Goal: Task Accomplishment & Management: Use online tool/utility

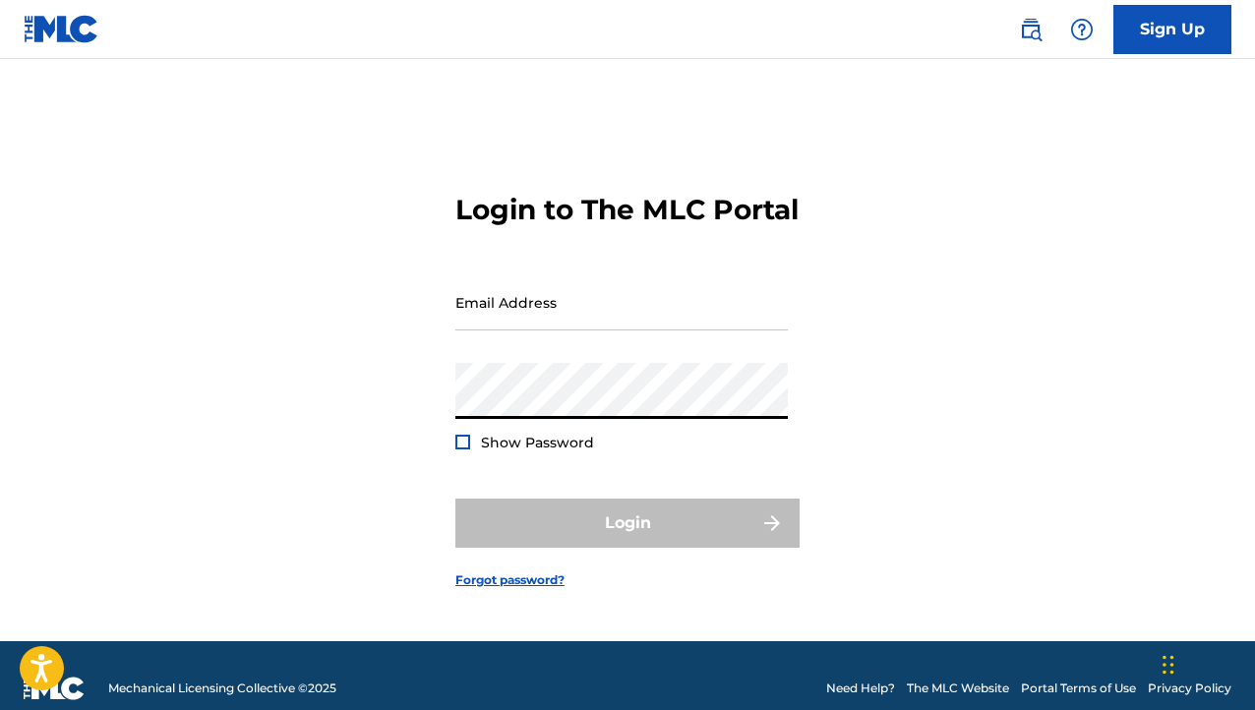
type input "[EMAIL_ADDRESS][DOMAIN_NAME]"
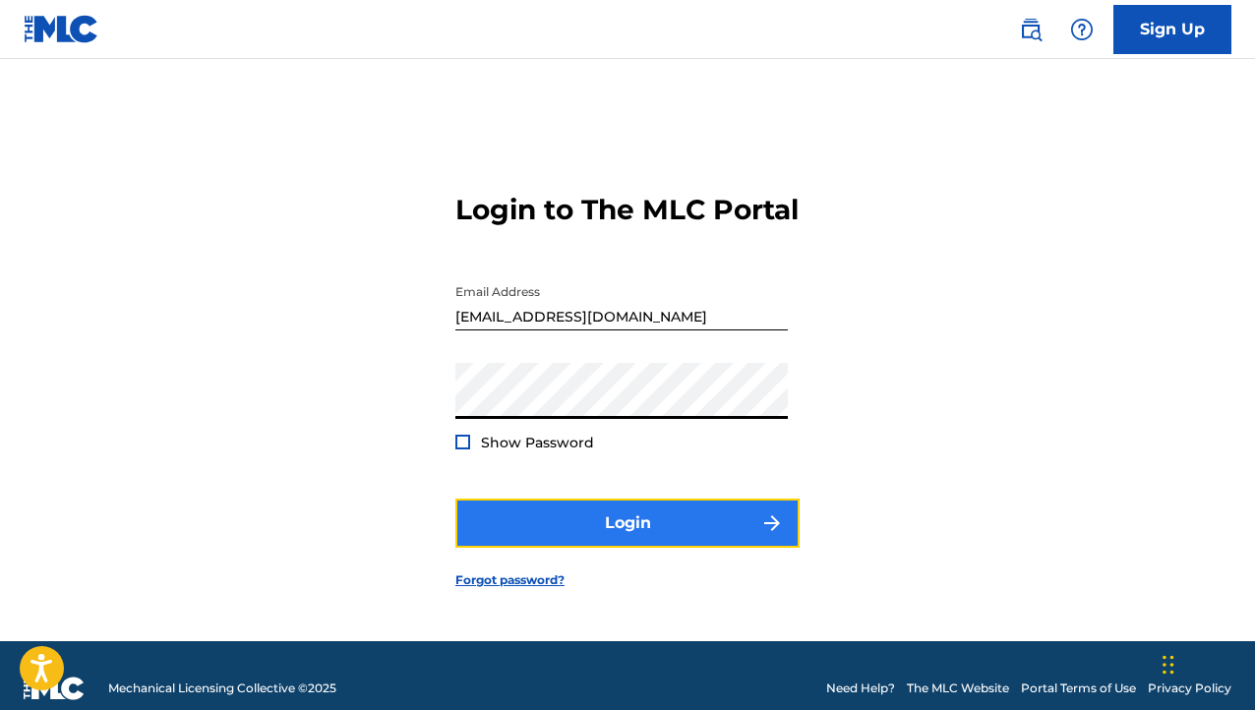
click at [570, 529] on button "Login" at bounding box center [628, 523] width 344 height 49
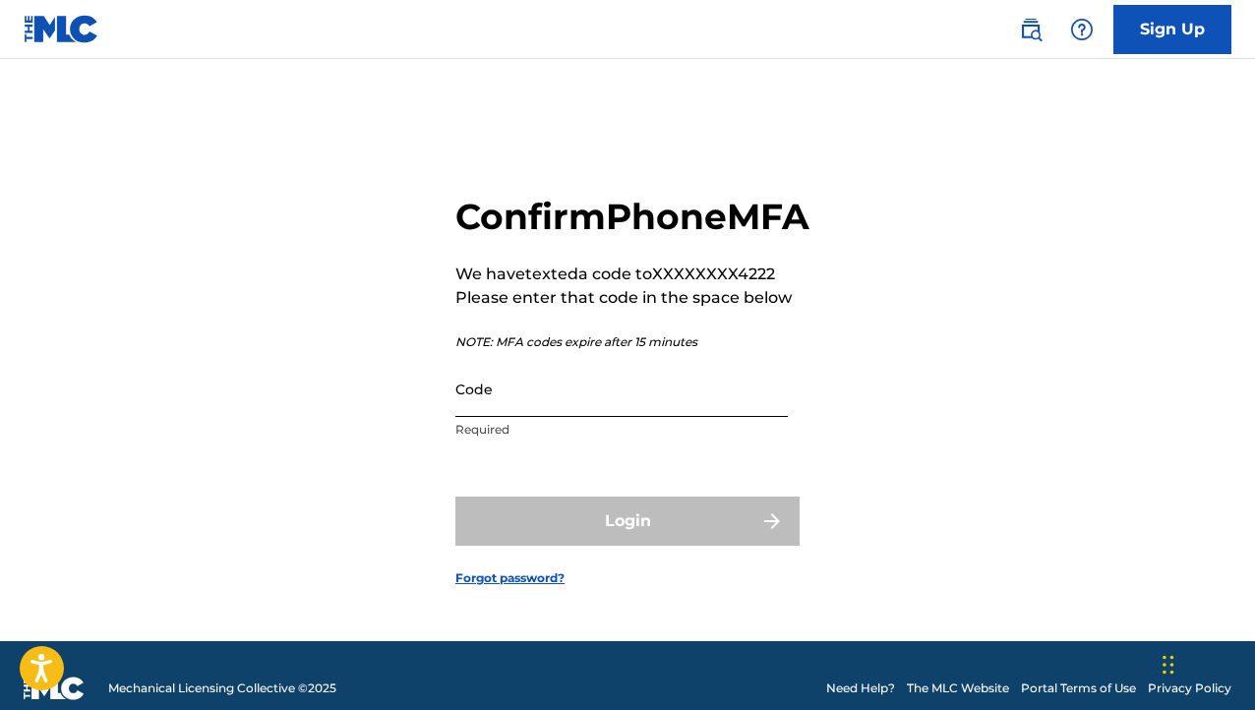
click at [515, 414] on input "Code" at bounding box center [622, 389] width 333 height 56
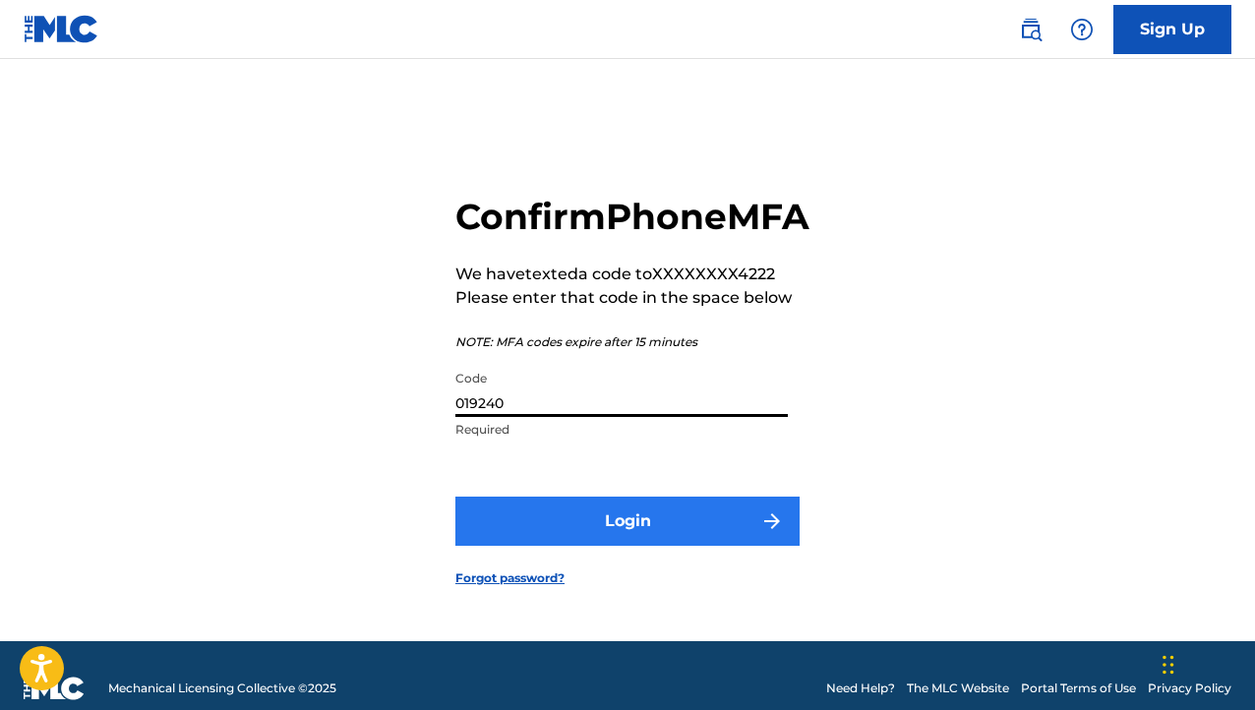
type input "019240"
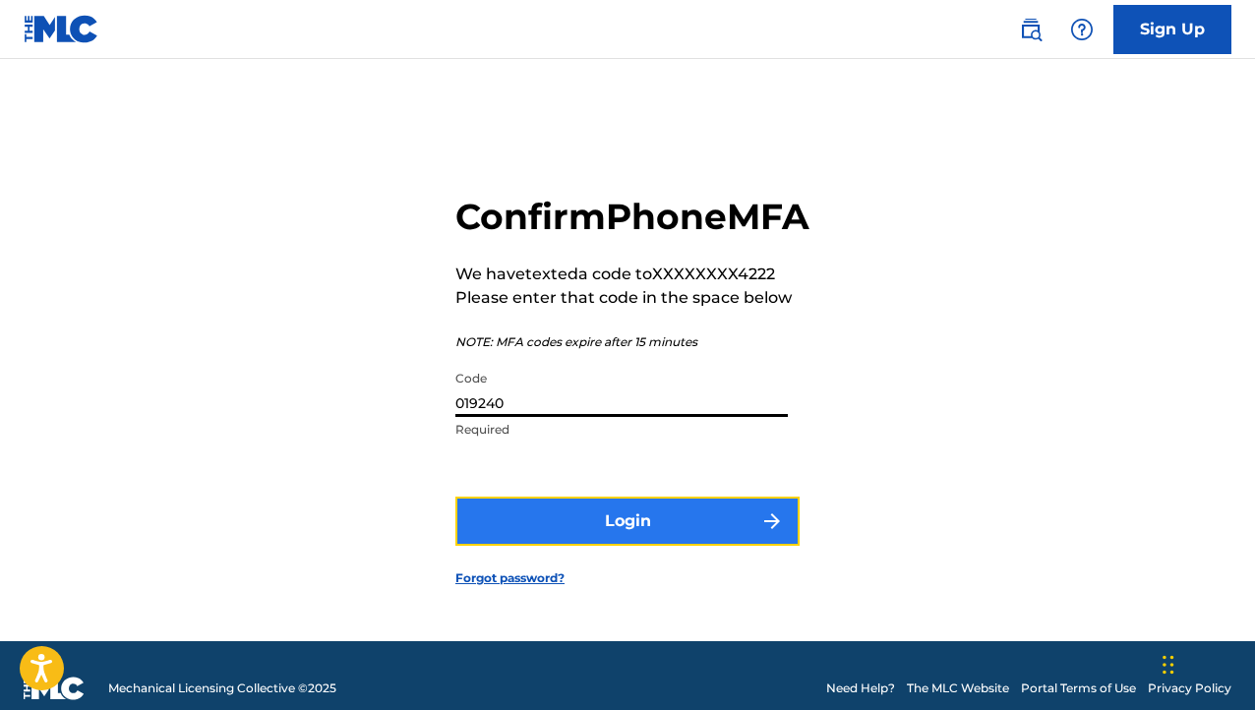
click at [566, 542] on button "Login" at bounding box center [628, 521] width 344 height 49
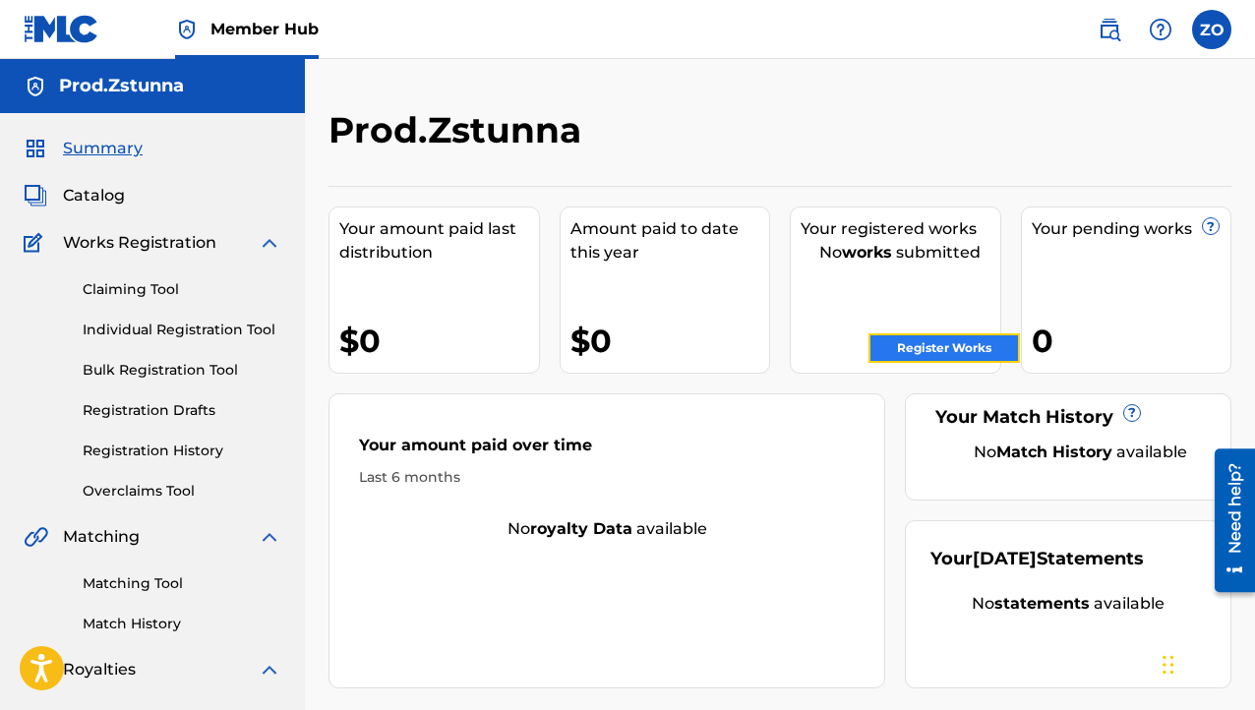
click at [971, 347] on link "Register Works" at bounding box center [945, 349] width 152 height 30
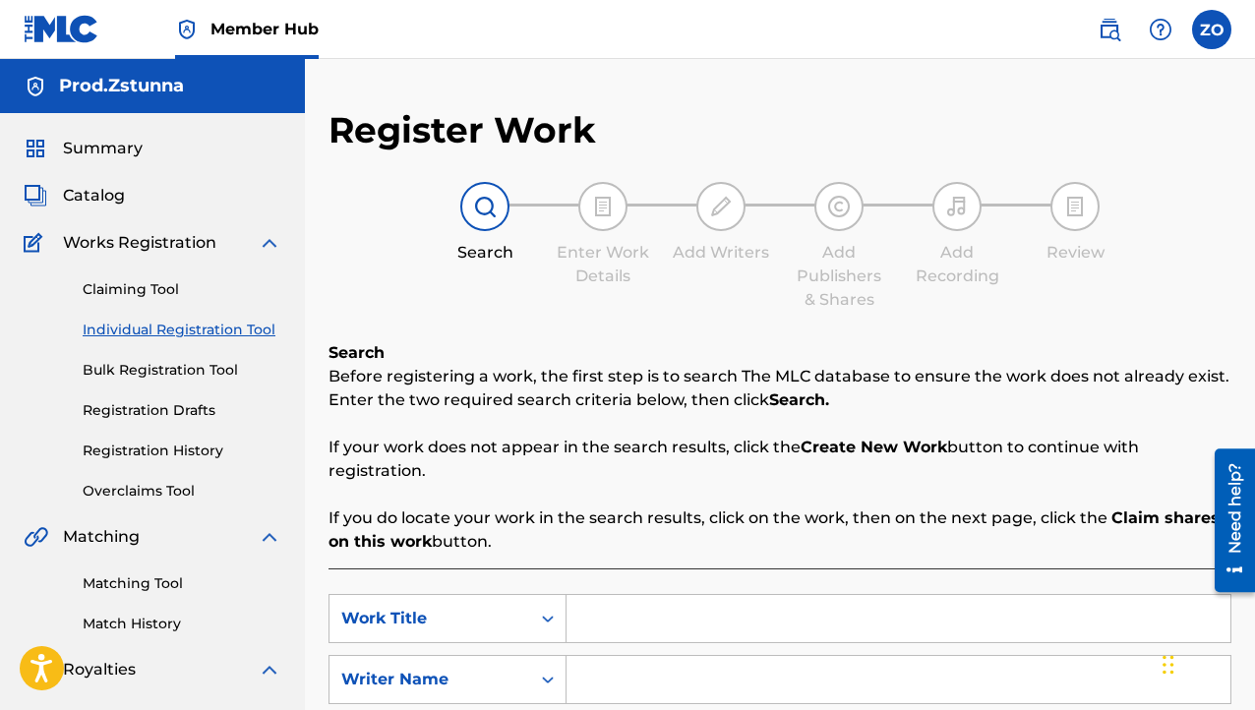
scroll to position [394, 0]
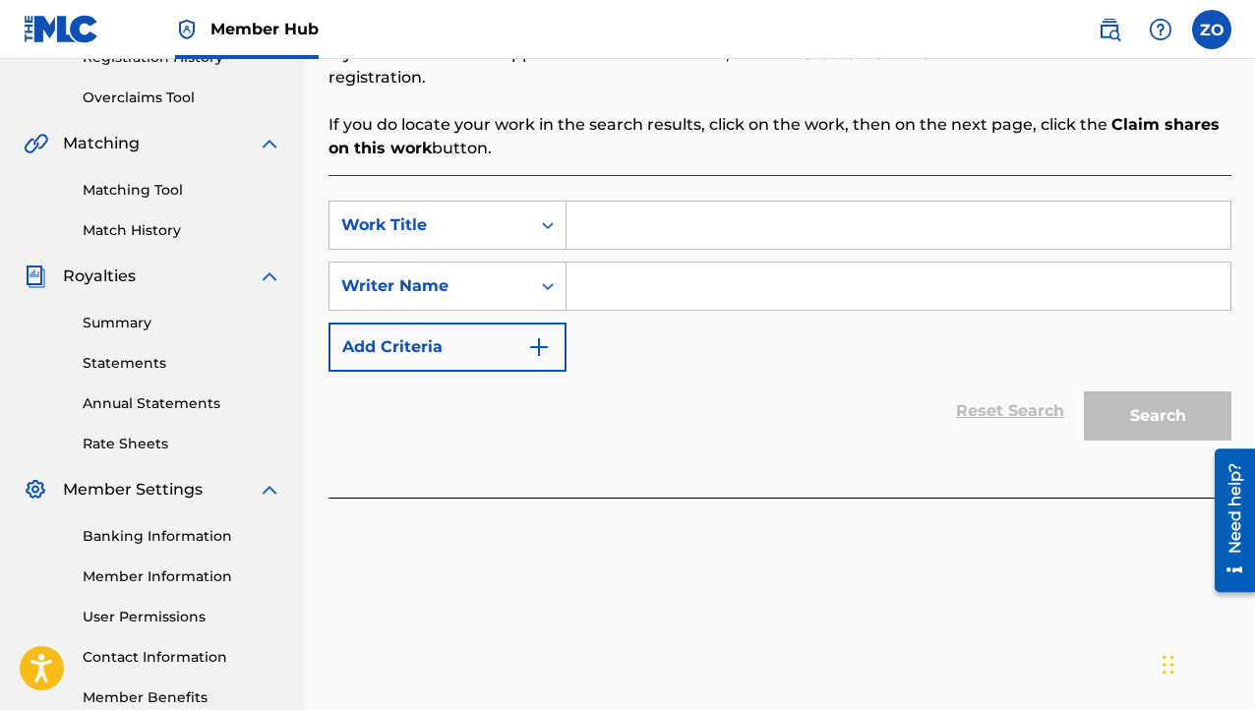
click at [622, 220] on input "Search Form" at bounding box center [899, 225] width 664 height 47
type input "[DEMOGRAPHIC_DATA]"
click at [789, 288] on input "Search Form" at bounding box center [899, 286] width 664 height 47
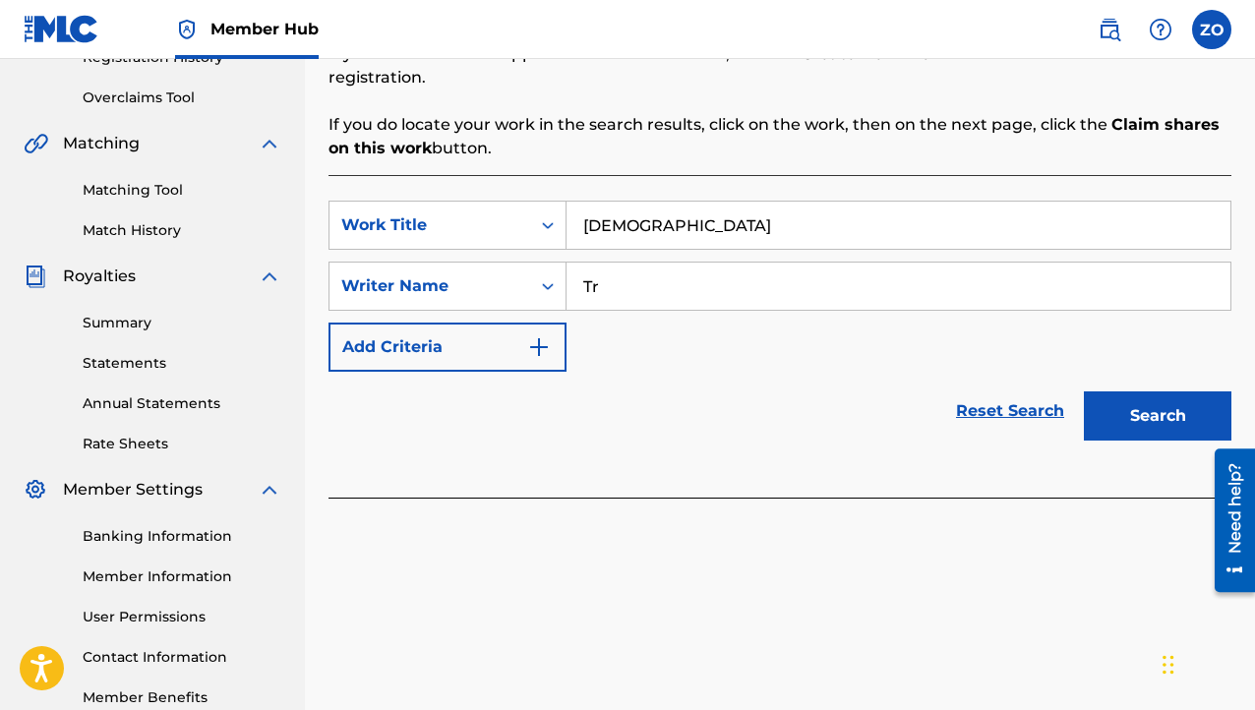
type input "T"
type input "trapland pat"
click at [1157, 411] on button "Search" at bounding box center [1158, 416] width 148 height 49
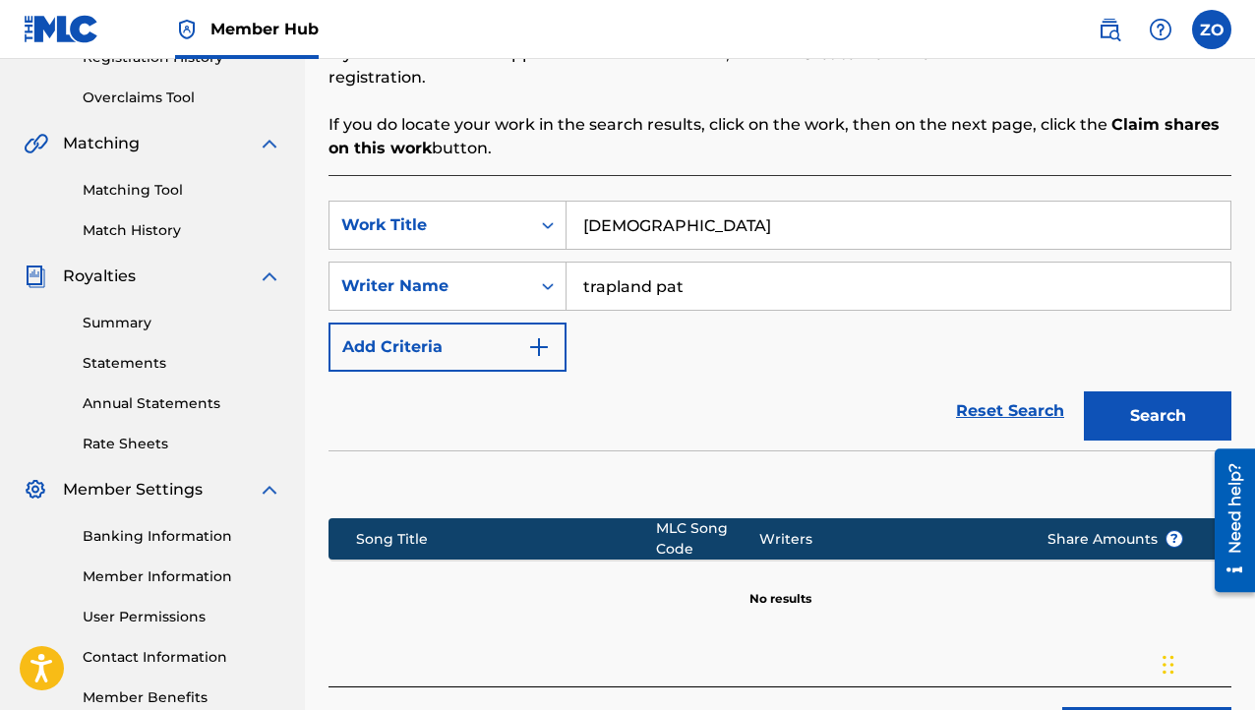
scroll to position [533, 0]
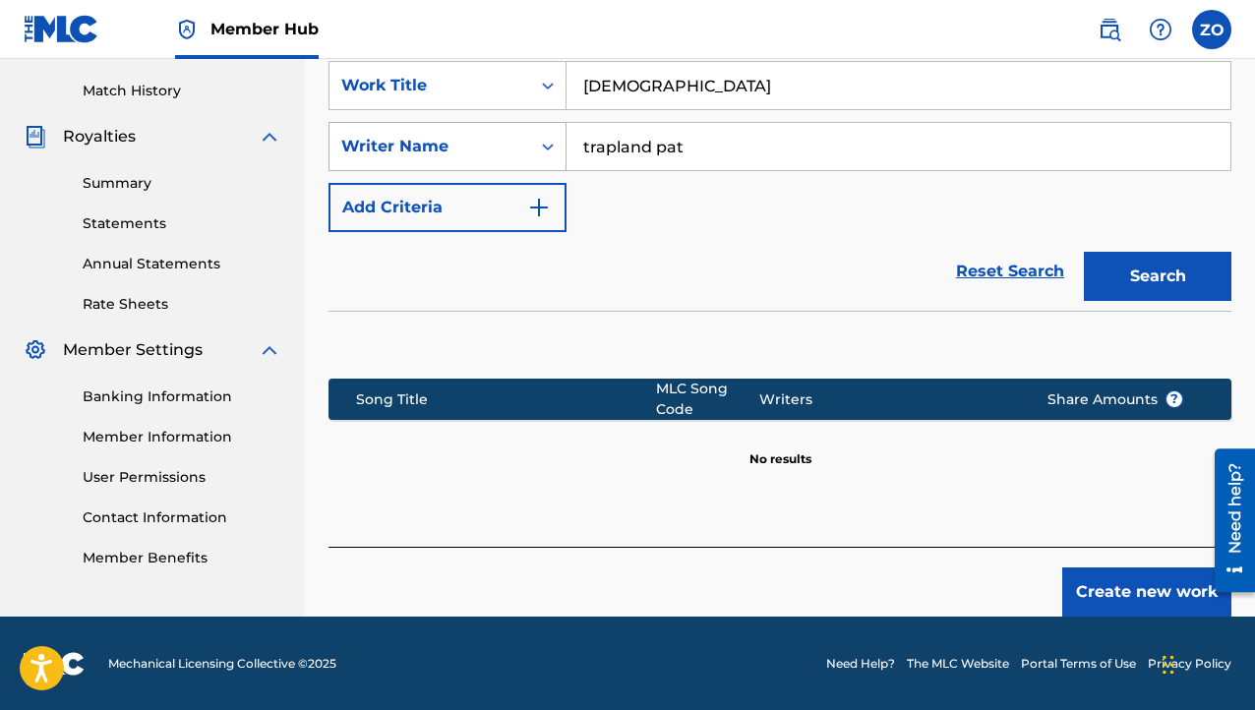
drag, startPoint x: 687, startPoint y: 147, endPoint x: 460, endPoint y: 164, distance: 227.0
click at [461, 164] on div "SearchWithCriteriadb231662-faab-4a6f-acbc-ad83d4956496 Writer Name [PERSON_NAME]" at bounding box center [780, 146] width 903 height 49
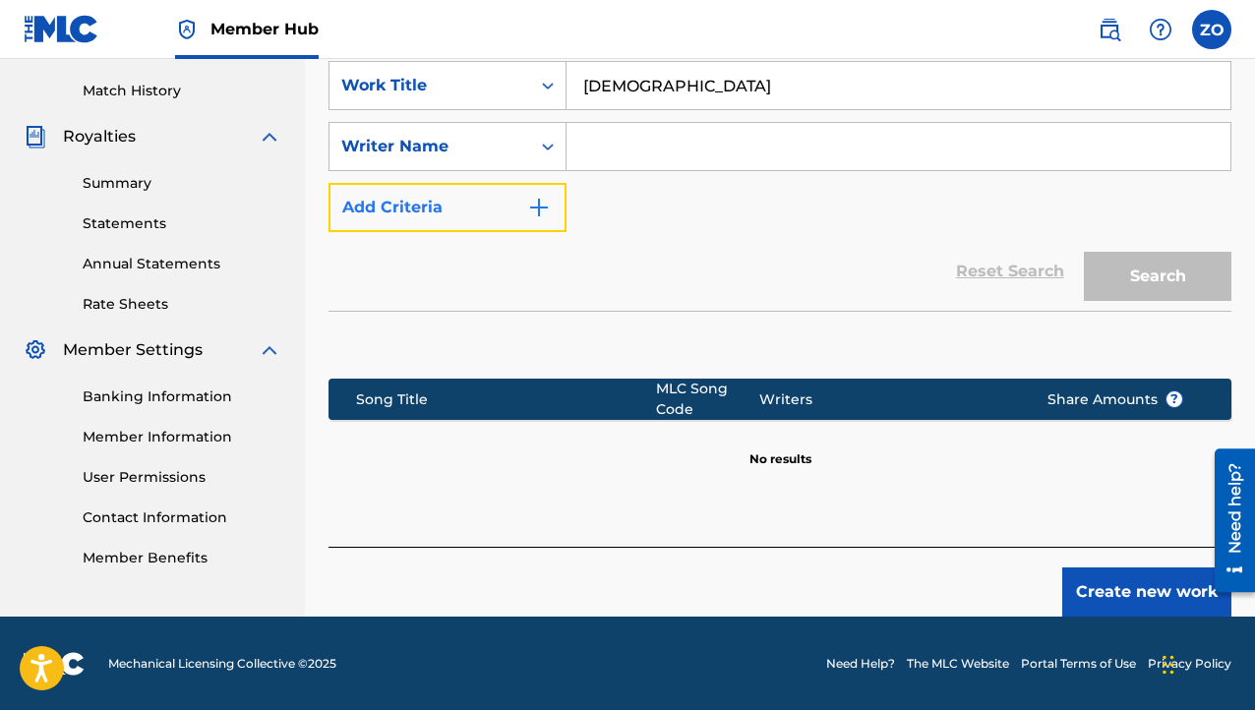
click at [350, 221] on button "Add Criteria" at bounding box center [448, 207] width 238 height 49
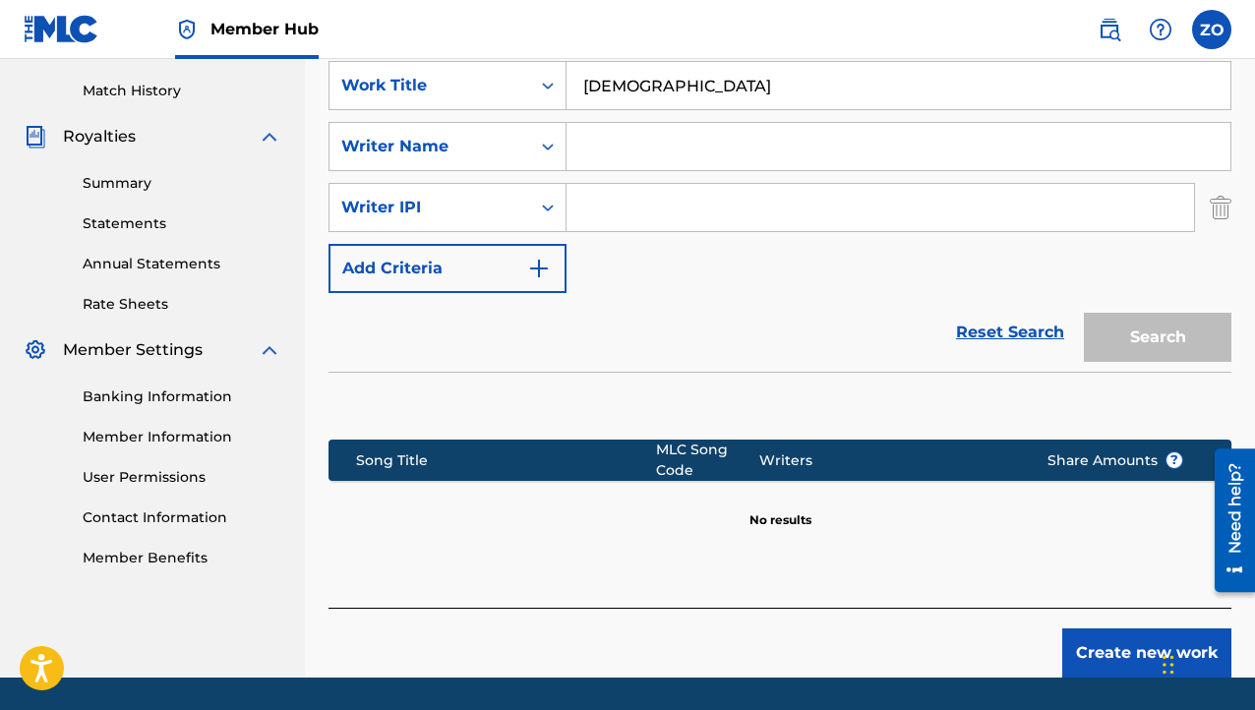
click at [590, 202] on input "Search Form" at bounding box center [881, 207] width 628 height 47
click at [583, 210] on input "382300389" at bounding box center [881, 207] width 628 height 47
type input "382300389"
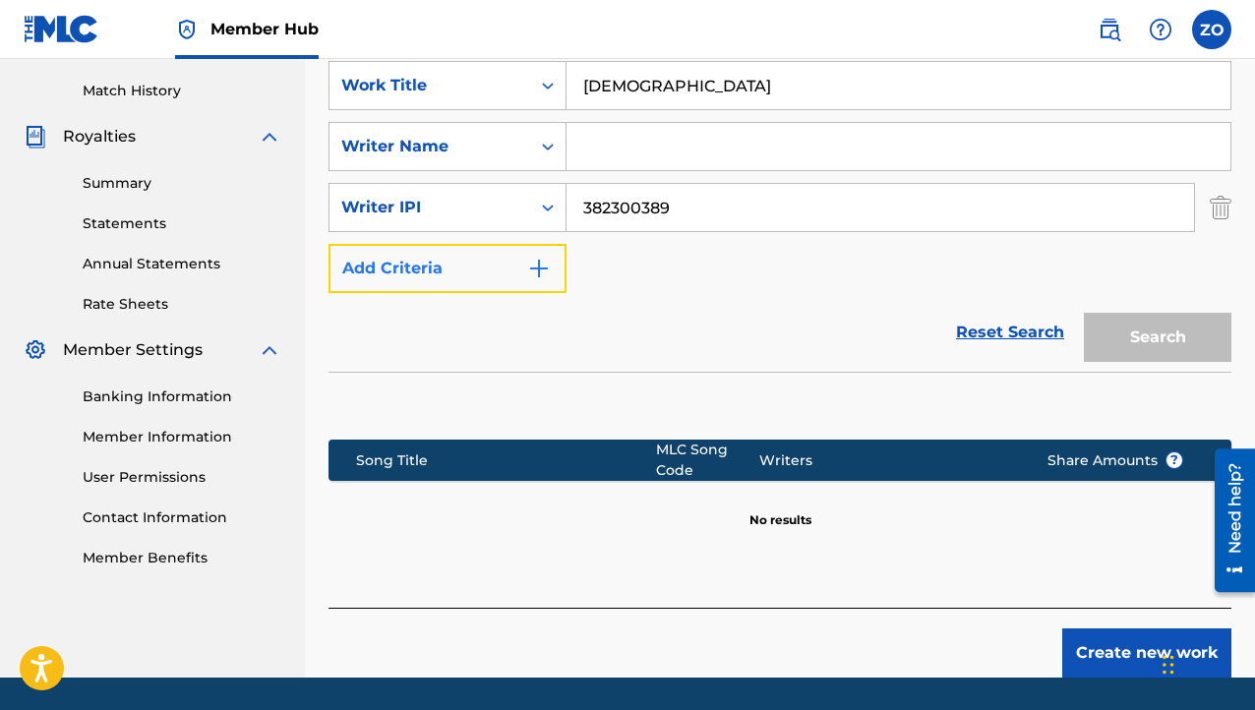
click at [546, 282] on button "Add Criteria" at bounding box center [448, 268] width 238 height 49
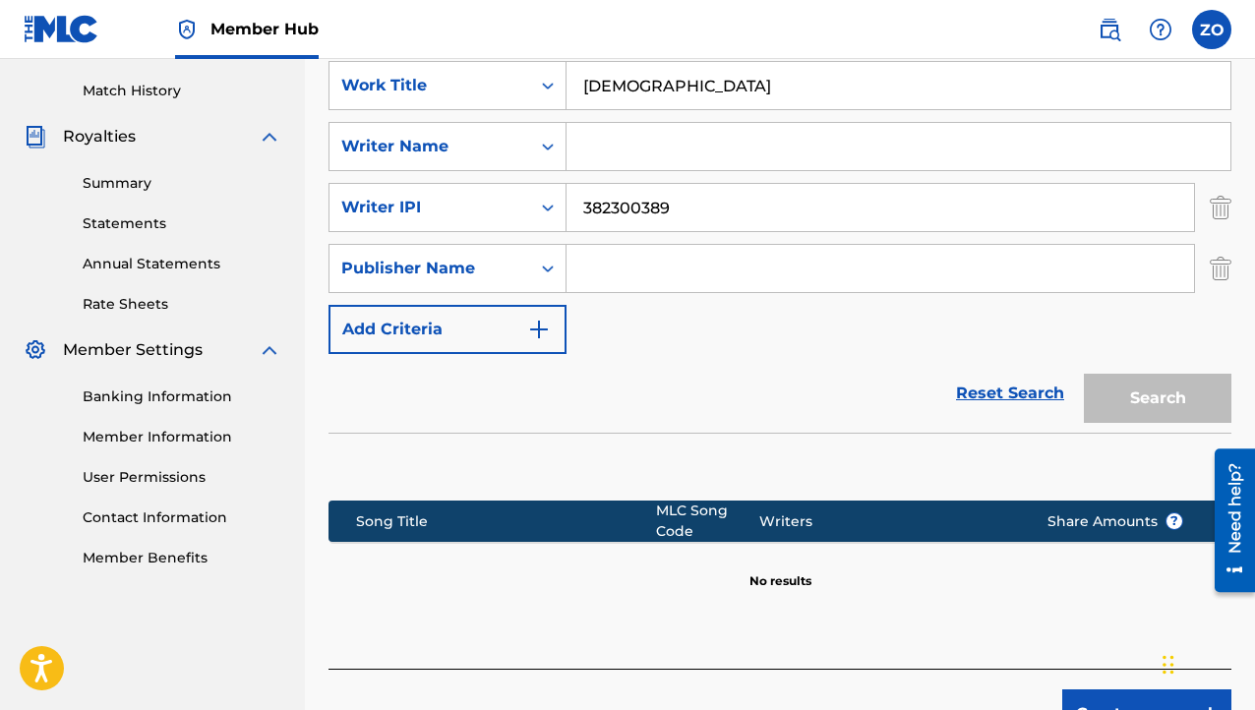
click at [630, 273] on input "Search Form" at bounding box center [881, 268] width 628 height 47
type input "B"
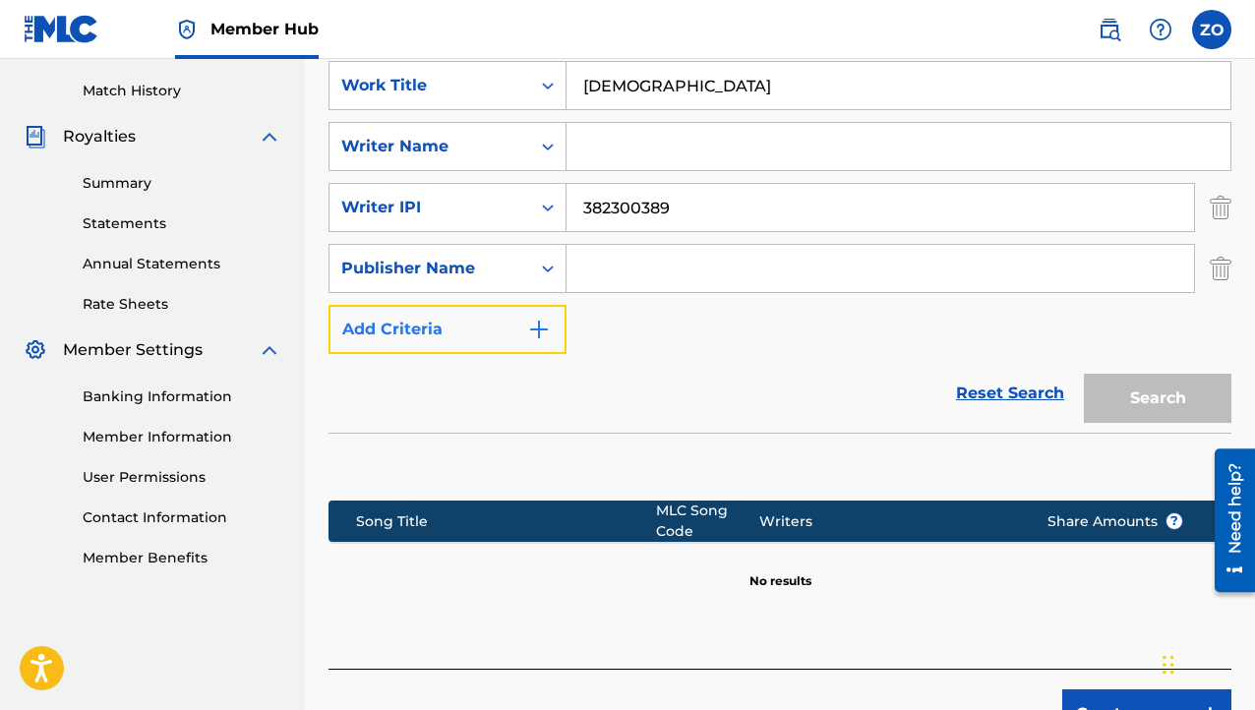
click at [417, 318] on button "Add Criteria" at bounding box center [448, 329] width 238 height 49
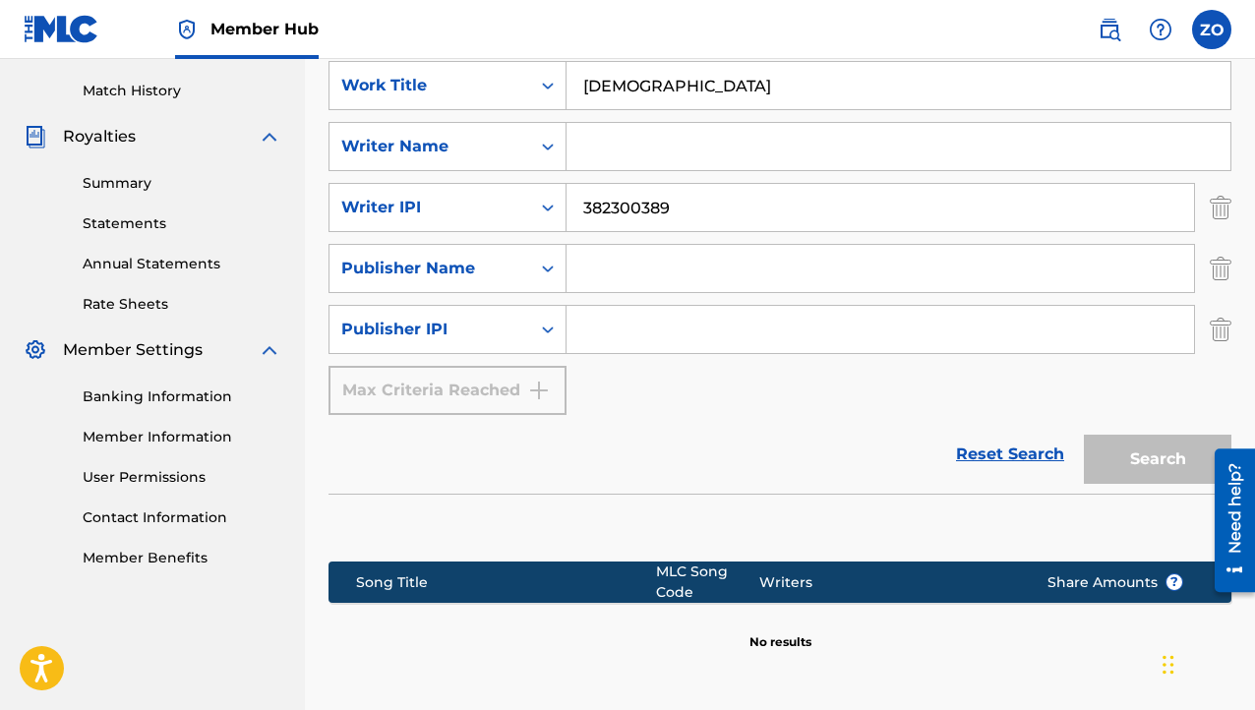
click at [627, 154] on input "Search Form" at bounding box center [899, 146] width 664 height 47
type input "p"
type input "[PERSON_NAME] [PERSON_NAME]"
drag, startPoint x: 728, startPoint y: 211, endPoint x: 5, endPoint y: 300, distance: 728.7
click at [122, 304] on main "Prod.Zstunna Summary Catalog Works Registration Claiming Tool Individual Regist…" at bounding box center [627, 163] width 1255 height 1274
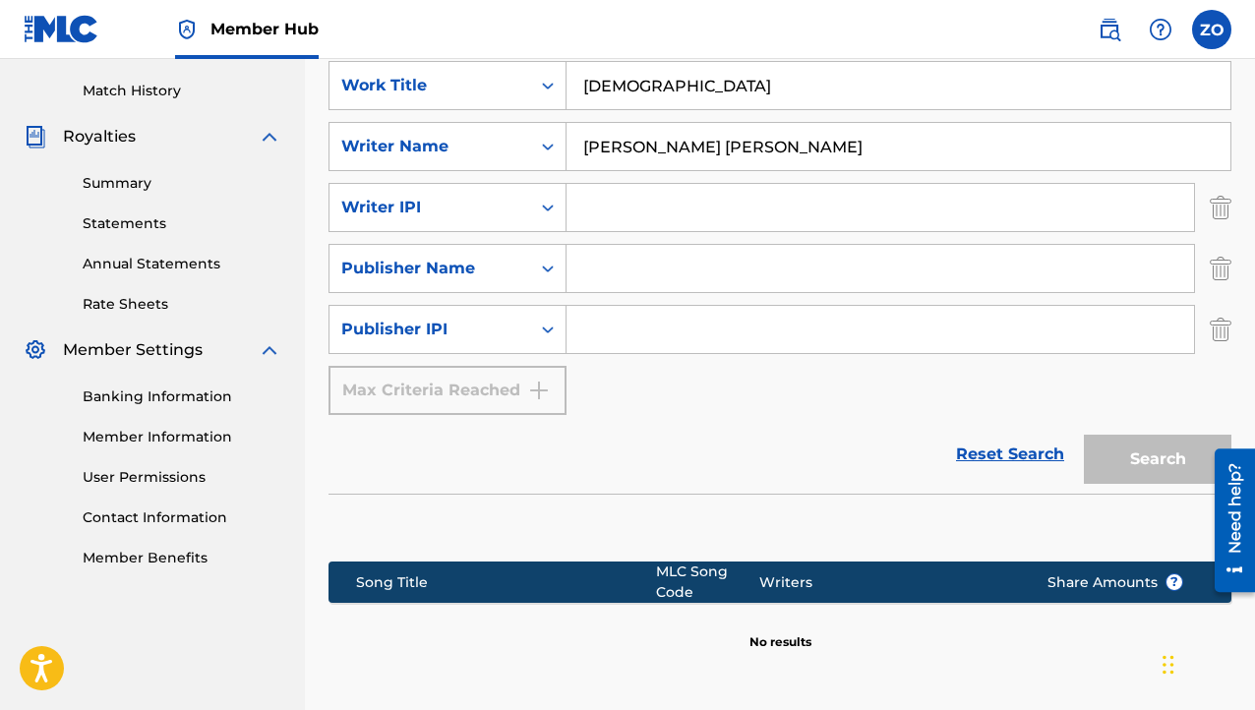
click at [614, 450] on div "Reset Search Search" at bounding box center [780, 454] width 903 height 79
click at [1225, 336] on img "Search Form" at bounding box center [1221, 329] width 22 height 49
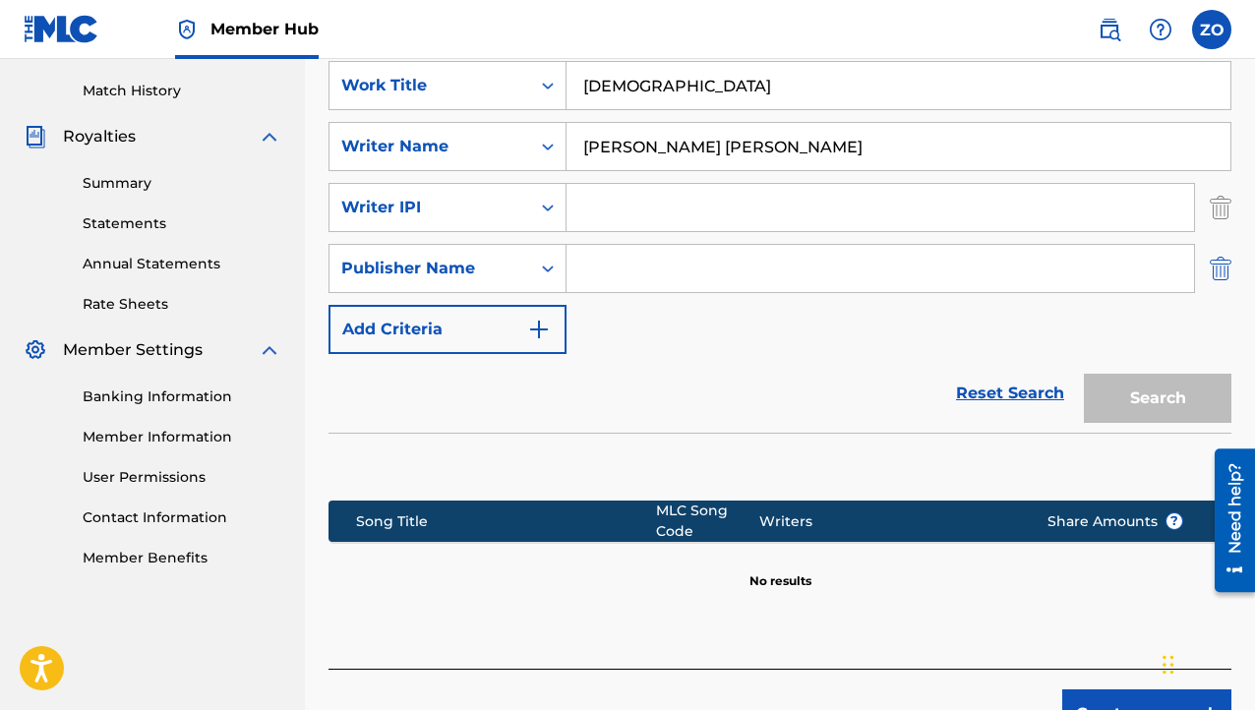
click at [1225, 278] on img "Search Form" at bounding box center [1221, 268] width 22 height 49
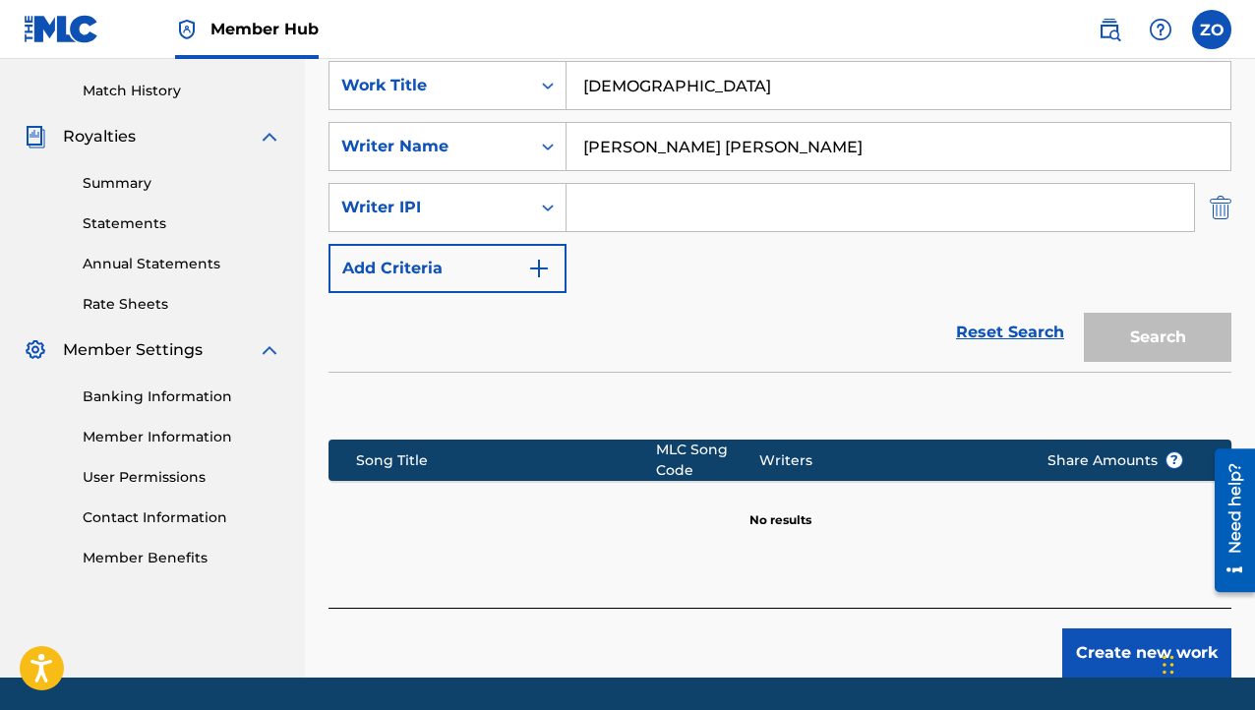
click at [1220, 218] on img "Search Form" at bounding box center [1221, 207] width 22 height 49
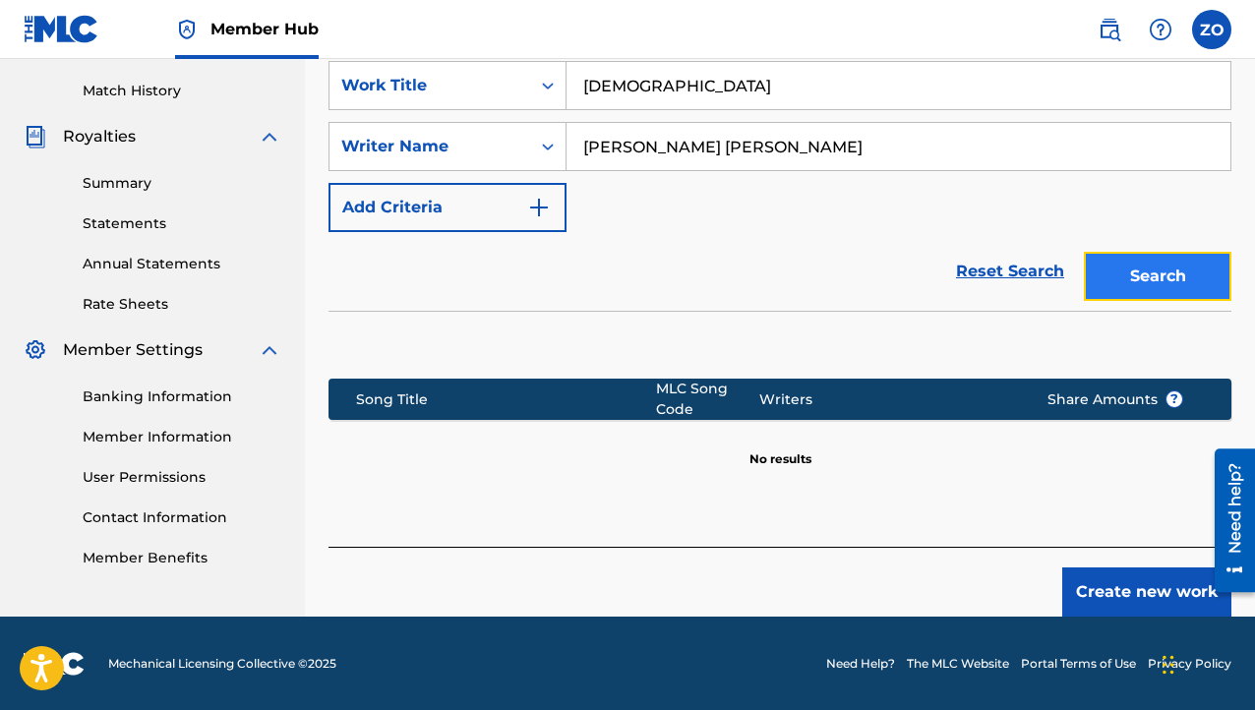
click at [1177, 271] on button "Search" at bounding box center [1158, 276] width 148 height 49
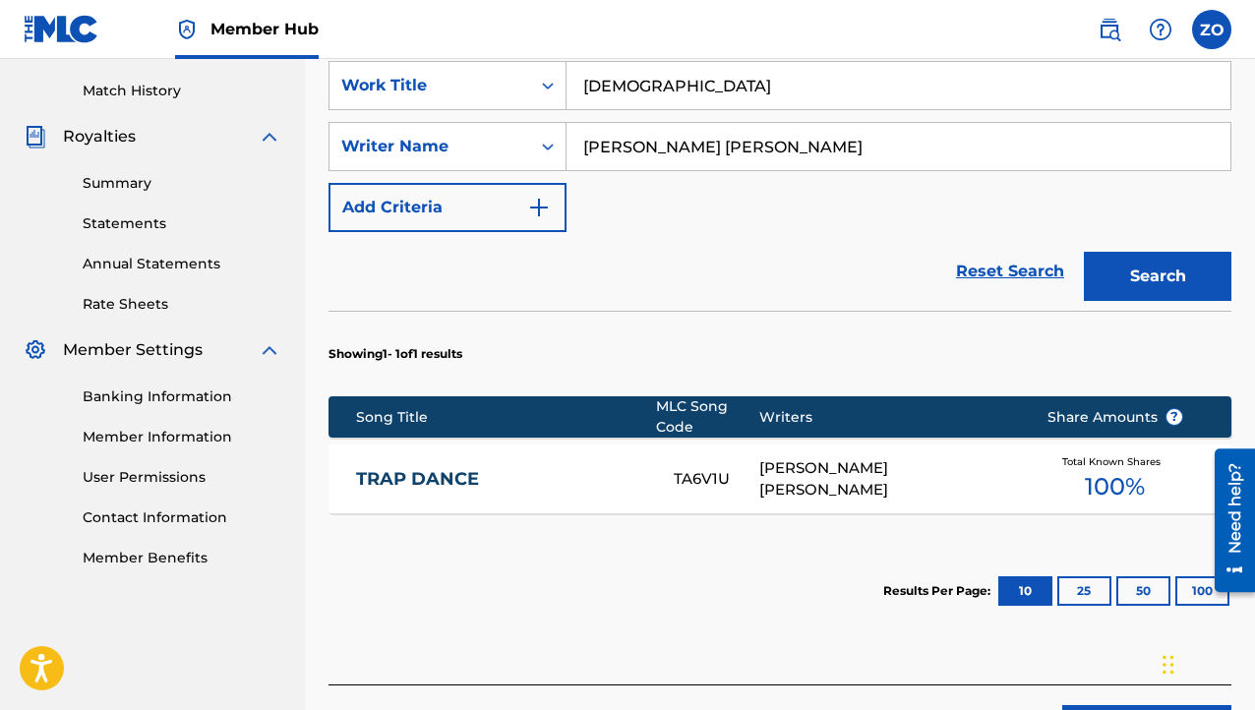
drag, startPoint x: 694, startPoint y: 80, endPoint x: 6, endPoint y: 270, distance: 713.5
click at [6, 270] on main "Prod.Zstunna Summary Catalog Works Registration Claiming Tool Individual Regist…" at bounding box center [627, 140] width 1255 height 1229
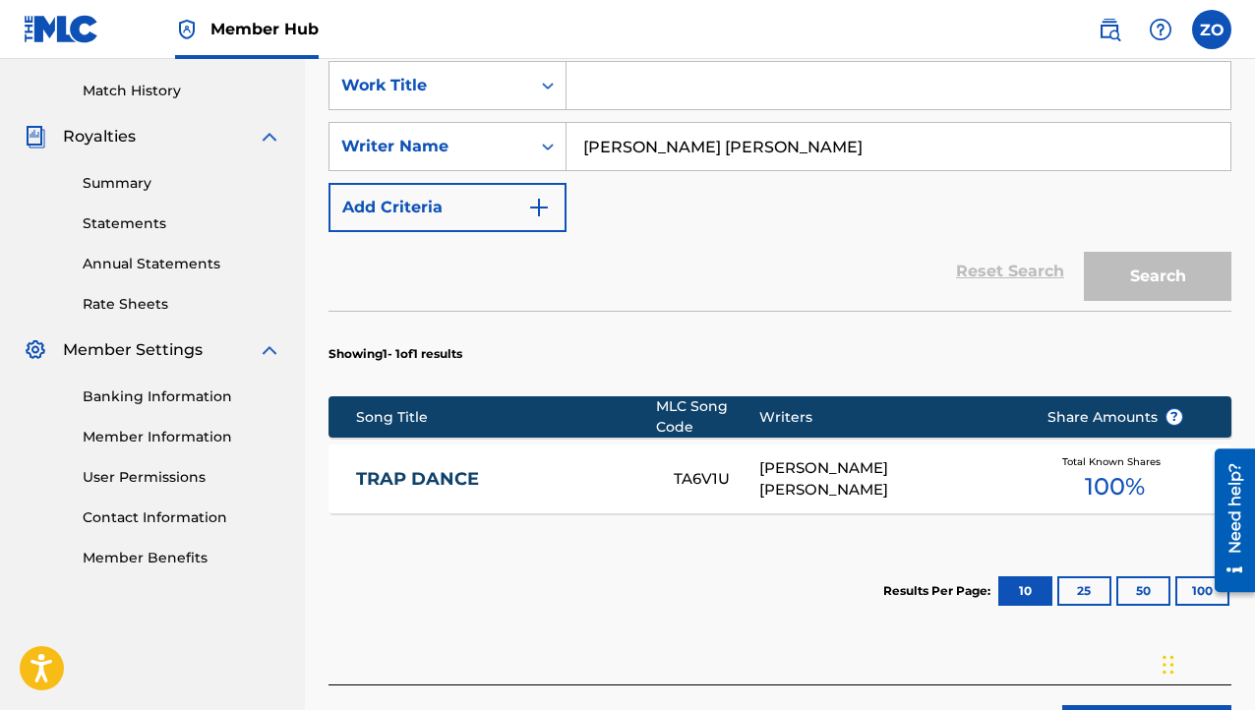
scroll to position [238, 0]
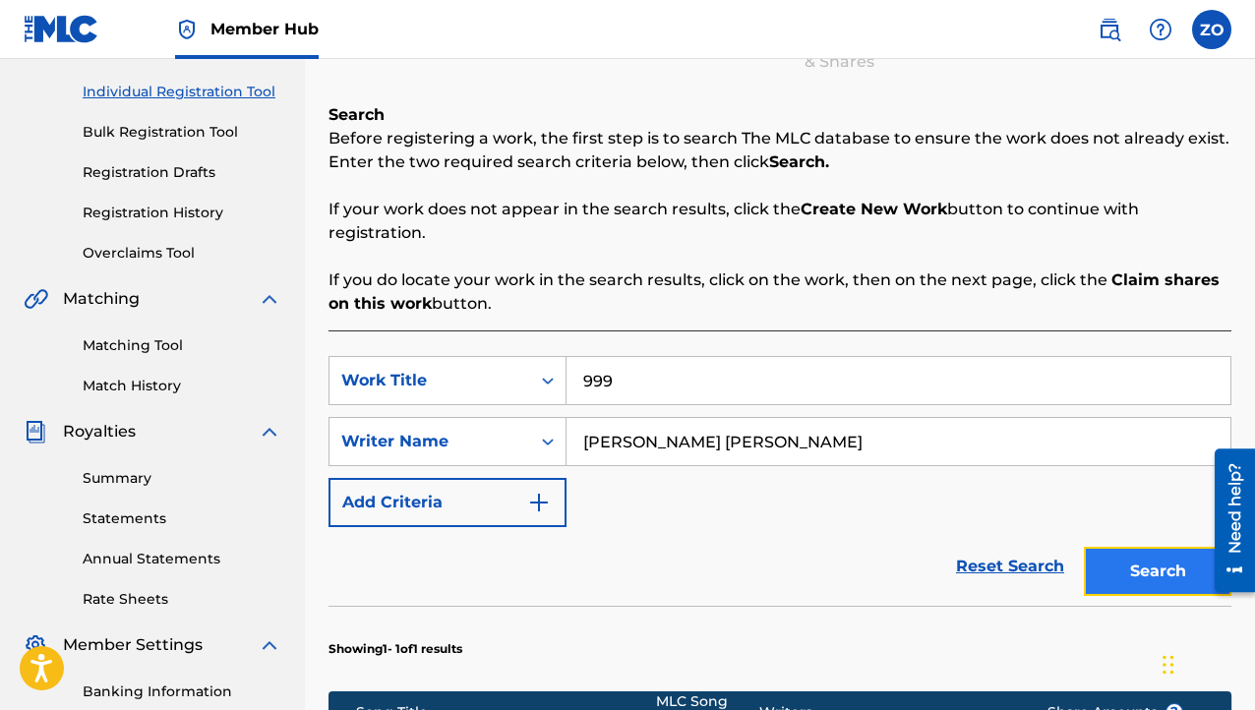
click at [1161, 556] on button "Search" at bounding box center [1158, 571] width 148 height 49
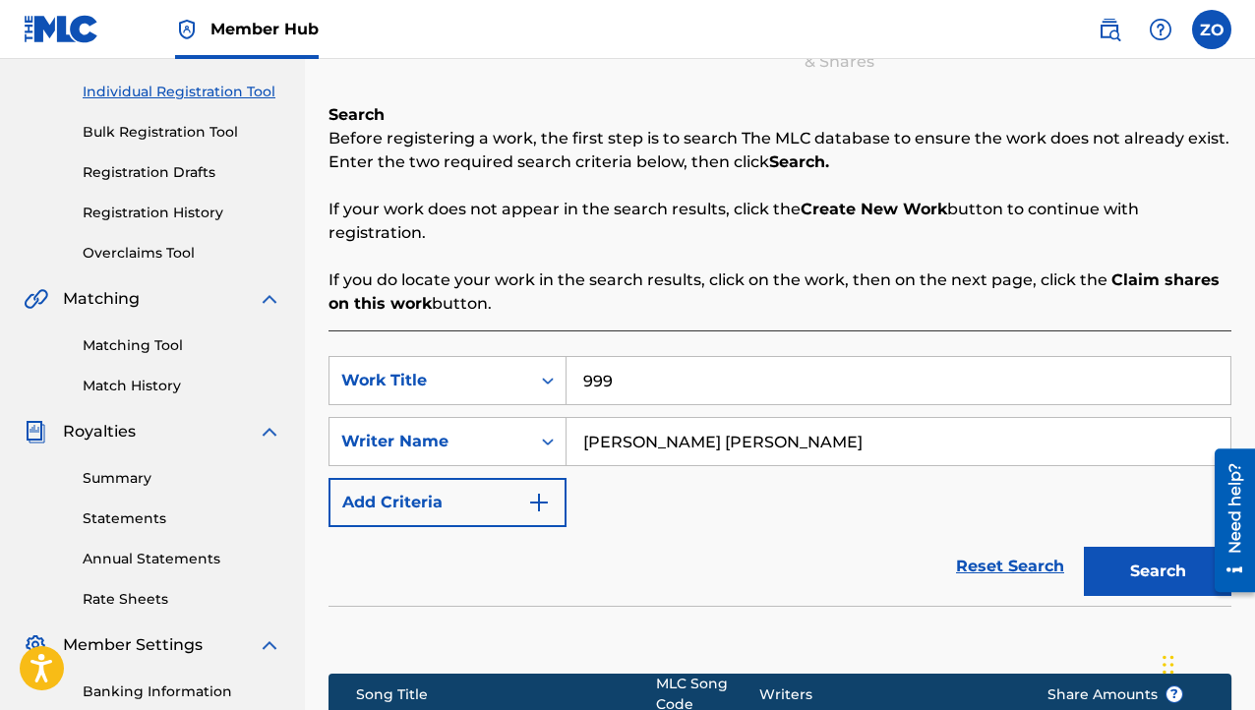
scroll to position [435, 0]
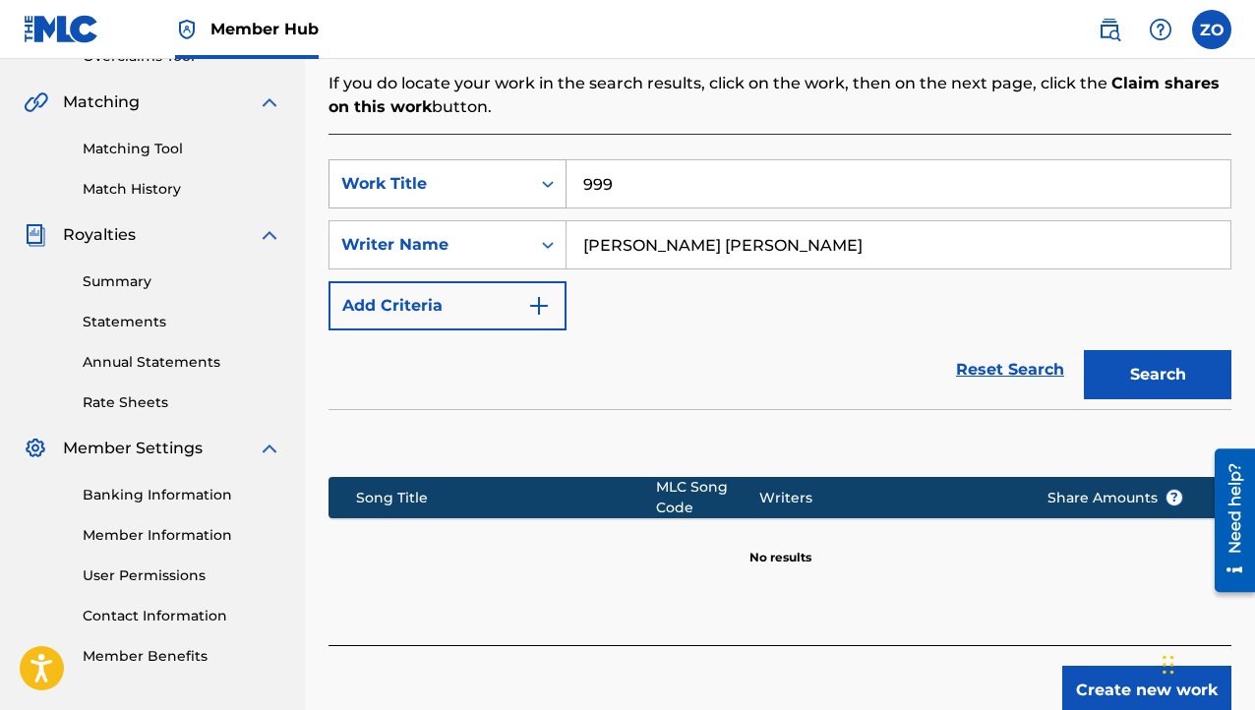
drag, startPoint x: 681, startPoint y: 174, endPoint x: 386, endPoint y: 190, distance: 295.6
click at [394, 192] on div "SearchWithCriteriafeca176a-f95f-4a09-8c13-73235be27704 Work Title 999" at bounding box center [780, 183] width 903 height 49
click at [668, 182] on input "999" at bounding box center [899, 183] width 664 height 47
type input "9"
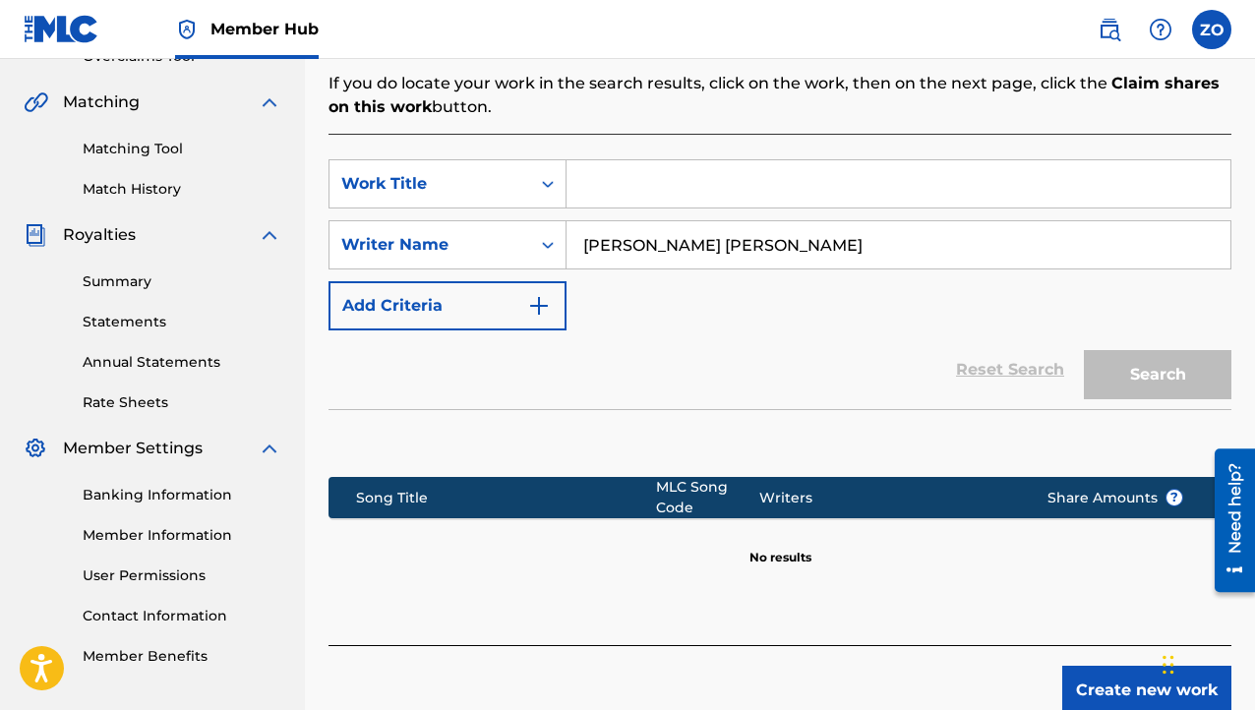
click at [1122, 380] on div "Search" at bounding box center [1152, 370] width 157 height 79
click at [535, 296] on img "Search Form" at bounding box center [539, 306] width 24 height 24
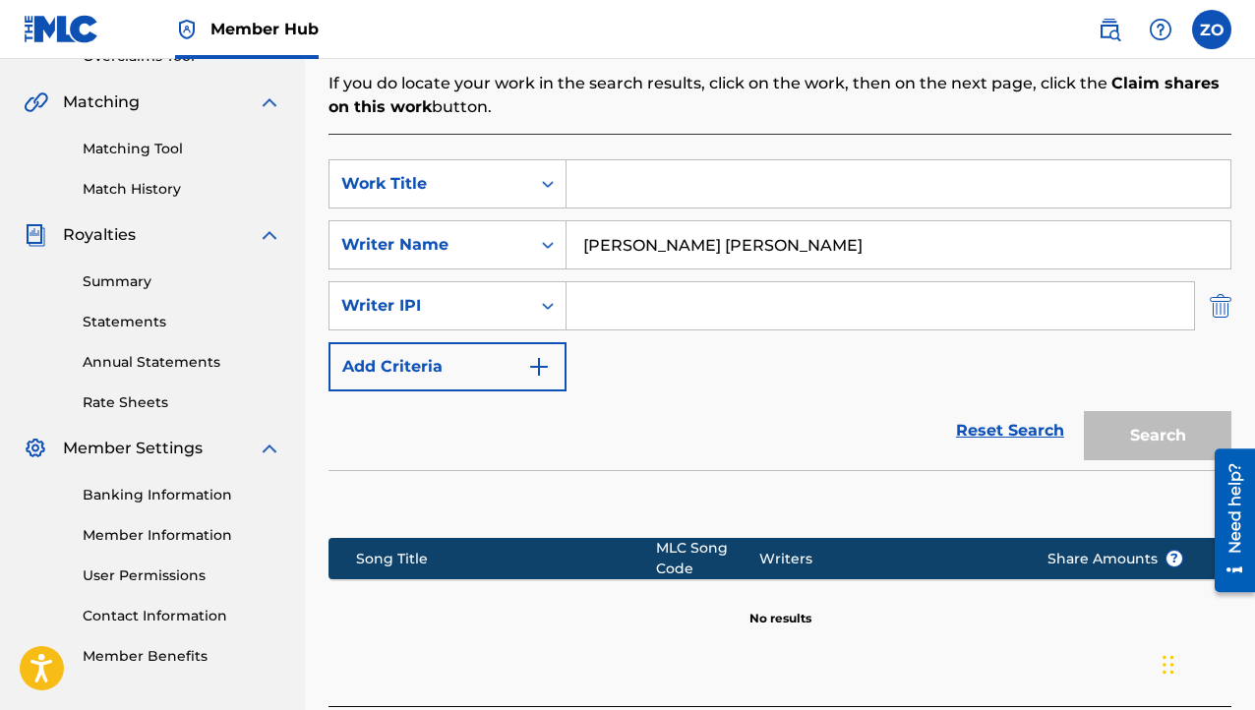
click at [1217, 316] on img "Search Form" at bounding box center [1221, 305] width 22 height 49
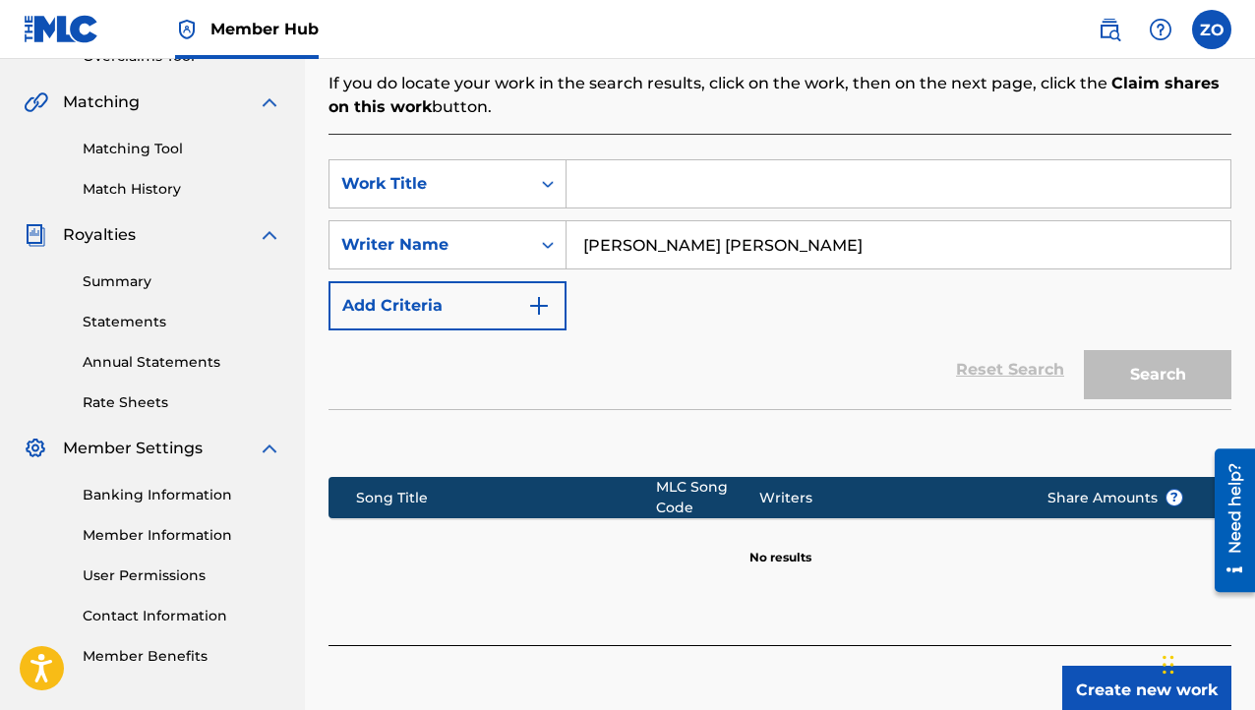
click at [763, 189] on input "Search Form" at bounding box center [899, 183] width 664 height 47
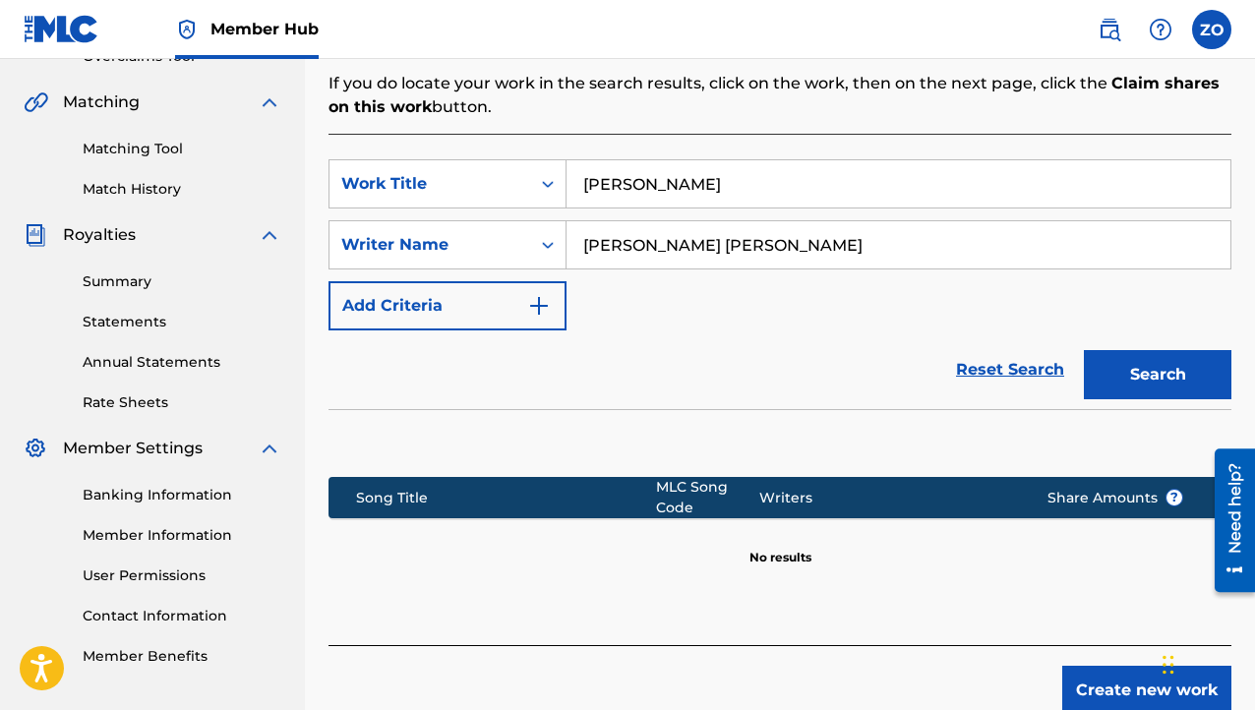
type input "[PERSON_NAME]"
click at [1187, 406] on div "Search" at bounding box center [1152, 370] width 157 height 79
click at [1187, 387] on button "Search" at bounding box center [1158, 374] width 148 height 49
drag, startPoint x: 644, startPoint y: 174, endPoint x: 126, endPoint y: 160, distance: 518.7
click at [142, 166] on main "Prod.Zstunna Summary Catalog Works Registration Claiming Tool Individual Regist…" at bounding box center [627, 169] width 1255 height 1091
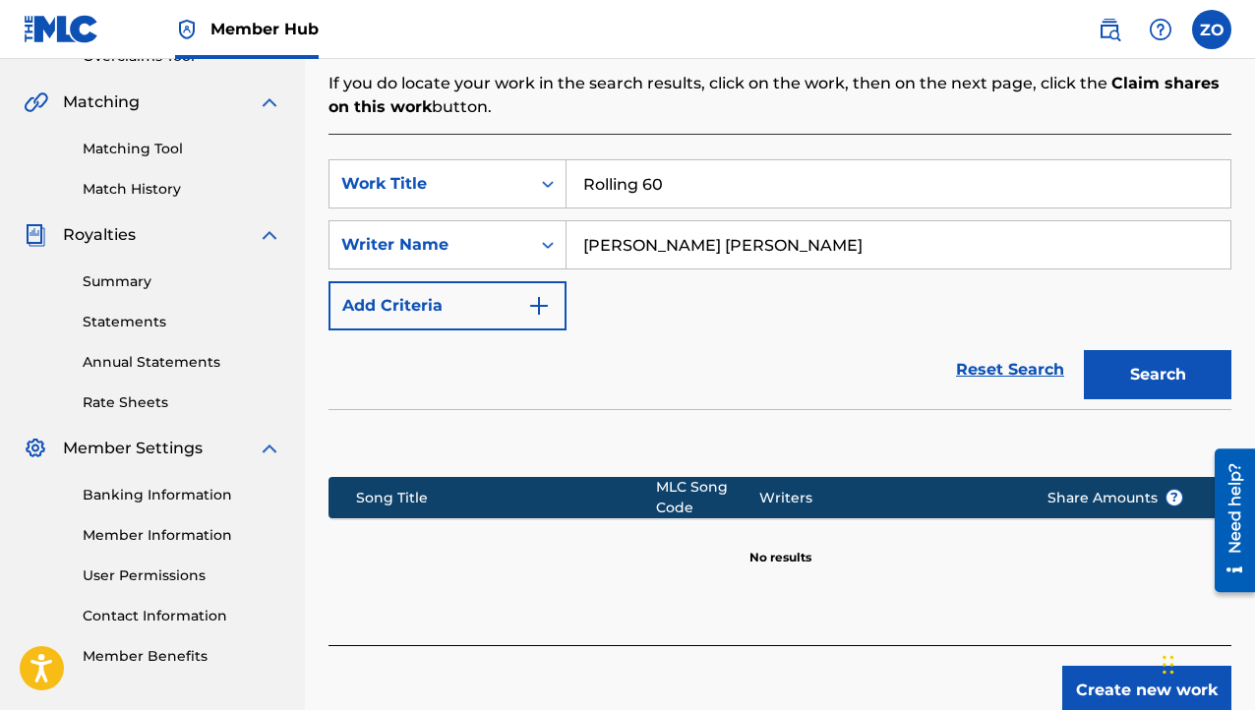
scroll to position [336, 0]
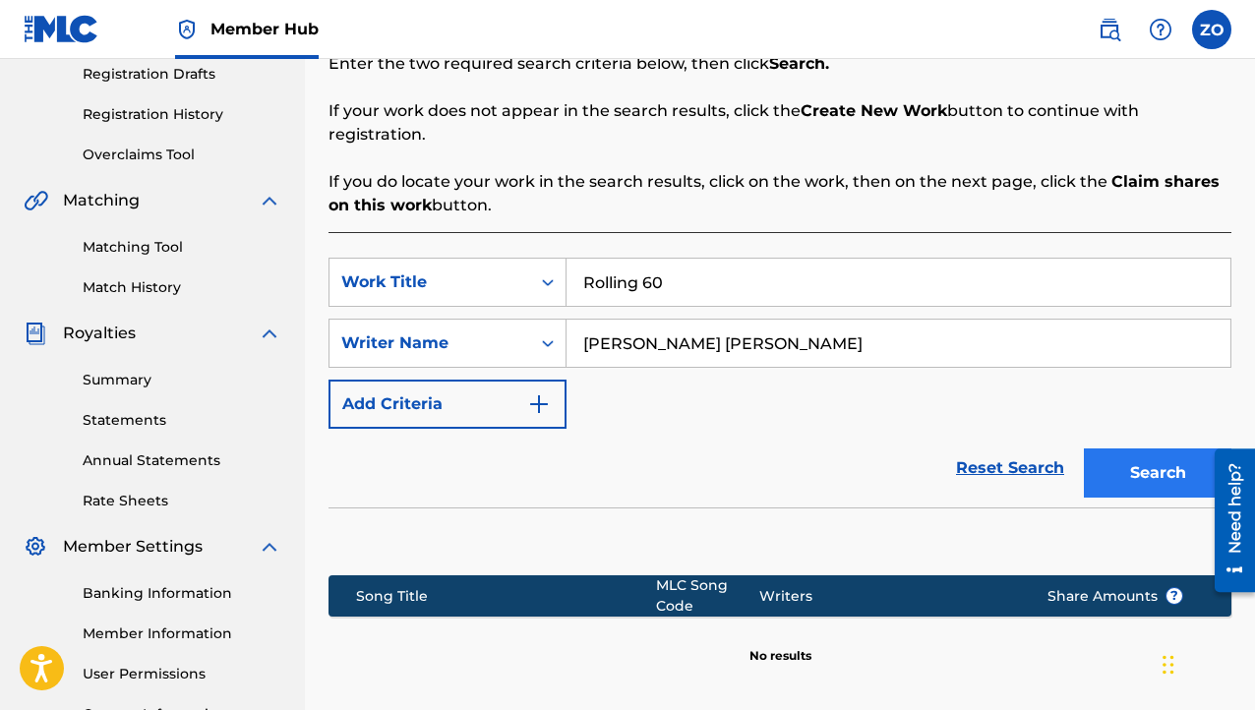
type input "Rolling 60"
click at [1167, 475] on button "Search" at bounding box center [1158, 473] width 148 height 49
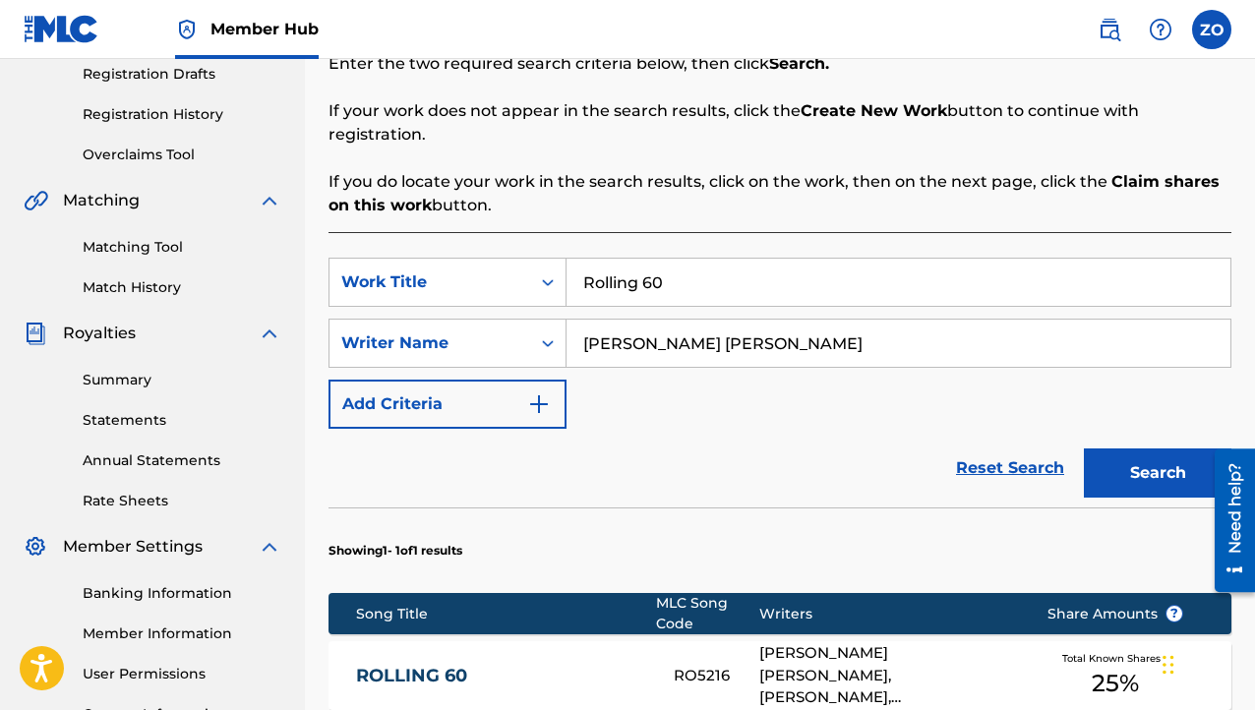
scroll to position [533, 0]
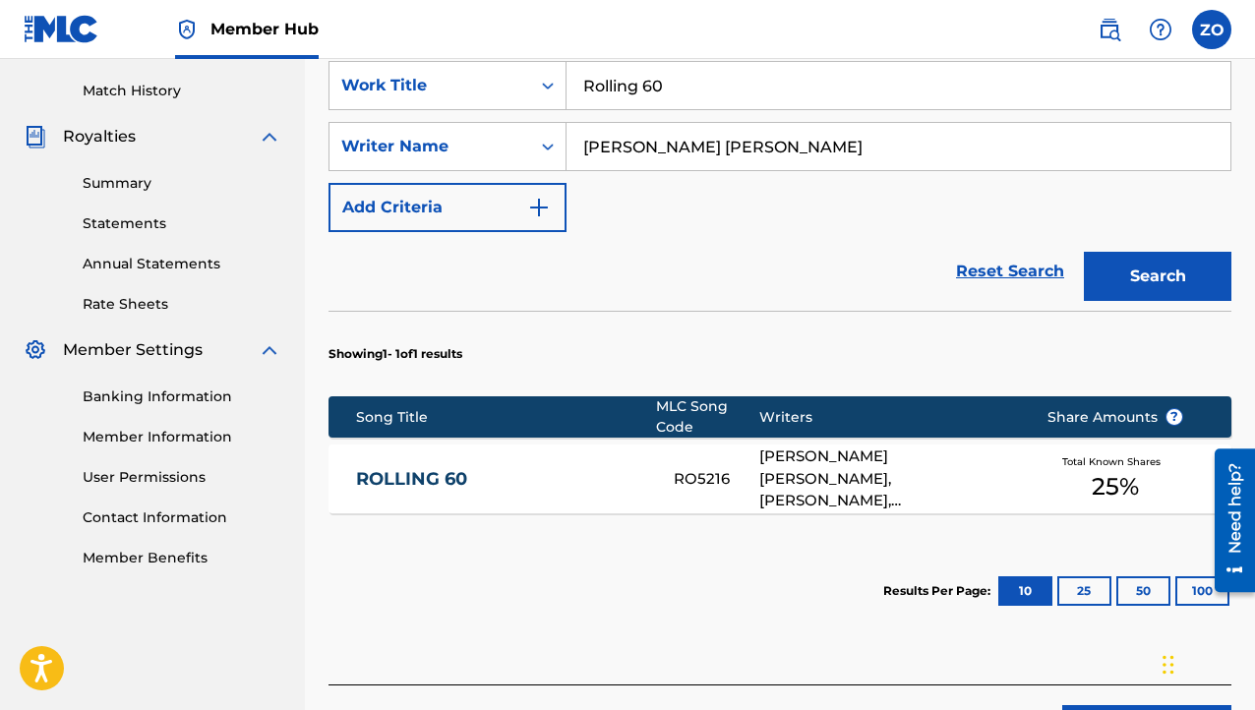
click at [902, 485] on div "[PERSON_NAME] [PERSON_NAME], [PERSON_NAME], [PERSON_NAME]" at bounding box center [889, 479] width 258 height 67
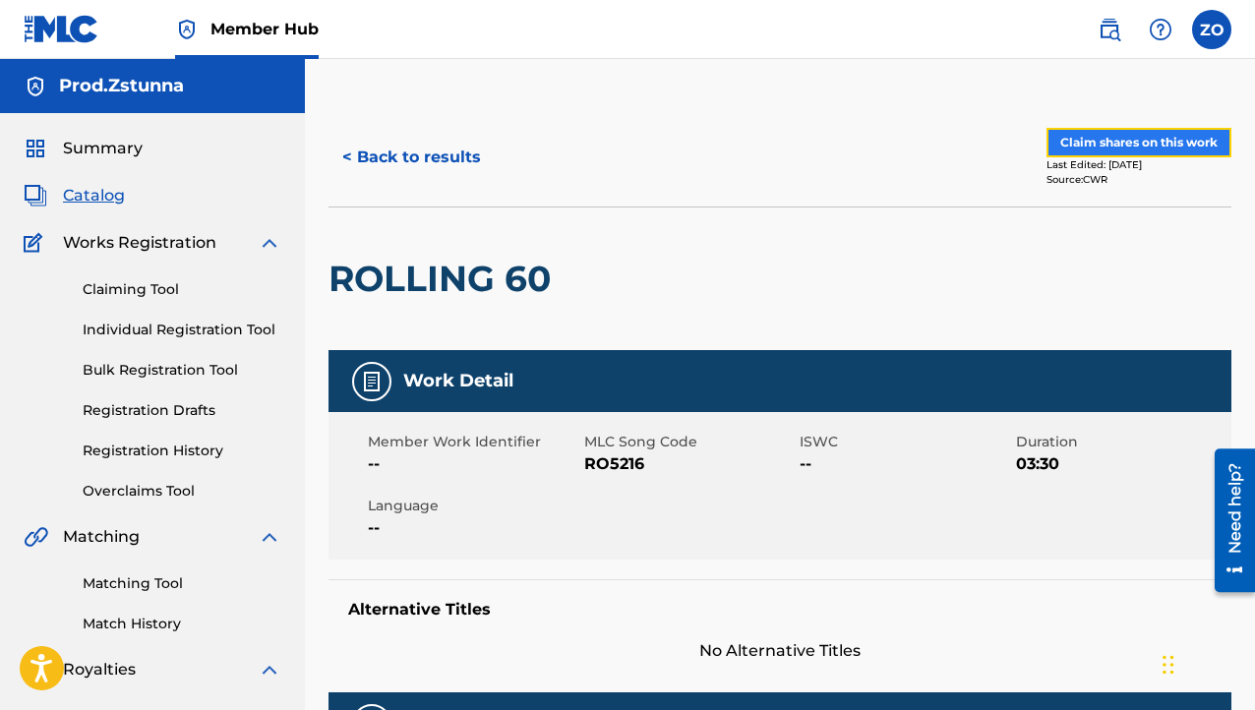
click at [1155, 140] on button "Claim shares on this work" at bounding box center [1139, 143] width 185 height 30
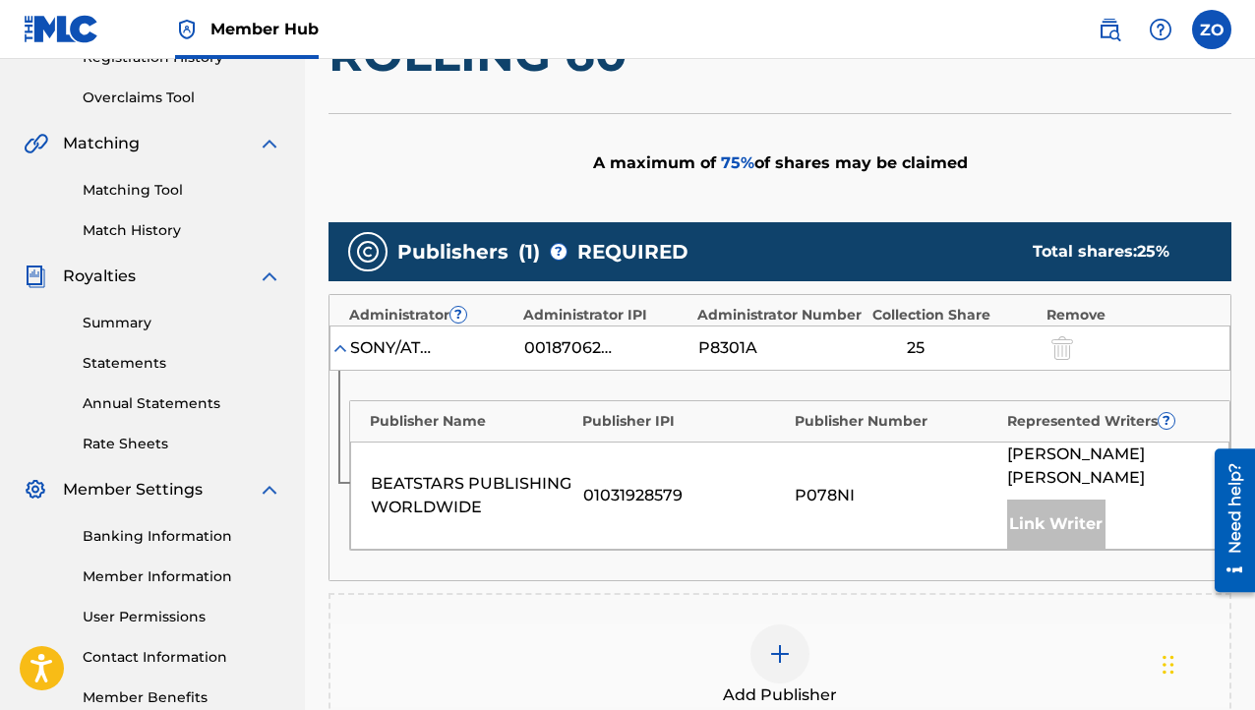
scroll to position [492, 0]
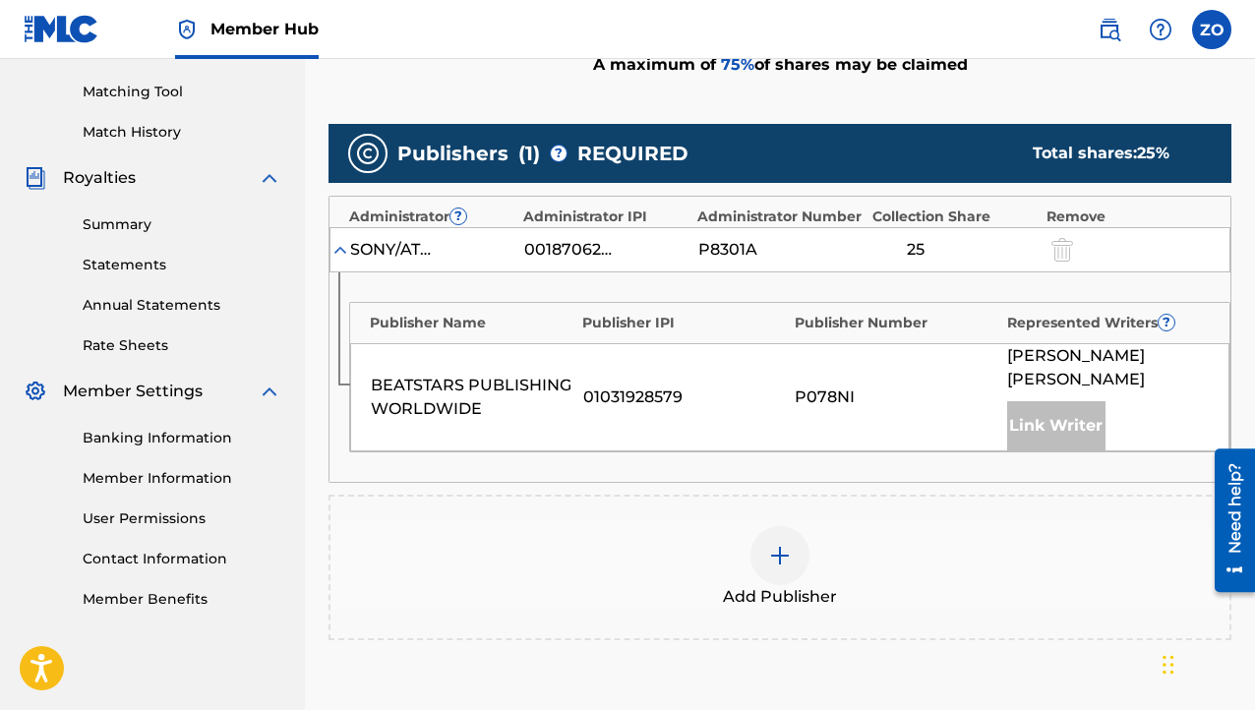
click at [793, 536] on div at bounding box center [780, 555] width 59 height 59
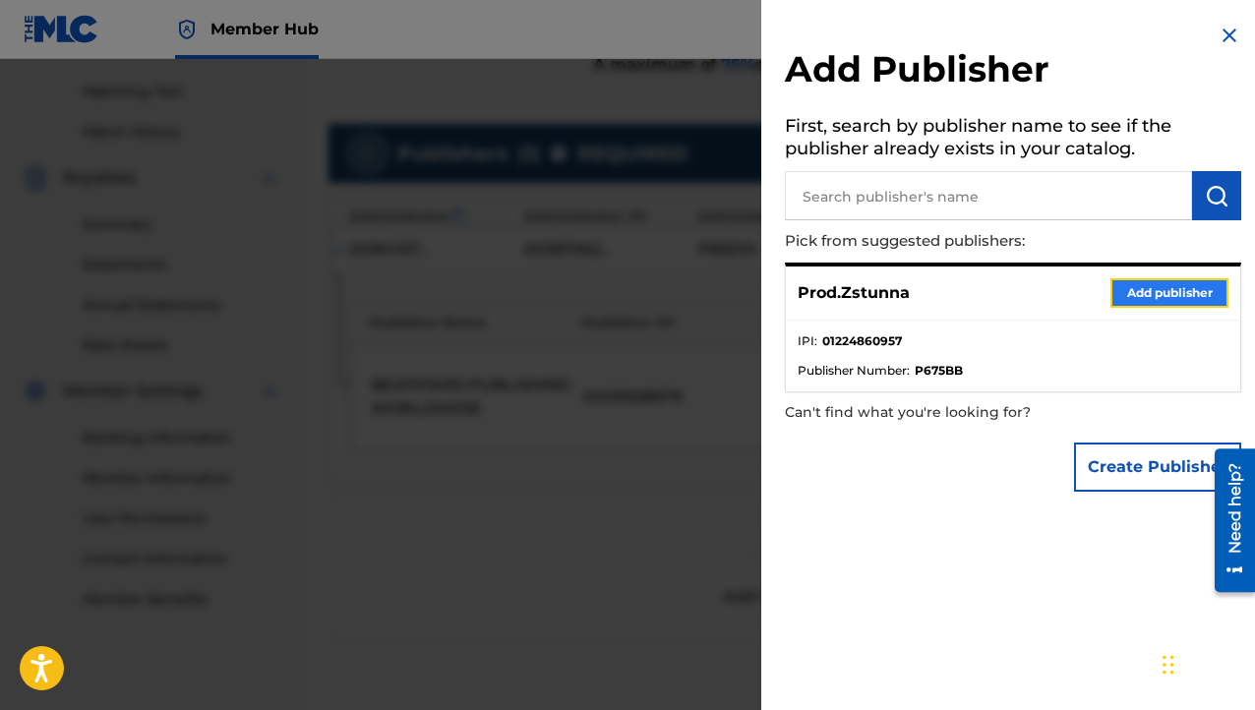
click at [1161, 302] on button "Add publisher" at bounding box center [1170, 293] width 118 height 30
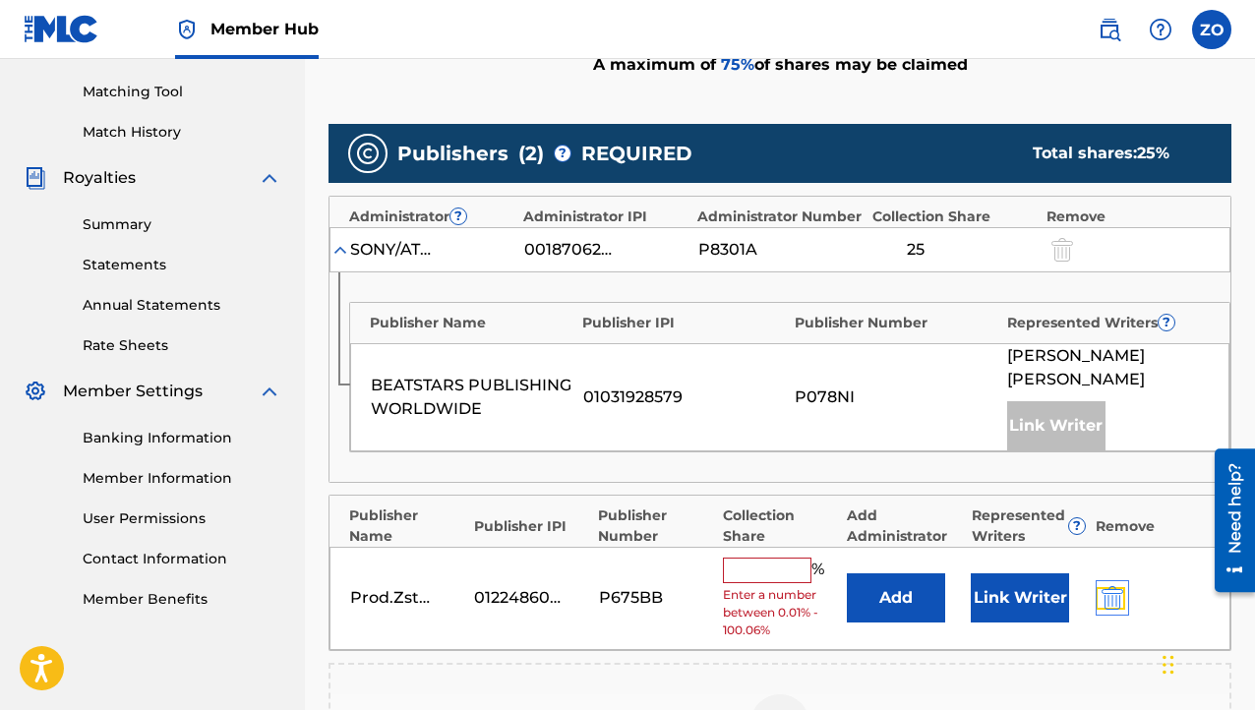
click at [1114, 586] on img "submit" at bounding box center [1113, 598] width 22 height 24
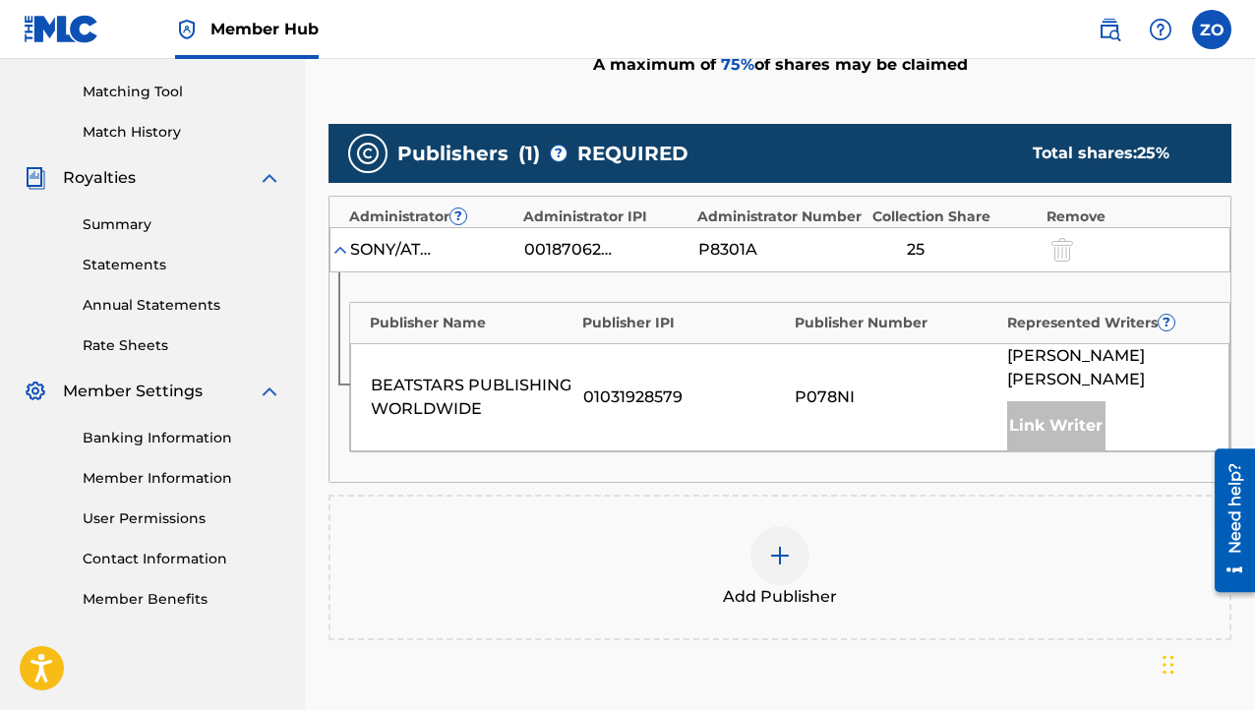
click at [734, 526] on div "Add Publisher" at bounding box center [780, 567] width 899 height 83
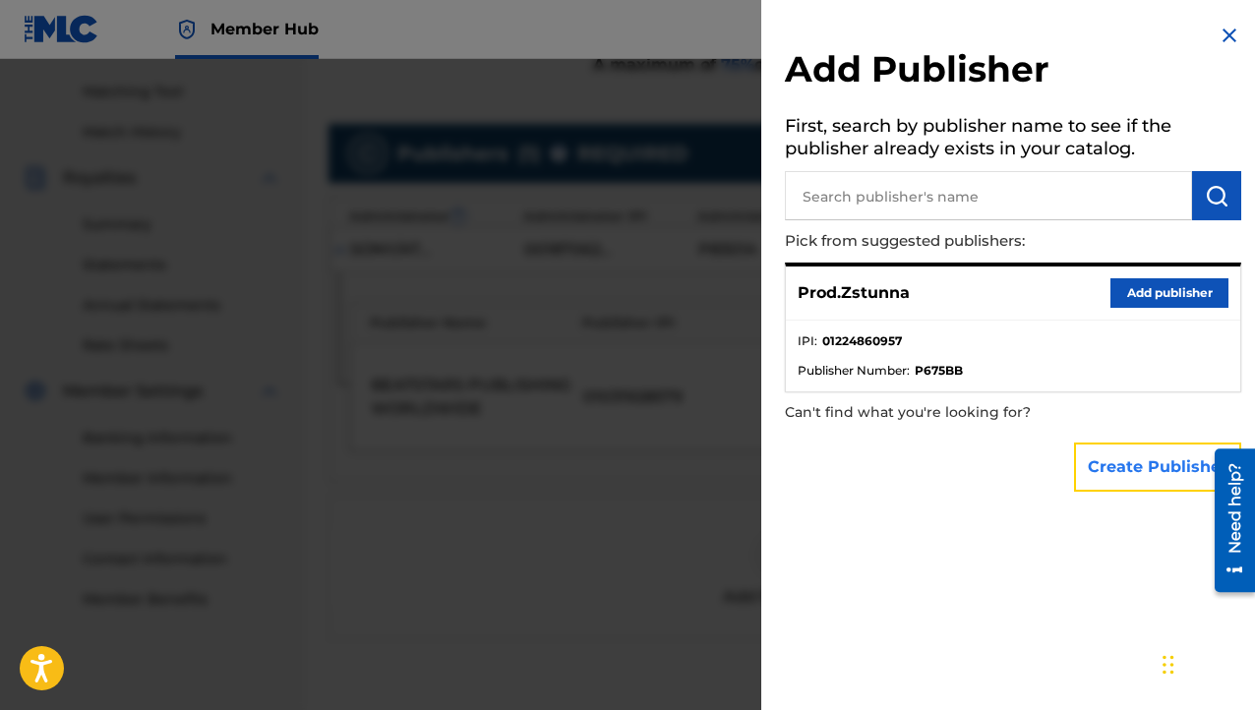
click at [1133, 466] on button "Create Publisher" at bounding box center [1157, 467] width 167 height 49
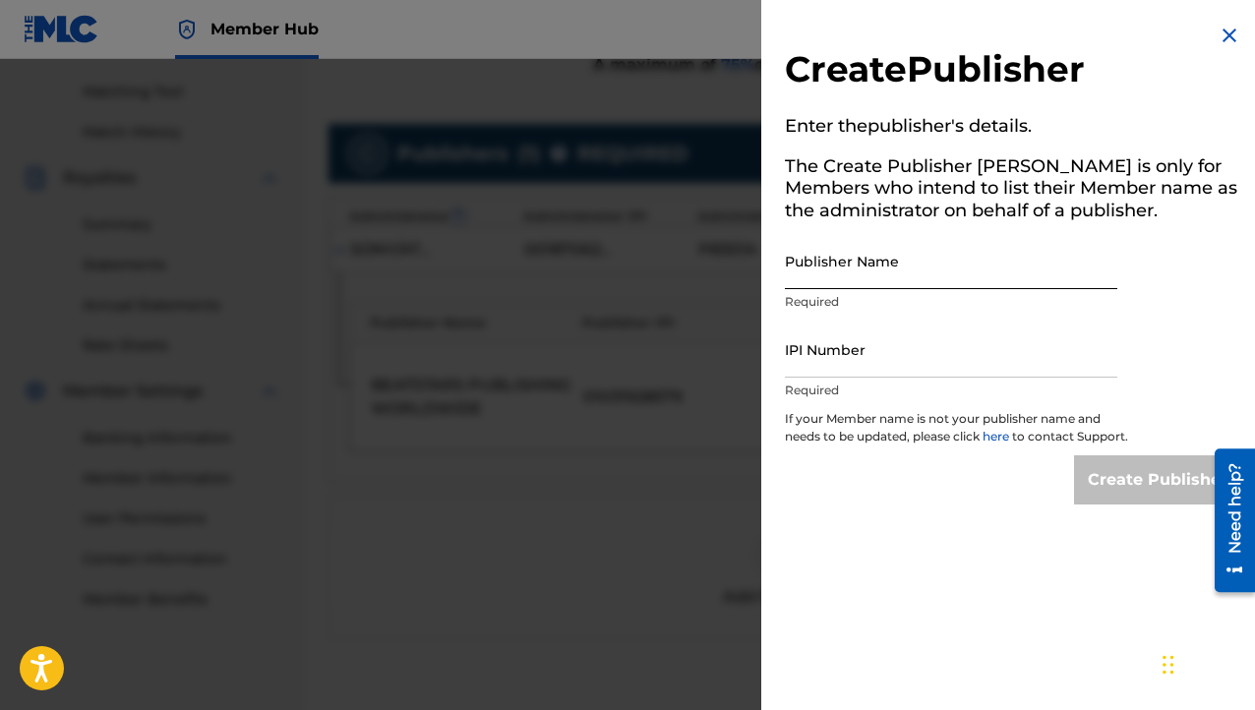
click at [864, 255] on input "Publisher Name" at bounding box center [951, 261] width 333 height 56
type input "Zstunnabeatz"
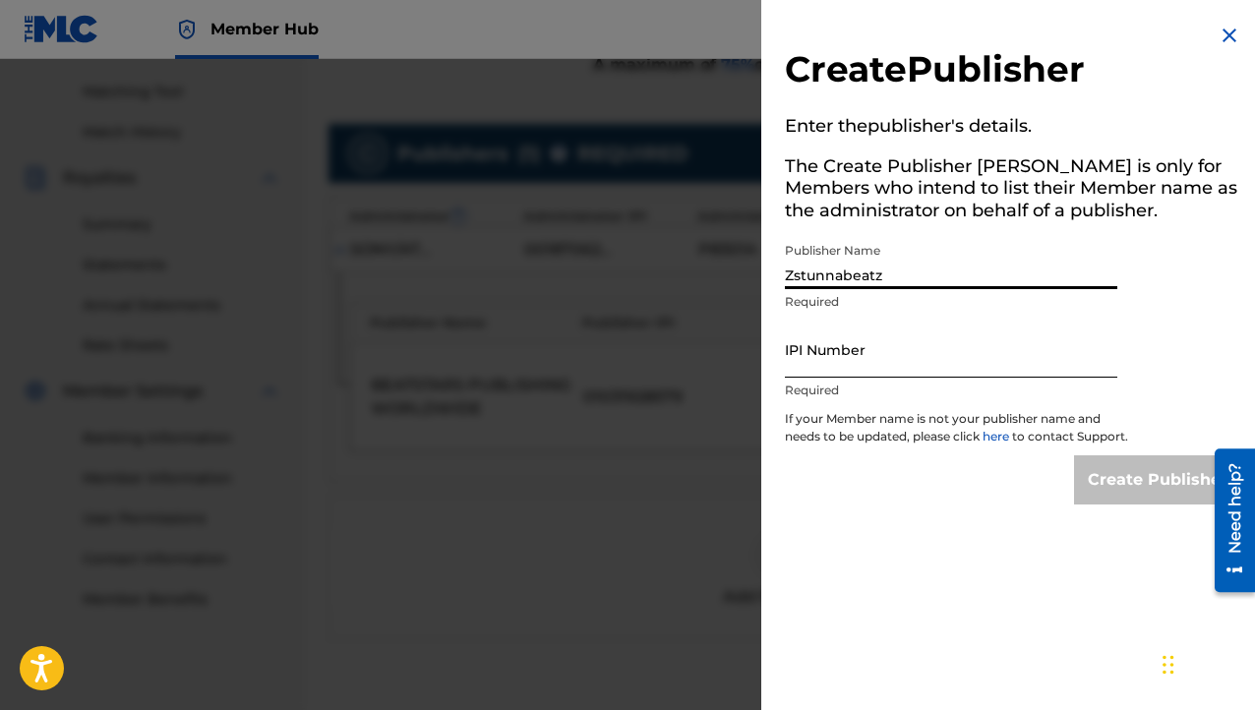
click at [820, 371] on input "IPI Number" at bounding box center [951, 350] width 333 height 56
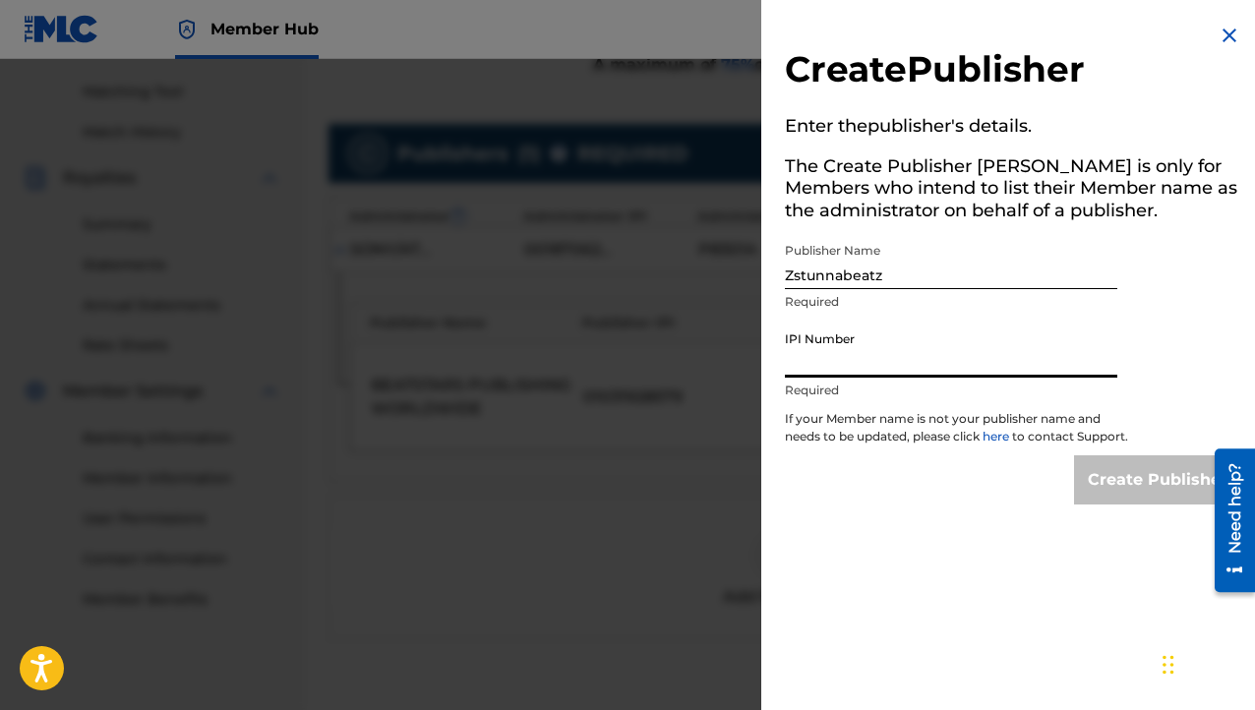
paste input "1313517976"
type input "1313517976"
click at [1150, 497] on input "Create Publisher" at bounding box center [1157, 480] width 167 height 49
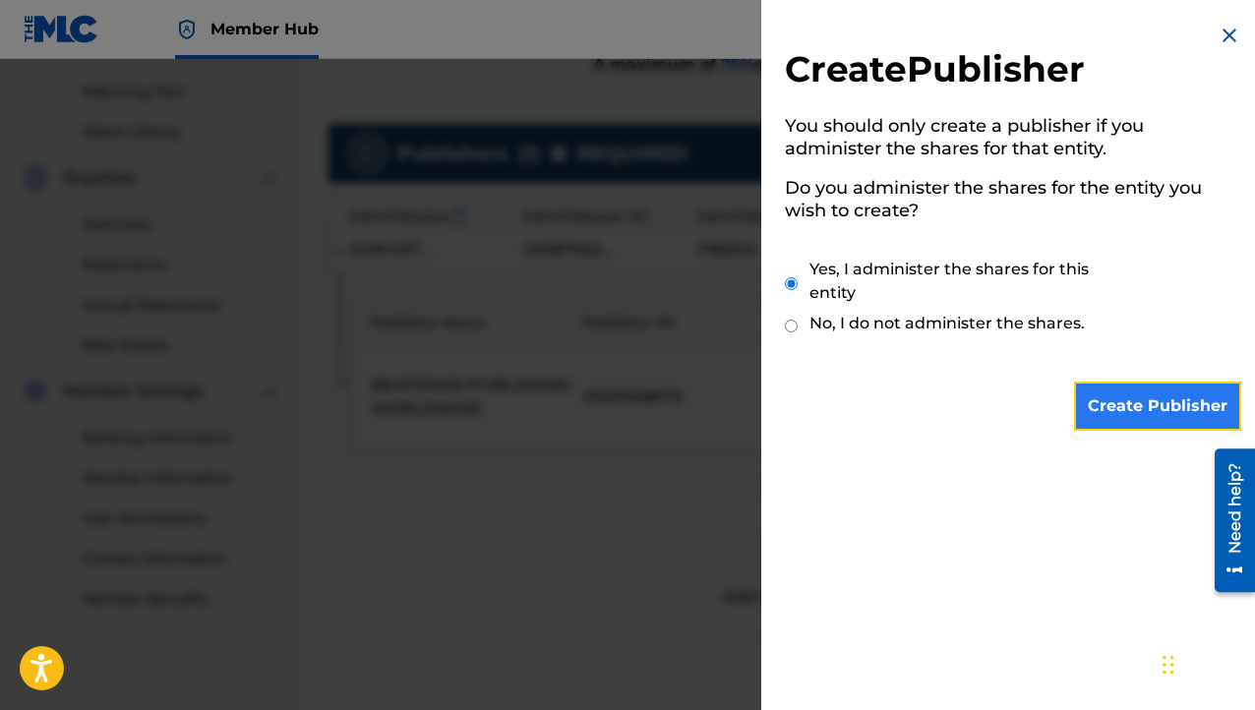
click at [1118, 408] on input "Create Publisher" at bounding box center [1157, 406] width 167 height 49
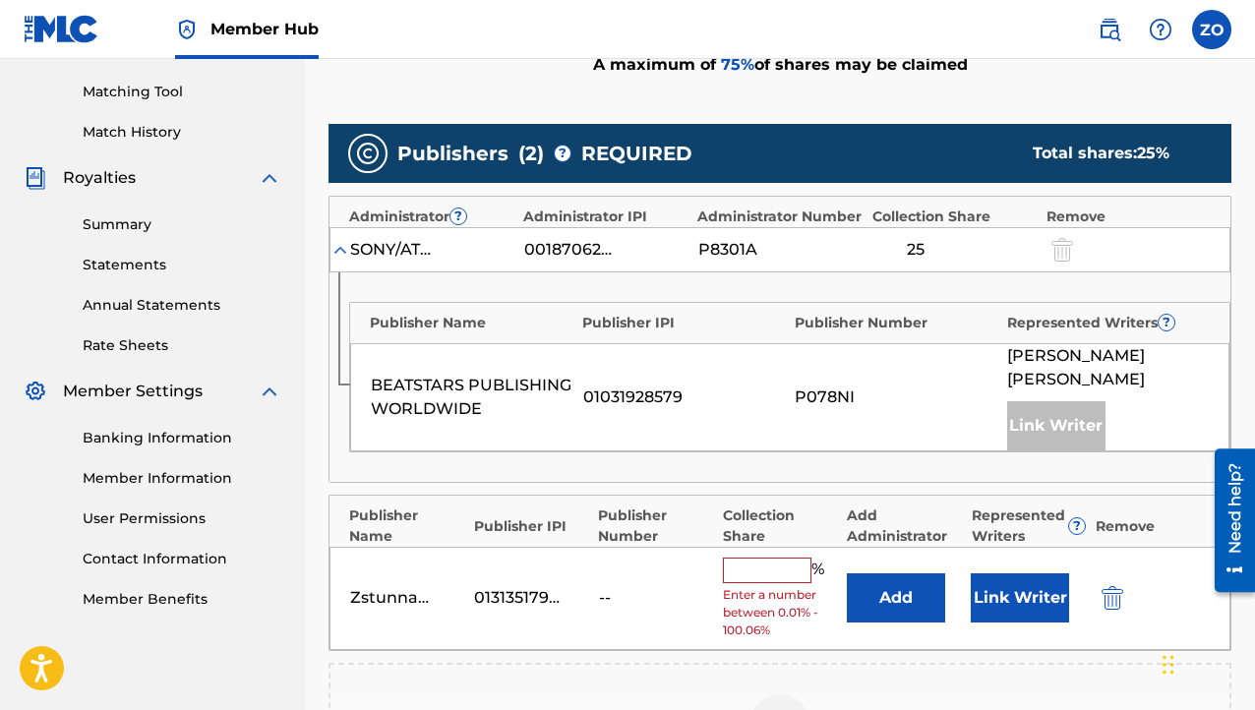
scroll to position [590, 0]
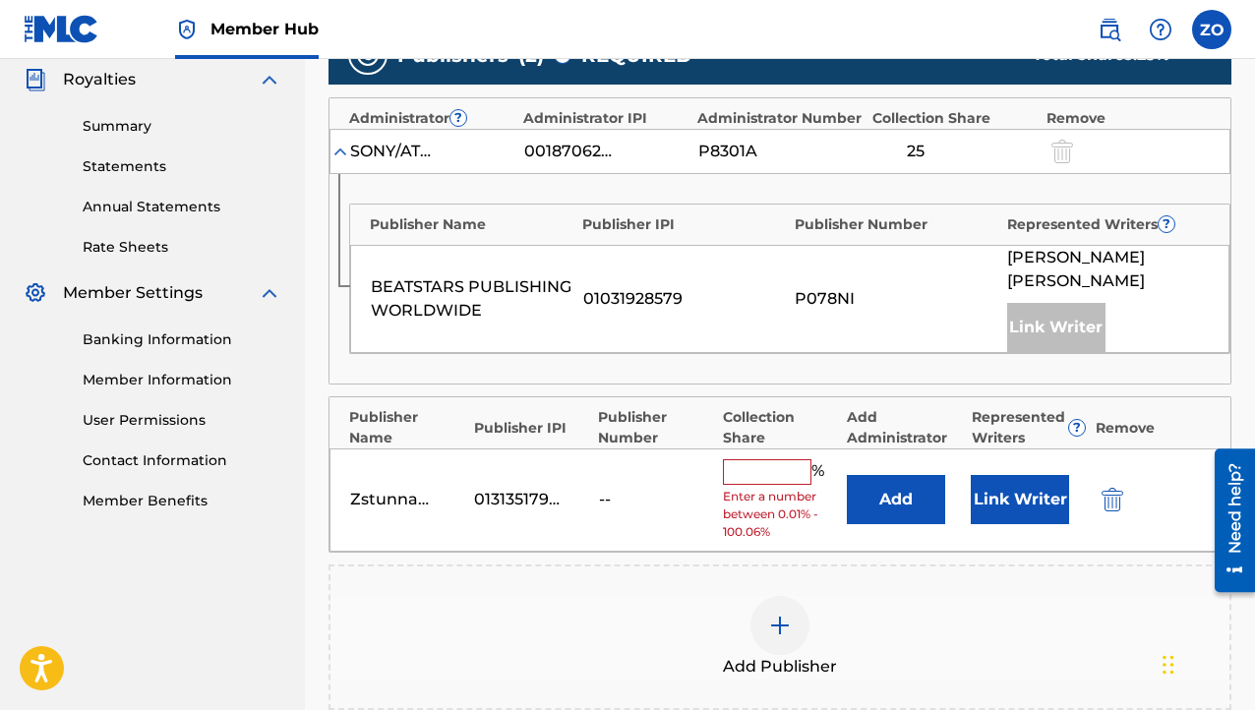
click at [740, 459] on input "text" at bounding box center [767, 472] width 89 height 26
click at [339, 152] on img at bounding box center [341, 152] width 20 height 20
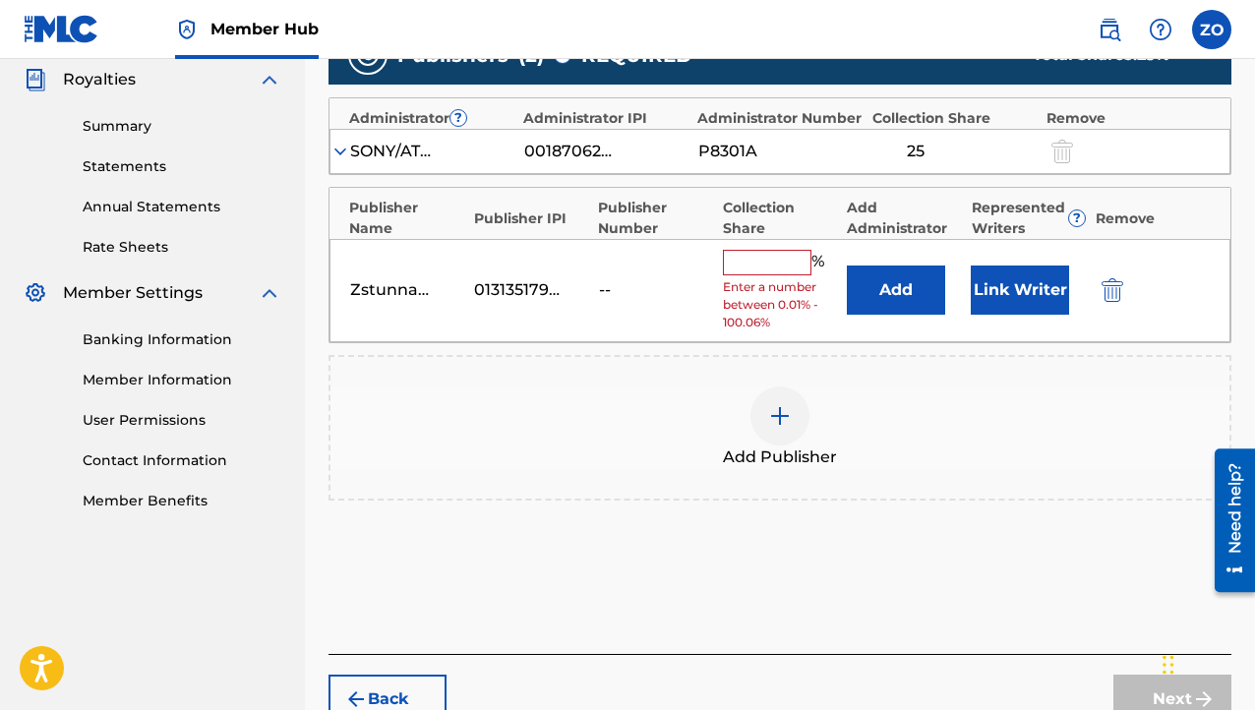
click at [339, 152] on img at bounding box center [341, 152] width 20 height 20
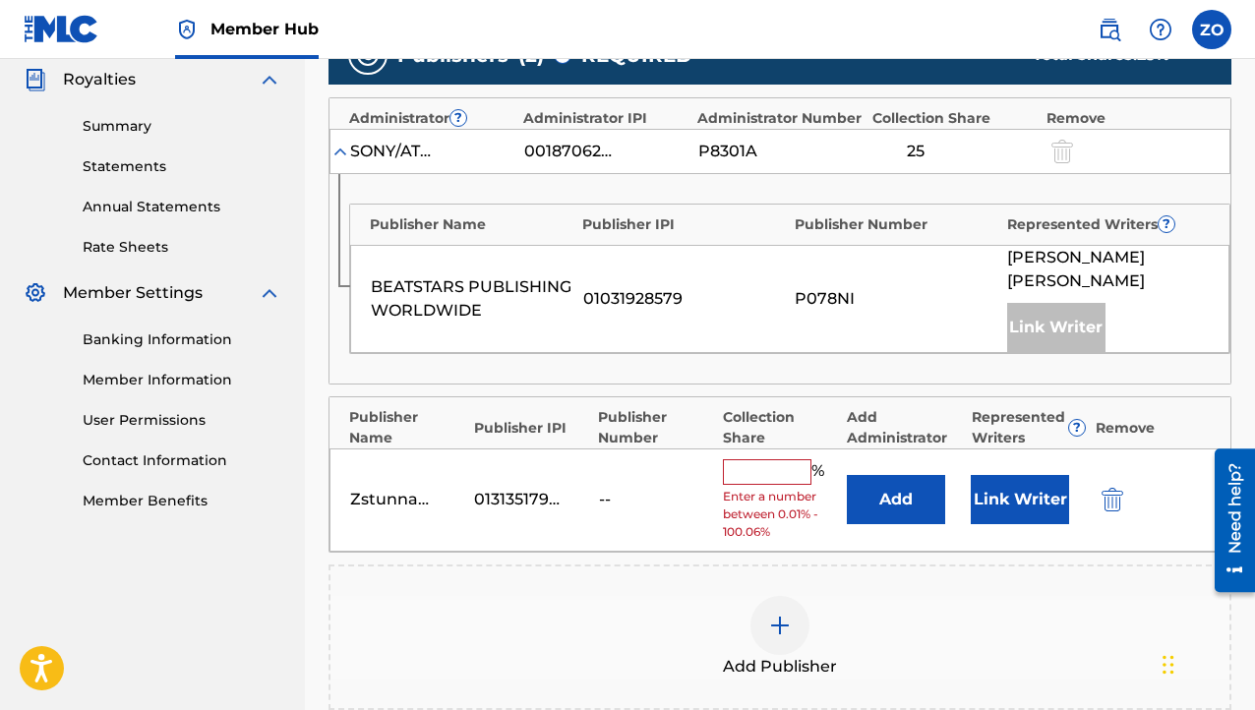
click at [768, 459] on input "text" at bounding box center [767, 472] width 89 height 26
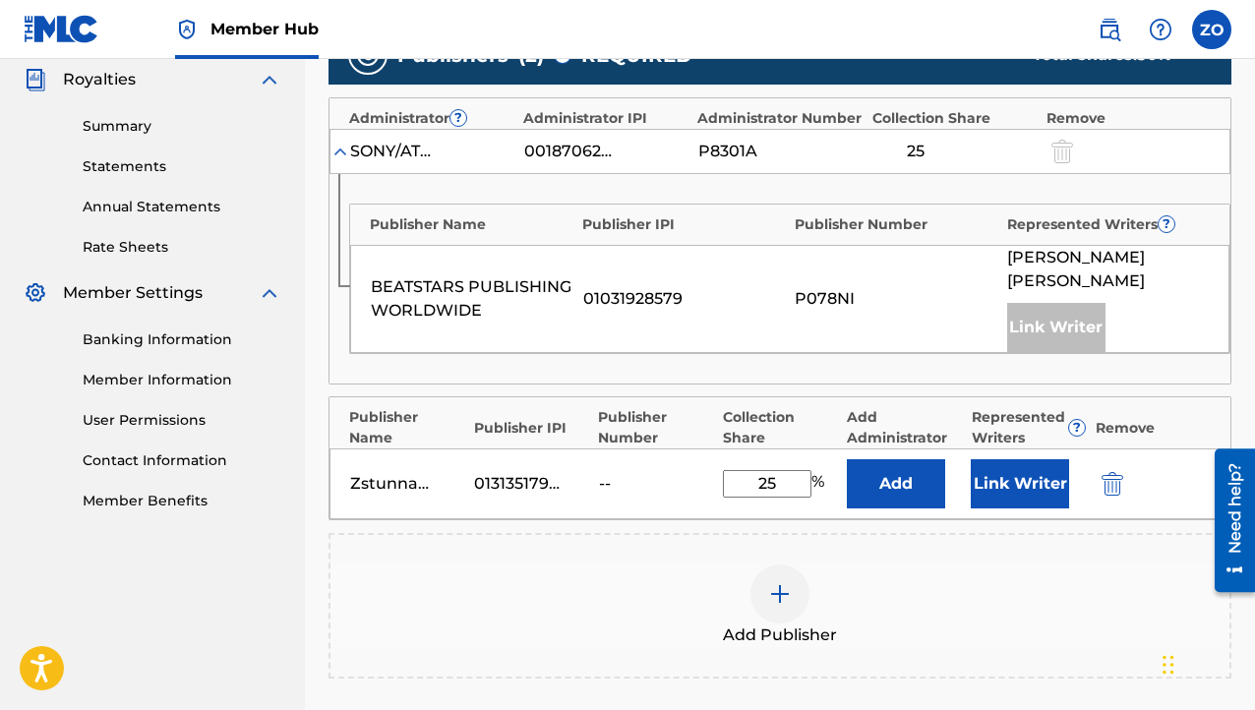
type input "25"
click at [898, 352] on div "Publisher Name Publisher IPI Publisher Number Represented Writers ? BEATSTARS P…" at bounding box center [780, 279] width 901 height 210
click at [599, 489] on div "Zstunnabeatz 01313517976 -- 25 % Add Link Writer" at bounding box center [780, 484] width 901 height 71
click at [890, 470] on button "Add" at bounding box center [896, 483] width 98 height 49
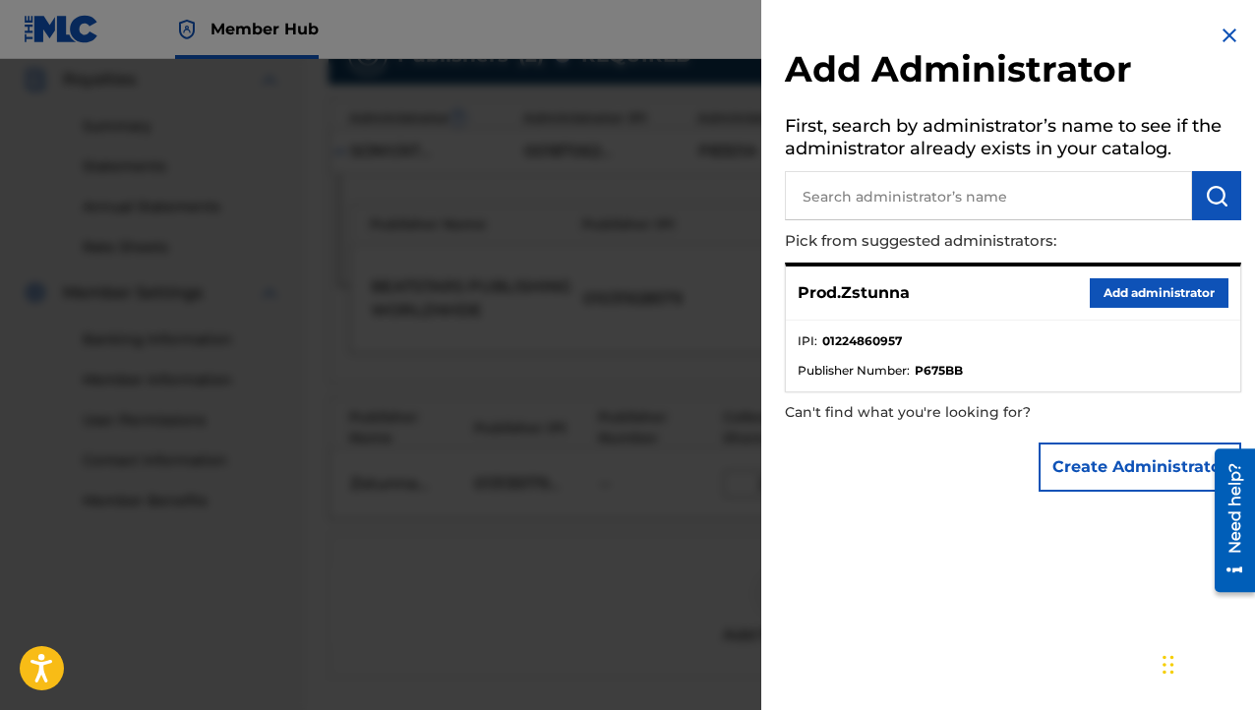
click at [463, 610] on div at bounding box center [627, 414] width 1255 height 710
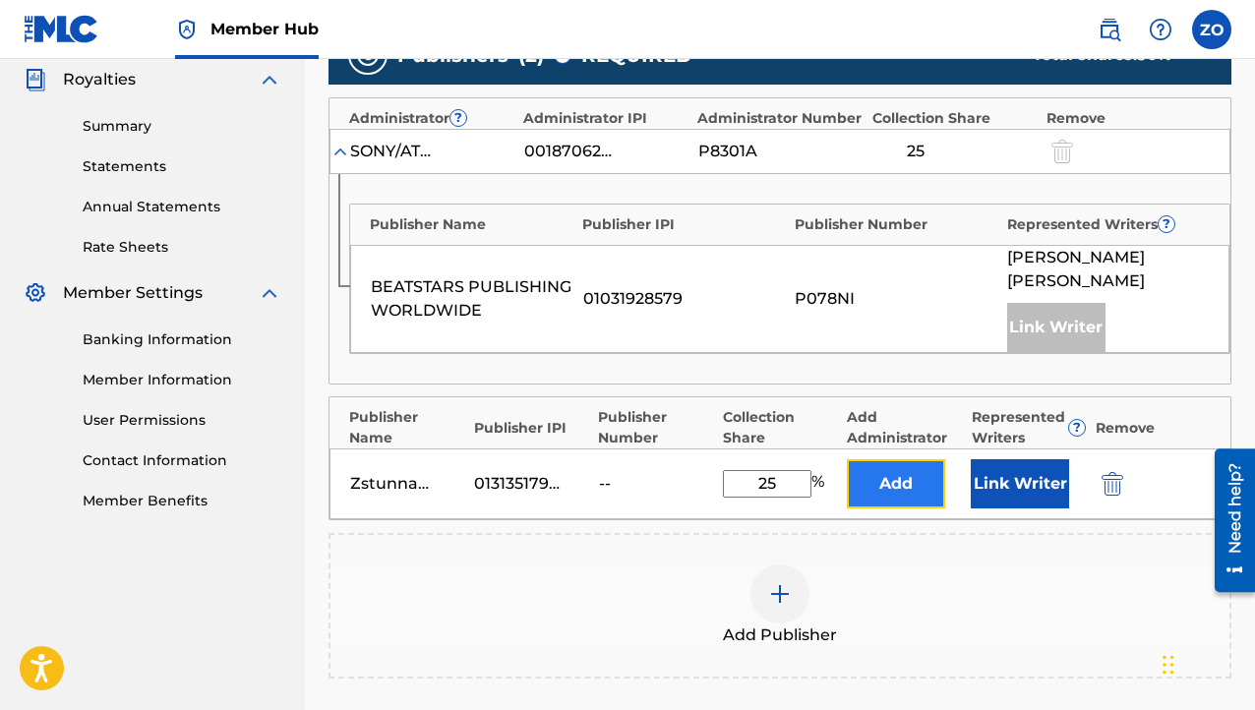
click at [886, 459] on button "Add" at bounding box center [896, 483] width 98 height 49
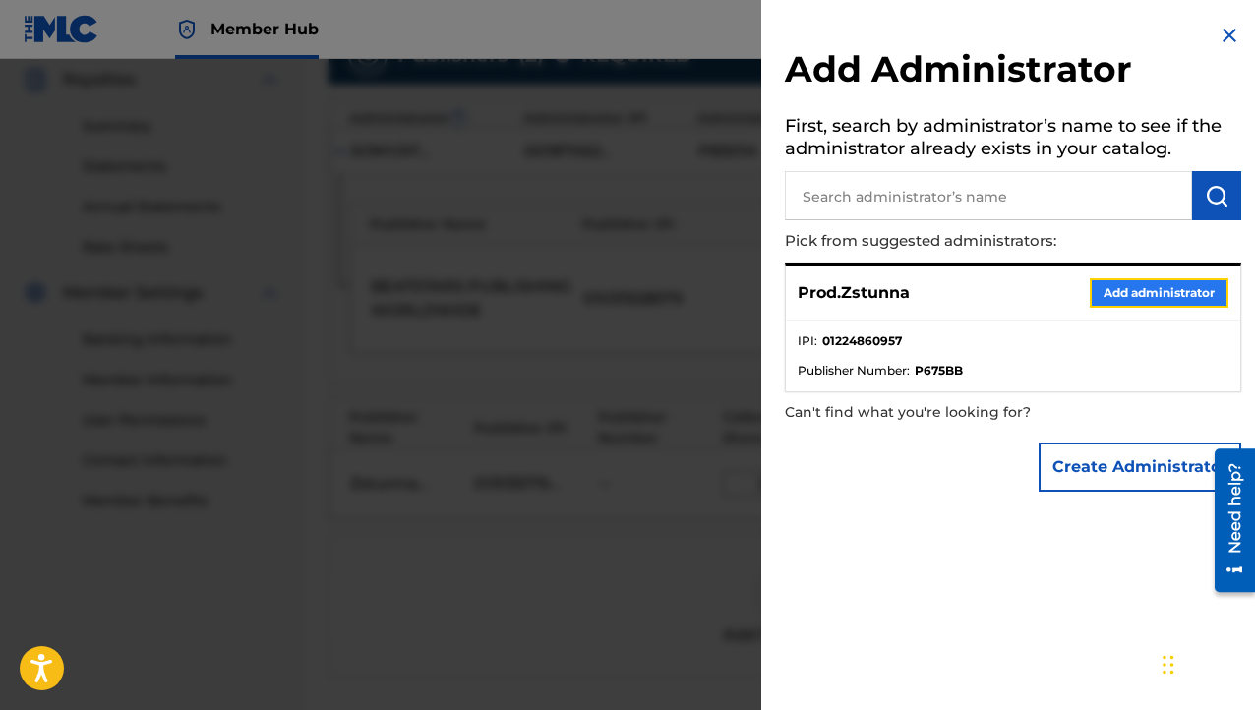
click at [1181, 292] on button "Add administrator" at bounding box center [1159, 293] width 139 height 30
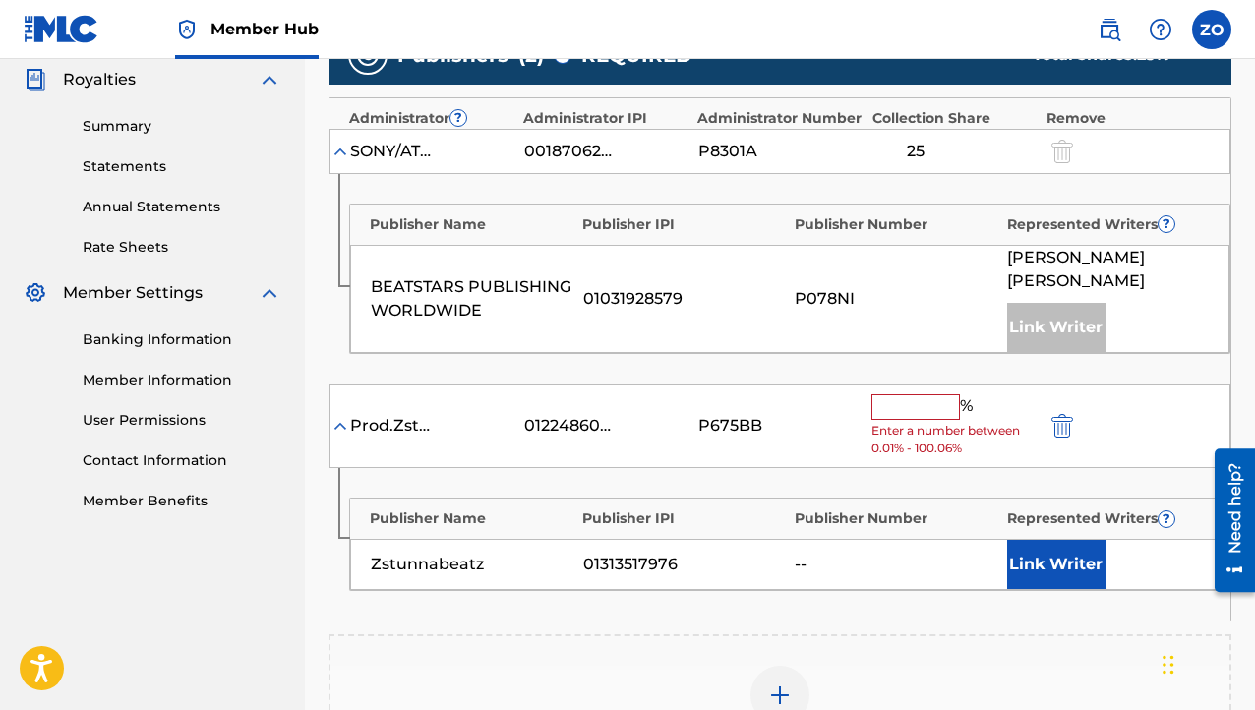
scroll to position [492, 0]
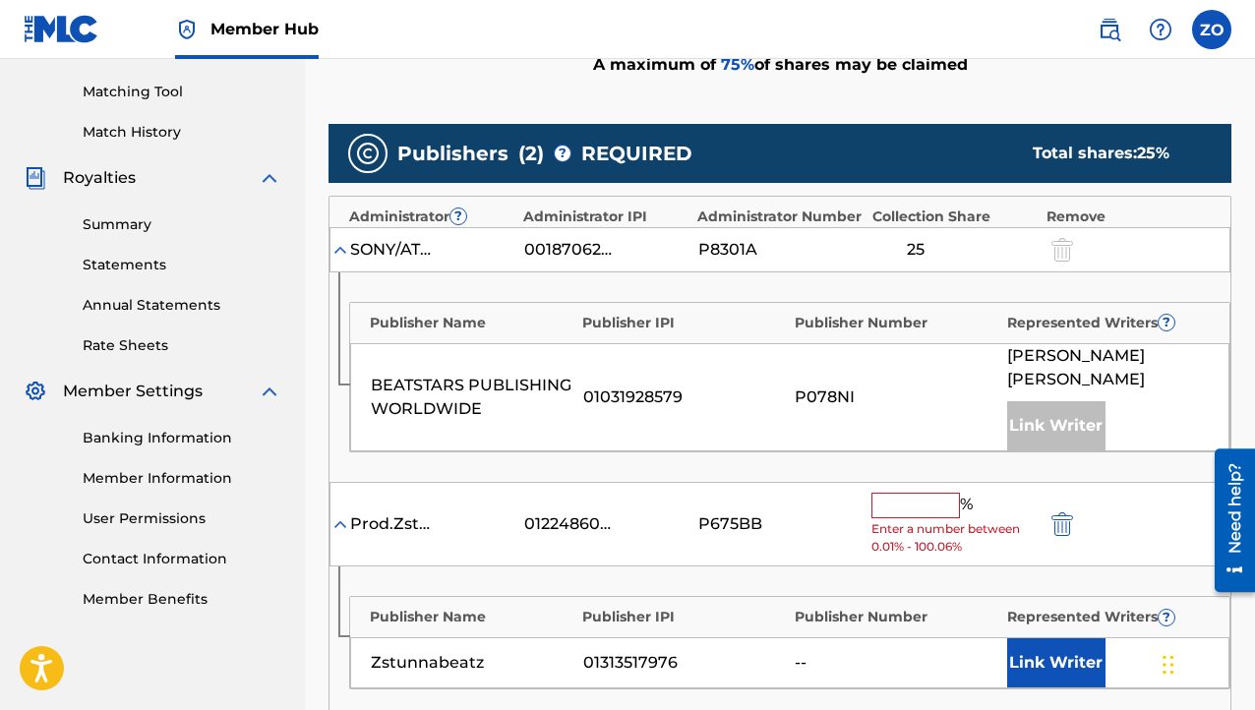
click at [908, 493] on input "text" at bounding box center [916, 506] width 89 height 26
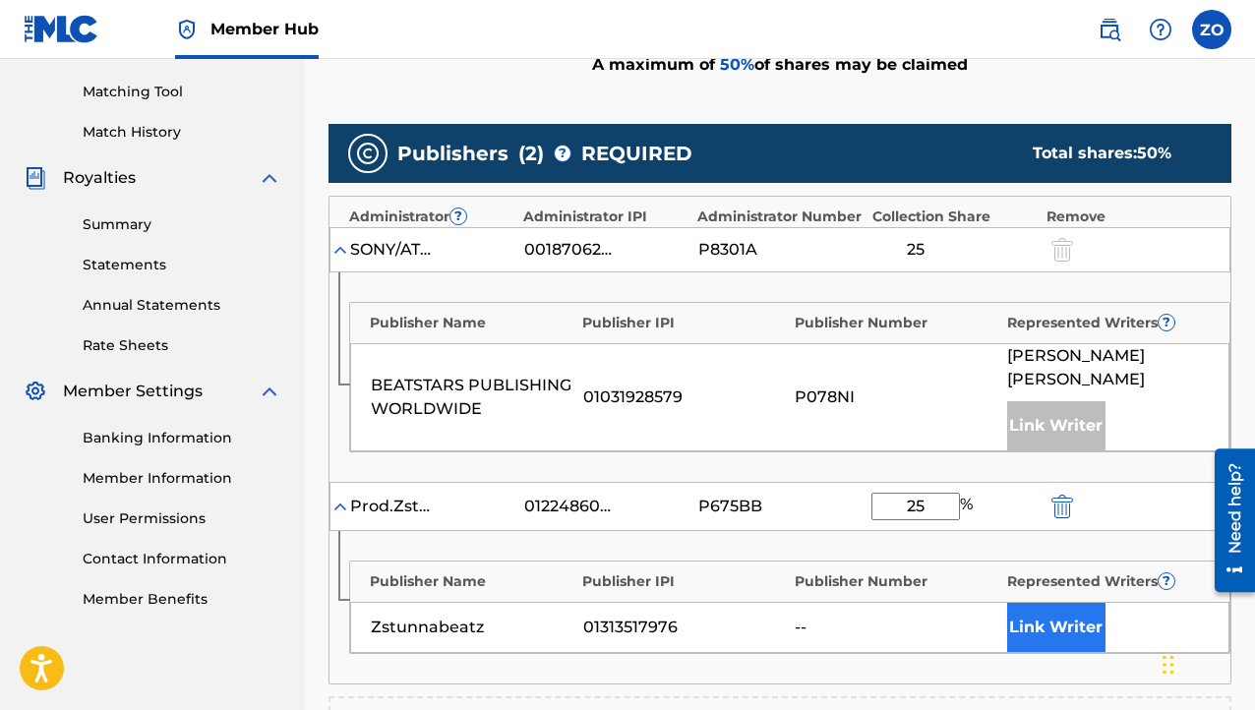
type input "25"
click at [1041, 615] on button "Link Writer" at bounding box center [1056, 627] width 98 height 49
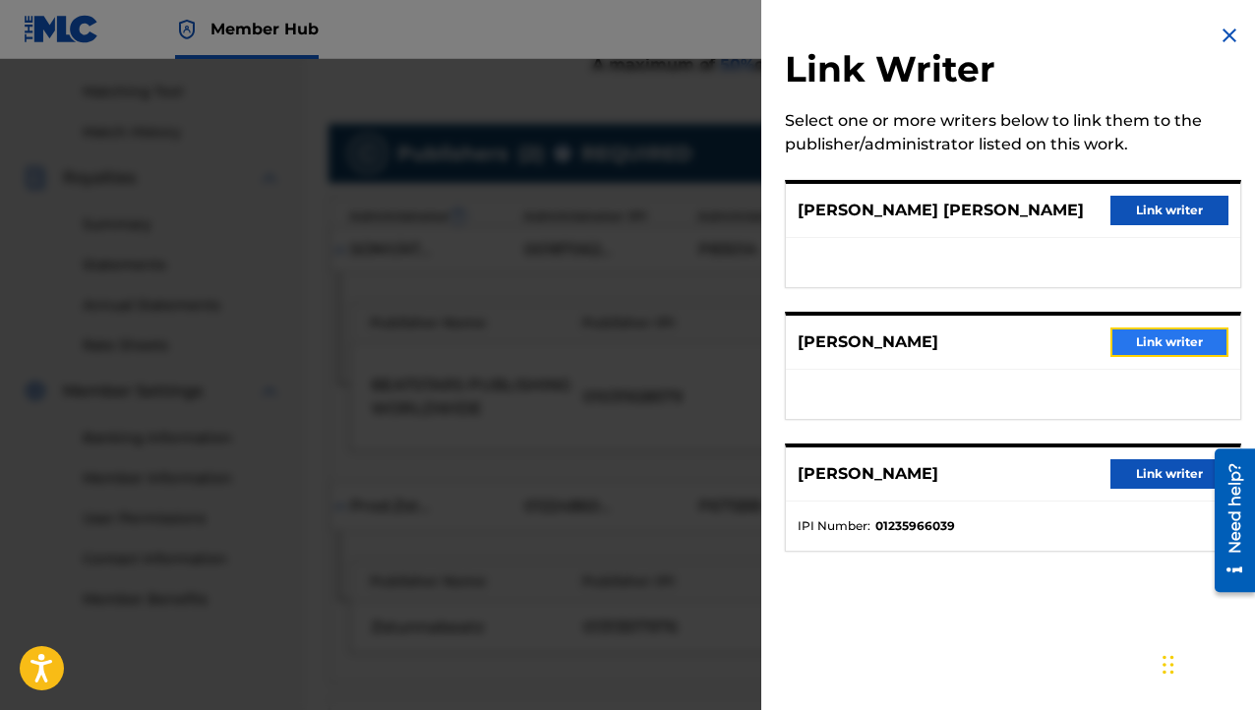
click at [1133, 344] on button "Link writer" at bounding box center [1170, 343] width 118 height 30
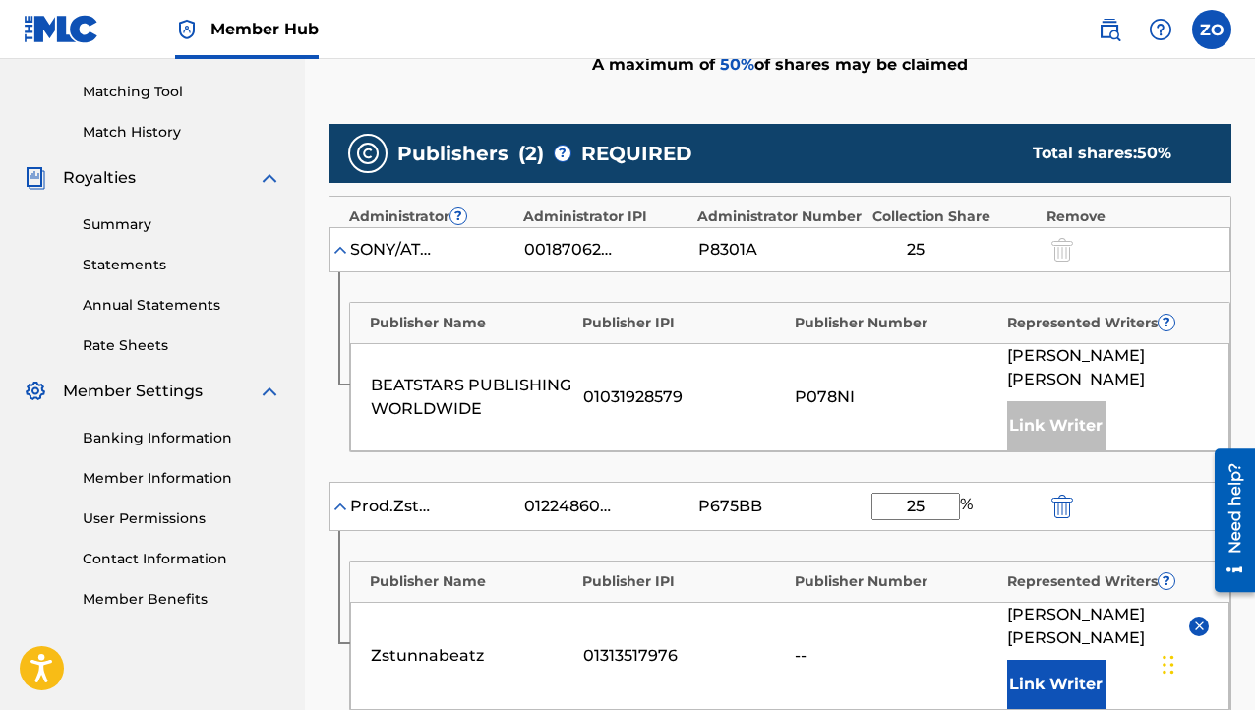
click at [1161, 531] on div "Publisher Name Publisher IPI Publisher Number Represented Writers ? Zstunnabeat…" at bounding box center [780, 636] width 901 height 210
click at [344, 249] on img at bounding box center [341, 250] width 20 height 20
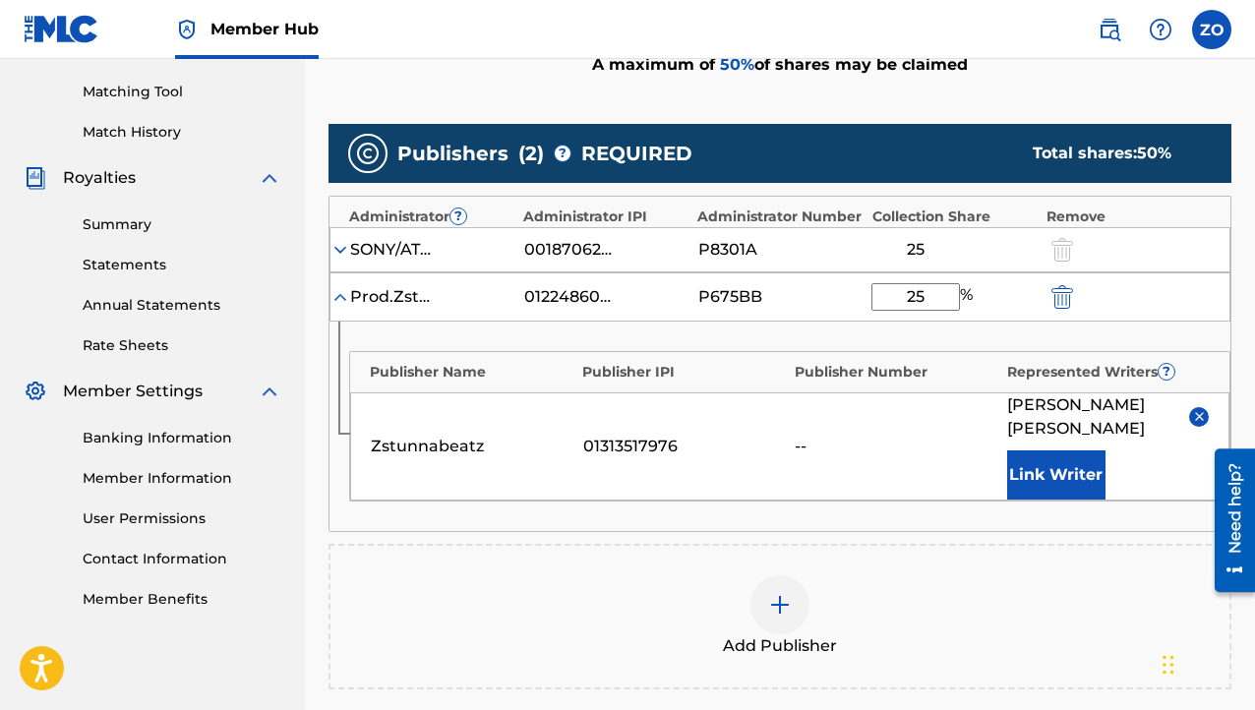
click at [337, 249] on img at bounding box center [341, 250] width 20 height 20
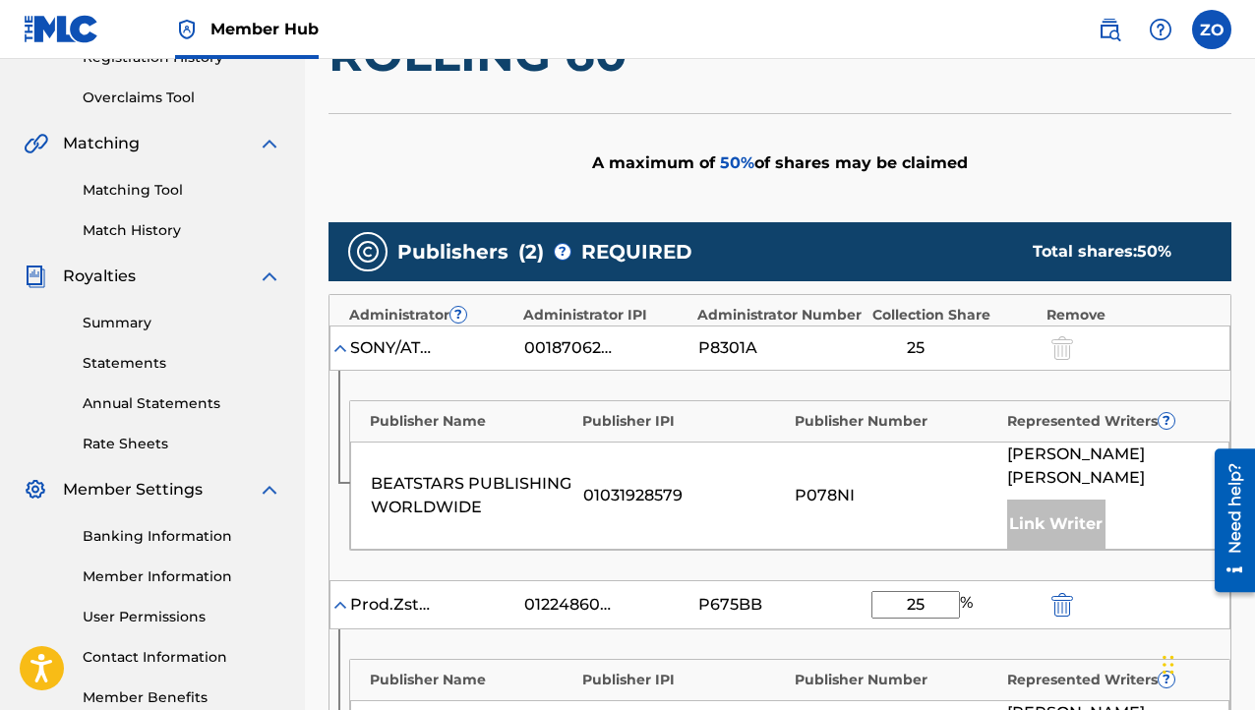
scroll to position [787, 0]
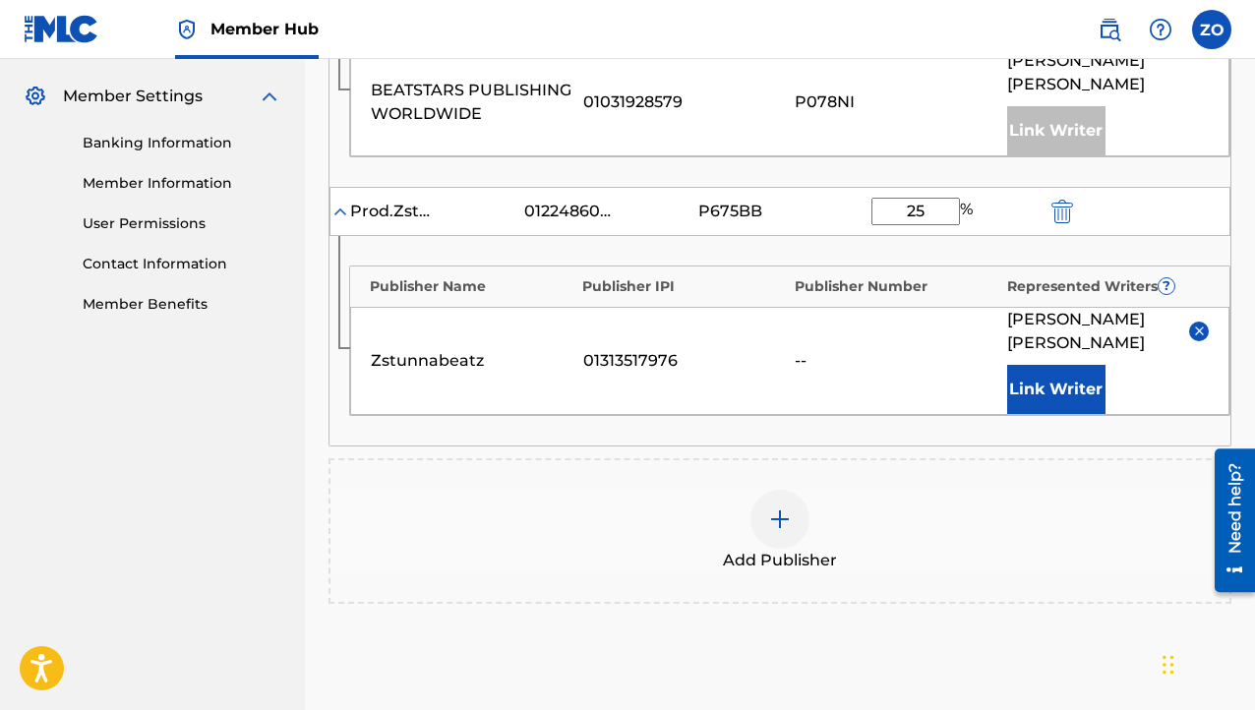
click at [803, 349] on div "--" at bounding box center [896, 361] width 203 height 24
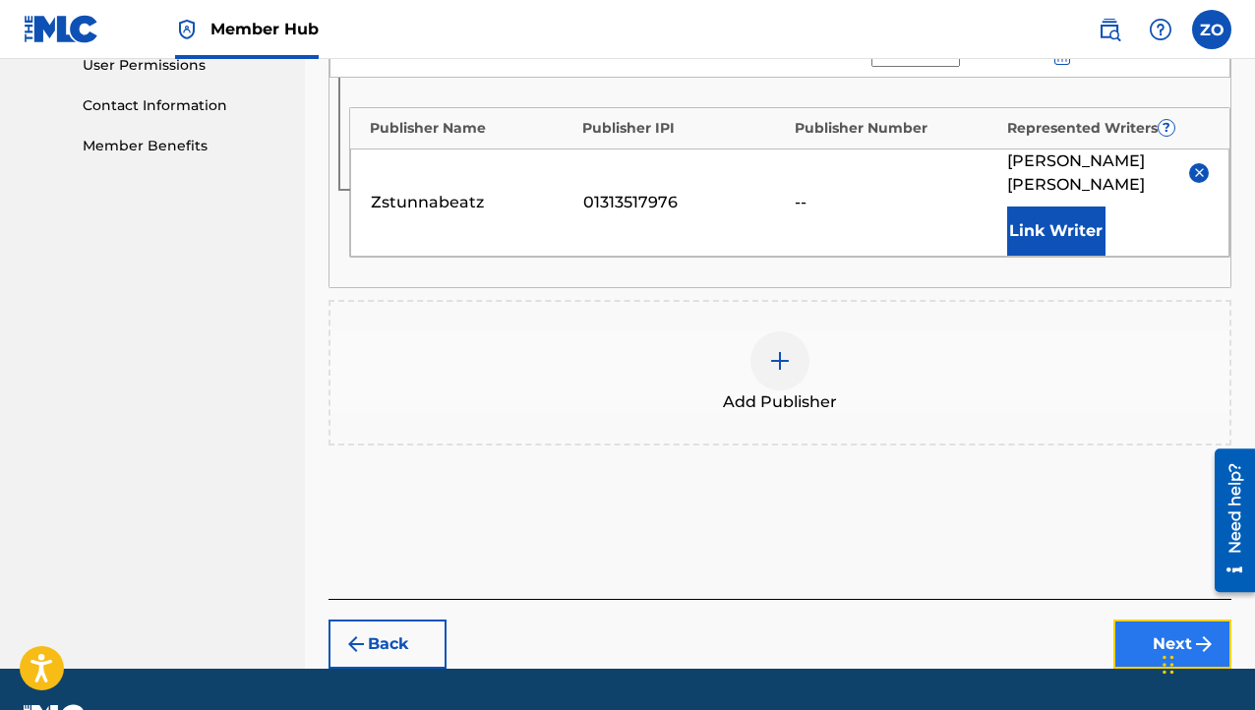
click at [1168, 620] on button "Next" at bounding box center [1173, 644] width 118 height 49
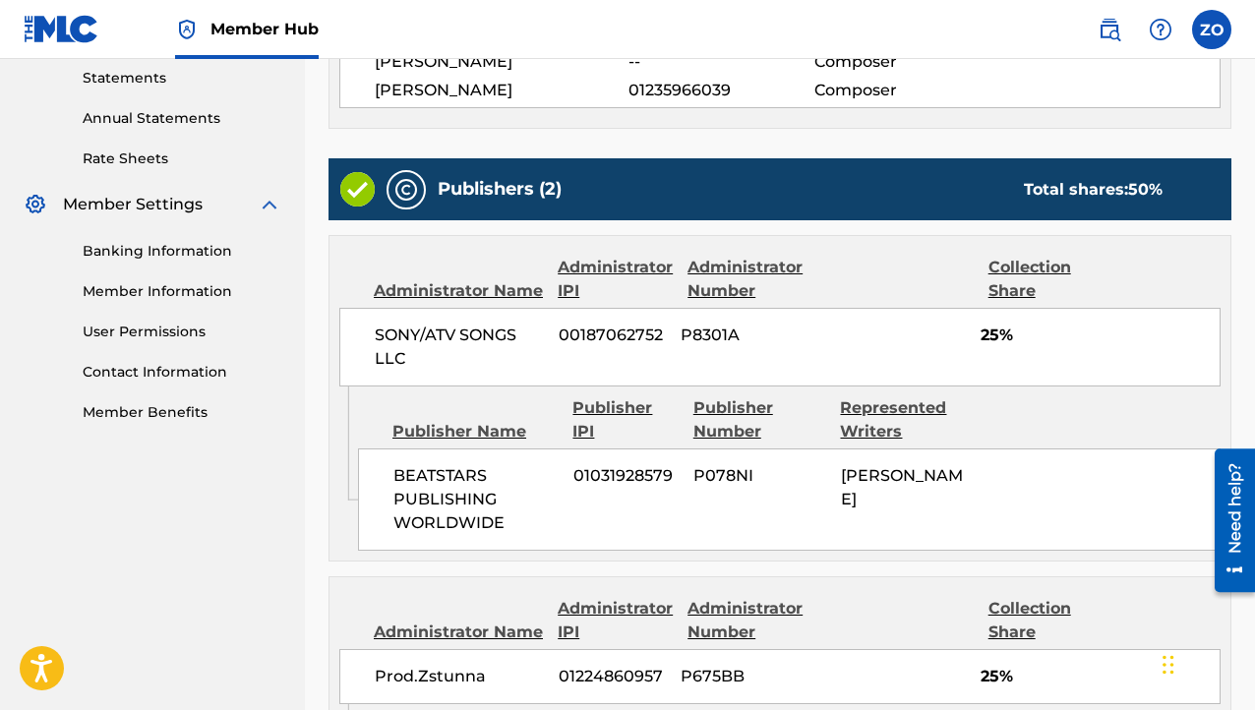
scroll to position [974, 0]
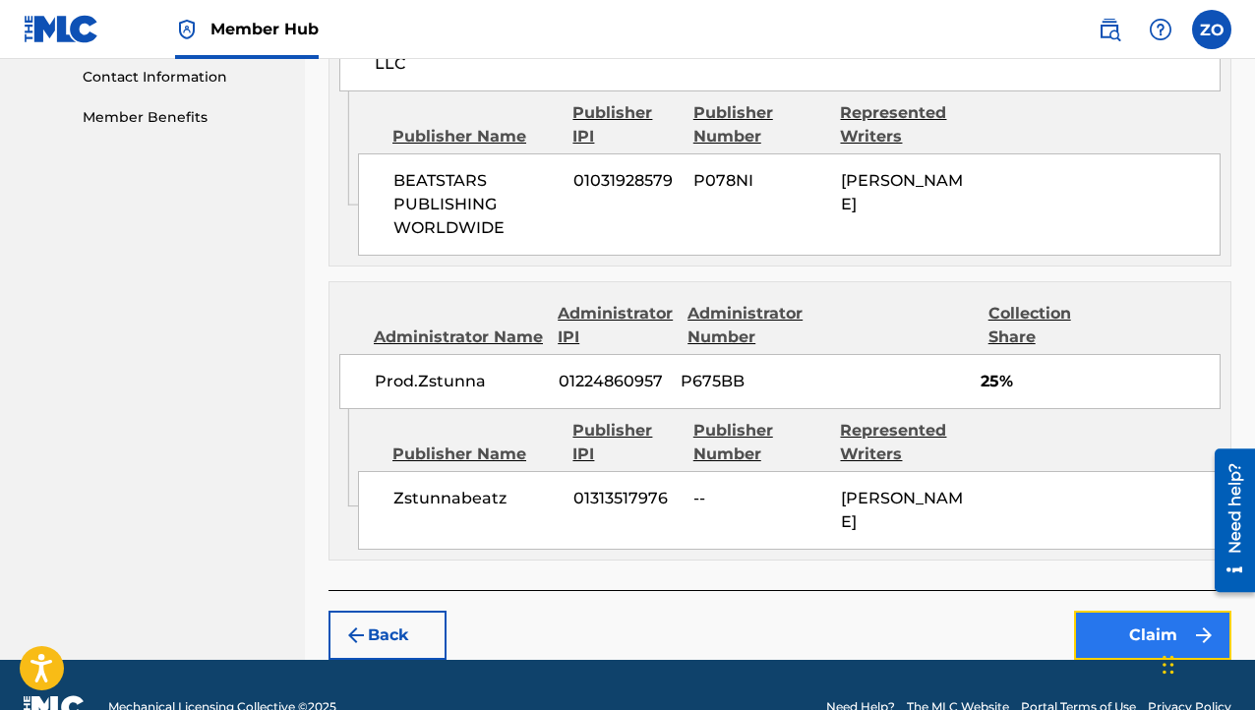
click at [1180, 611] on button "Claim" at bounding box center [1152, 635] width 157 height 49
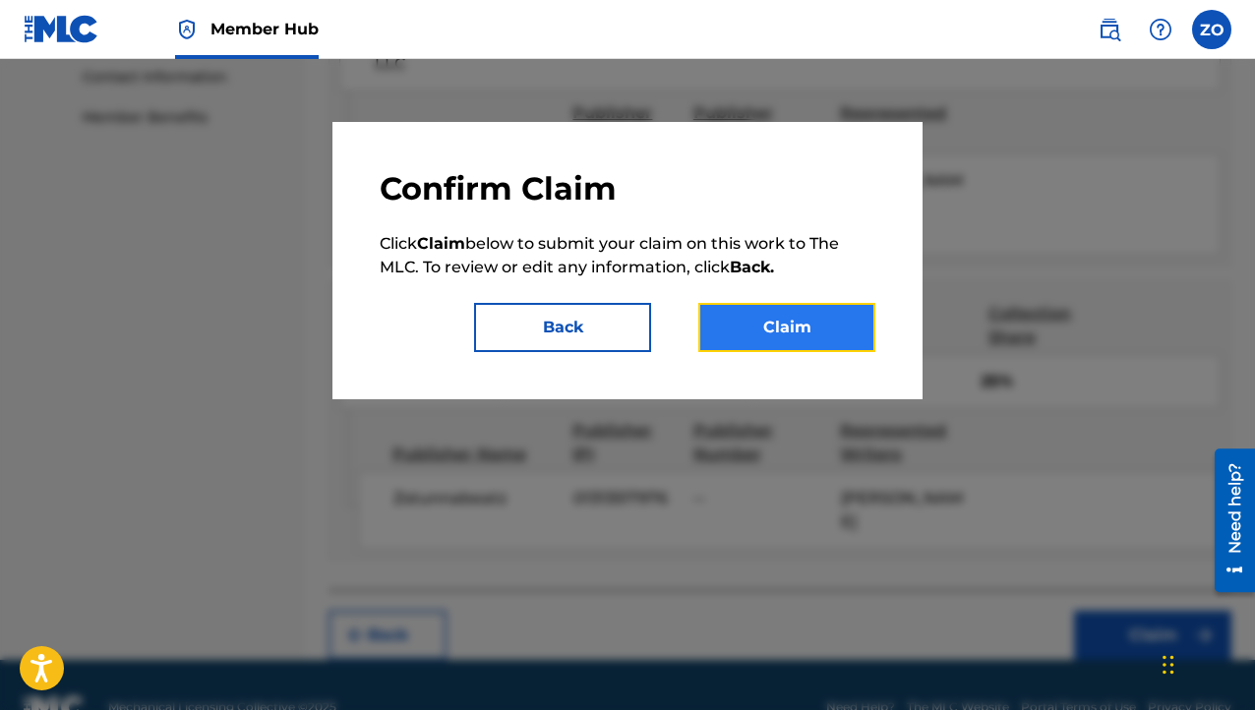
click at [815, 327] on button "Claim" at bounding box center [787, 327] width 177 height 49
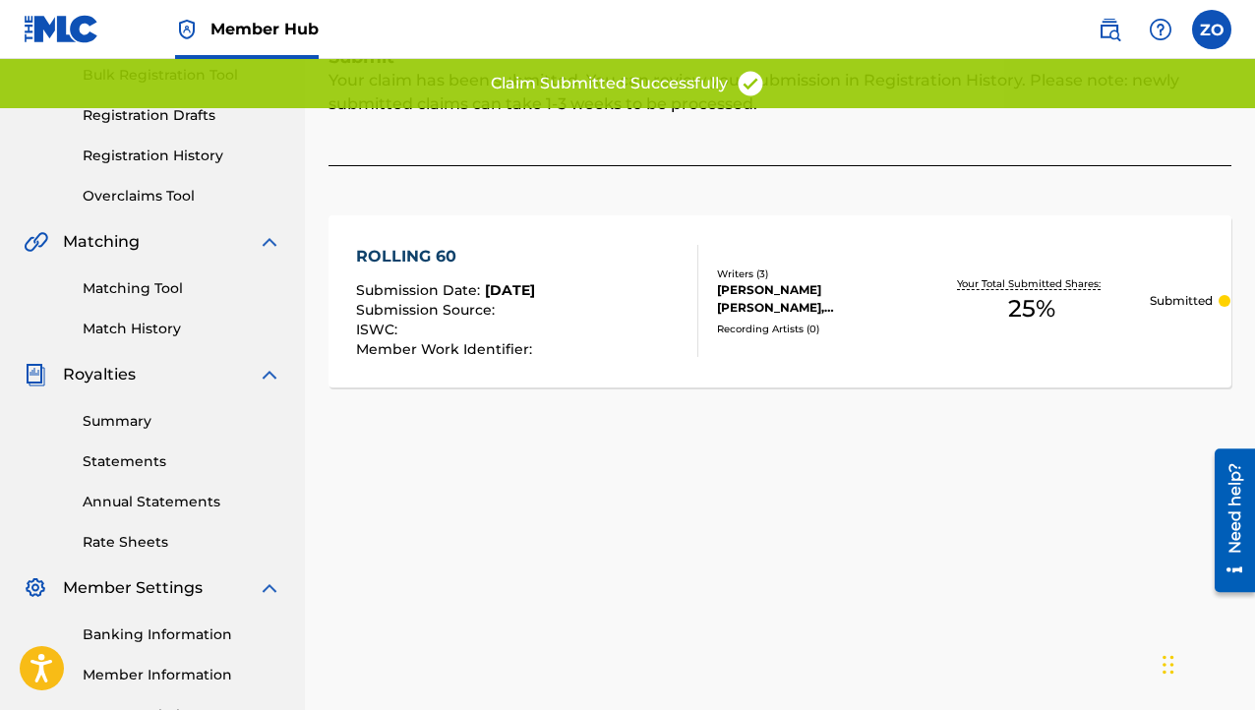
scroll to position [0, 0]
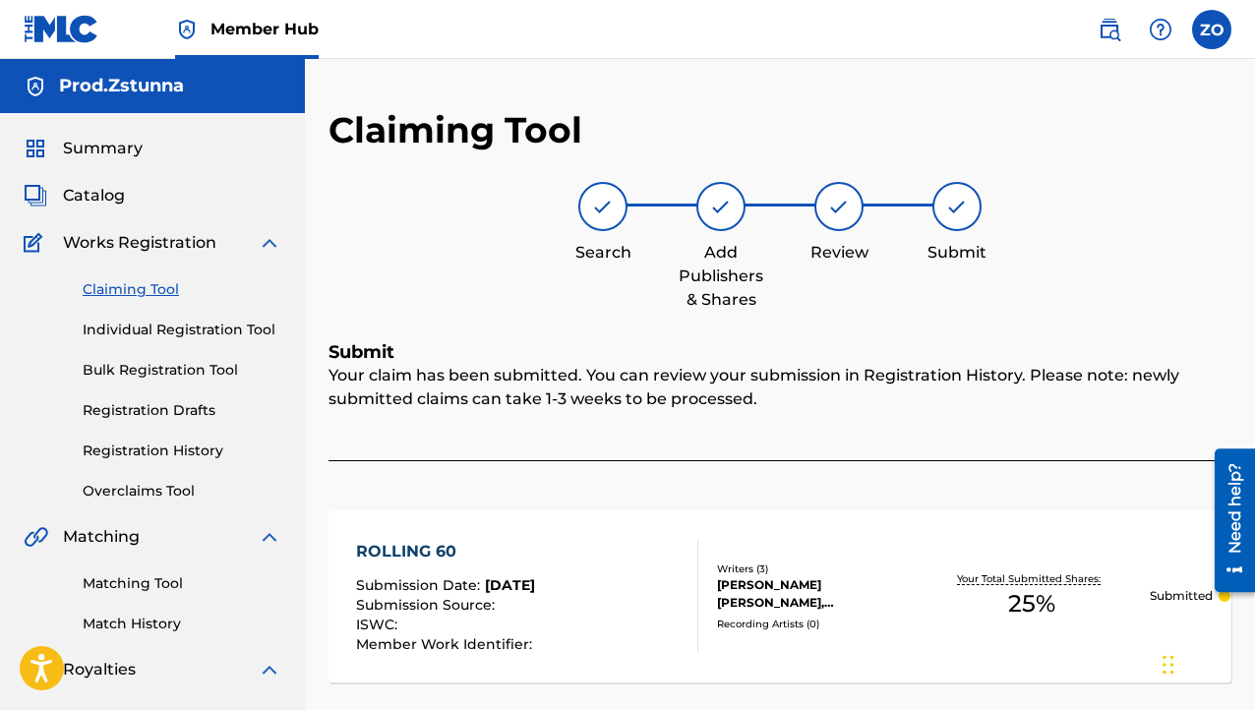
click at [697, 454] on div "Your claim has been submitted. You can review your submission in Registration H…" at bounding box center [780, 412] width 903 height 97
click at [162, 287] on link "Claiming Tool" at bounding box center [182, 289] width 199 height 21
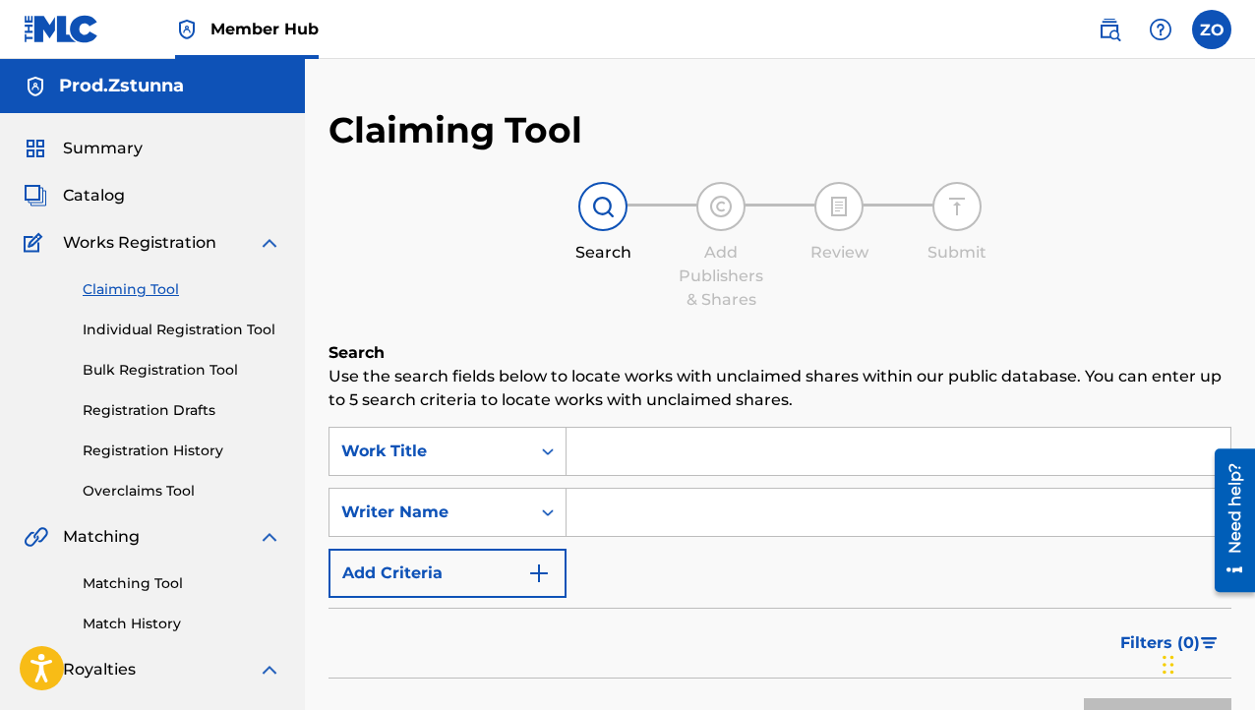
click at [670, 442] on input "Search Form" at bounding box center [899, 451] width 664 height 47
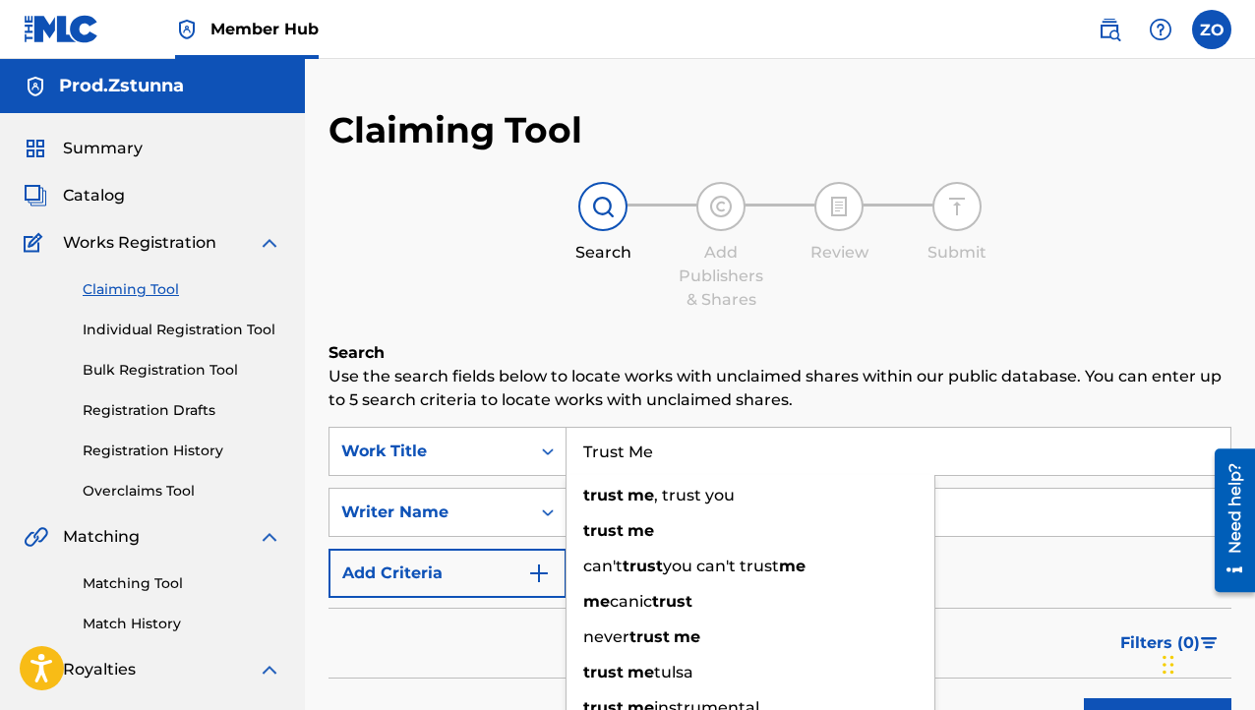
type input "Trust Me"
click at [950, 497] on input "Search Form" at bounding box center [899, 512] width 664 height 47
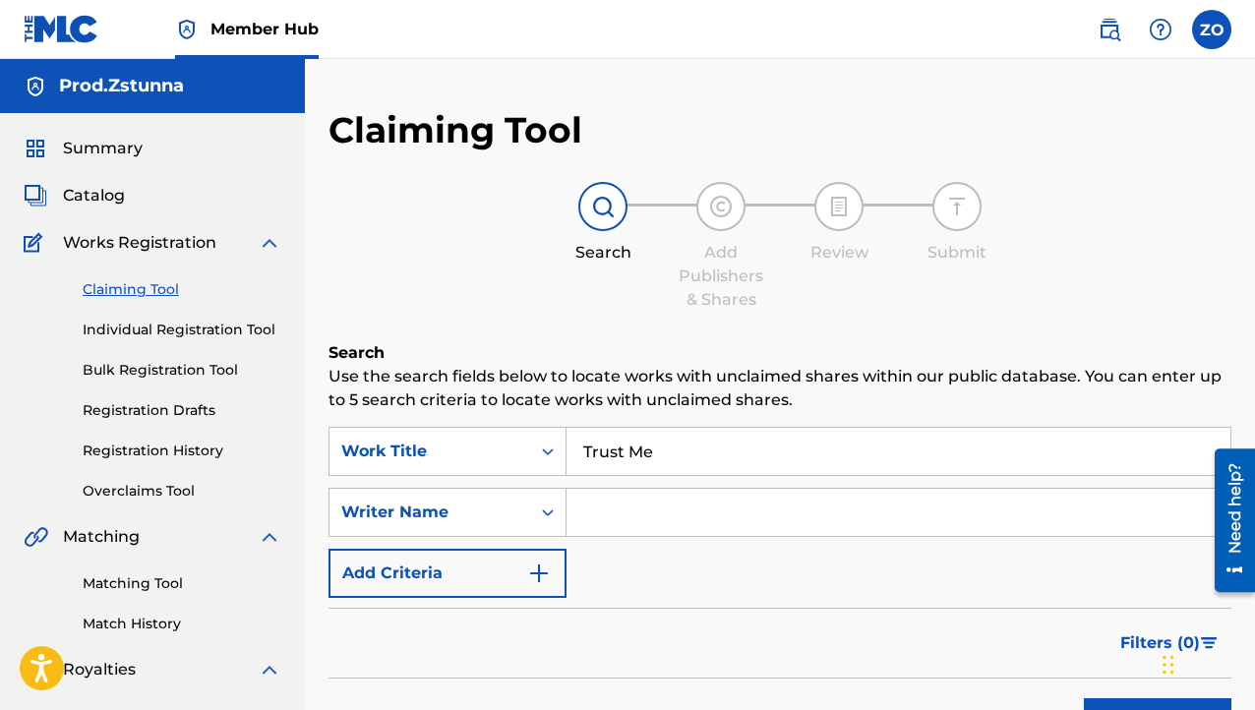
paste input "[PERSON_NAME]"
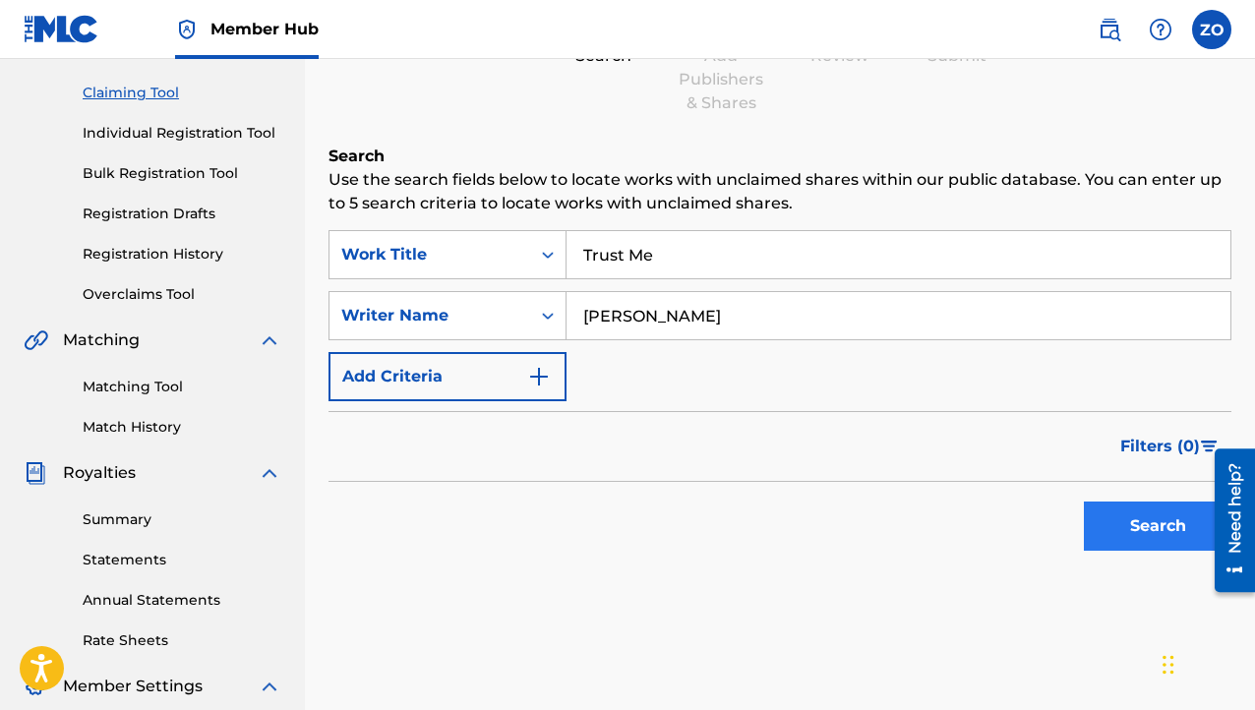
type input "[PERSON_NAME]"
click at [1142, 524] on button "Search" at bounding box center [1158, 526] width 148 height 49
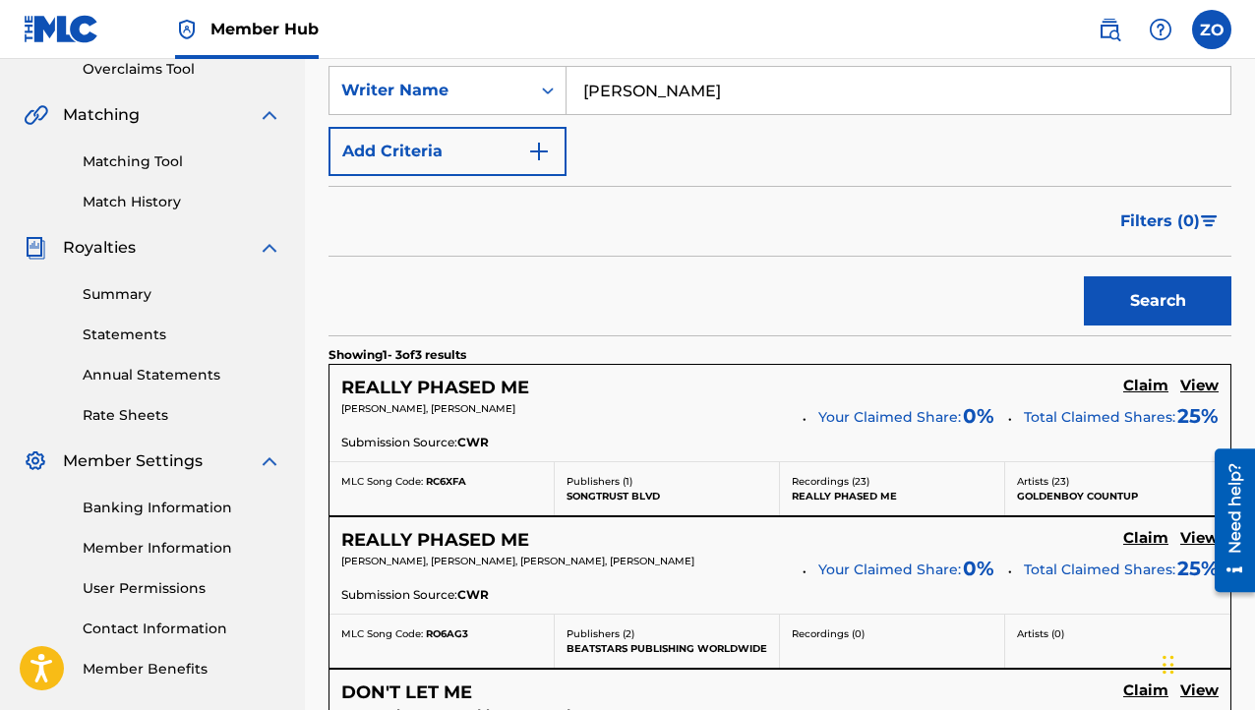
scroll to position [619, 0]
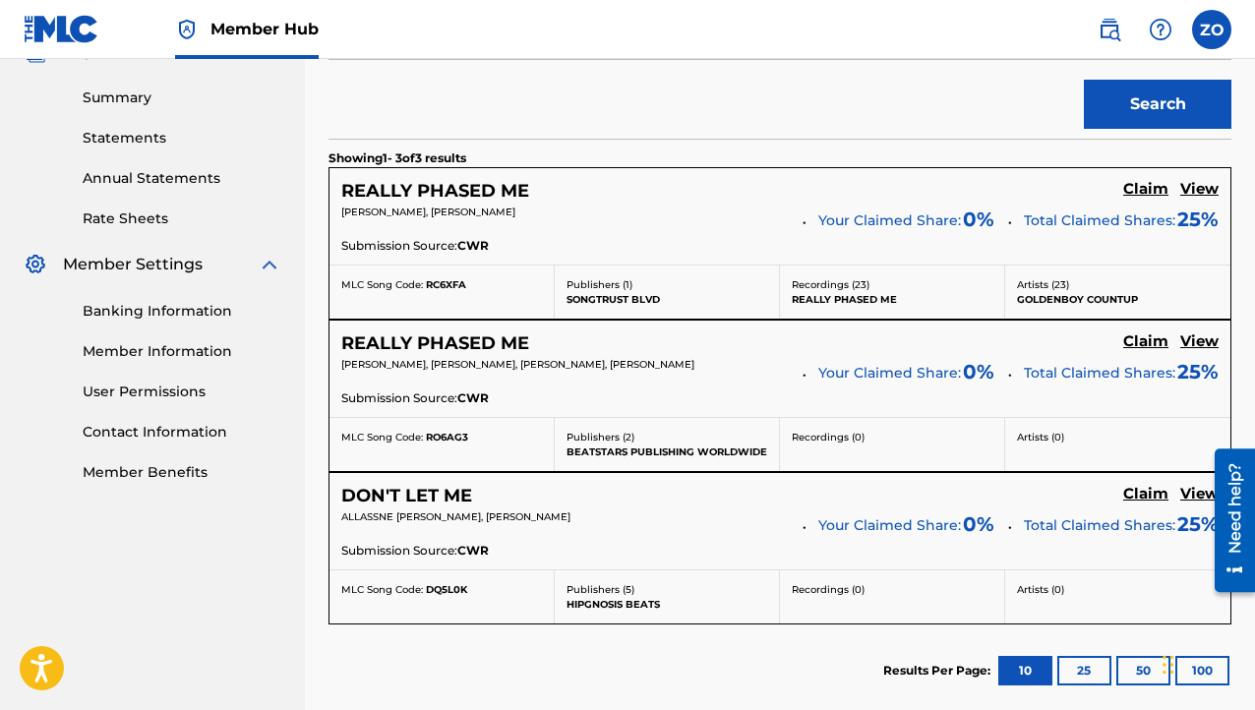
click at [762, 662] on section "Results Per Page: 10 25 50 100" at bounding box center [780, 671] width 903 height 92
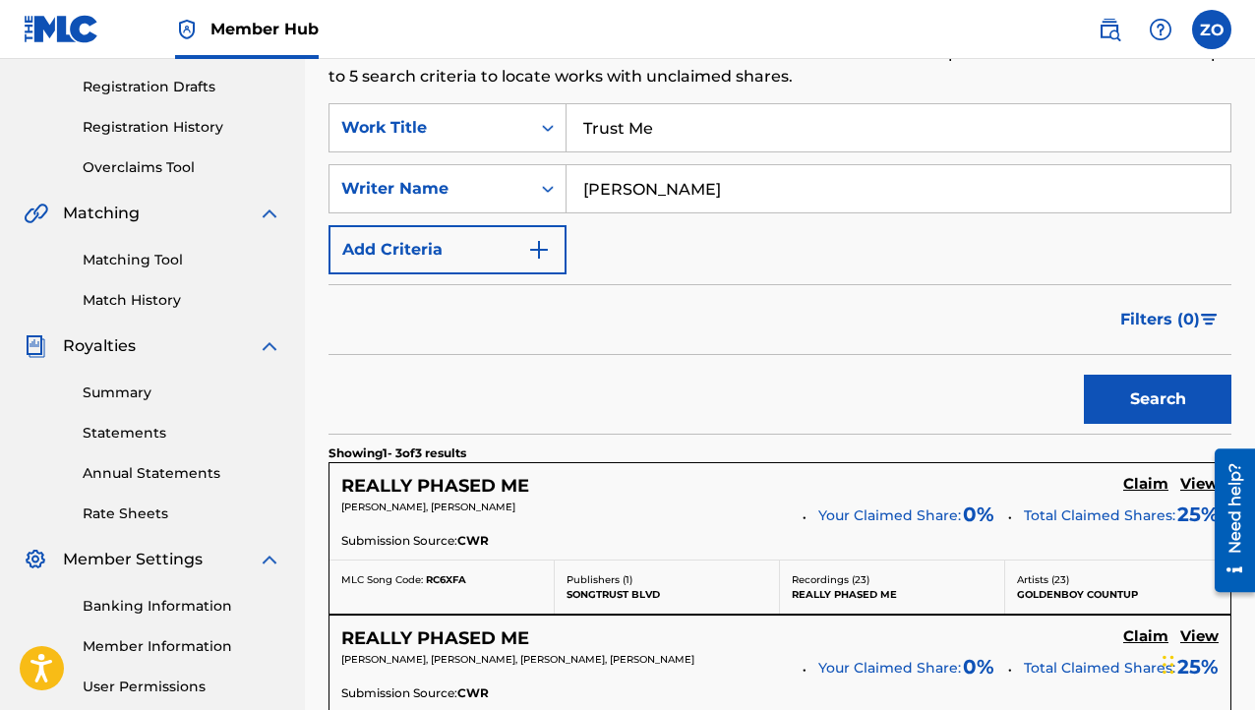
scroll to position [225, 0]
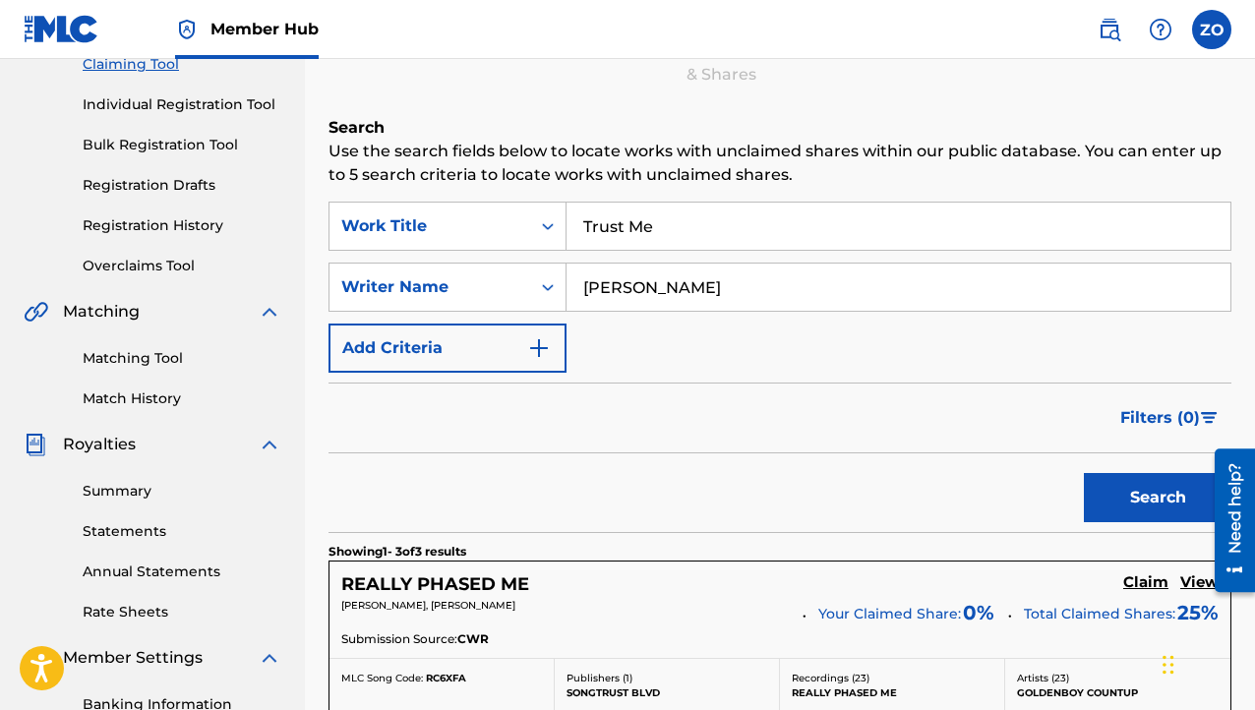
click at [702, 197] on div "Search Use the search fields below to locate works with unclaimed shares within…" at bounding box center [780, 662] width 903 height 1093
click at [689, 227] on input "Trust Me" at bounding box center [899, 226] width 664 height 47
click at [1139, 506] on button "Search" at bounding box center [1158, 497] width 148 height 49
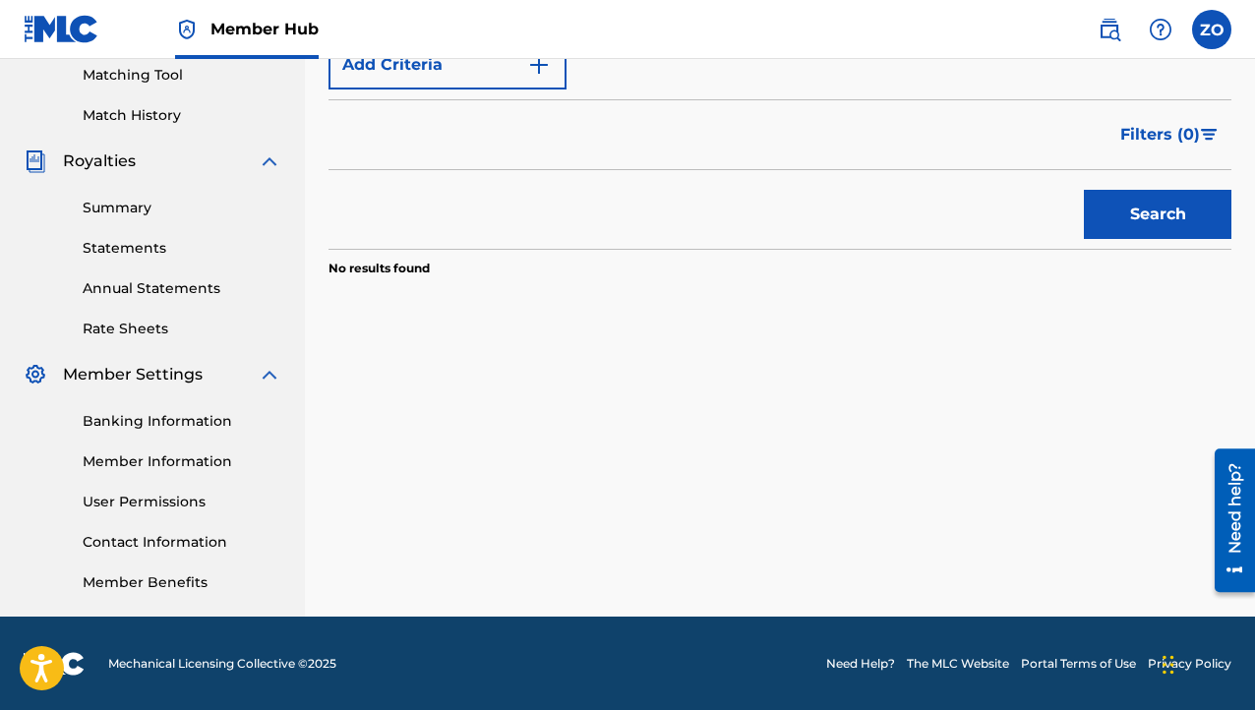
scroll to position [115, 0]
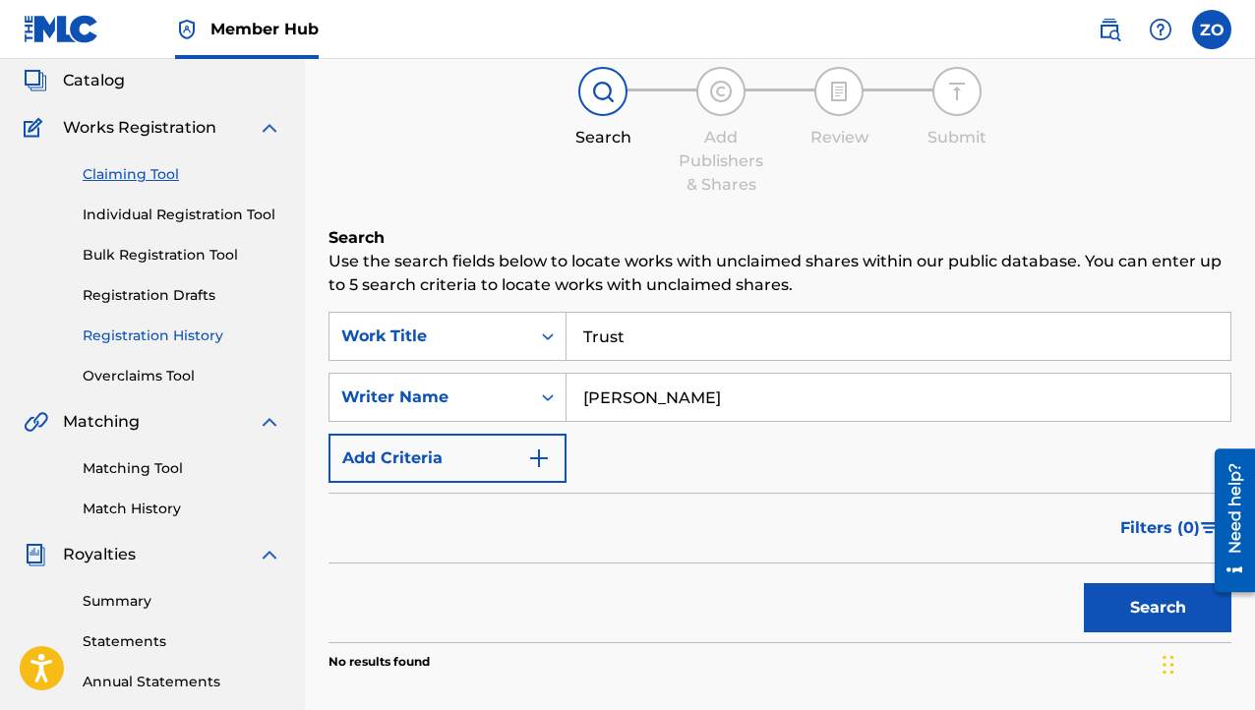
drag, startPoint x: 681, startPoint y: 334, endPoint x: 160, endPoint y: 344, distance: 520.6
click at [189, 344] on main "Prod.Zstunna Summary Catalog Works Registration Claiming Tool Individual Regist…" at bounding box center [627, 477] width 1255 height 1067
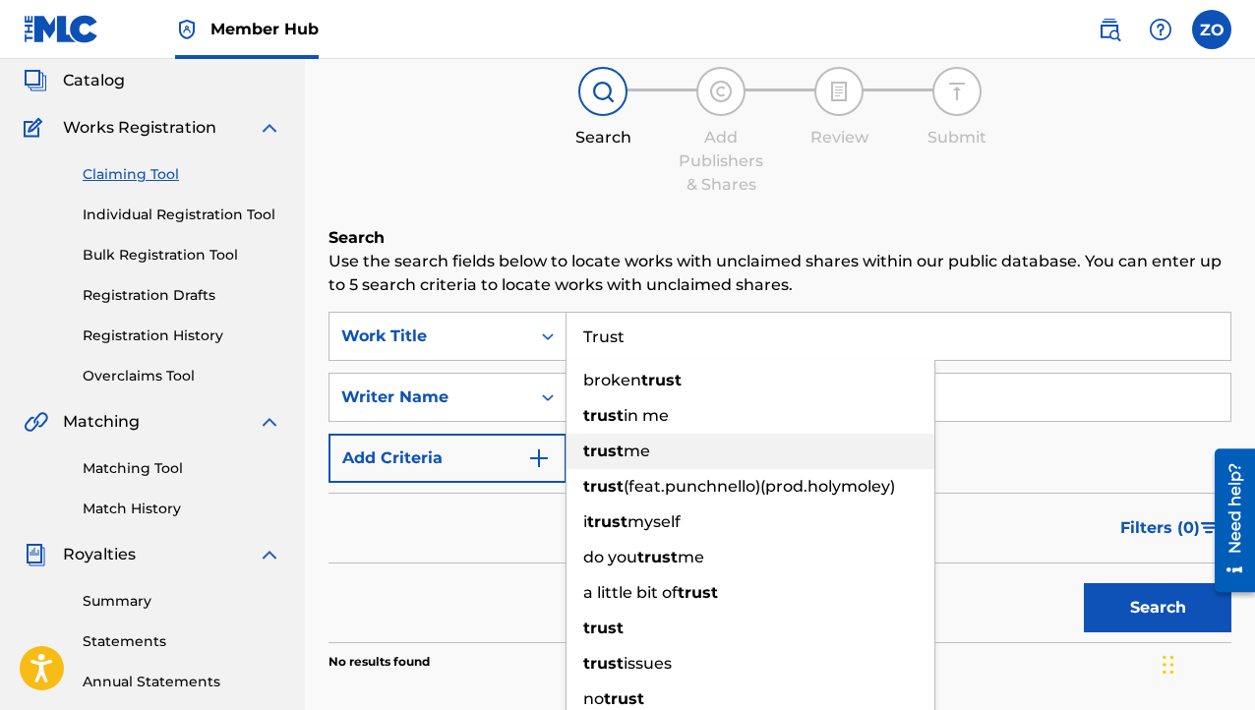
click at [725, 456] on div "trust me" at bounding box center [751, 451] width 368 height 35
type input "trust me"
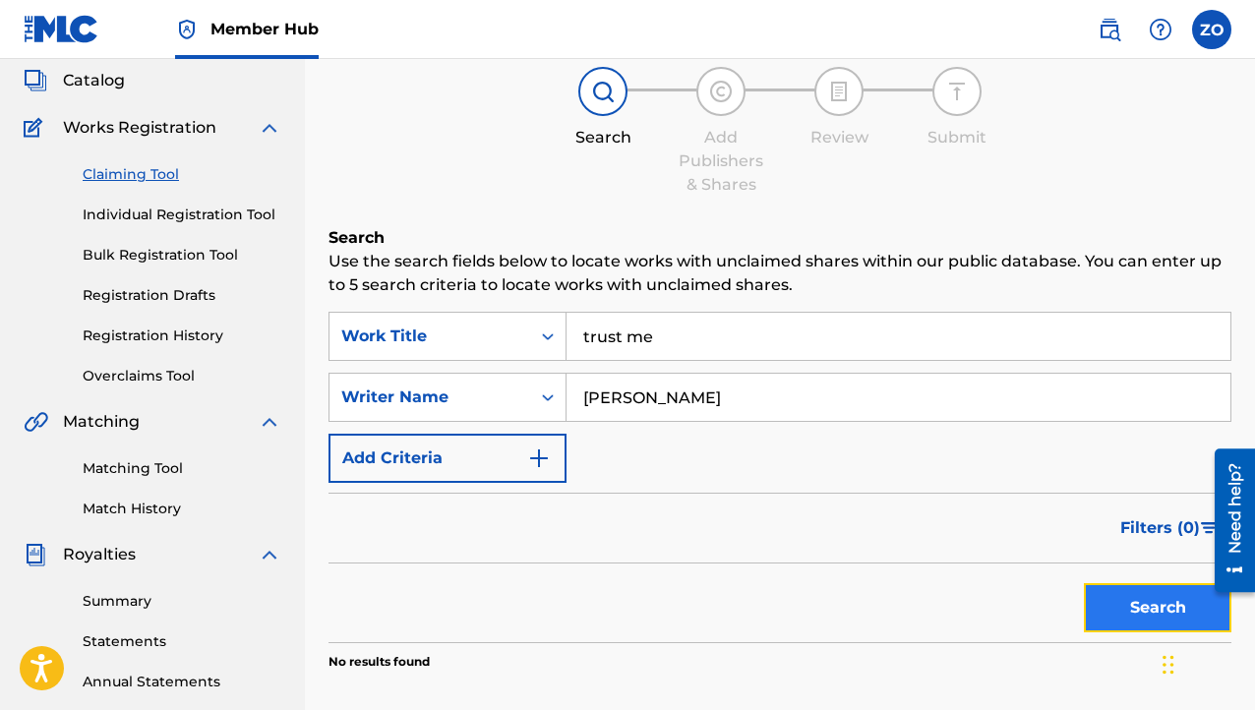
click at [1106, 591] on button "Search" at bounding box center [1158, 607] width 148 height 49
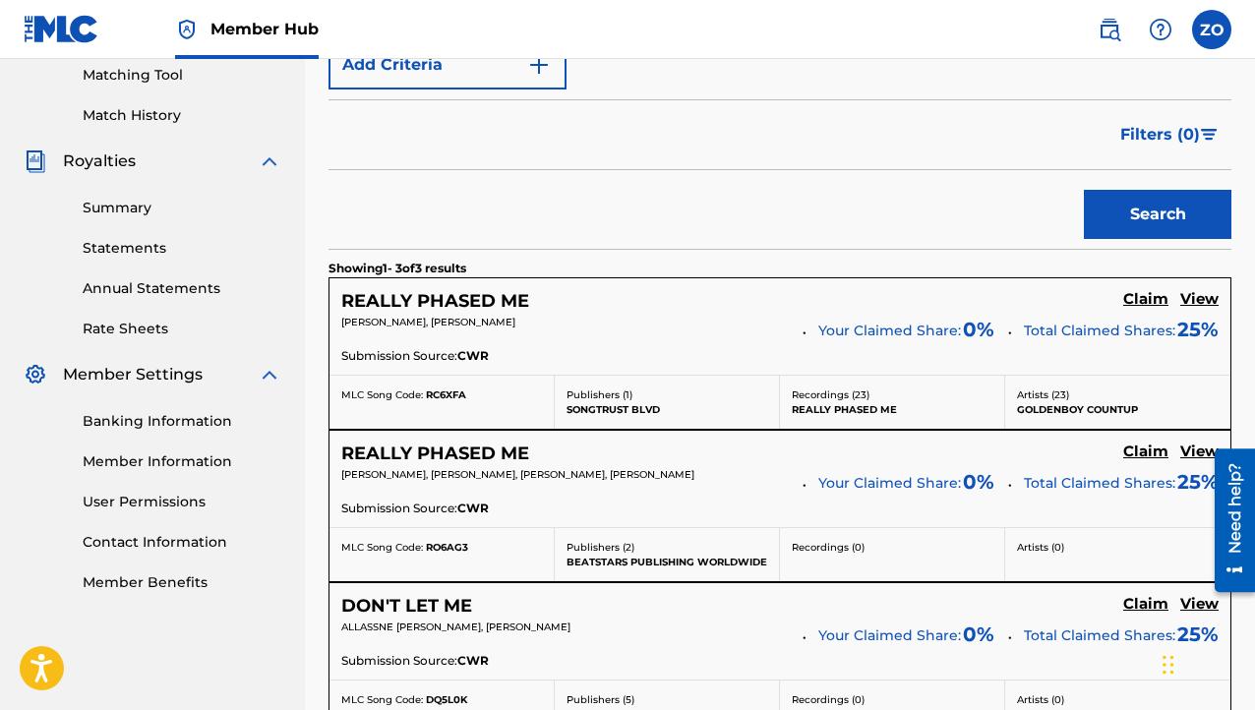
scroll to position [214, 0]
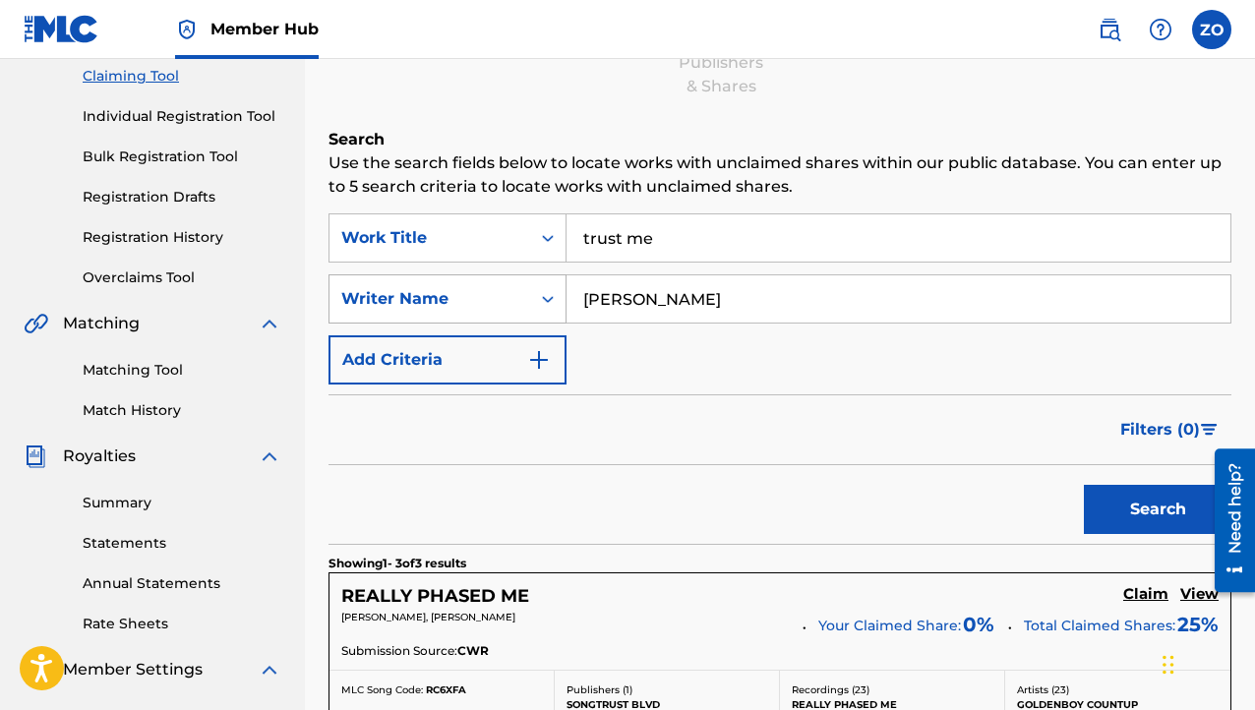
drag, startPoint x: 768, startPoint y: 244, endPoint x: 553, endPoint y: 289, distance: 220.2
click at [313, 274] on div "Claiming Tool Search Add Publishers & Shares Review Submit Search Use the searc…" at bounding box center [780, 558] width 950 height 1326
drag, startPoint x: 611, startPoint y: 329, endPoint x: 268, endPoint y: 400, distance: 350.8
click at [360, 388] on form "SearchWithCriteriaa7d2d121-f443-4da9-8b3a-a2886e9dcc02 Work Title SearchWithCri…" at bounding box center [780, 379] width 903 height 331
type input "[PERSON_NAME] [PERSON_NAME]"
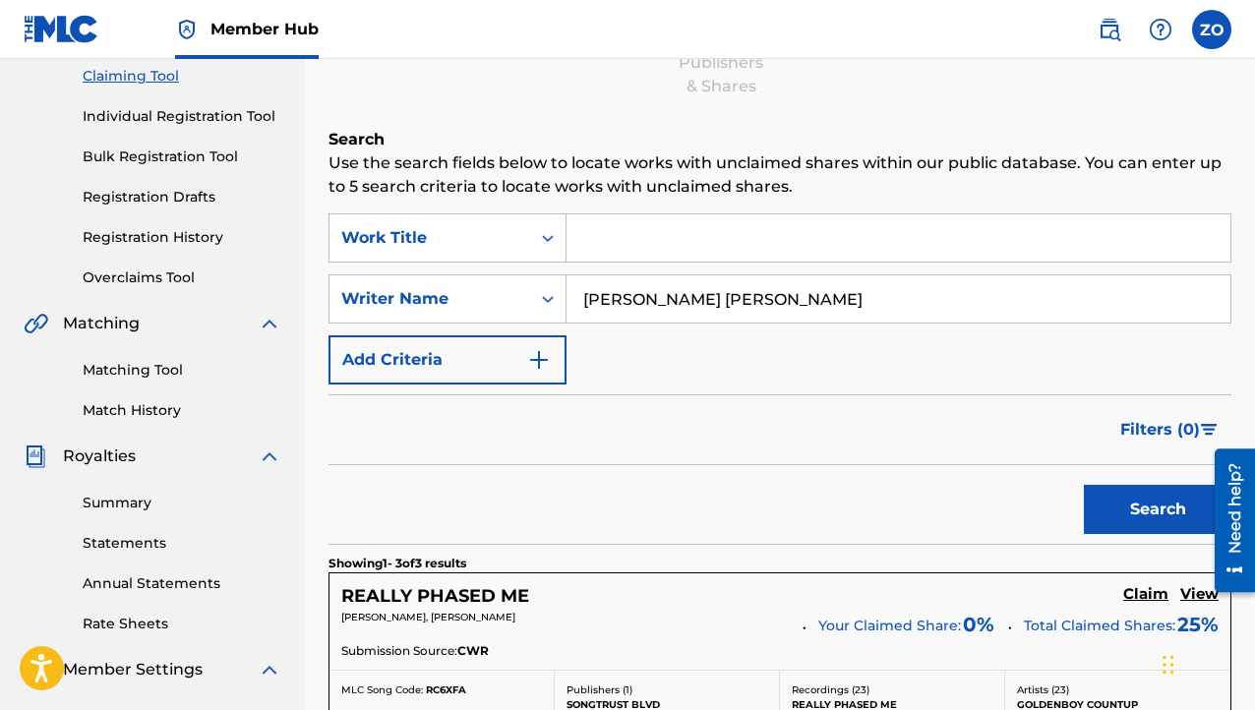
click at [834, 219] on input "Search Form" at bounding box center [899, 237] width 664 height 47
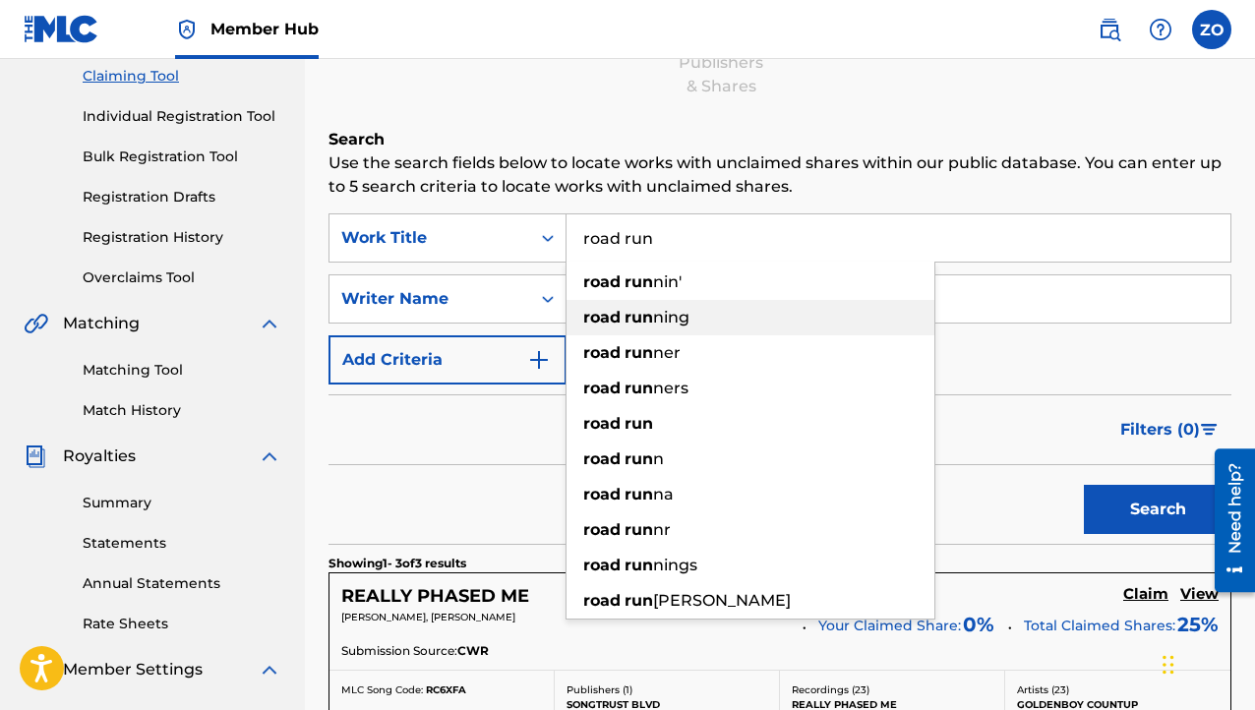
click at [693, 311] on div "road run ning" at bounding box center [751, 317] width 368 height 35
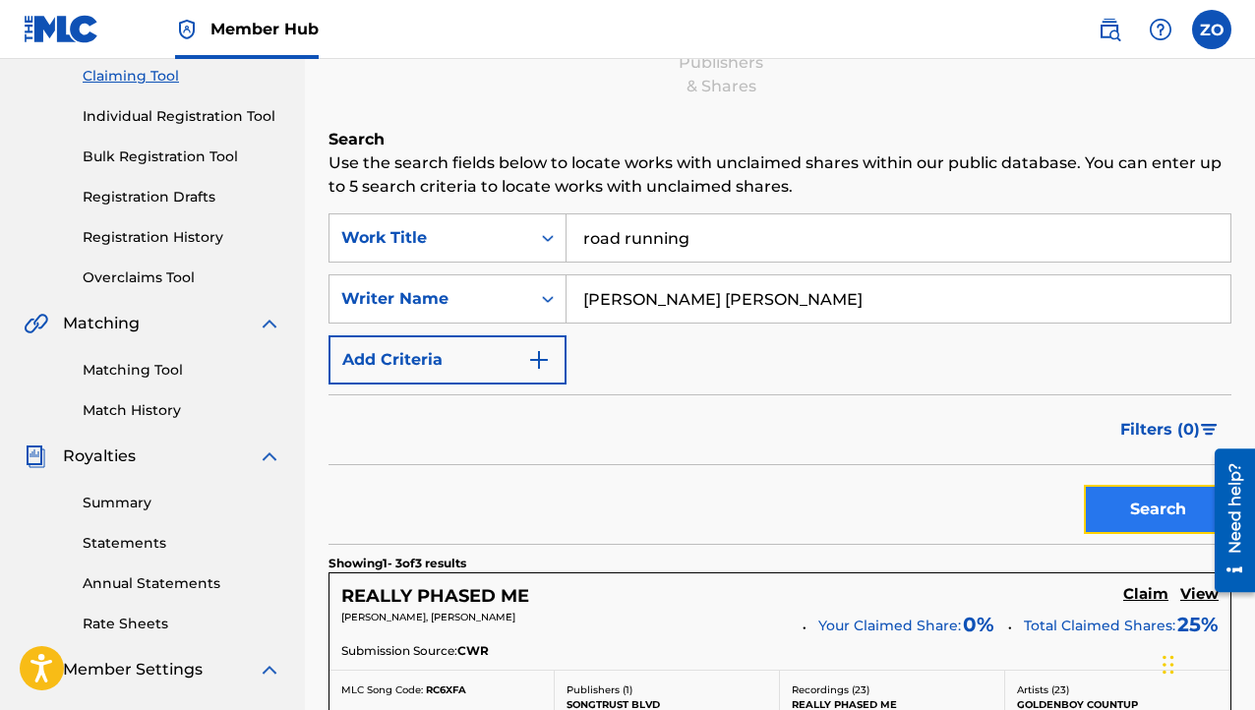
click at [1174, 509] on button "Search" at bounding box center [1158, 509] width 148 height 49
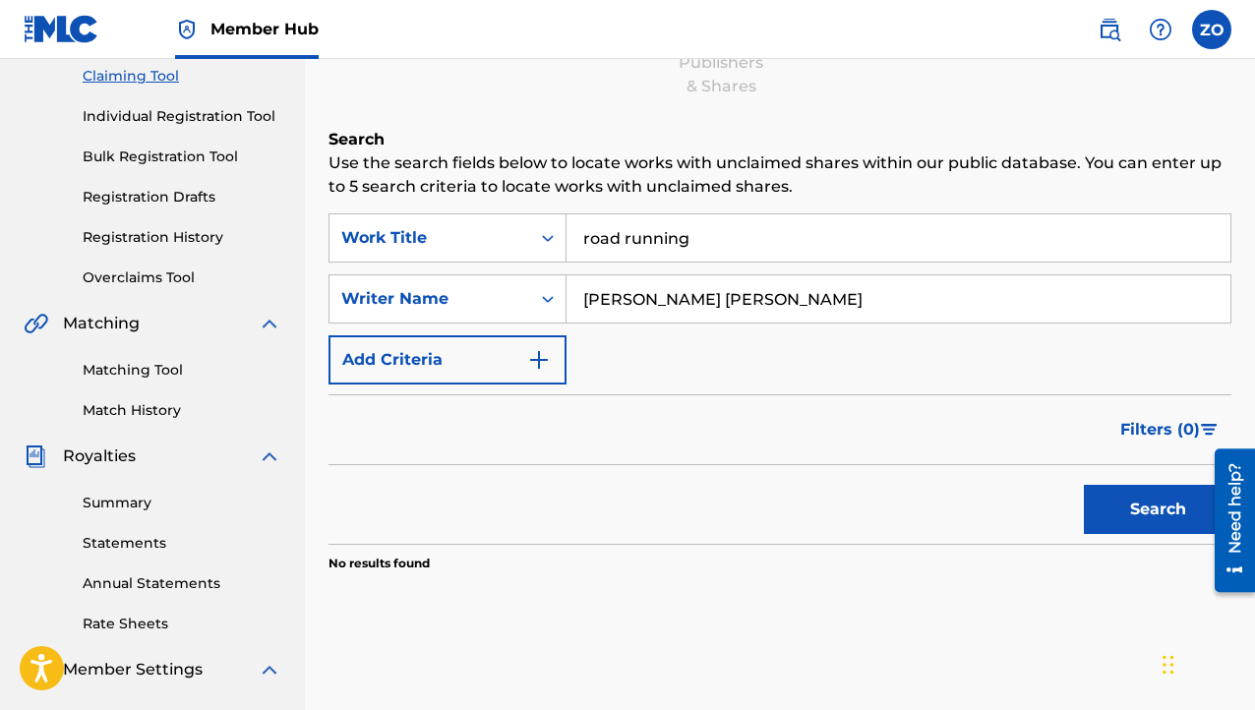
click at [702, 245] on input "road running" at bounding box center [899, 237] width 664 height 47
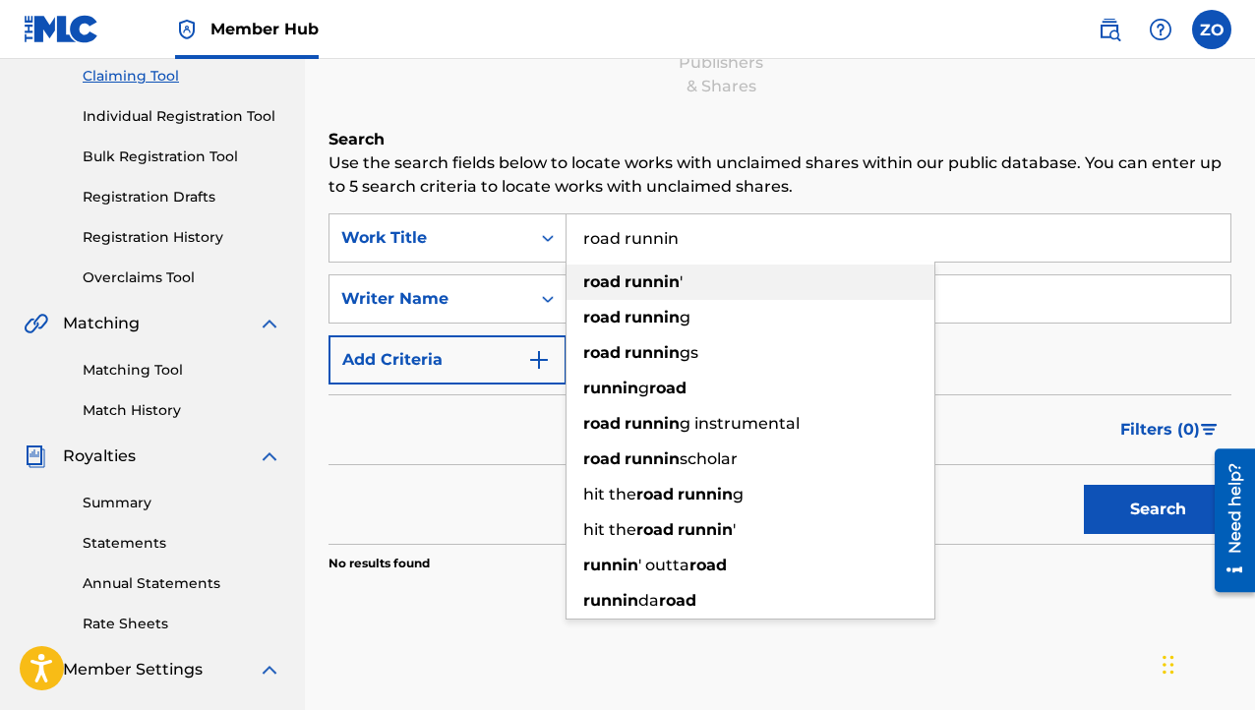
click at [680, 271] on div "road runnin '" at bounding box center [751, 282] width 368 height 35
type input "road runnin'"
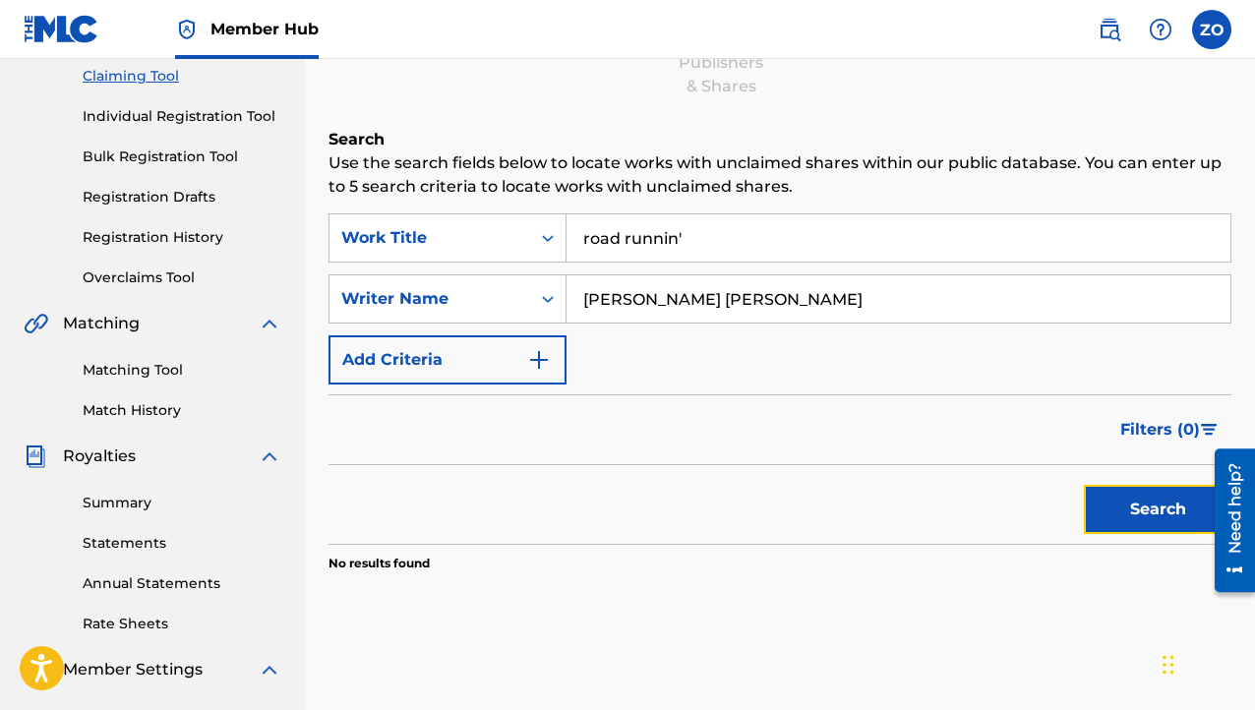
click at [1148, 505] on button "Search" at bounding box center [1158, 509] width 148 height 49
drag, startPoint x: 702, startPoint y: 242, endPoint x: 169, endPoint y: 237, distance: 532.3
click at [169, 237] on main "Prod.Zstunna Summary Catalog Works Registration Claiming Tool Individual Regist…" at bounding box center [627, 379] width 1255 height 1067
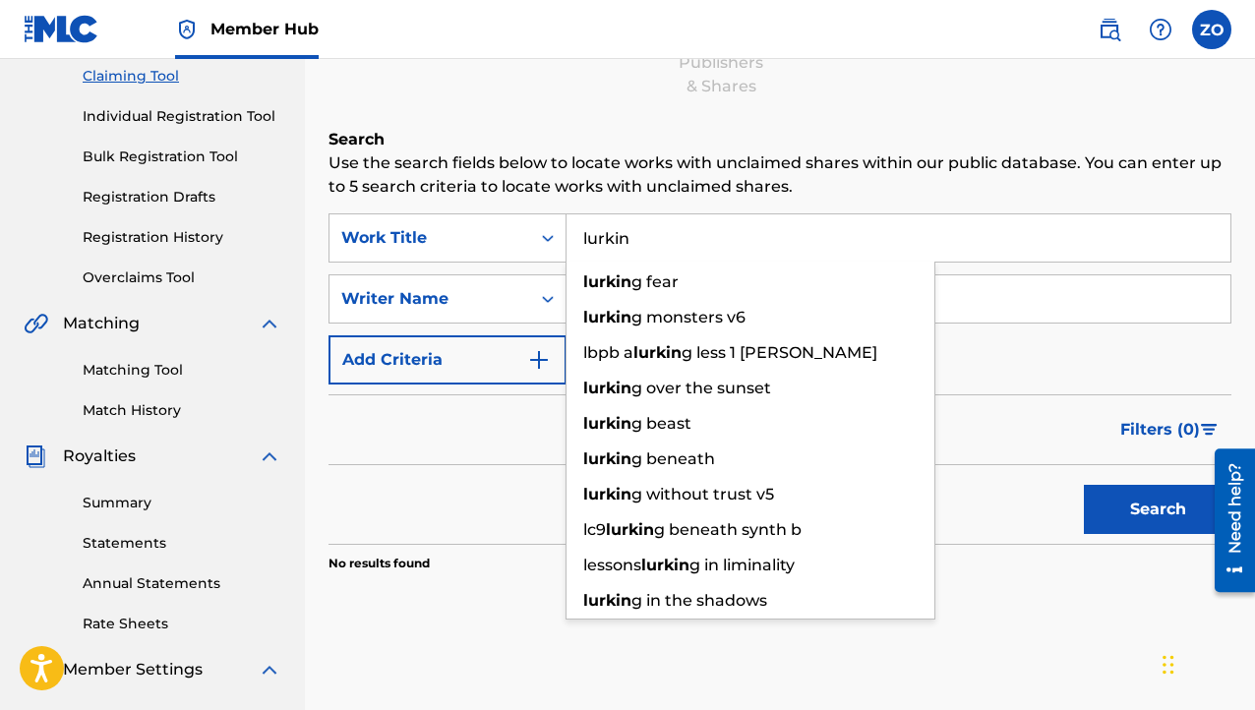
type input "lurkin"
click at [1158, 528] on button "Search" at bounding box center [1158, 509] width 148 height 49
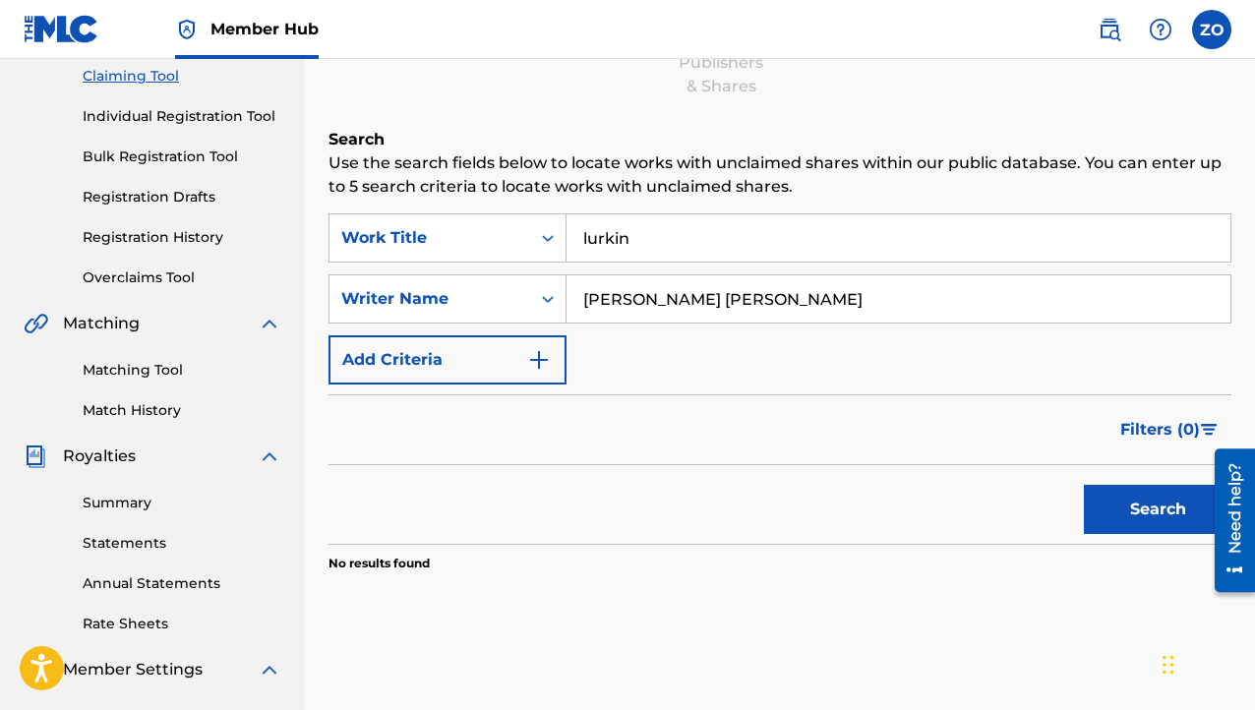
drag, startPoint x: 610, startPoint y: 245, endPoint x: 256, endPoint y: 312, distance: 360.5
click at [279, 312] on main "Prod.Zstunna Summary Catalog Works Registration Claiming Tool Individual Regist…" at bounding box center [627, 379] width 1255 height 1067
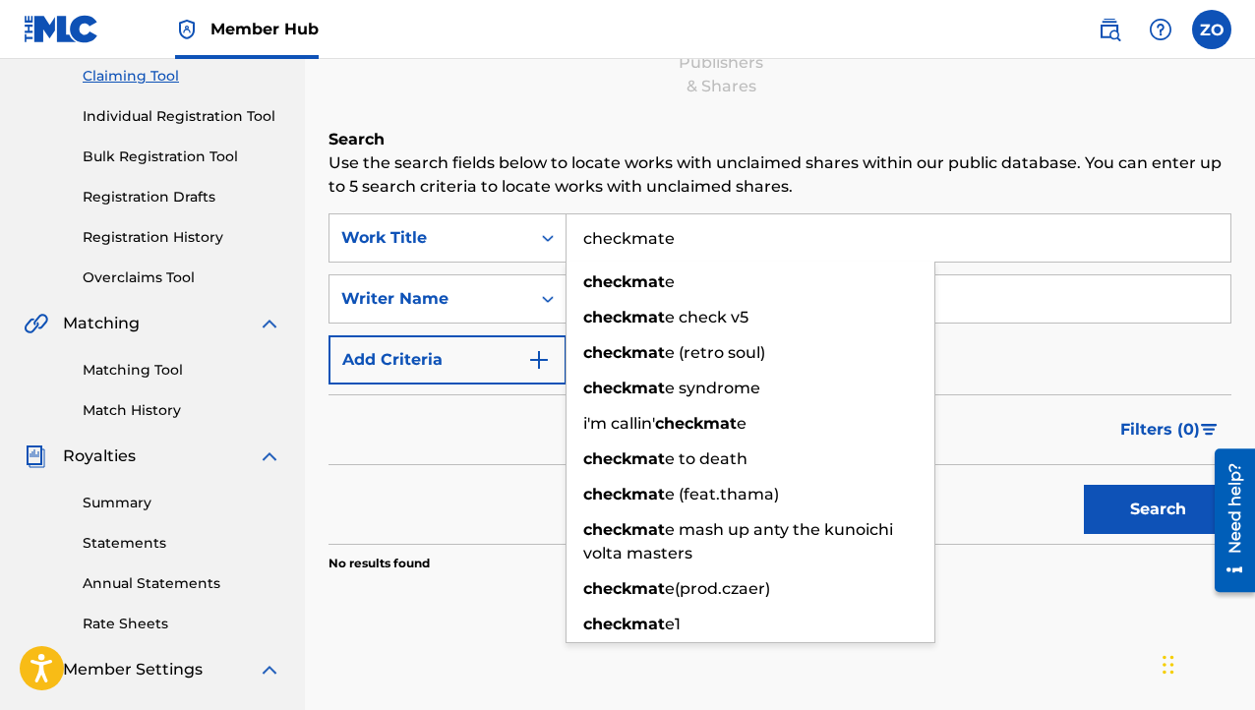
click at [1084, 485] on button "Search" at bounding box center [1158, 509] width 148 height 49
type input "c"
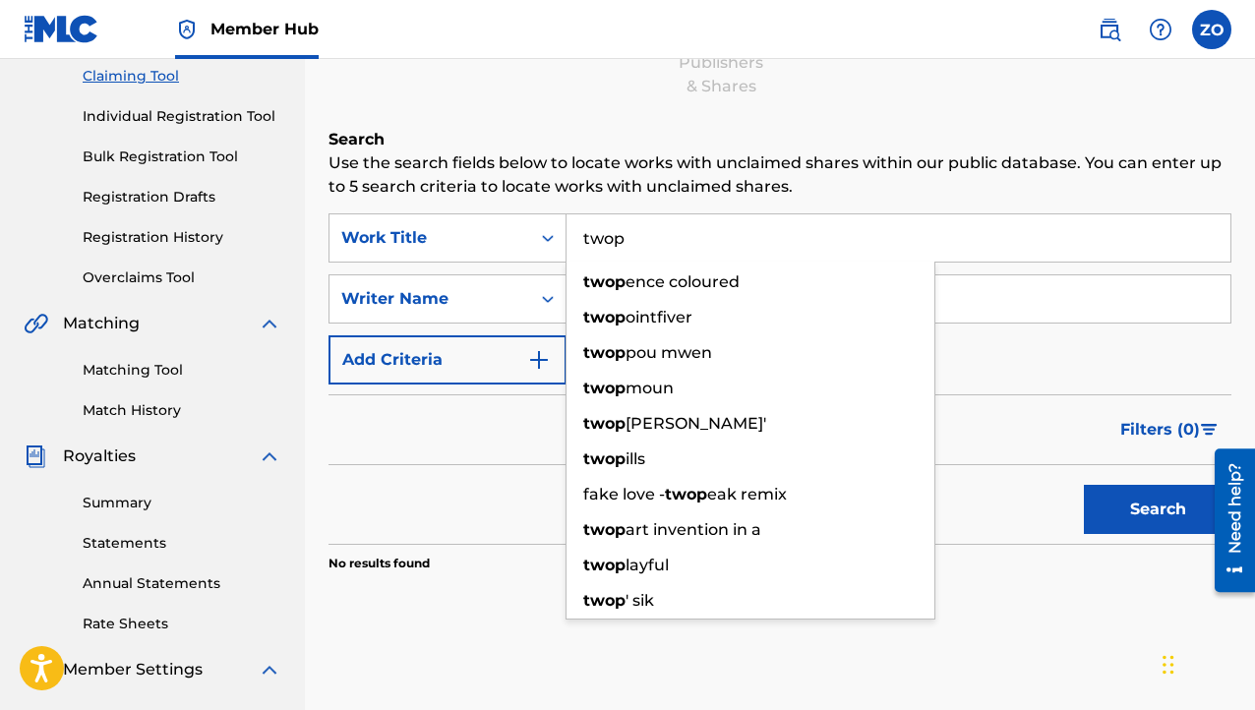
click at [1084, 485] on button "Search" at bounding box center [1158, 509] width 148 height 49
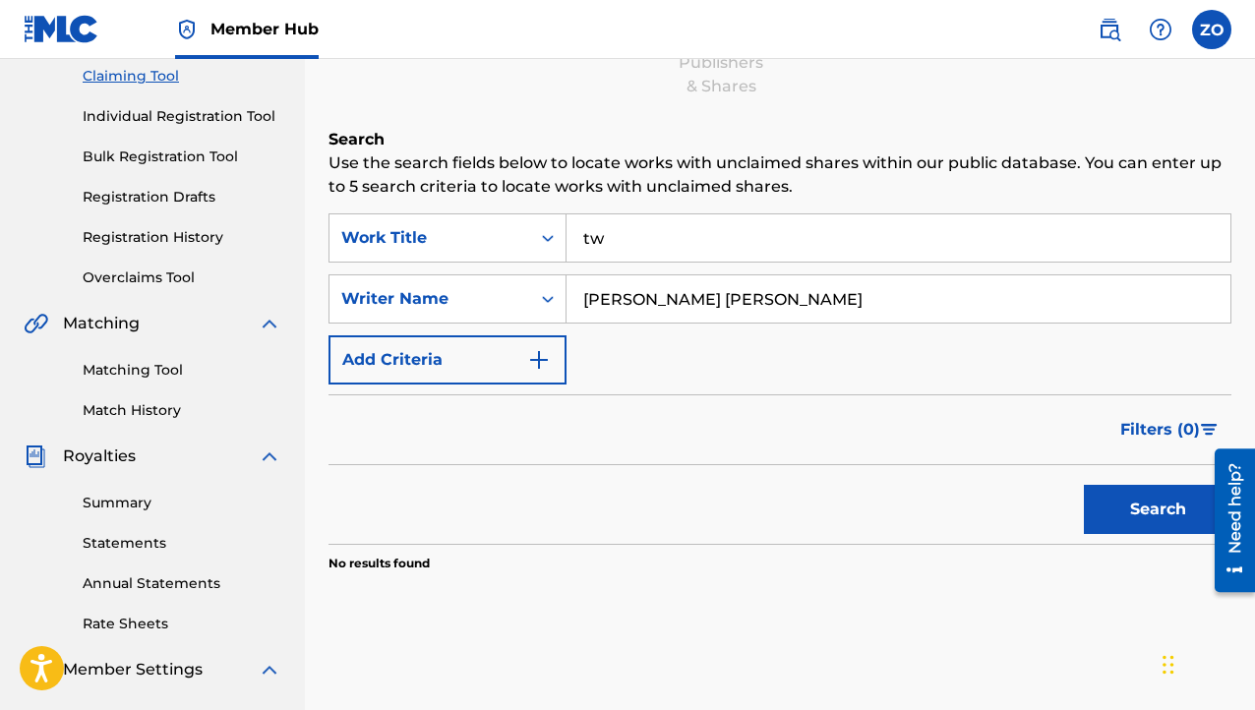
type input "t"
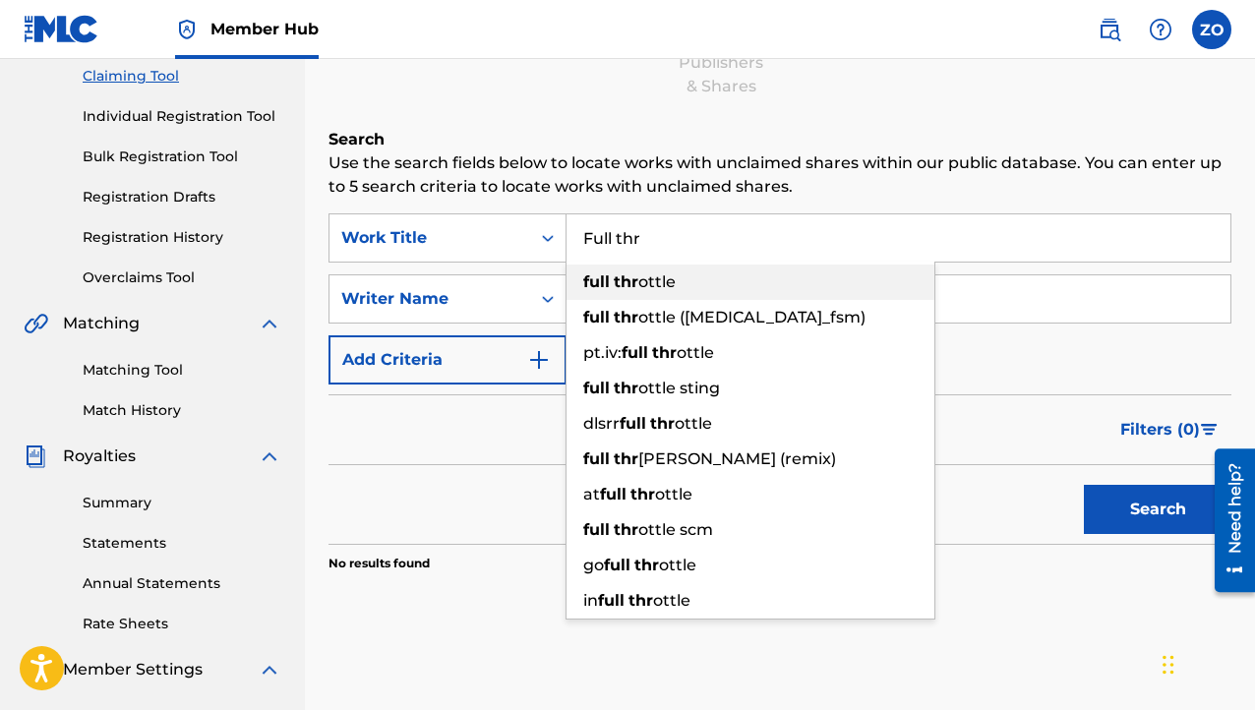
click at [720, 290] on div "full thr ottle" at bounding box center [751, 282] width 368 height 35
type input "full throttle"
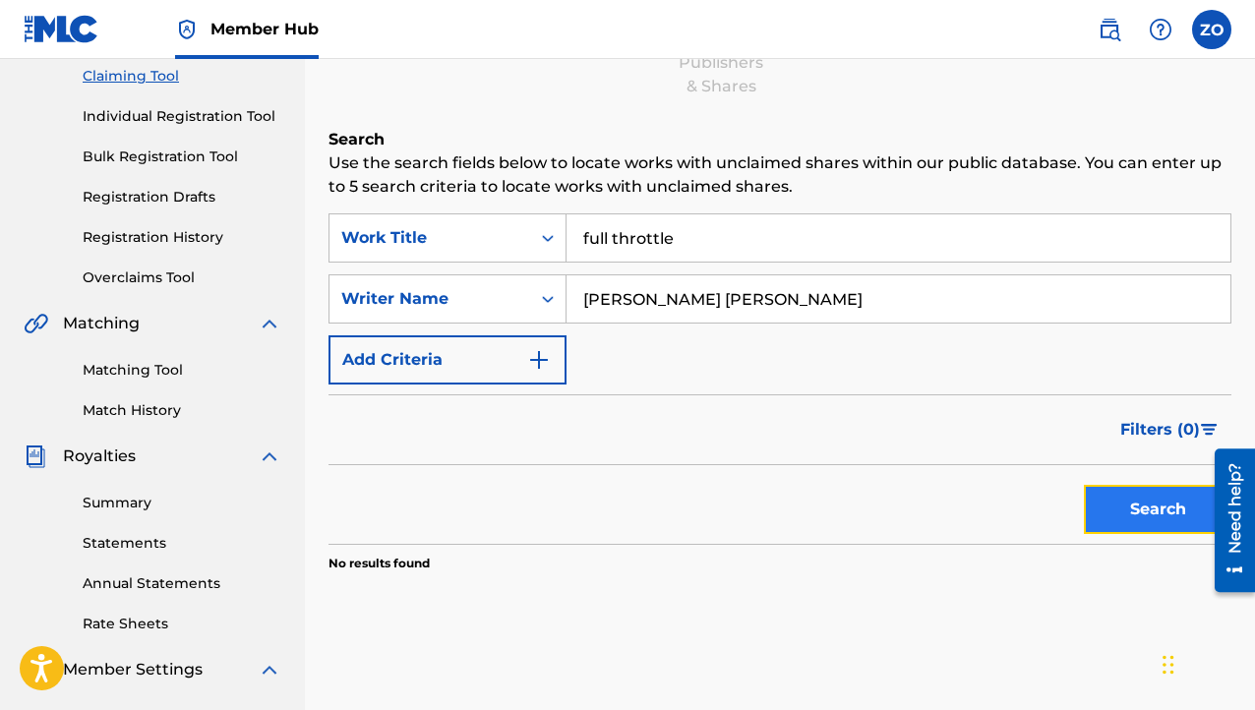
click at [1140, 522] on button "Search" at bounding box center [1158, 509] width 148 height 49
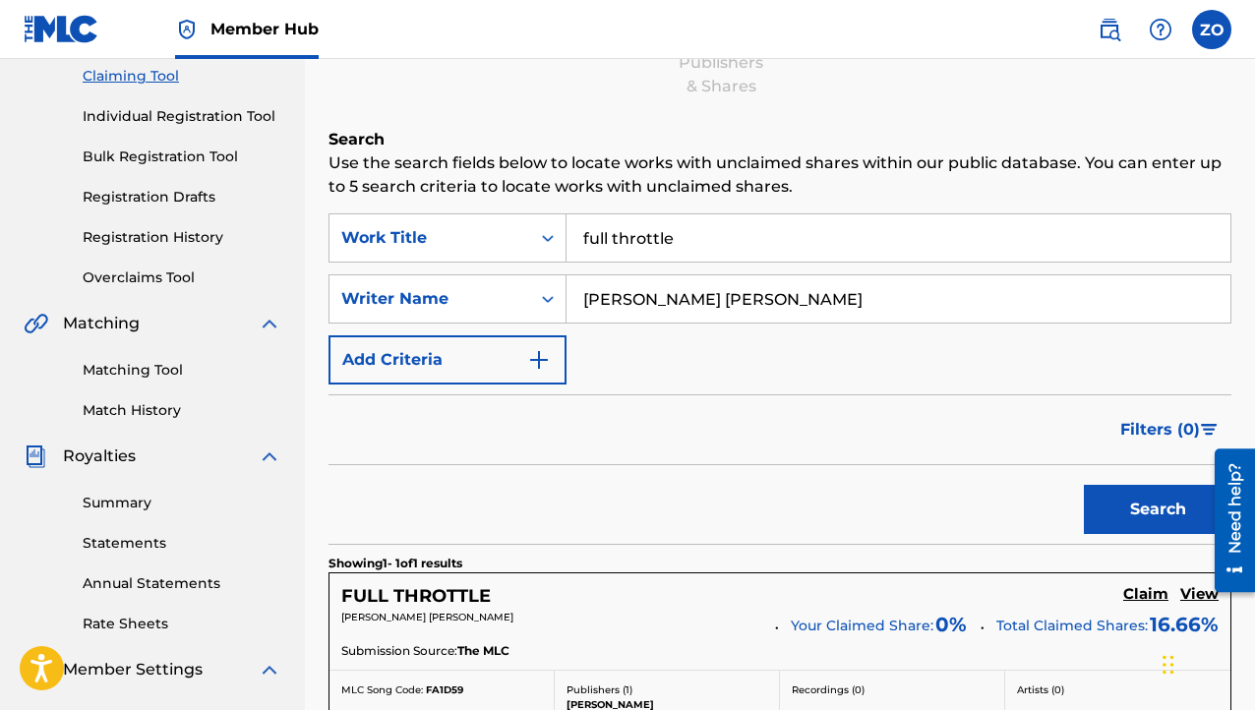
scroll to position [410, 0]
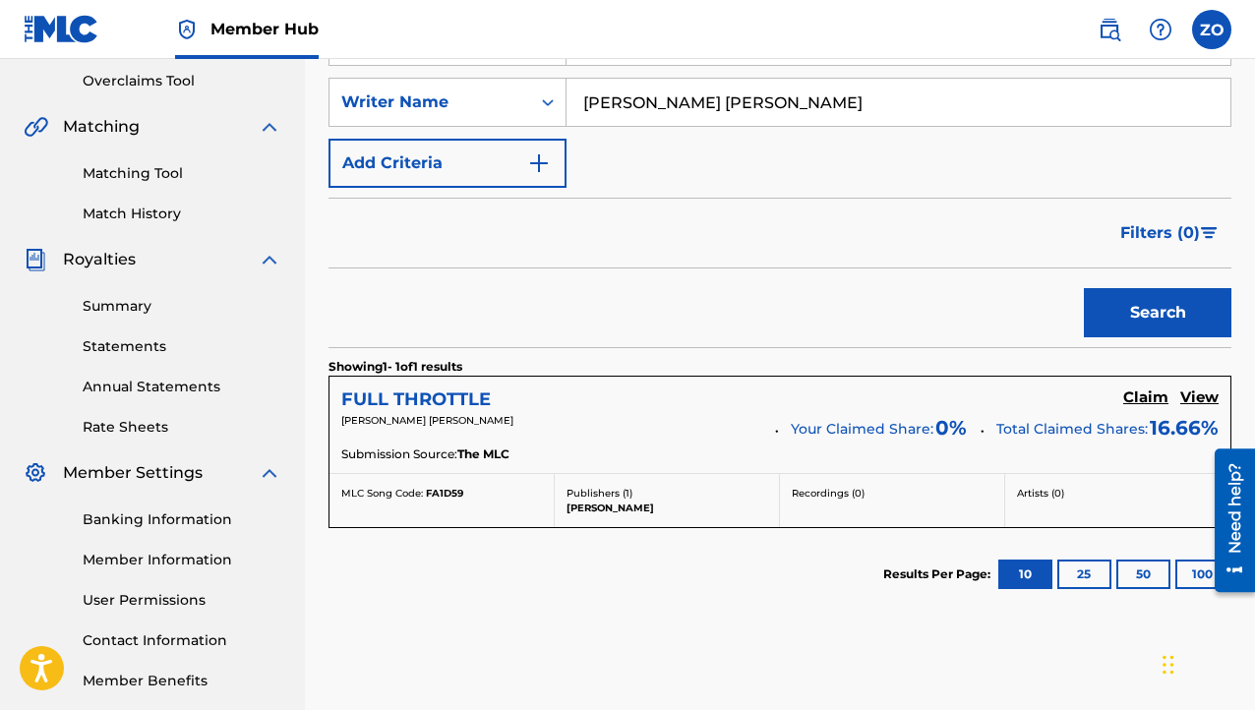
click at [420, 402] on h5 "FULL THROTTLE" at bounding box center [416, 400] width 150 height 23
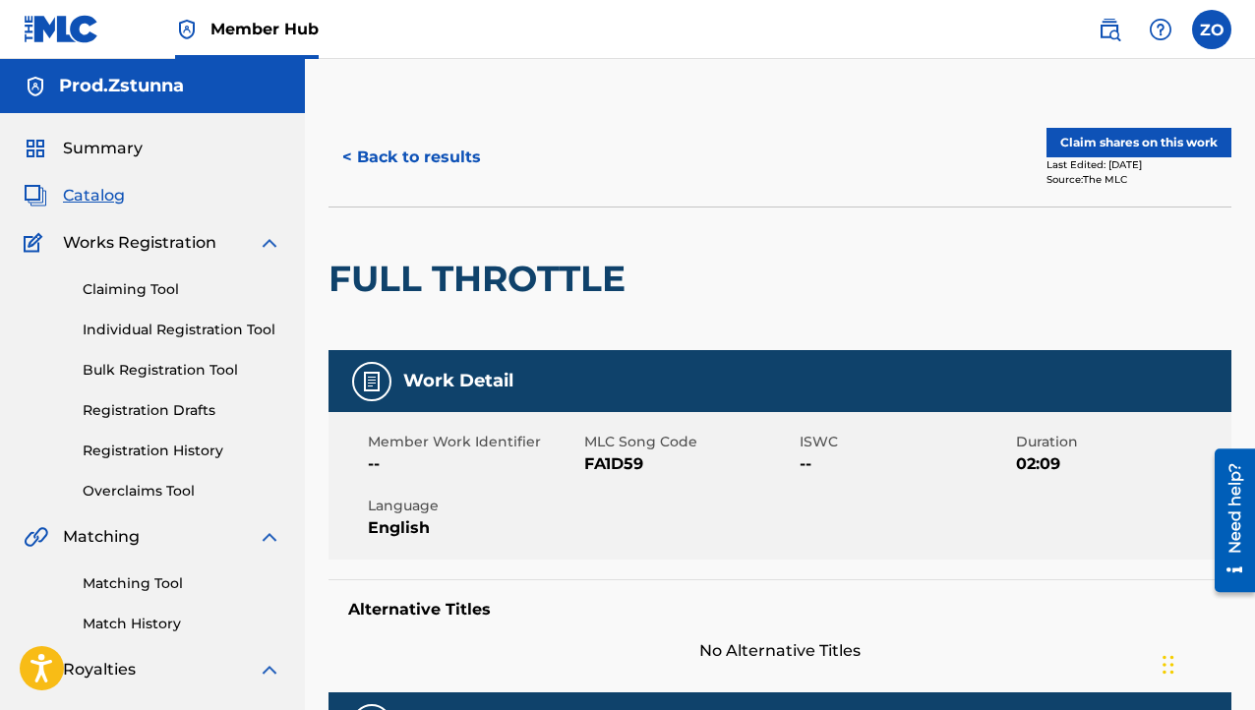
click at [1143, 123] on div "< Back to results Claim shares on this work Last Edited: [DATE] Source: The MLC" at bounding box center [780, 157] width 903 height 98
click at [1119, 146] on button "Claim shares on this work" at bounding box center [1139, 143] width 185 height 30
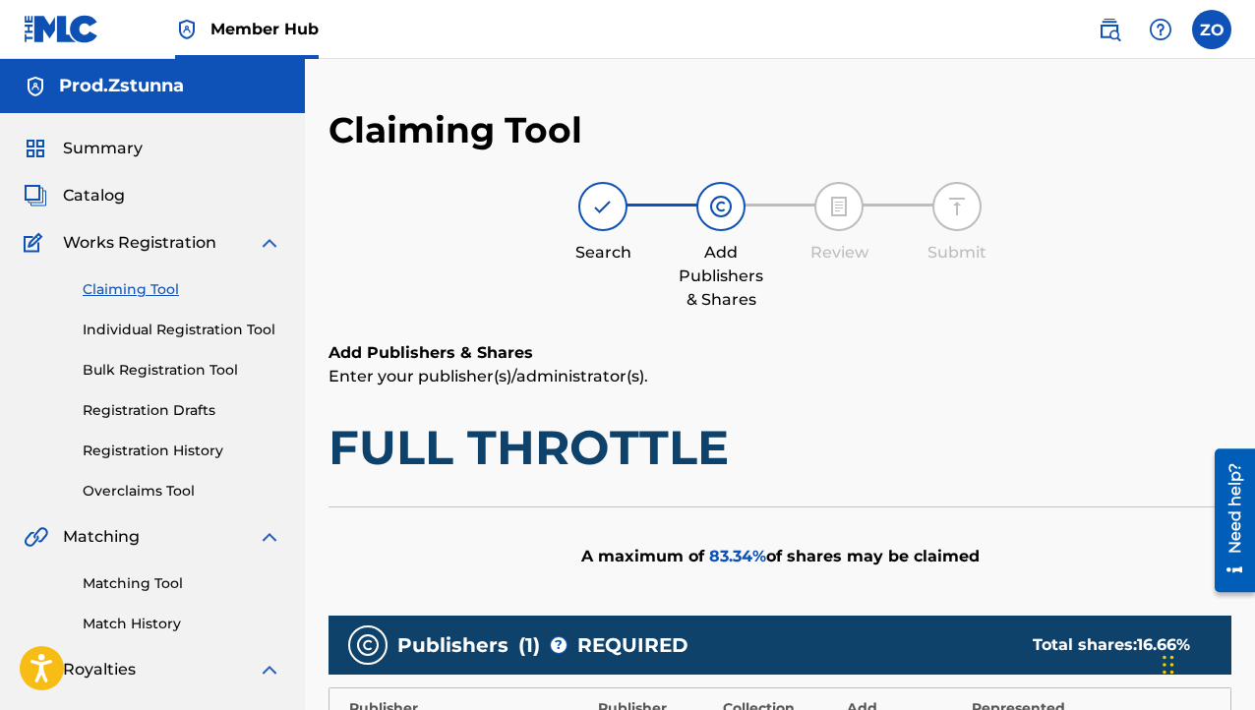
scroll to position [394, 0]
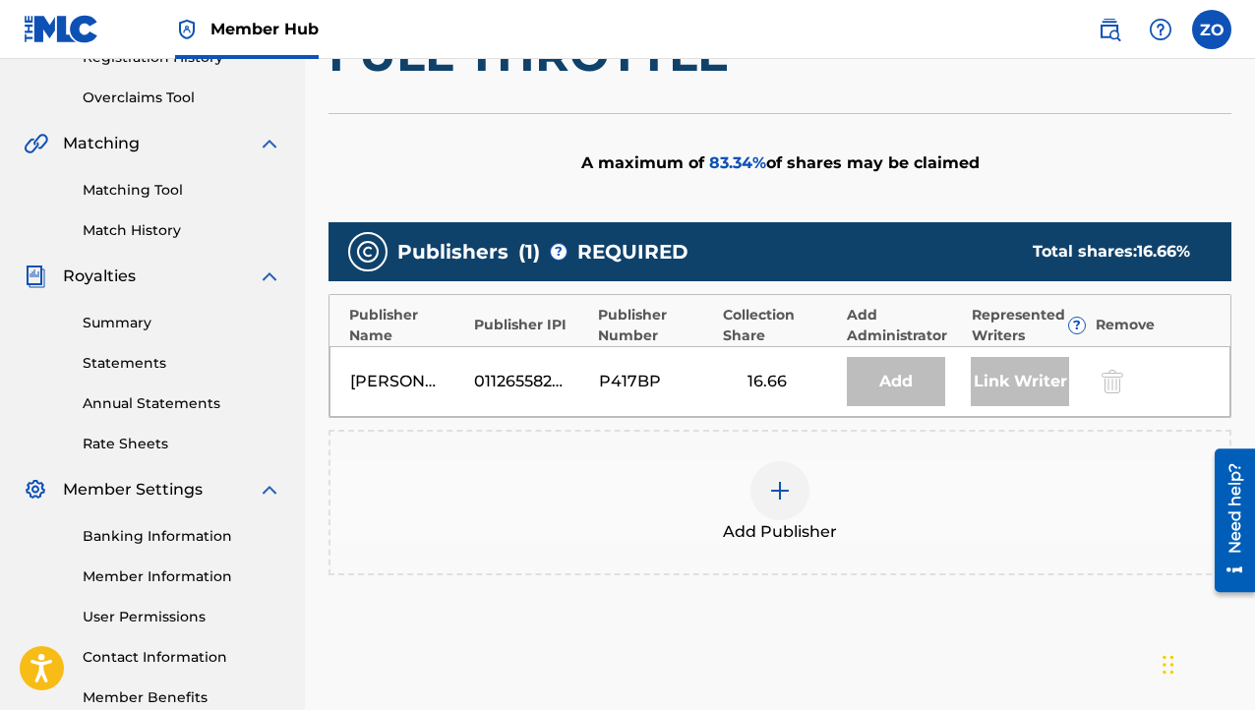
click at [755, 469] on div "Add Publisher" at bounding box center [780, 502] width 899 height 83
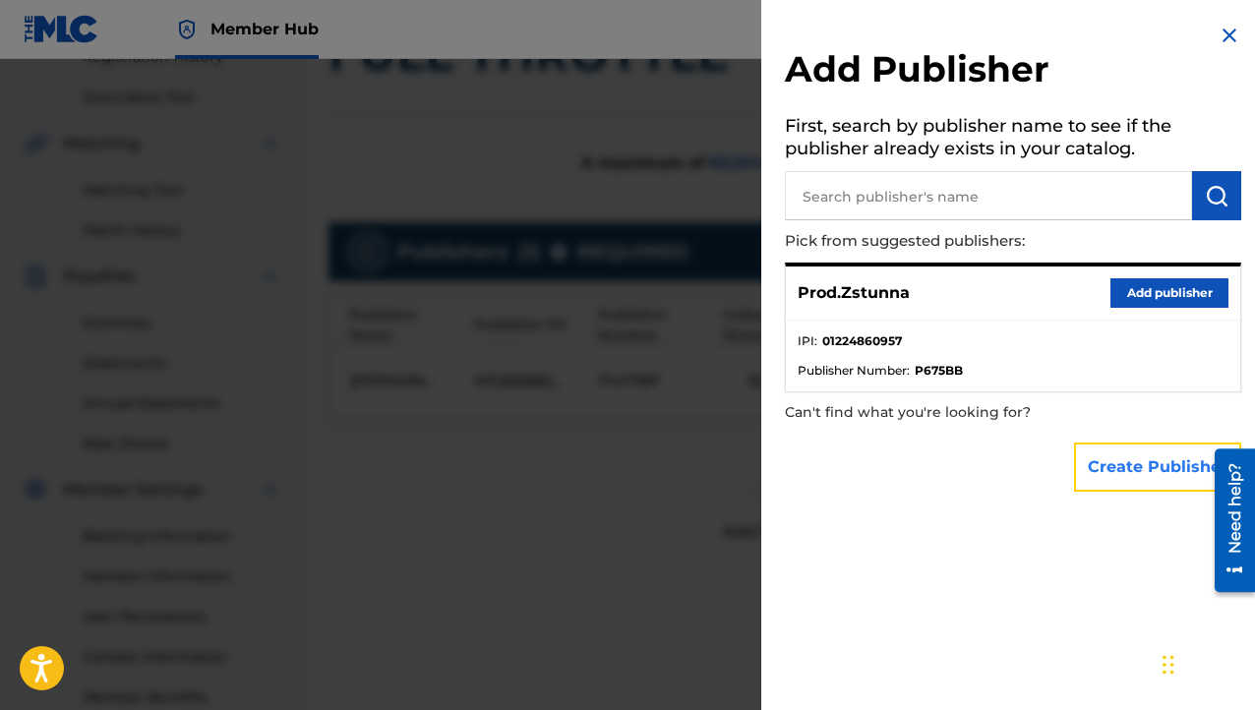
click at [1140, 469] on button "Create Publisher" at bounding box center [1157, 467] width 167 height 49
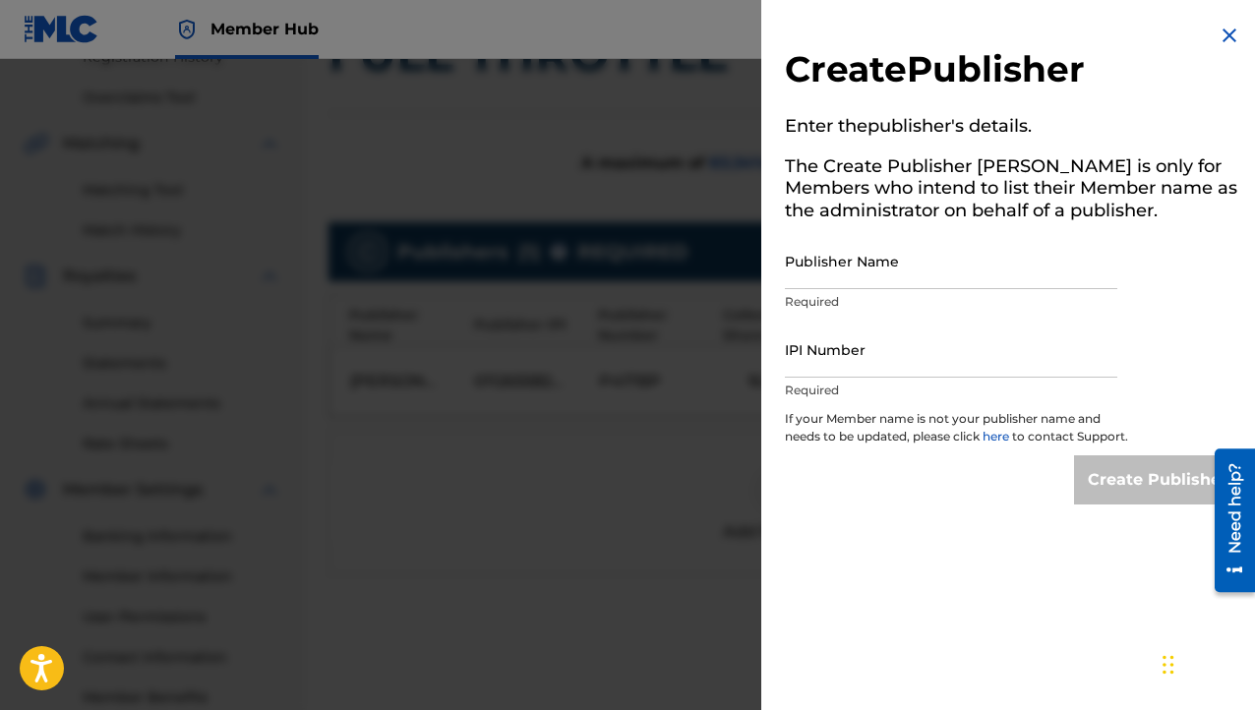
click at [1222, 37] on img at bounding box center [1230, 36] width 24 height 24
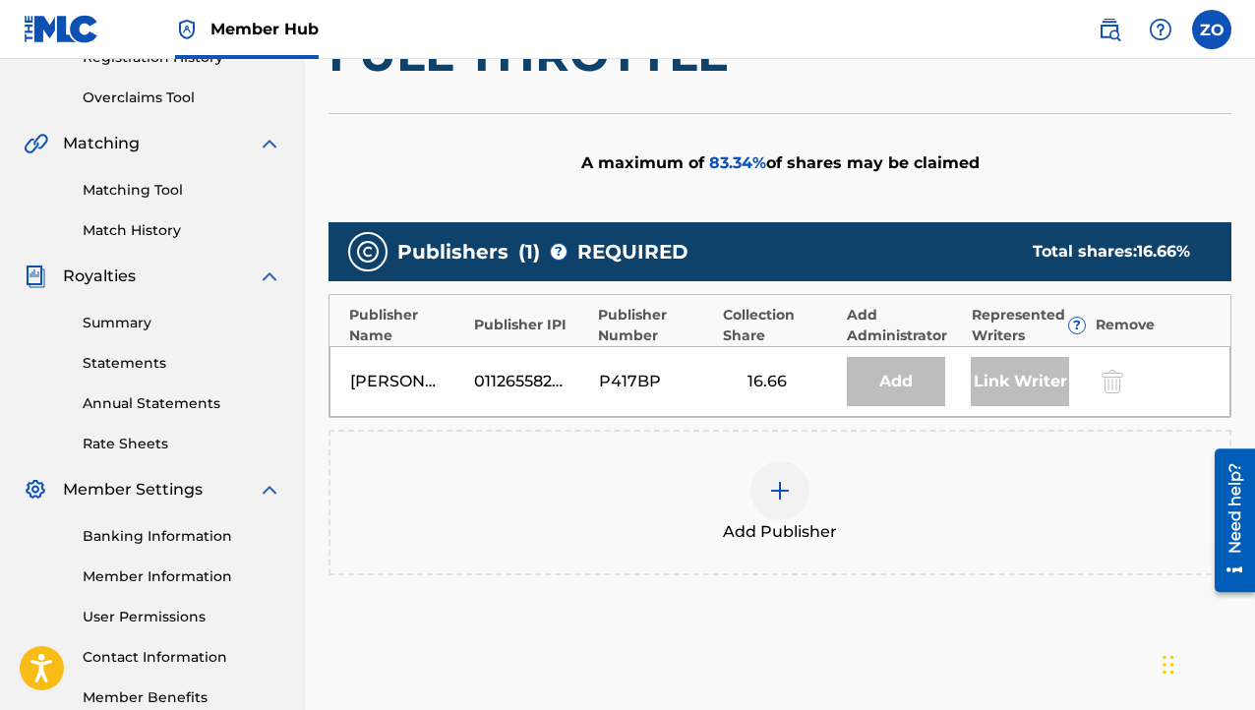
click at [785, 490] on img at bounding box center [780, 491] width 24 height 24
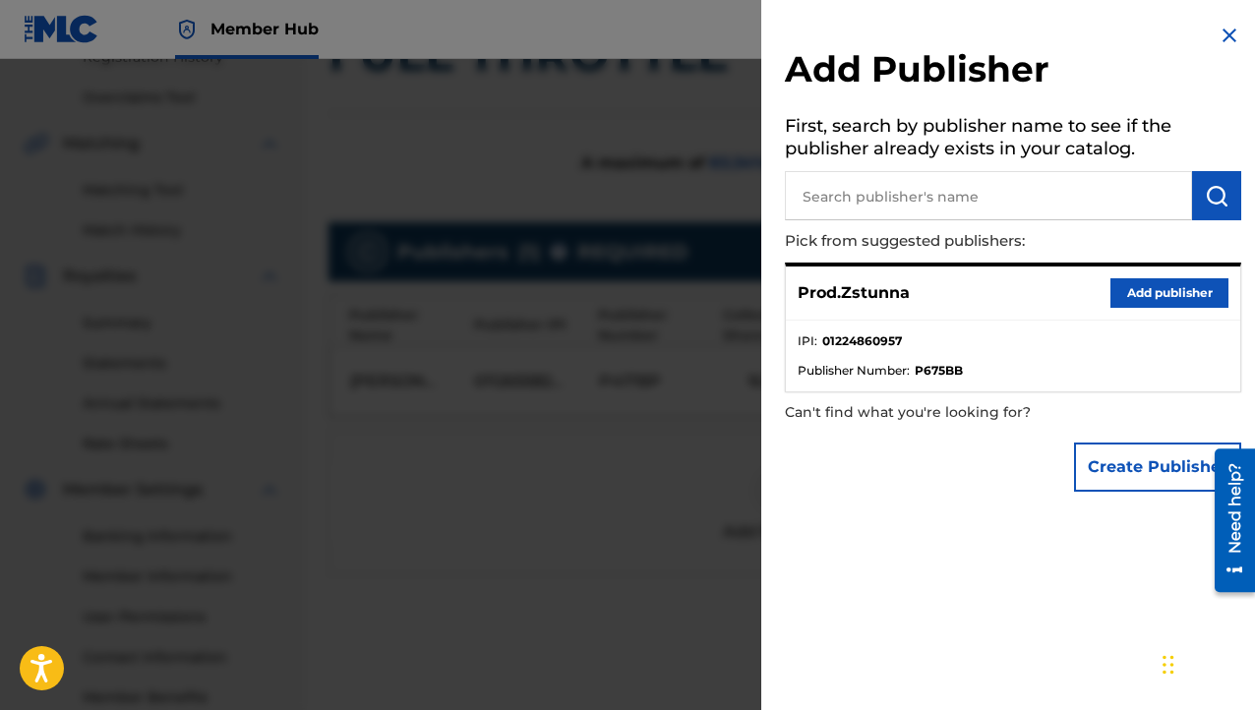
click at [661, 469] on div at bounding box center [627, 414] width 1255 height 710
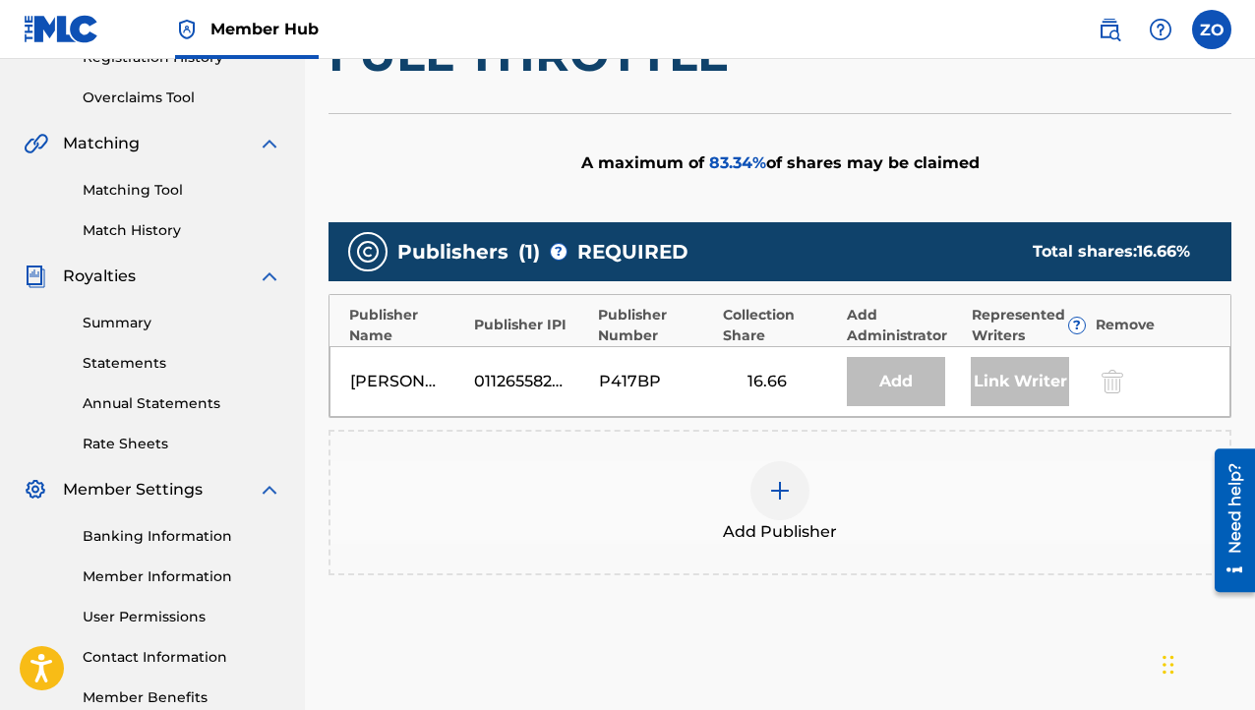
click at [775, 493] on img at bounding box center [780, 491] width 24 height 24
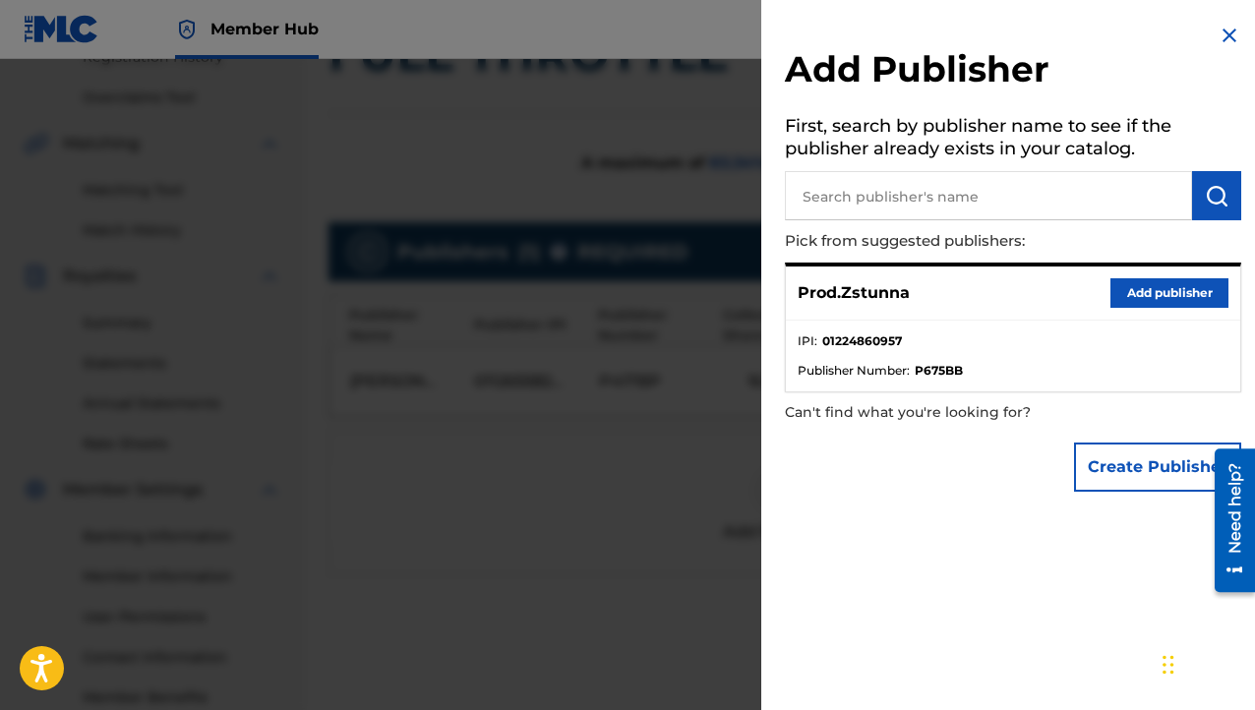
click at [879, 199] on input "text" at bounding box center [988, 195] width 407 height 49
type input "Z"
click at [1144, 458] on button "Create Publisher" at bounding box center [1157, 467] width 167 height 49
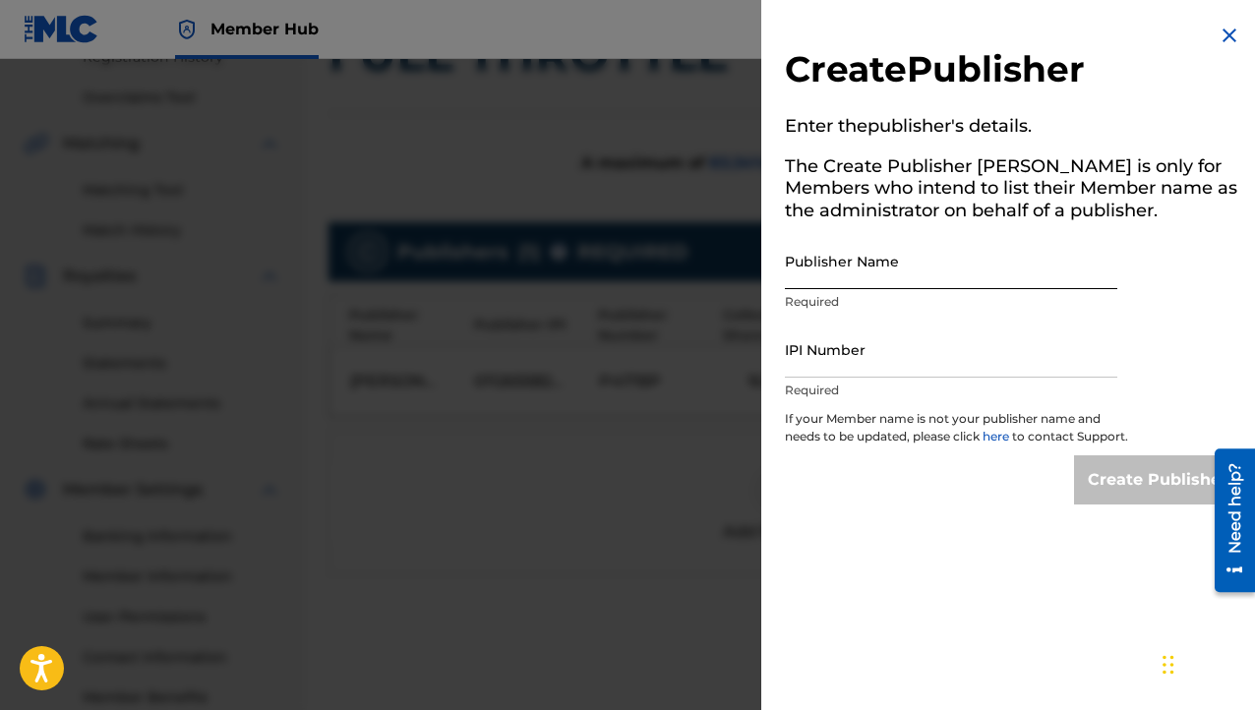
click at [870, 254] on input "Publisher Name" at bounding box center [951, 261] width 333 height 56
type input "Zstunnabeatz"
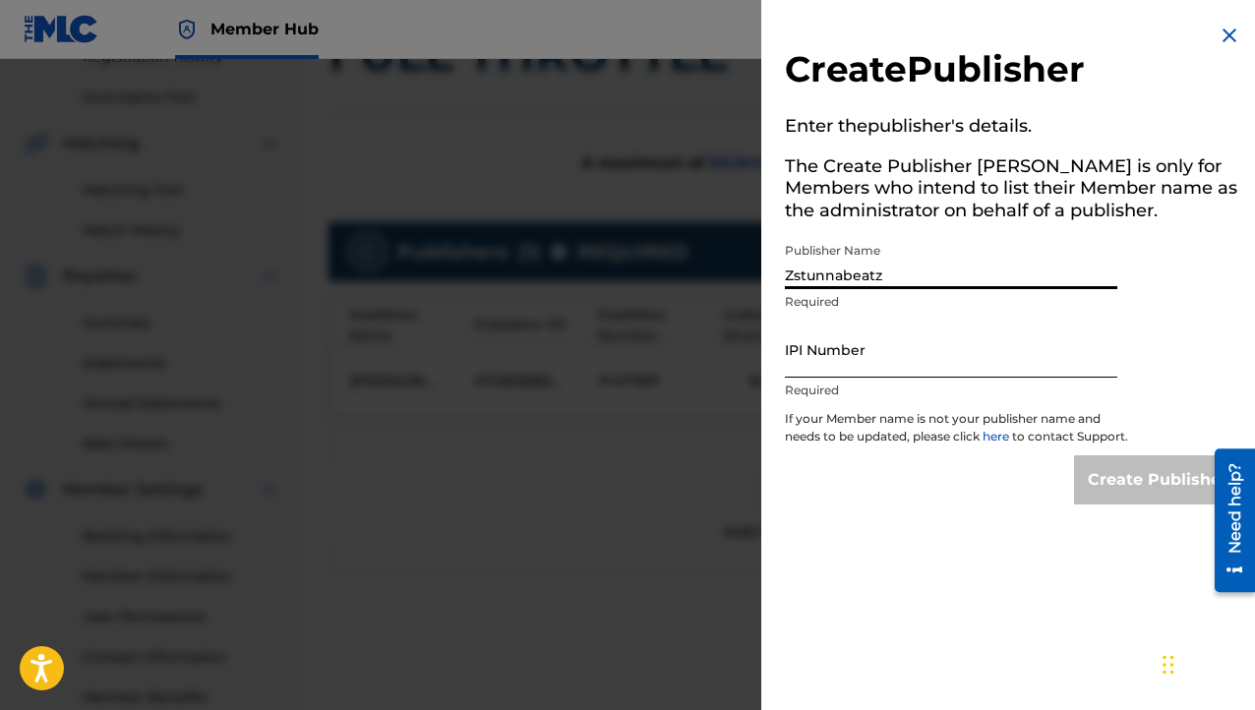
click at [873, 345] on input "IPI Number" at bounding box center [951, 350] width 333 height 56
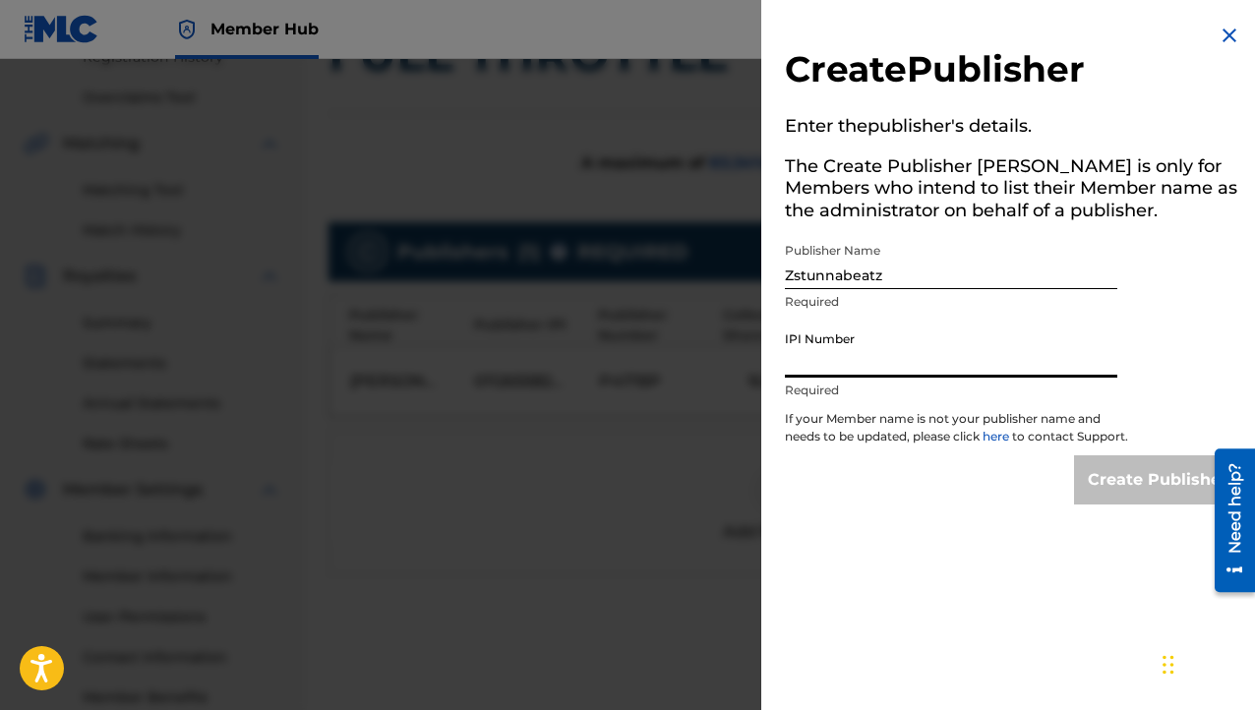
type input "1313517976"
click at [1117, 505] on input "Create Publisher" at bounding box center [1157, 480] width 167 height 49
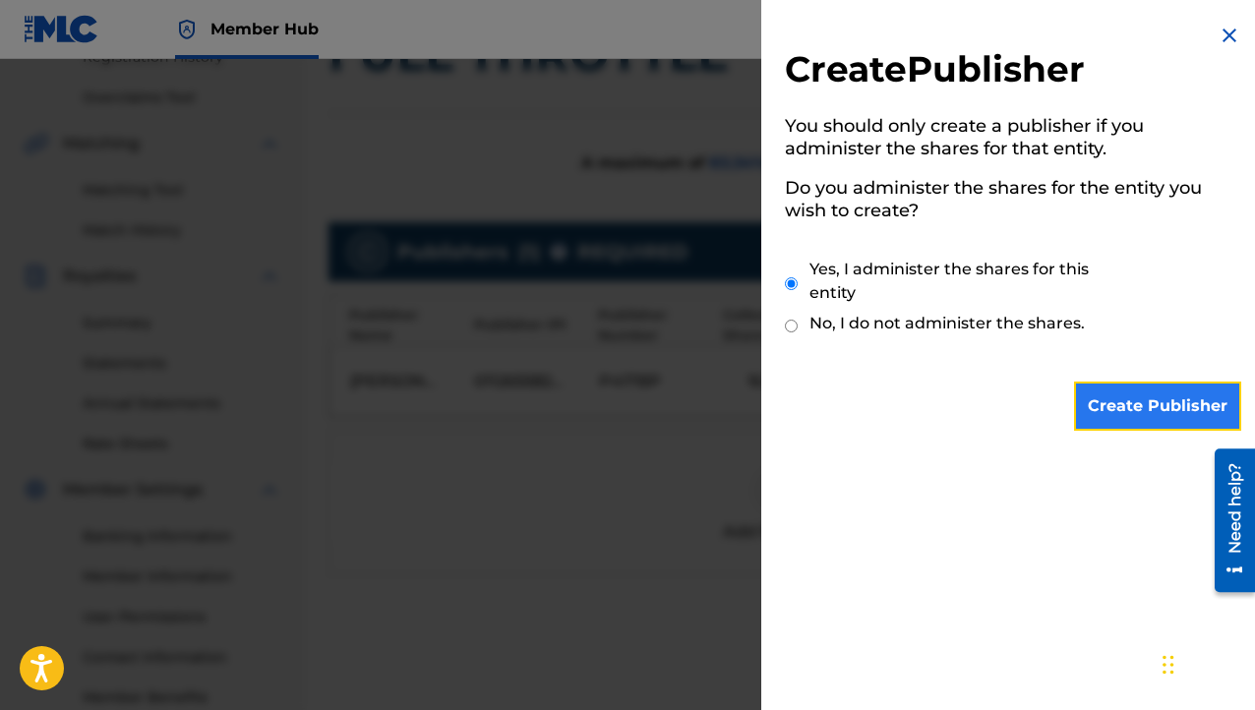
click at [1115, 408] on input "Create Publisher" at bounding box center [1157, 406] width 167 height 49
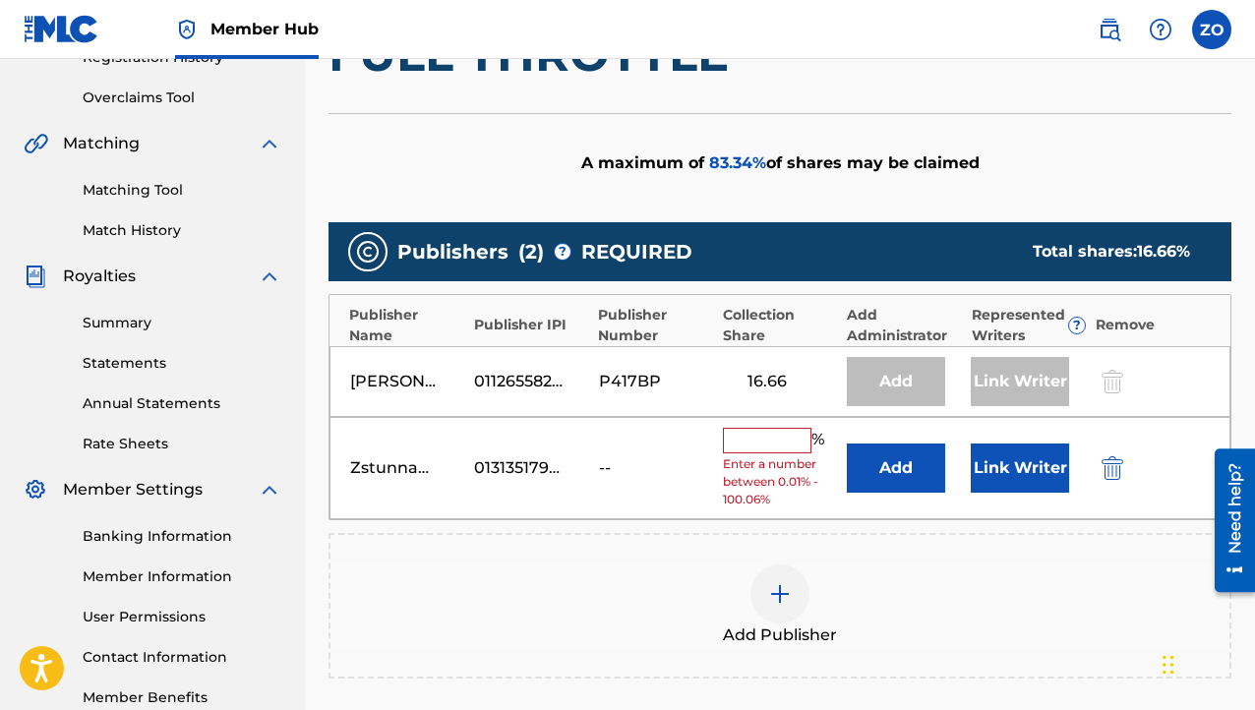
click at [400, 469] on div "Zstunnabeatz" at bounding box center [394, 469] width 89 height 24
click at [787, 441] on input "text" at bounding box center [767, 441] width 89 height 26
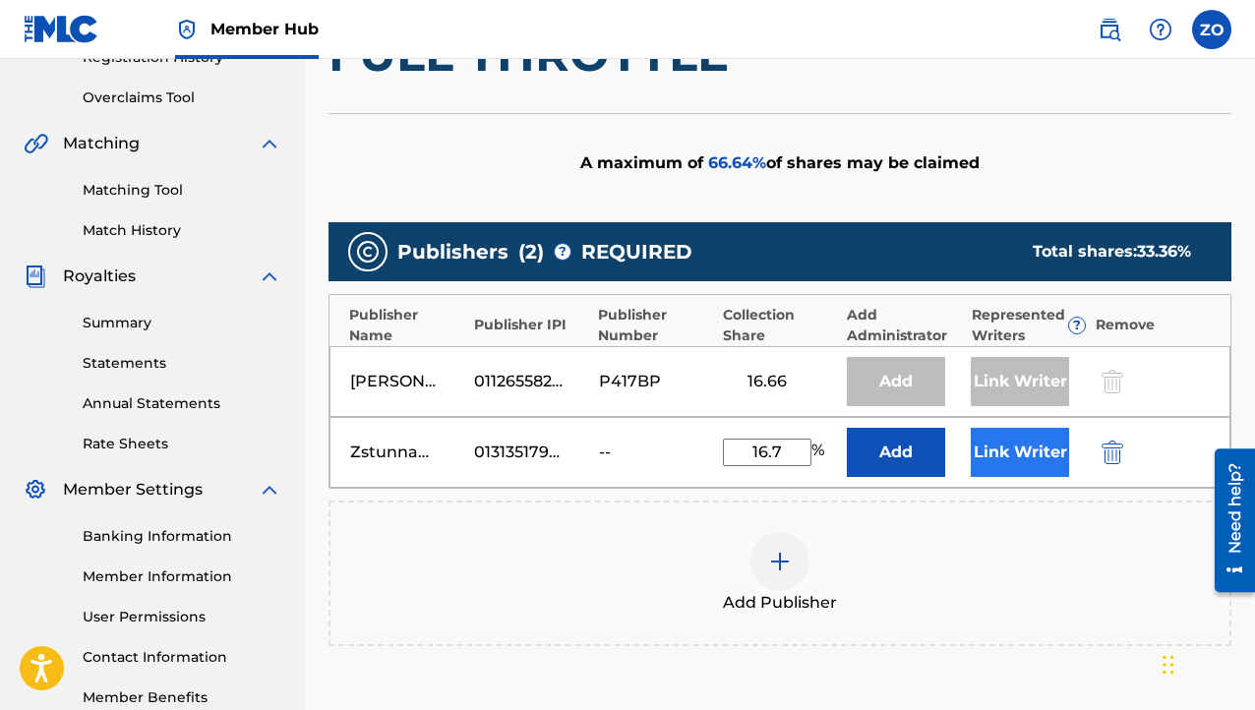
type input "16.7"
click at [1030, 454] on button "Link Writer" at bounding box center [1020, 452] width 98 height 49
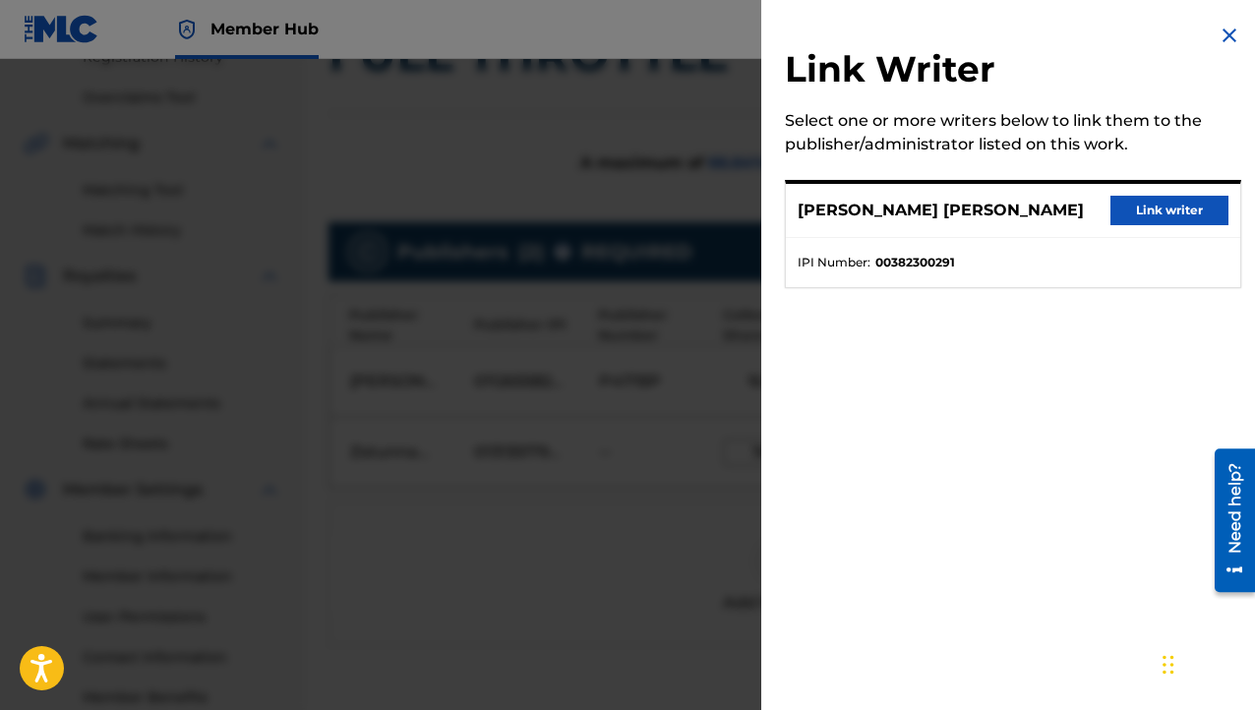
click at [1219, 32] on img at bounding box center [1230, 36] width 24 height 24
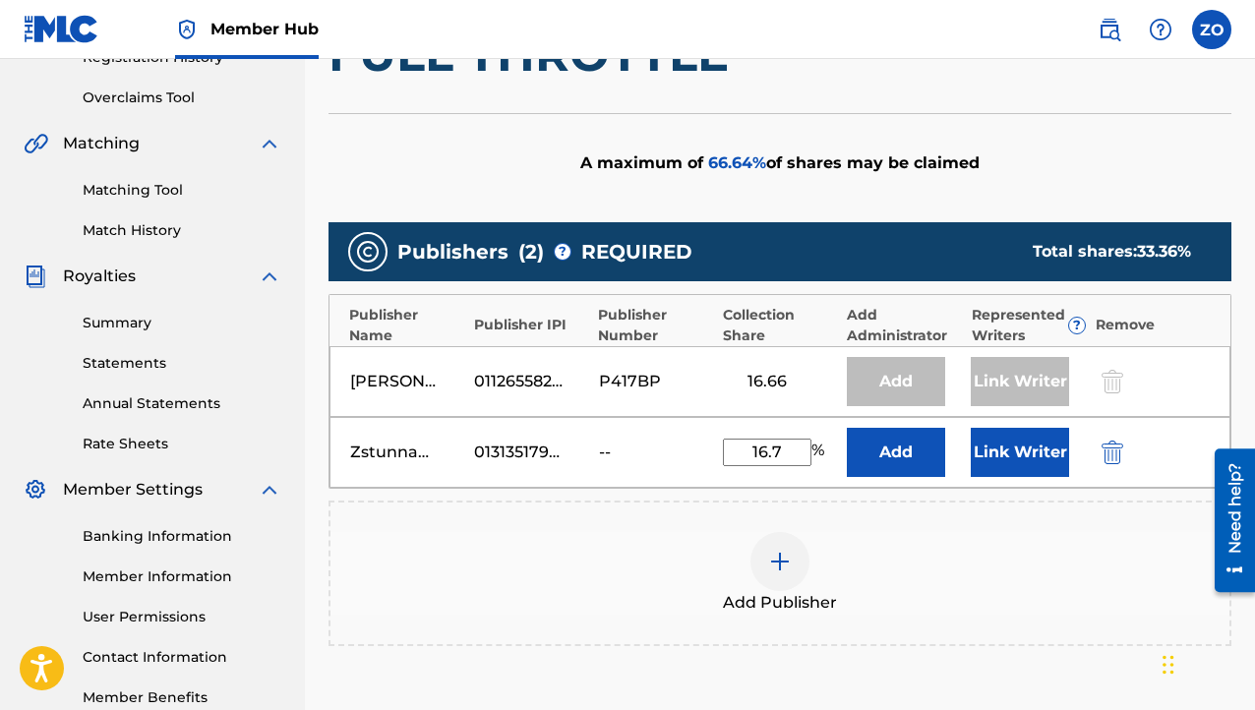
click at [1137, 494] on div "Publishers ( 2 ) ? REQUIRED Total shares: 33.36 % Publisher Name Publisher IPI …" at bounding box center [780, 434] width 903 height 424
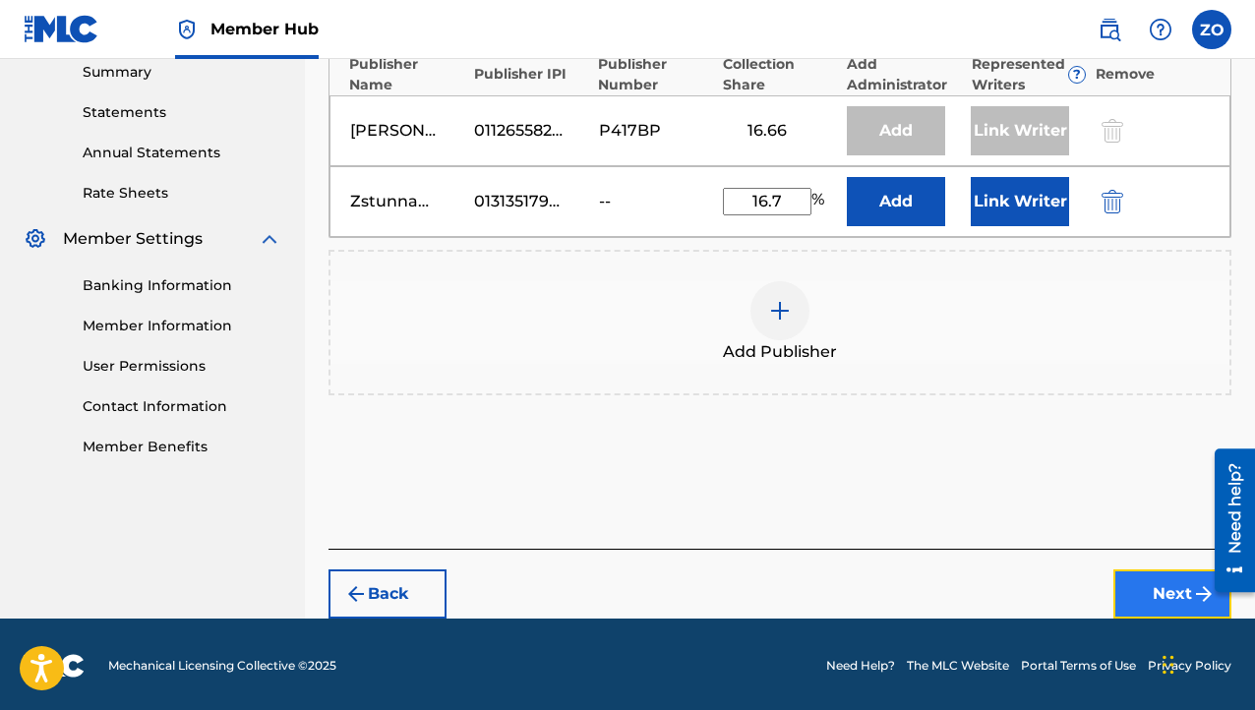
click at [1149, 579] on button "Next" at bounding box center [1173, 594] width 118 height 49
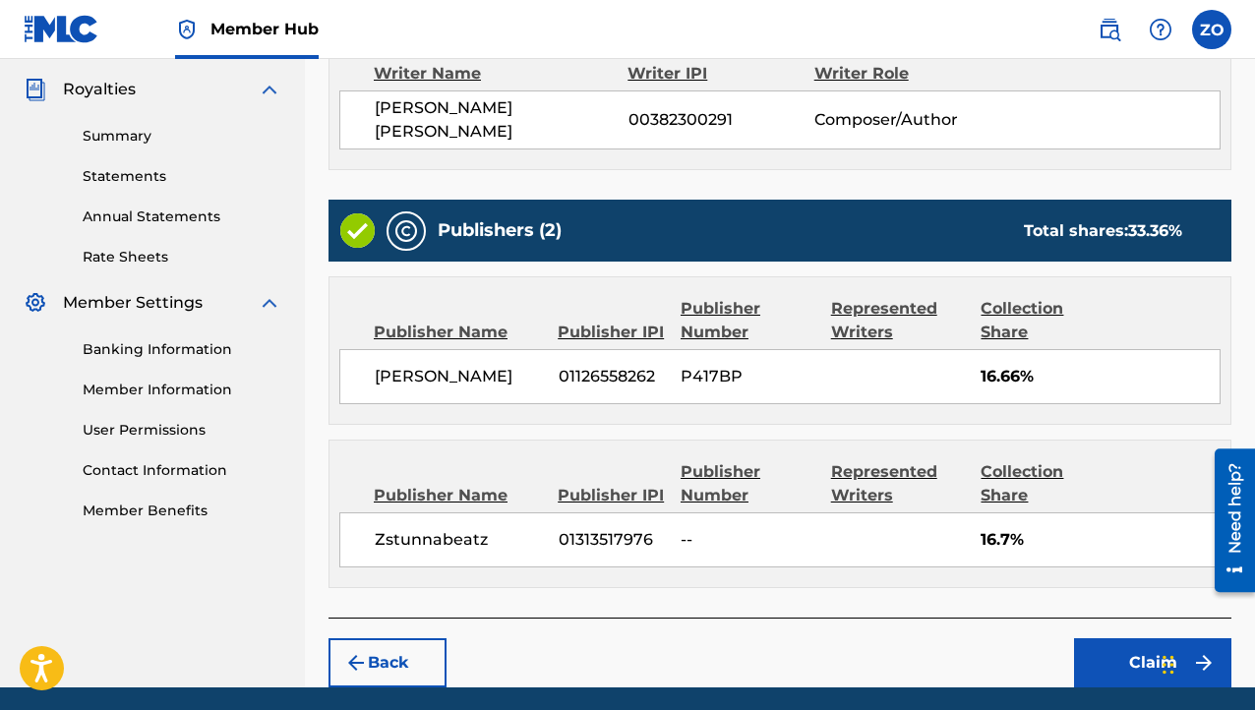
scroll to position [640, 0]
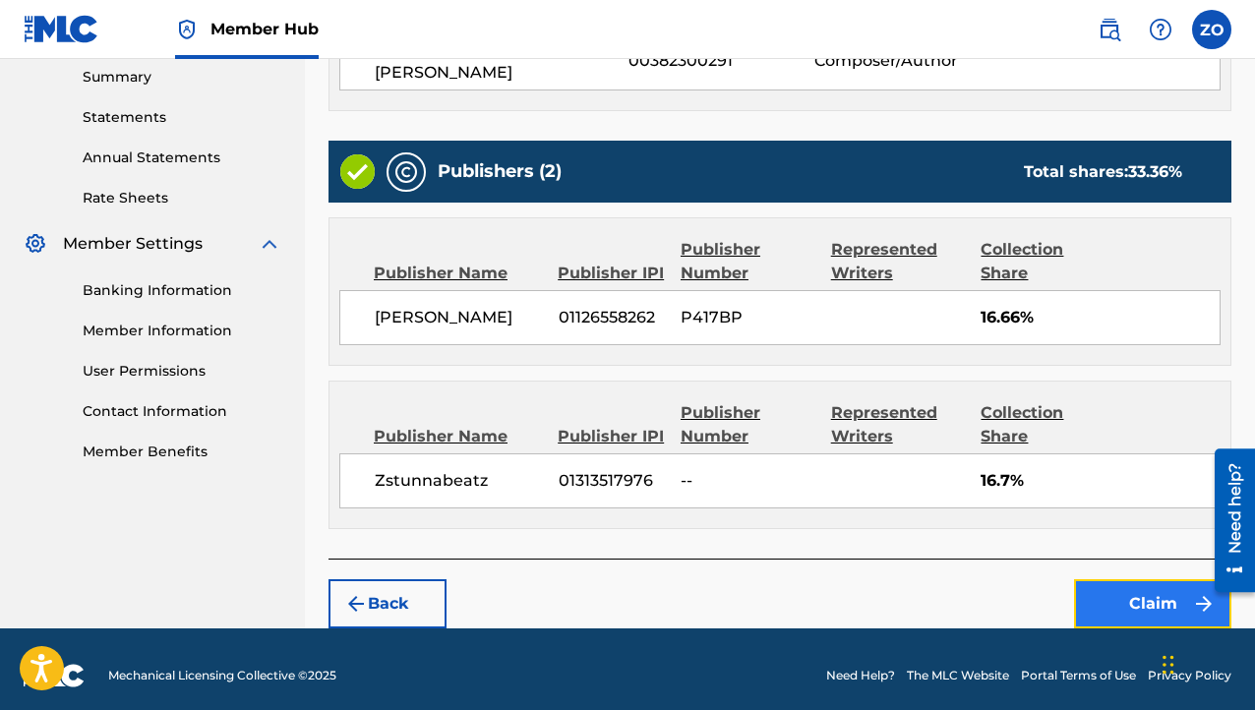
click at [1105, 596] on button "Claim" at bounding box center [1152, 604] width 157 height 49
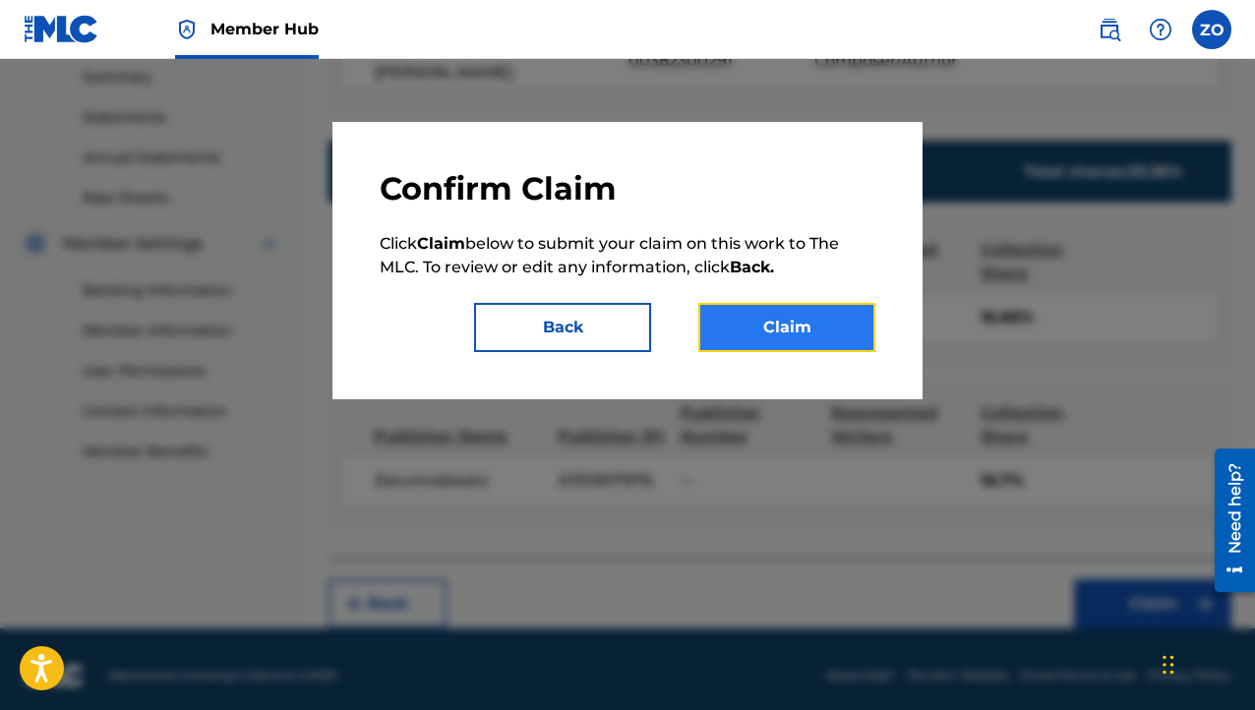
click at [775, 317] on button "Claim" at bounding box center [787, 327] width 177 height 49
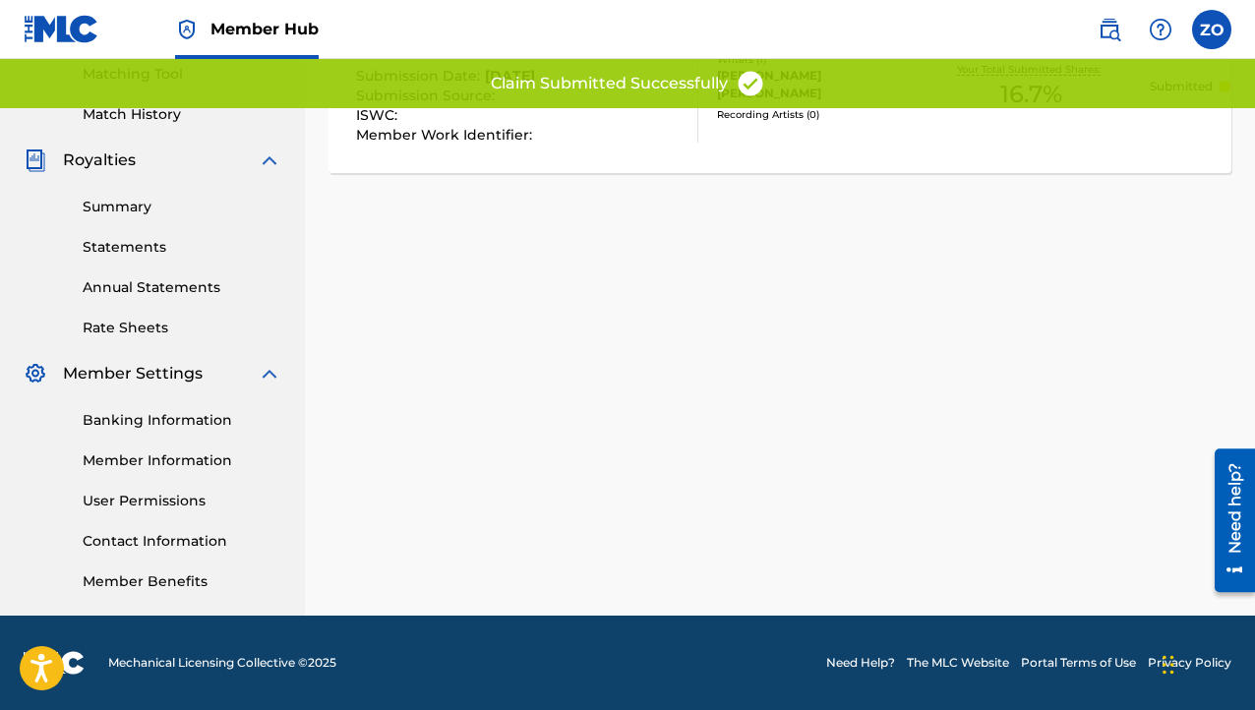
scroll to position [509, 0]
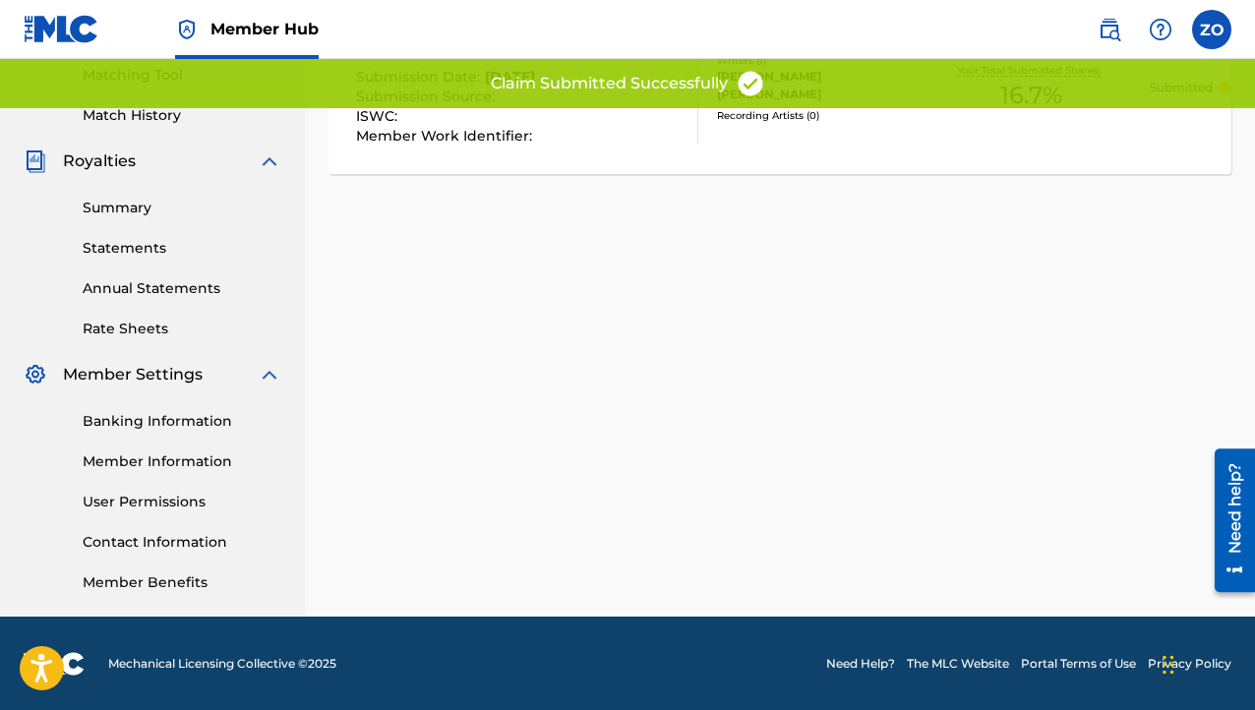
click at [810, 324] on div "Claiming Tool Search Add Publishers & Shares Review Submit Submit Your claim ha…" at bounding box center [780, 108] width 950 height 1017
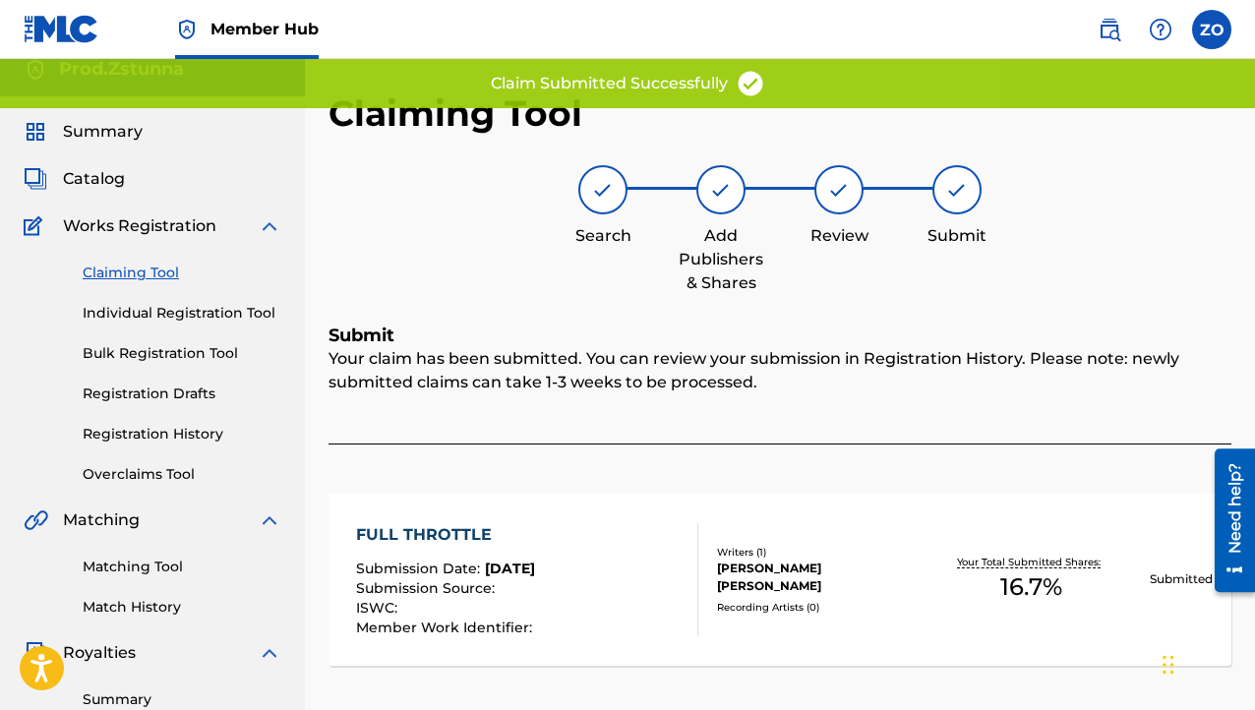
scroll to position [0, 0]
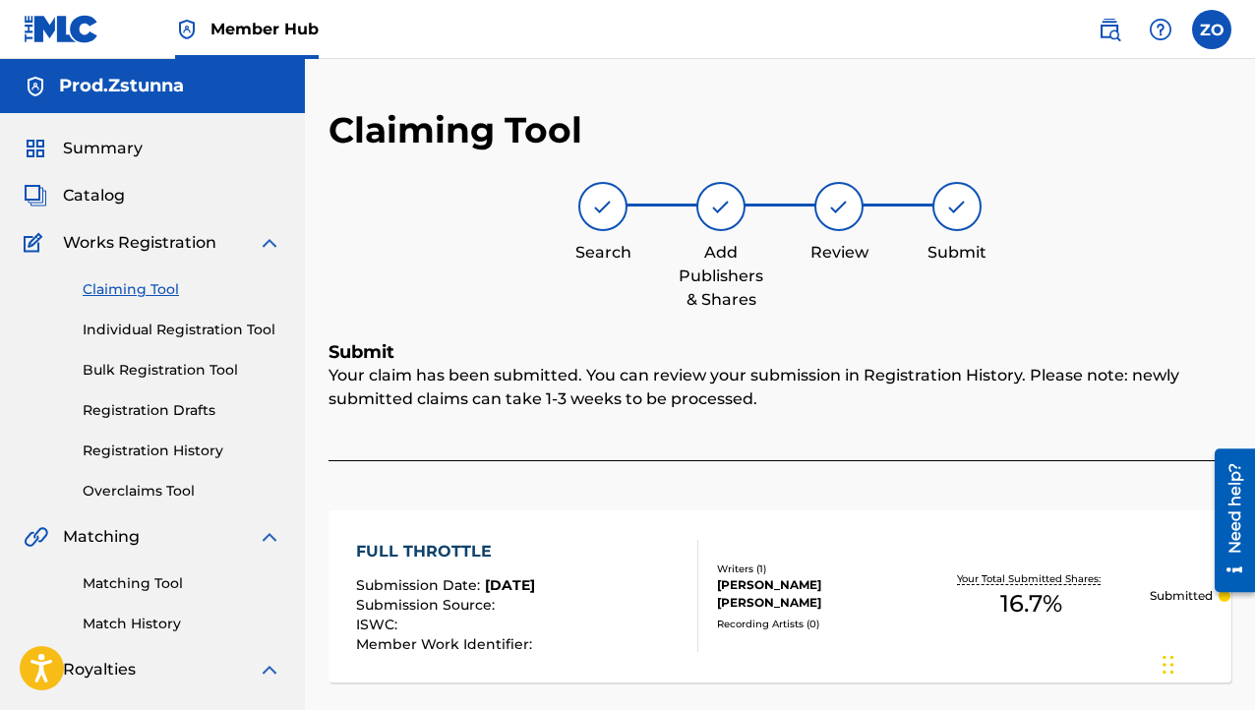
click at [143, 288] on link "Claiming Tool" at bounding box center [182, 289] width 199 height 21
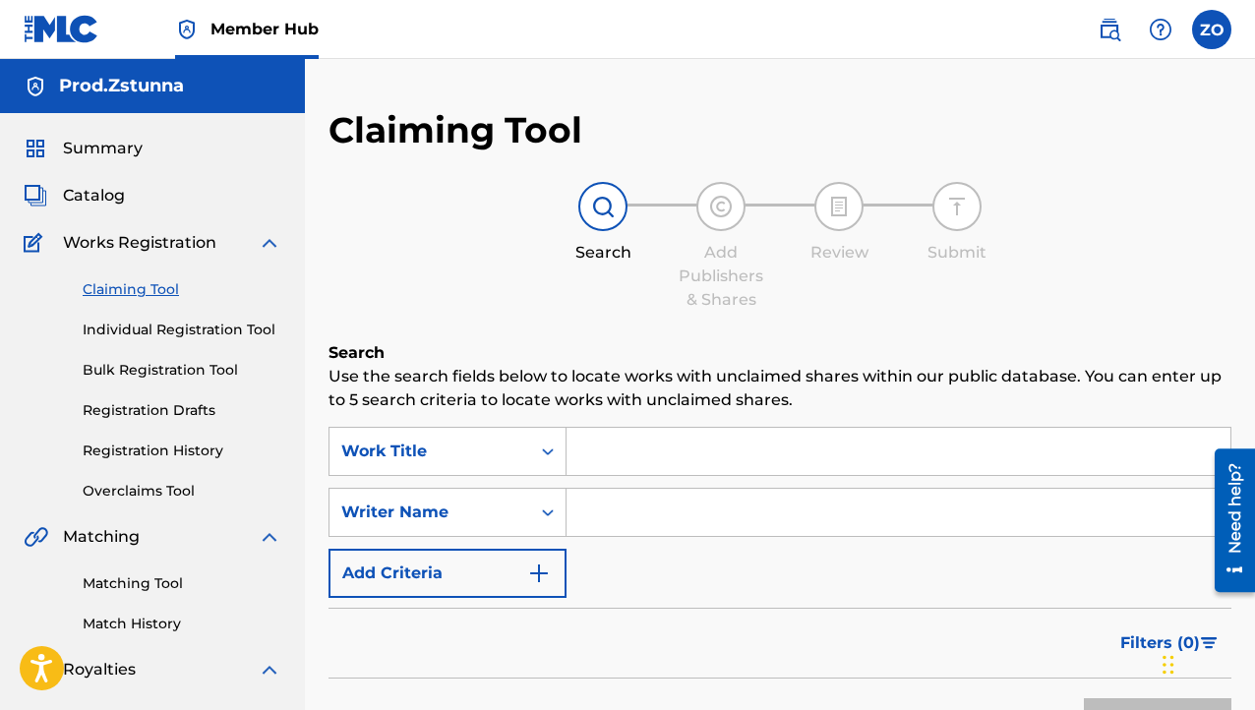
click at [635, 436] on input "Search Form" at bounding box center [899, 451] width 664 height 47
type input "[PERSON_NAME] [PERSON_NAME]"
drag, startPoint x: 815, startPoint y: 449, endPoint x: 406, endPoint y: 512, distance: 413.1
click at [408, 512] on div "SearchWithCriteriaa7d2d121-f443-4da9-8b3a-a2886e9dcc02 Work Title [PERSON_NAME]…" at bounding box center [780, 512] width 903 height 171
type input "j"
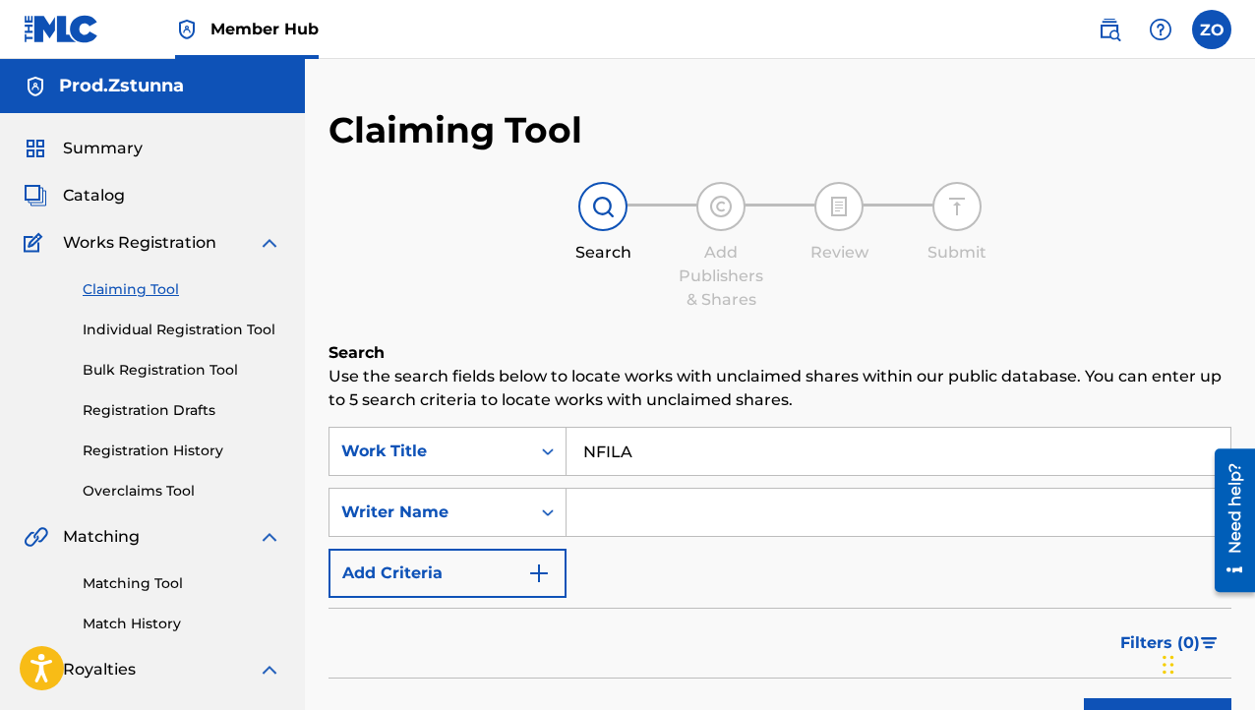
type input "NFILA"
click at [596, 513] on input "Search Form" at bounding box center [899, 512] width 664 height 47
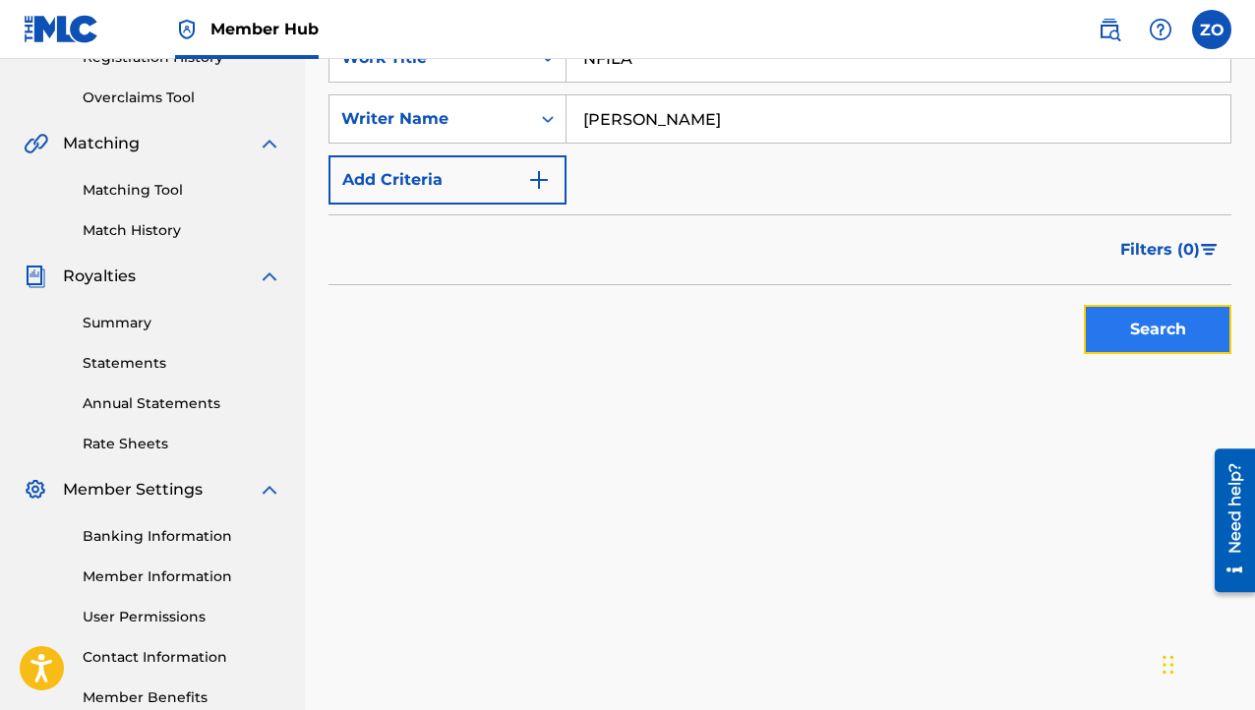
click at [1182, 305] on button "Search" at bounding box center [1158, 329] width 148 height 49
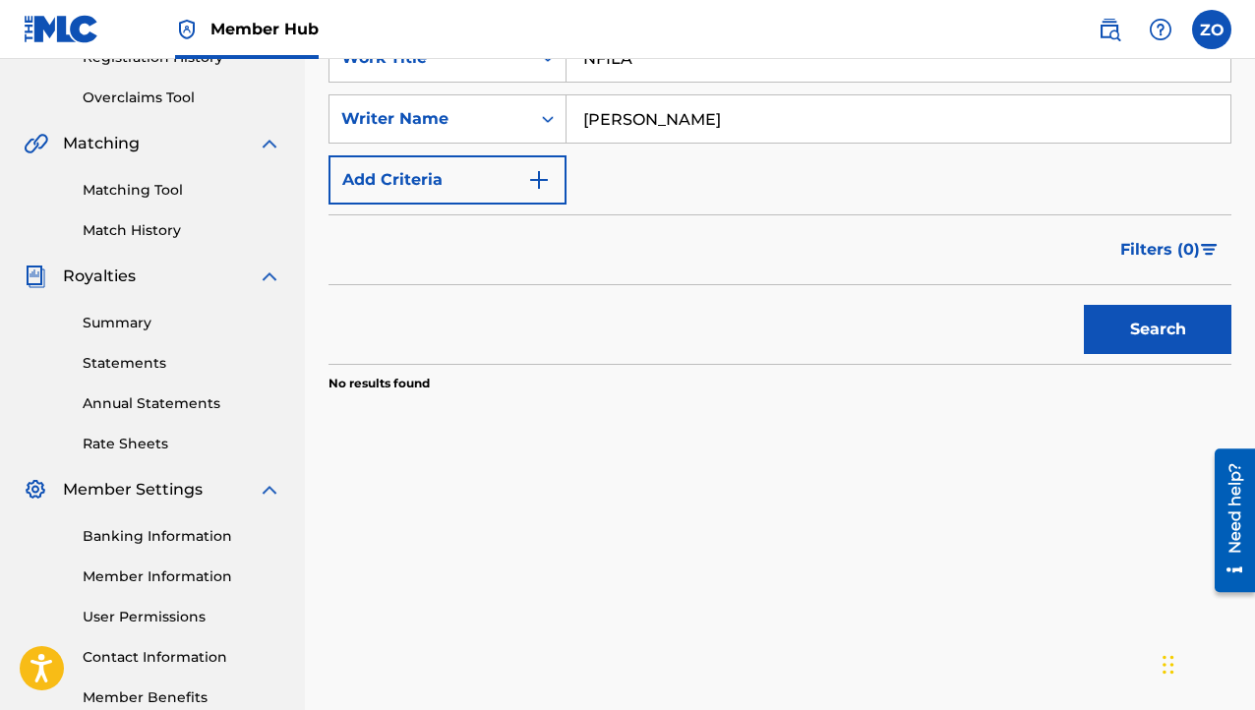
scroll to position [197, 0]
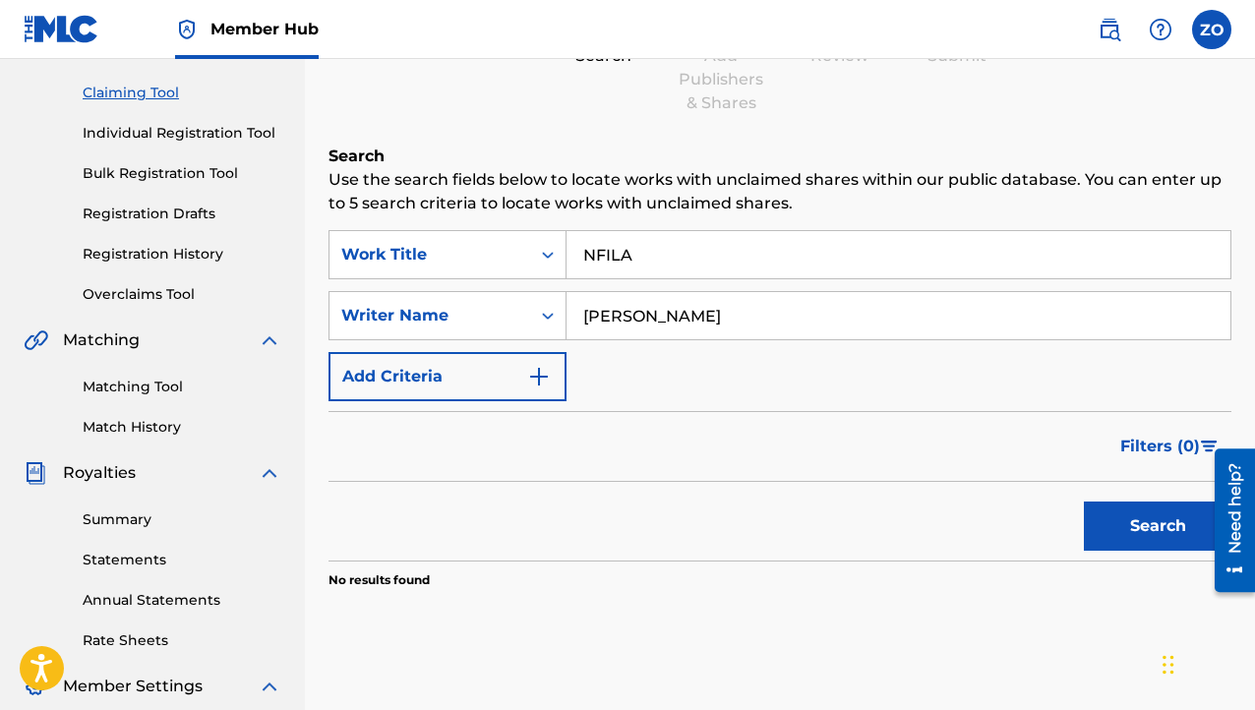
click at [724, 301] on input "[PERSON_NAME]" at bounding box center [899, 315] width 664 height 47
drag, startPoint x: 606, startPoint y: 320, endPoint x: 1011, endPoint y: 281, distance: 407.2
click at [1011, 281] on div "SearchWithCriteriaa7d2d121-f443-4da9-8b3a-a2886e9dcc02 Work Title NFILA SearchW…" at bounding box center [780, 315] width 903 height 171
click at [704, 316] on input "[PERSON_NAME]" at bounding box center [899, 315] width 664 height 47
click at [1154, 534] on button "Search" at bounding box center [1158, 526] width 148 height 49
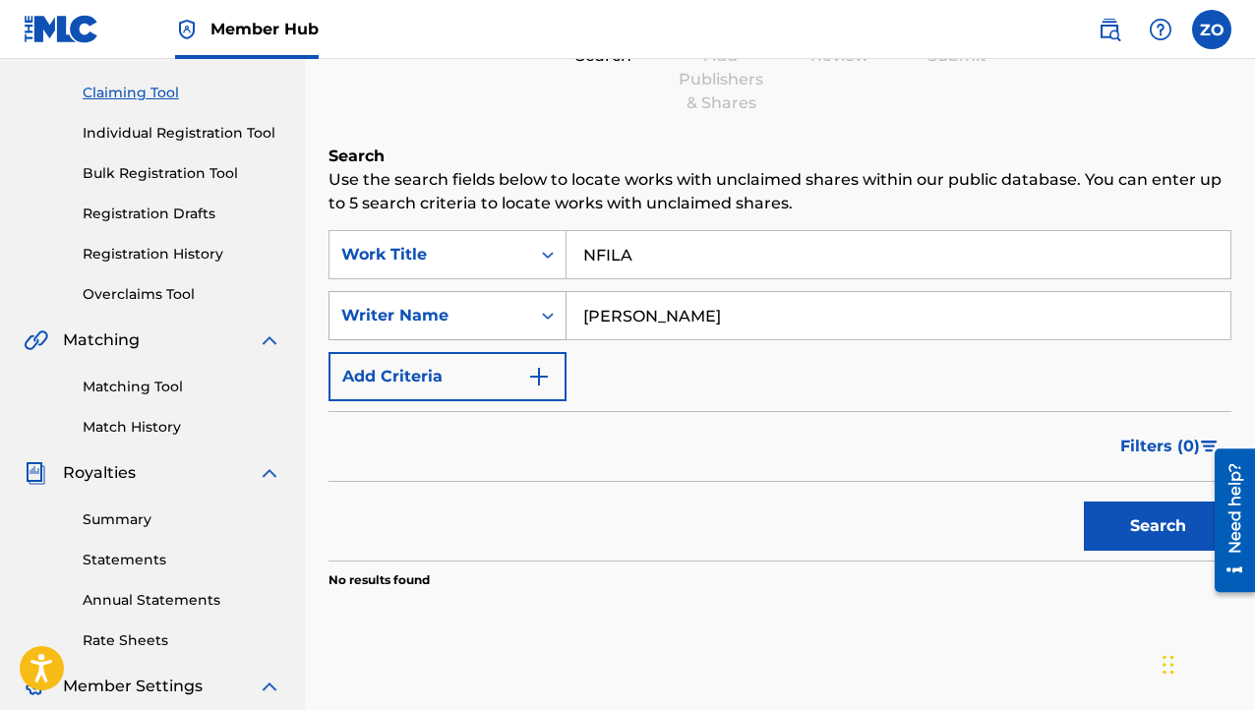
drag, startPoint x: 686, startPoint y: 262, endPoint x: 414, endPoint y: 331, distance: 280.1
click at [417, 330] on div "SearchWithCriteriaa7d2d121-f443-4da9-8b3a-a2886e9dcc02 Work Title NFILA SearchW…" at bounding box center [780, 315] width 903 height 171
drag, startPoint x: 740, startPoint y: 323, endPoint x: 642, endPoint y: 319, distance: 97.5
click at [642, 319] on input "[PERSON_NAME]" at bounding box center [899, 315] width 664 height 47
click at [1167, 533] on button "Search" at bounding box center [1158, 526] width 148 height 49
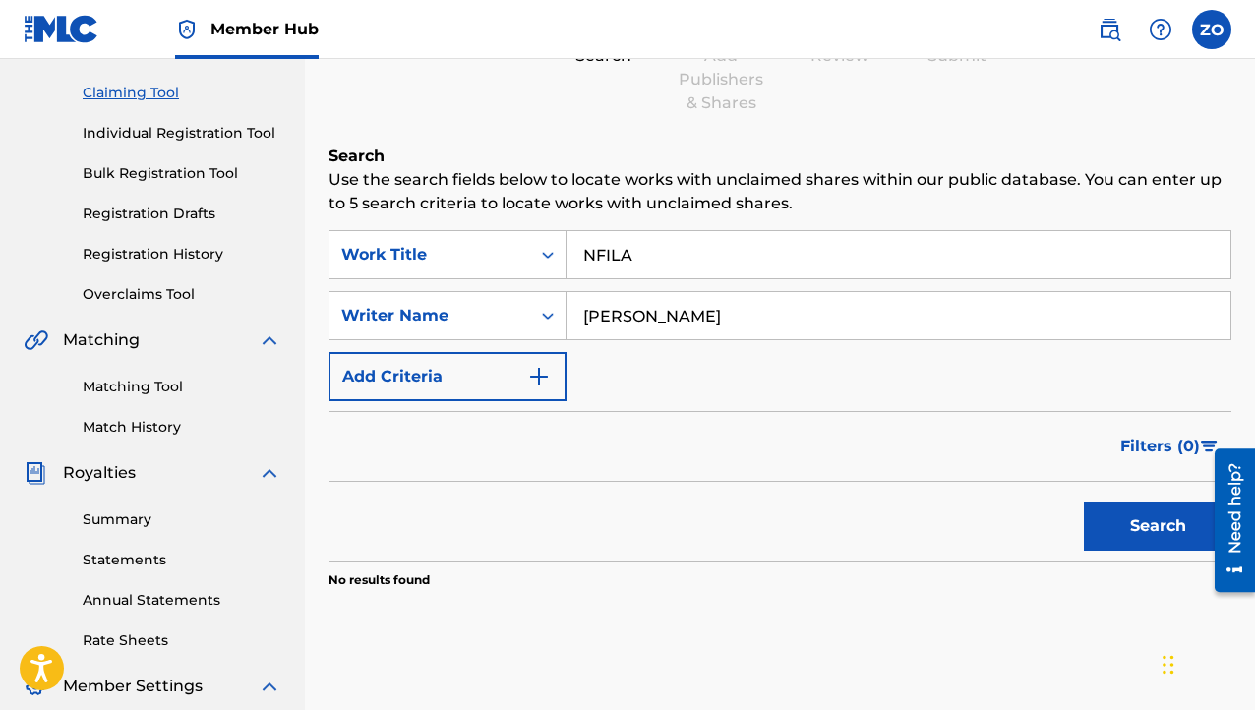
click at [644, 320] on input "[PERSON_NAME]" at bounding box center [899, 315] width 664 height 47
click at [1161, 536] on button "Search" at bounding box center [1158, 526] width 148 height 49
drag, startPoint x: 775, startPoint y: 328, endPoint x: 645, endPoint y: 310, distance: 131.1
click at [645, 310] on input "[PERSON_NAME]" at bounding box center [899, 315] width 664 height 47
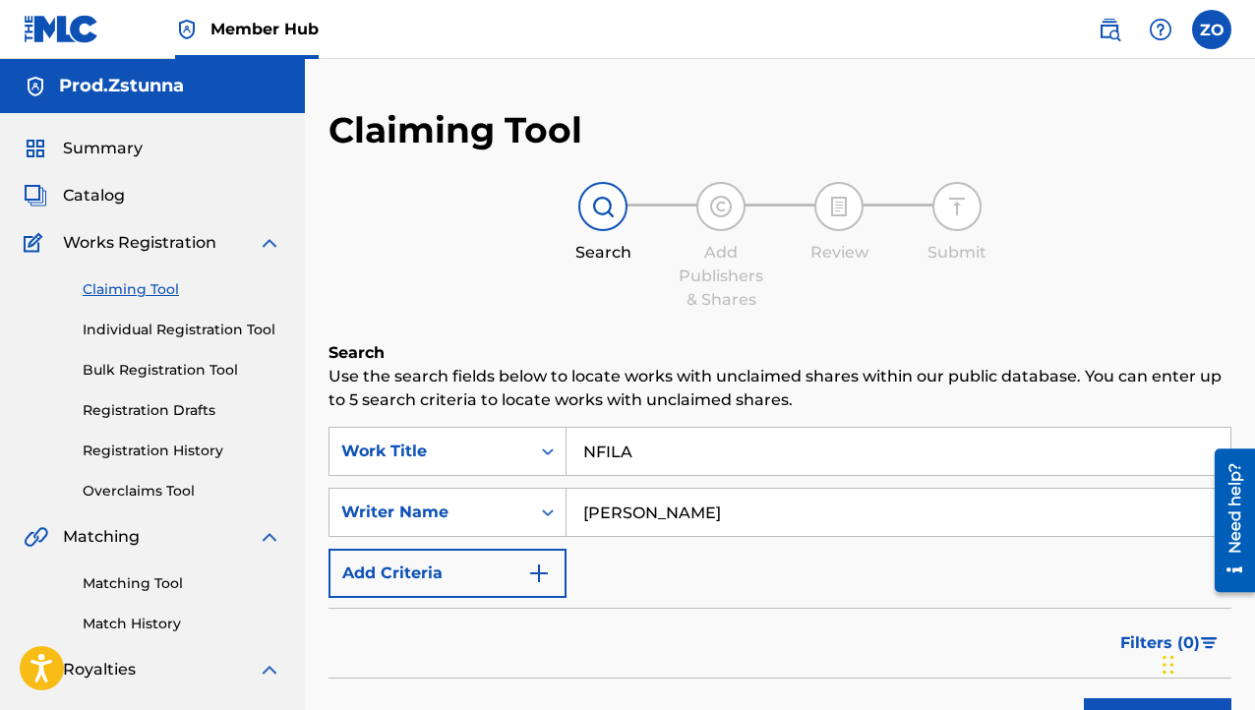
type input "[PERSON_NAME]"
drag, startPoint x: 739, startPoint y: 457, endPoint x: 91, endPoint y: 513, distance: 650.8
click at [136, 505] on main "Prod.Zstunna Summary Catalog Works Registration Claiming Tool Individual Regist…" at bounding box center [627, 592] width 1255 height 1067
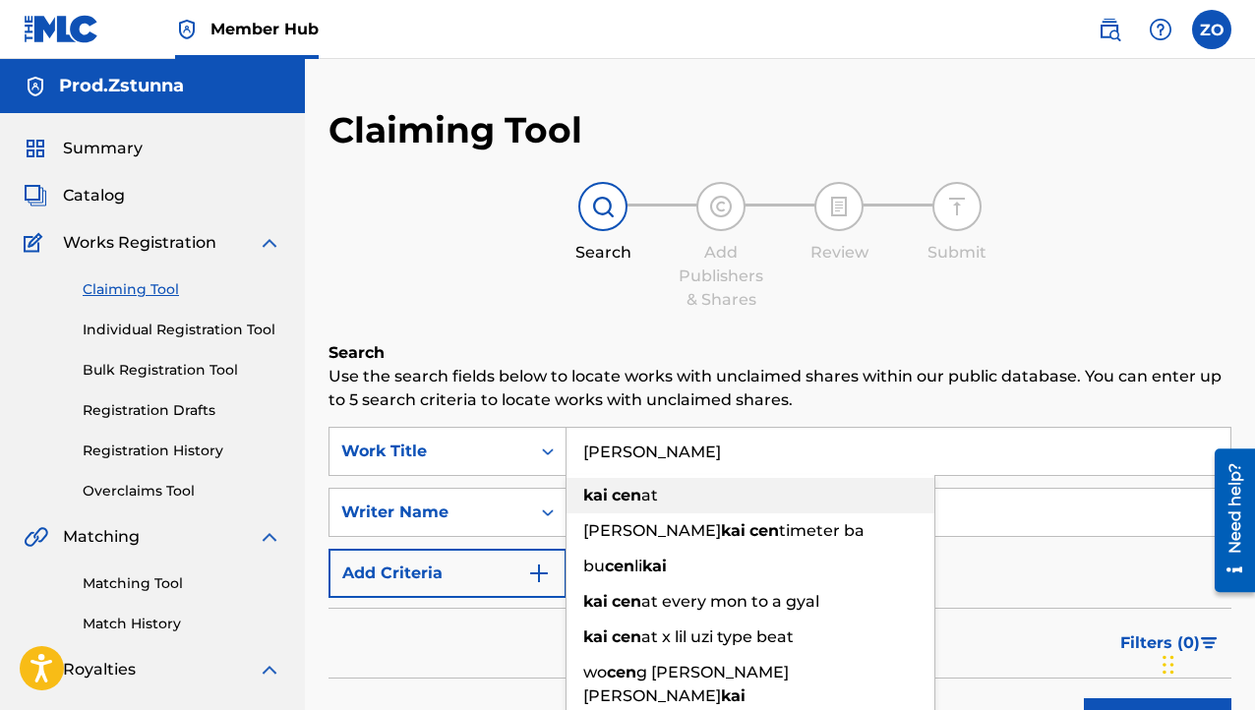
click at [657, 489] on div "kai cen at" at bounding box center [751, 495] width 368 height 35
type input "kai cenat"
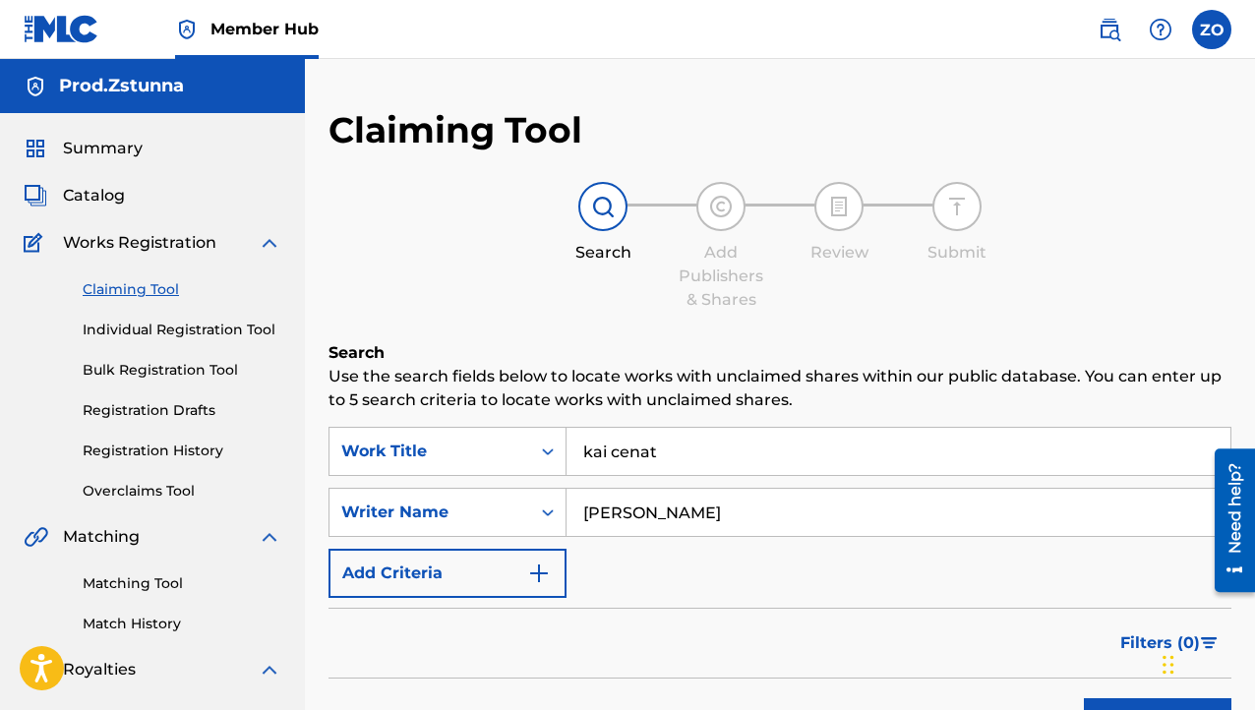
drag, startPoint x: 694, startPoint y: 533, endPoint x: -22, endPoint y: 563, distance: 715.9
click at [0, 563] on html "Accessibility Screen-Reader Guide, Feedback, and Issue Reporting | New window C…" at bounding box center [627, 355] width 1255 height 710
drag, startPoint x: 689, startPoint y: 442, endPoint x: 279, endPoint y: 552, distance: 423.9
click at [282, 552] on main "Prod.Zstunna Summary Catalog Works Registration Claiming Tool Individual Regist…" at bounding box center [627, 592] width 1255 height 1067
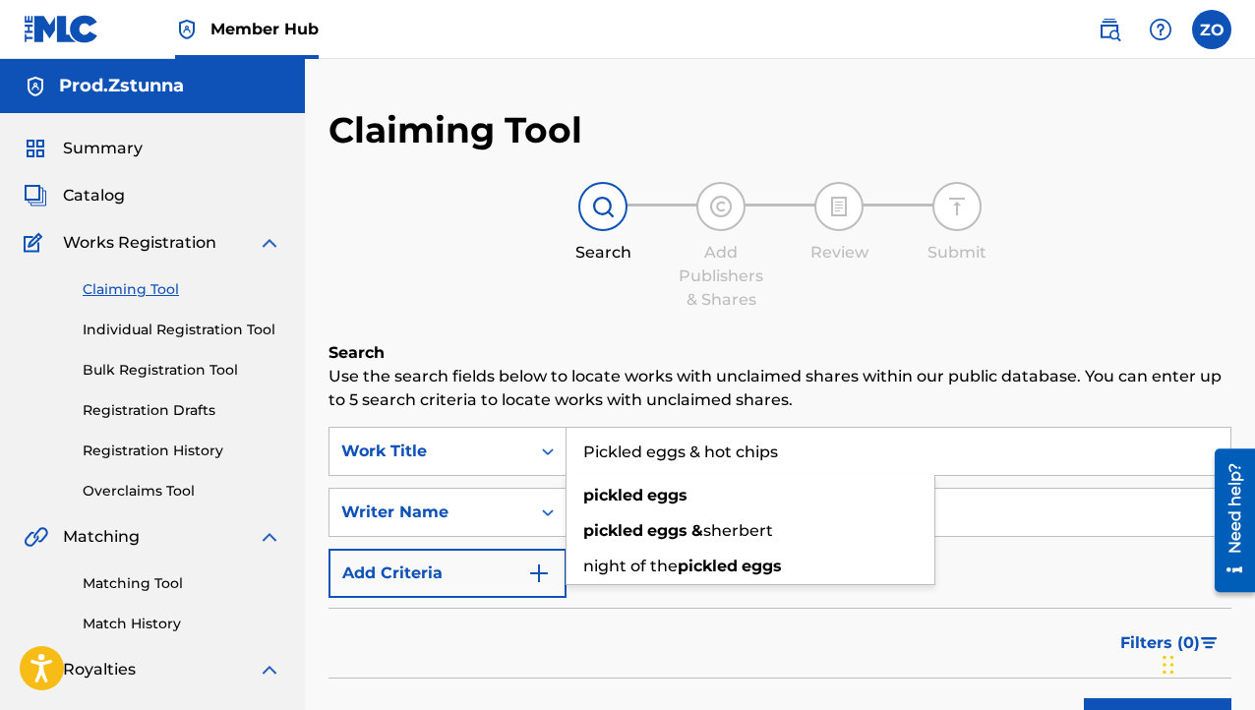
type input "Pickled eggs & hot chips"
click at [1023, 520] on input "Search Form" at bounding box center [899, 512] width 664 height 47
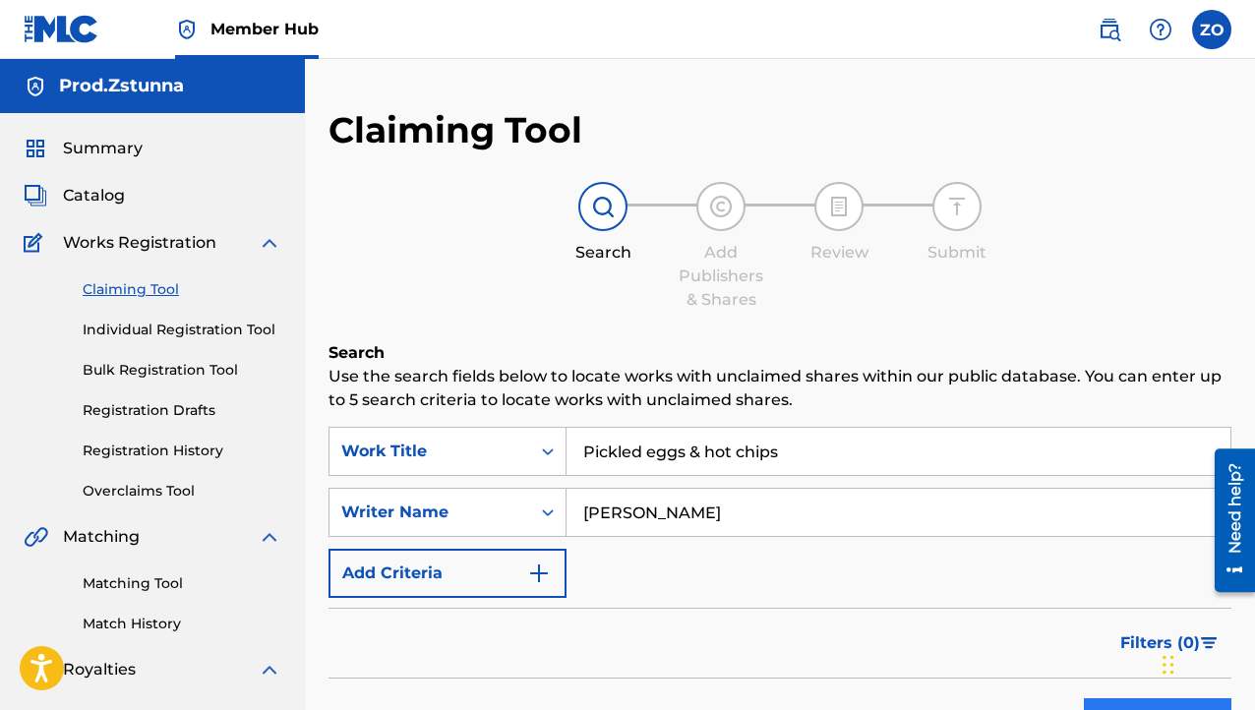
scroll to position [295, 0]
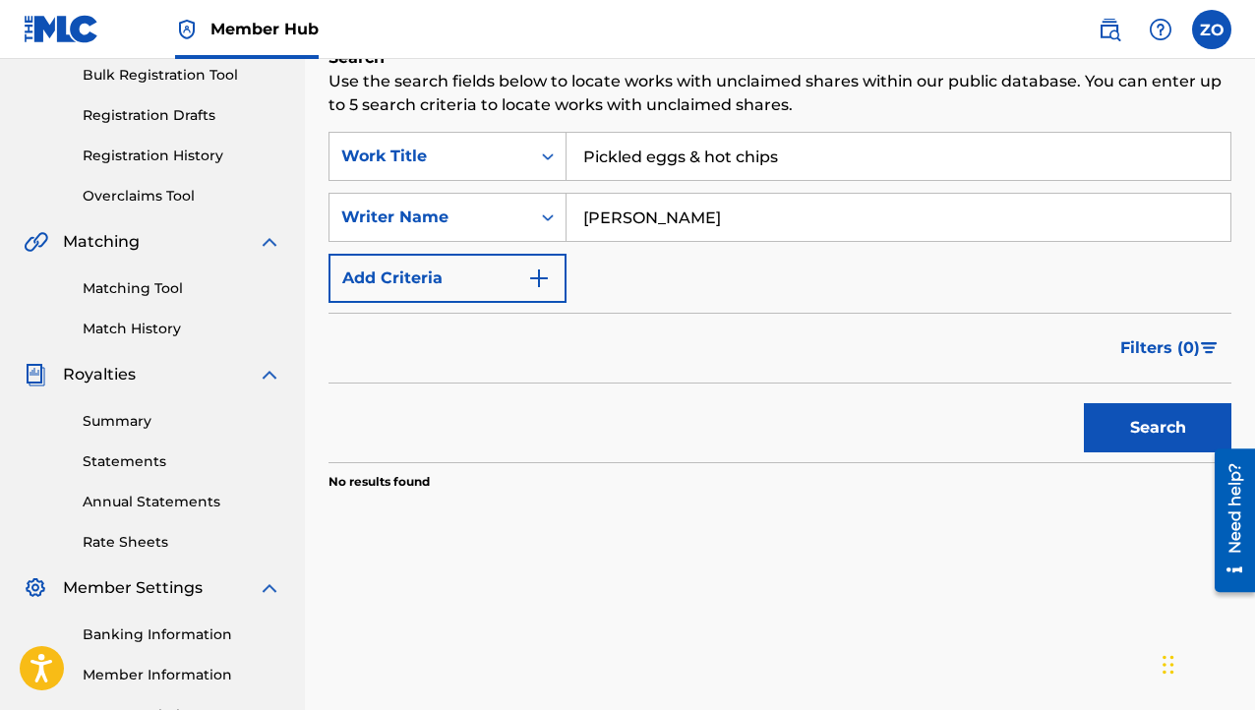
type input "[PERSON_NAME]"
drag, startPoint x: 1228, startPoint y: 445, endPoint x: 1216, endPoint y: 441, distance: 12.4
click at [1227, 446] on div at bounding box center [1227, 520] width 55 height 158
click at [1172, 420] on button "Search" at bounding box center [1158, 427] width 148 height 49
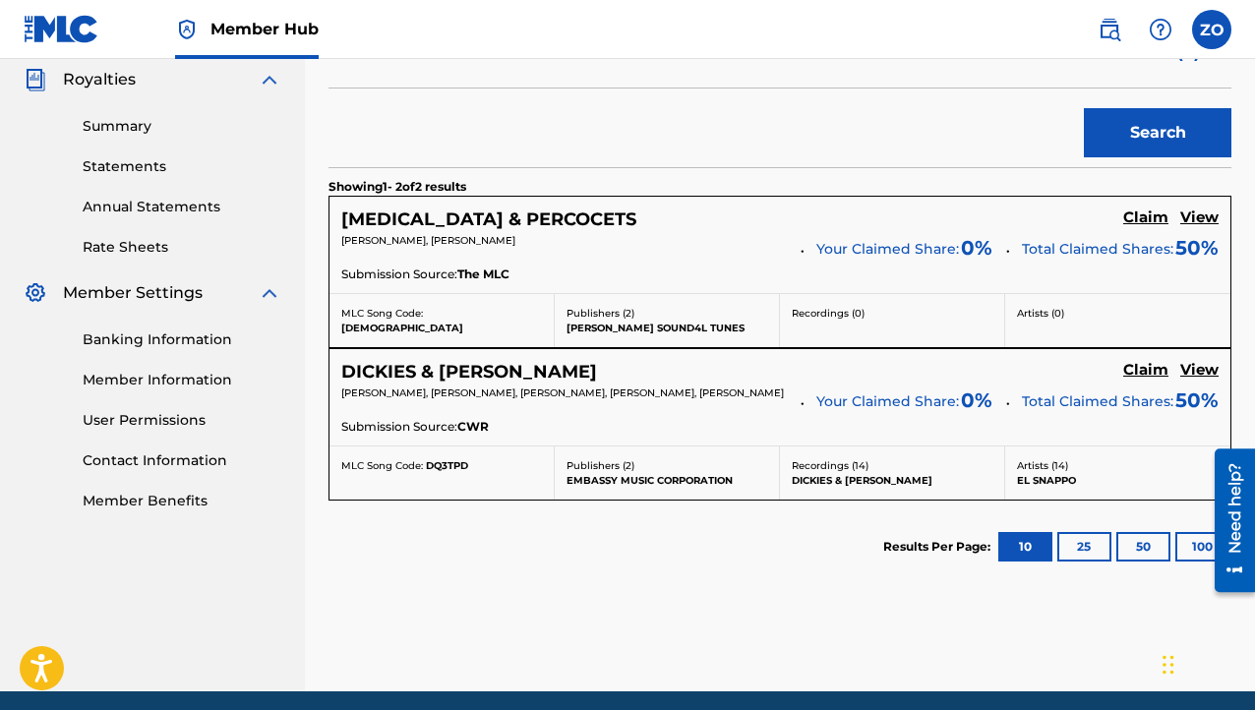
scroll to position [197, 0]
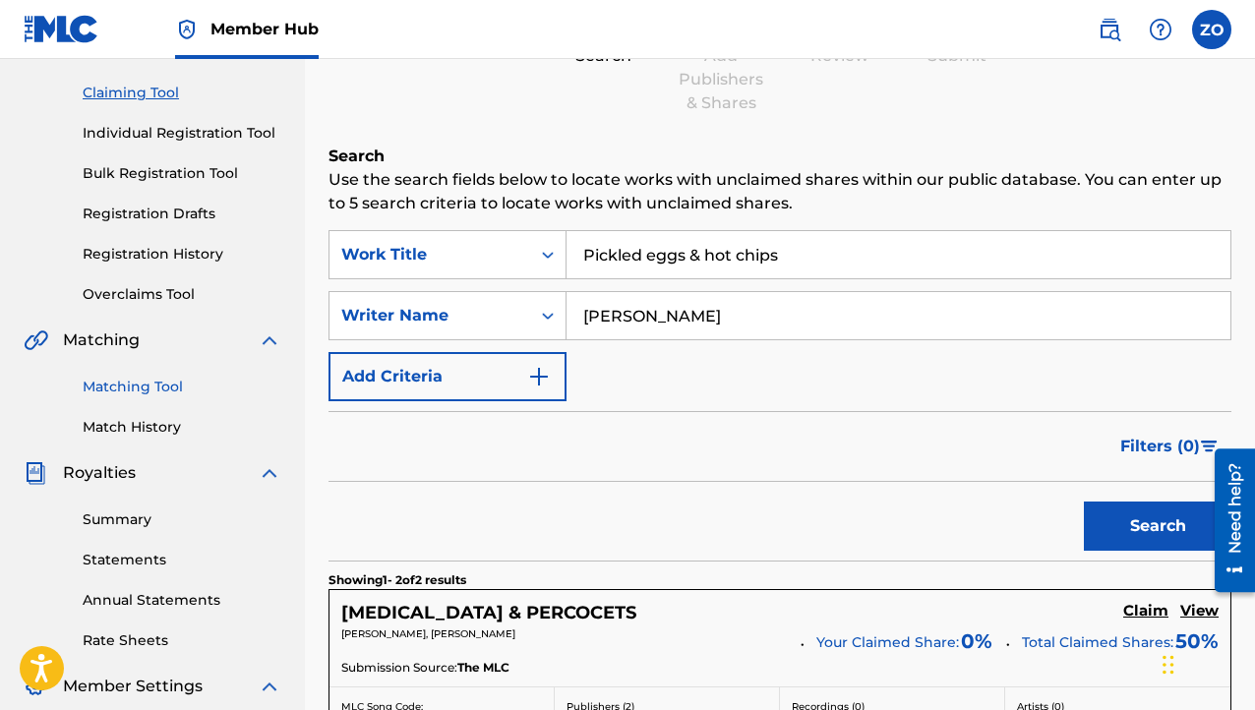
drag, startPoint x: 727, startPoint y: 319, endPoint x: 177, endPoint y: 387, distance: 554.2
click at [185, 387] on main "Prod.Zstunna Summary Catalog Works Registration Claiming Tool Individual Regist…" at bounding box center [627, 473] width 1255 height 1223
type input "[PERSON_NAME]"
click at [1128, 527] on button "Search" at bounding box center [1158, 526] width 148 height 49
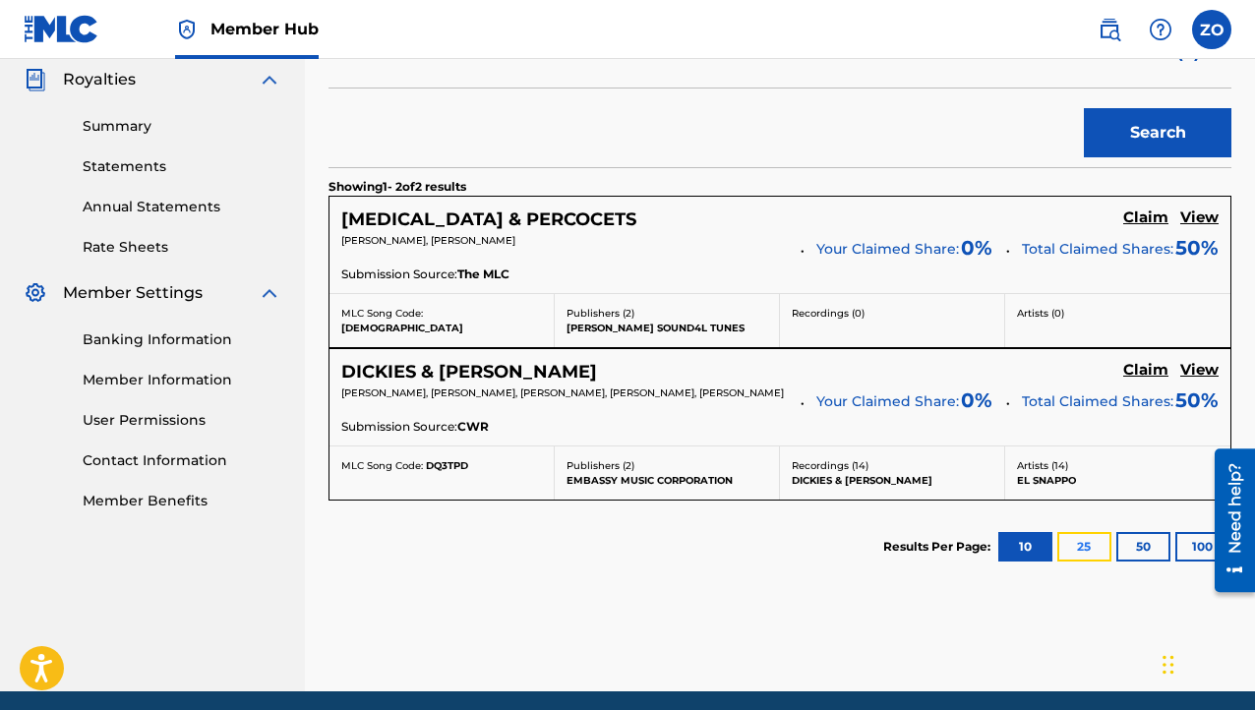
click at [1068, 547] on button "25" at bounding box center [1085, 547] width 54 height 30
click at [1135, 552] on button "50" at bounding box center [1144, 547] width 54 height 30
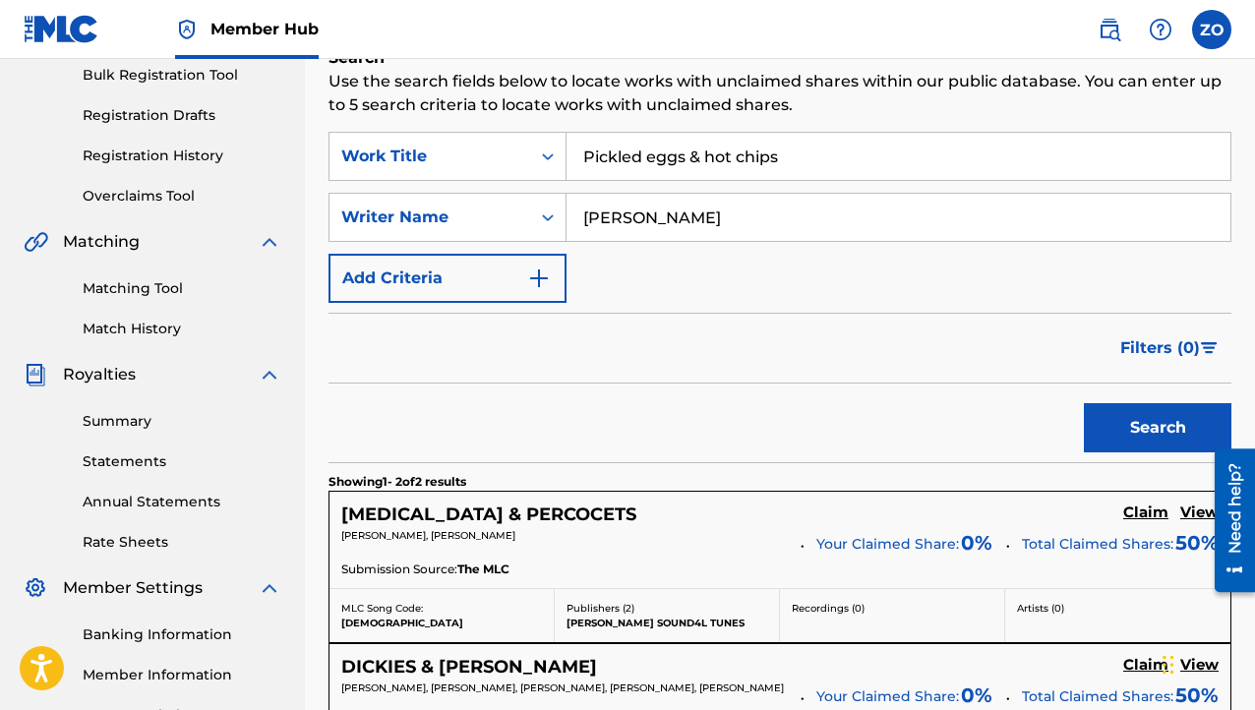
scroll to position [197, 0]
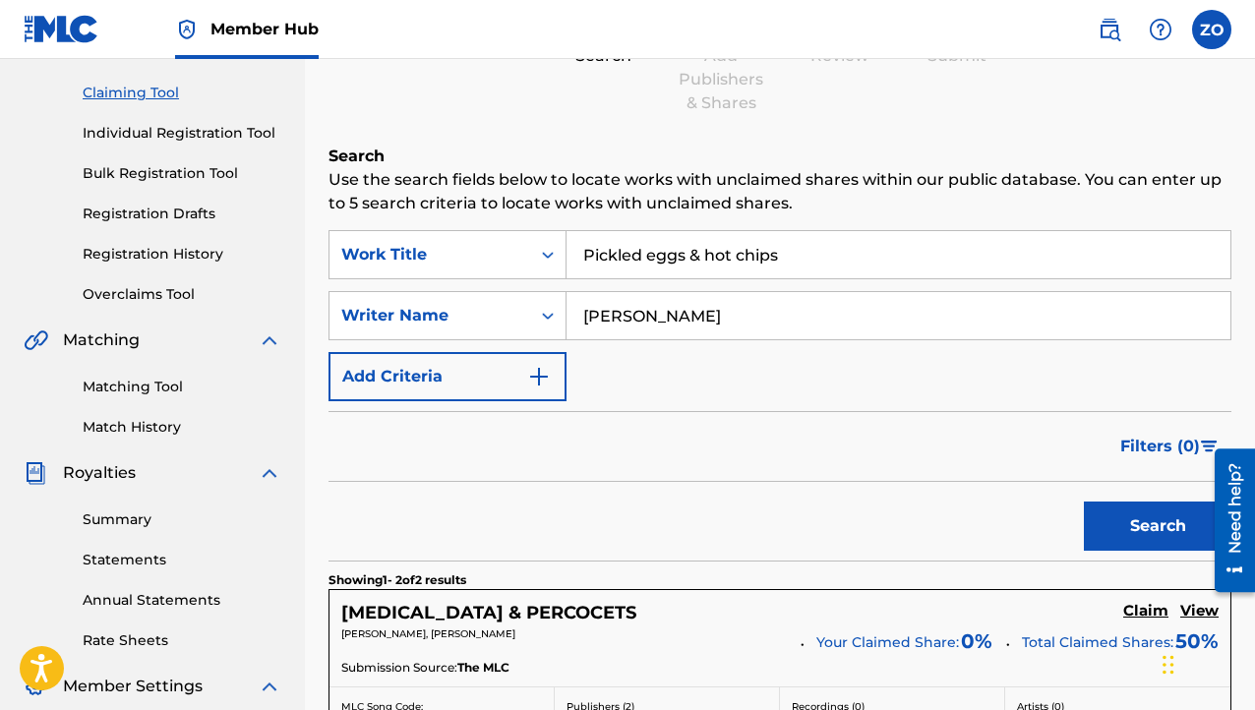
drag, startPoint x: 798, startPoint y: 259, endPoint x: 290, endPoint y: 310, distance: 510.3
click at [285, 314] on main "Prod.Zstunna Summary Catalog Works Registration Claiming Tool Individual Regist…" at bounding box center [627, 473] width 1255 height 1223
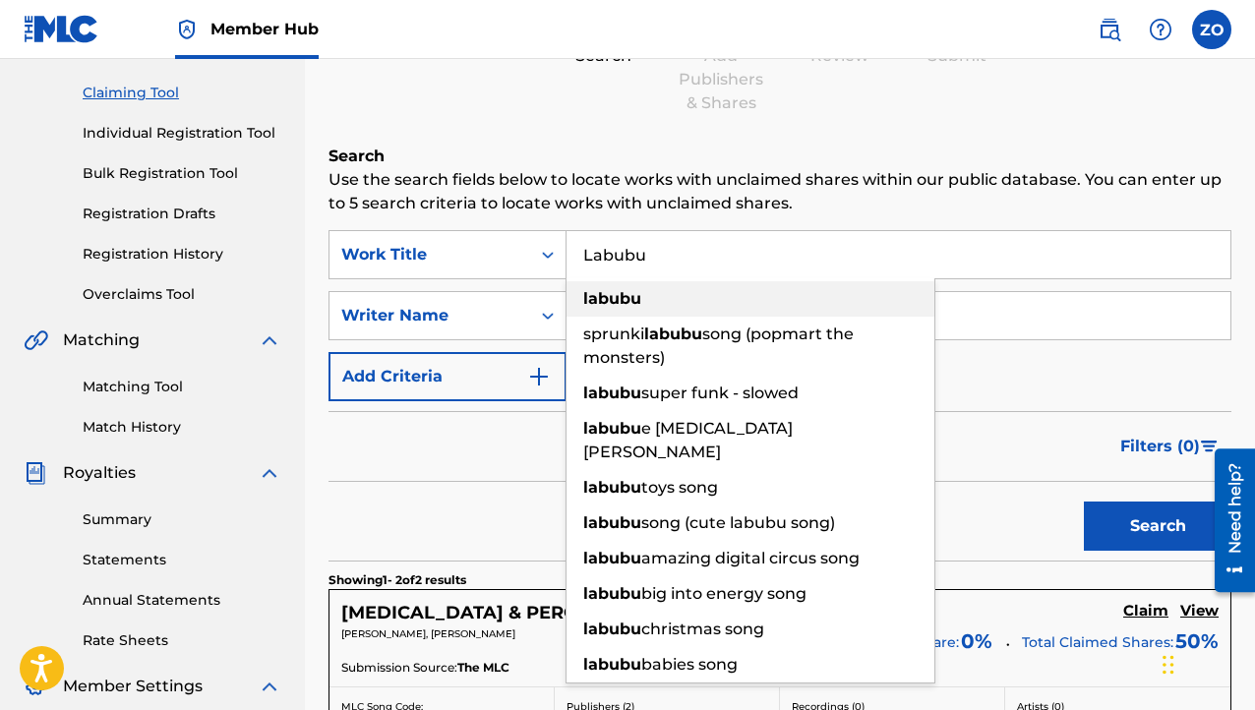
click at [792, 294] on div "labubu" at bounding box center [751, 298] width 368 height 35
type input "labubu"
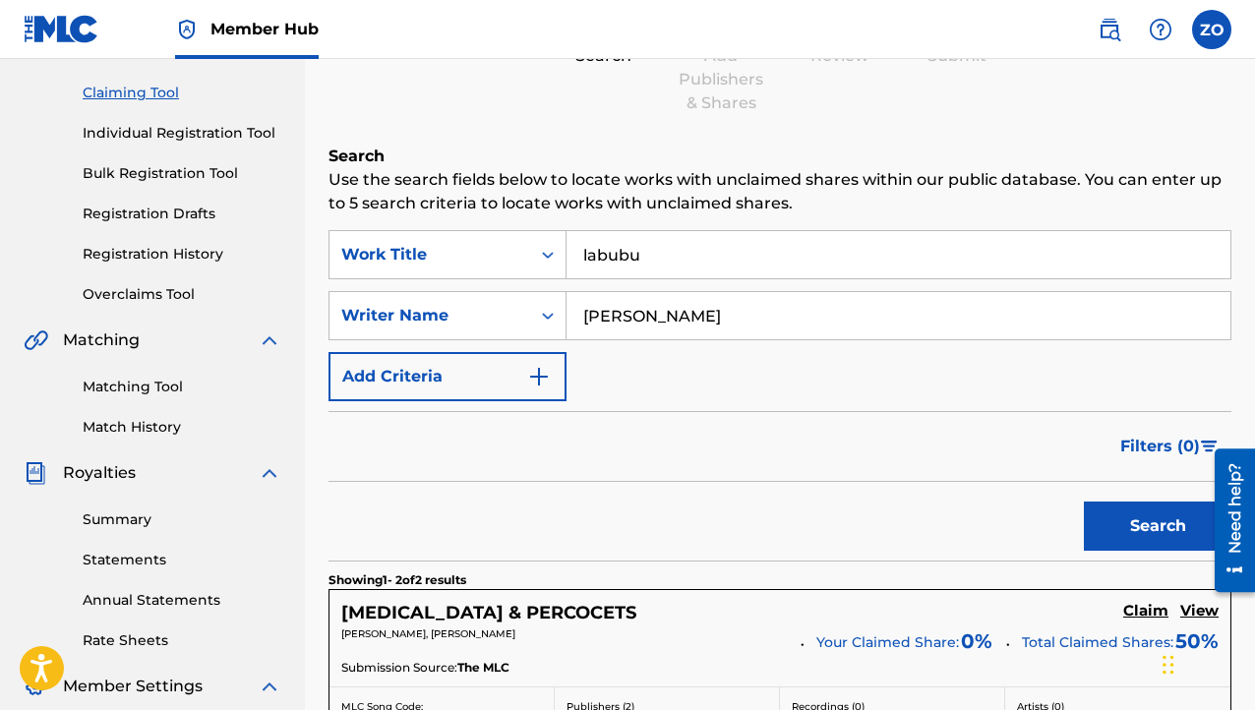
drag, startPoint x: 791, startPoint y: 315, endPoint x: 106, endPoint y: 308, distance: 684.8
click at [0, 449] on html "Accessibility Screen-Reader Guide, Feedback, and Issue Reporting | New window C…" at bounding box center [627, 158] width 1255 height 710
type input "[PERSON_NAME]"
click at [1140, 547] on button "Search" at bounding box center [1158, 526] width 148 height 49
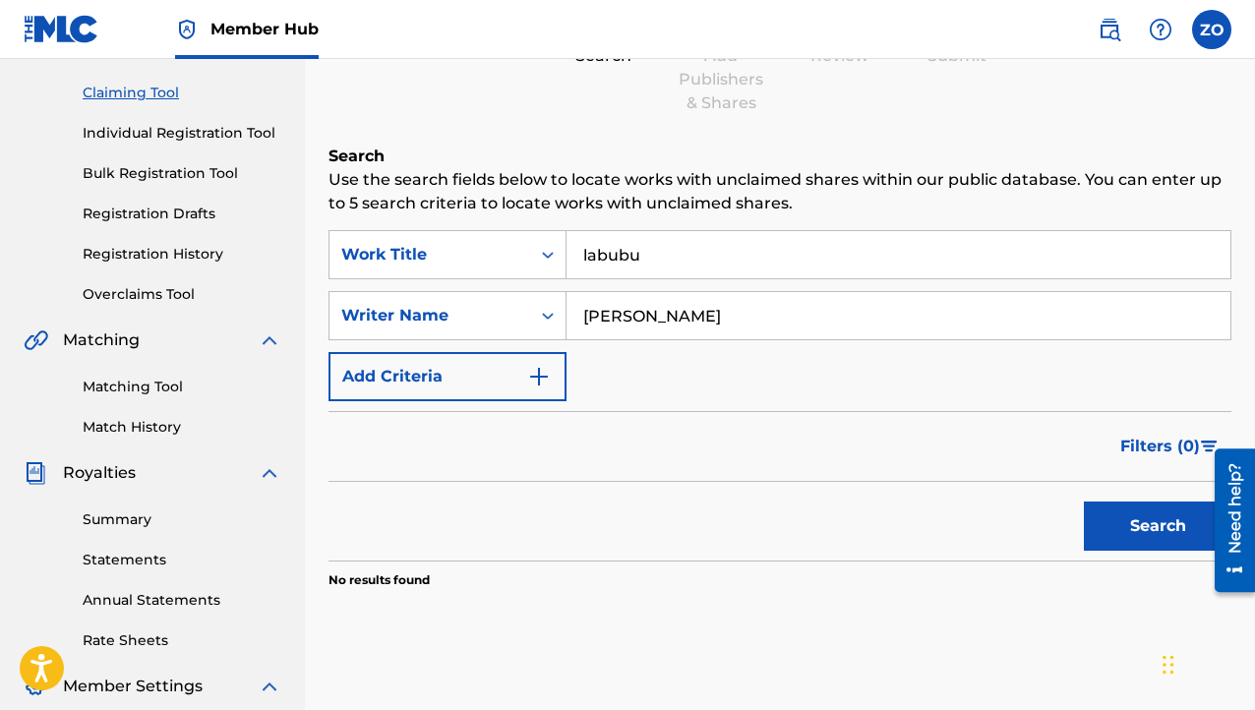
drag, startPoint x: 726, startPoint y: 253, endPoint x: -22, endPoint y: 318, distance: 750.6
click at [0, 318] on html "Accessibility Screen-Reader Guide, Feedback, and Issue Reporting | New window C…" at bounding box center [627, 158] width 1255 height 710
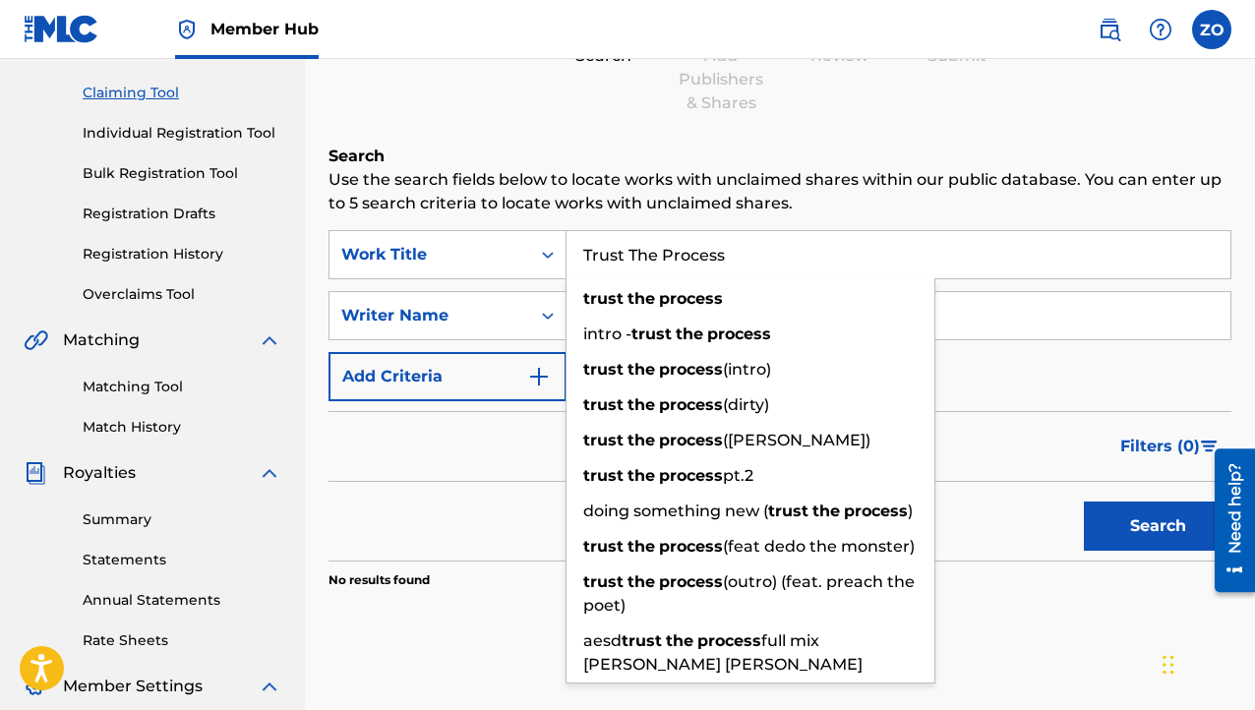
type input "Trust The Process"
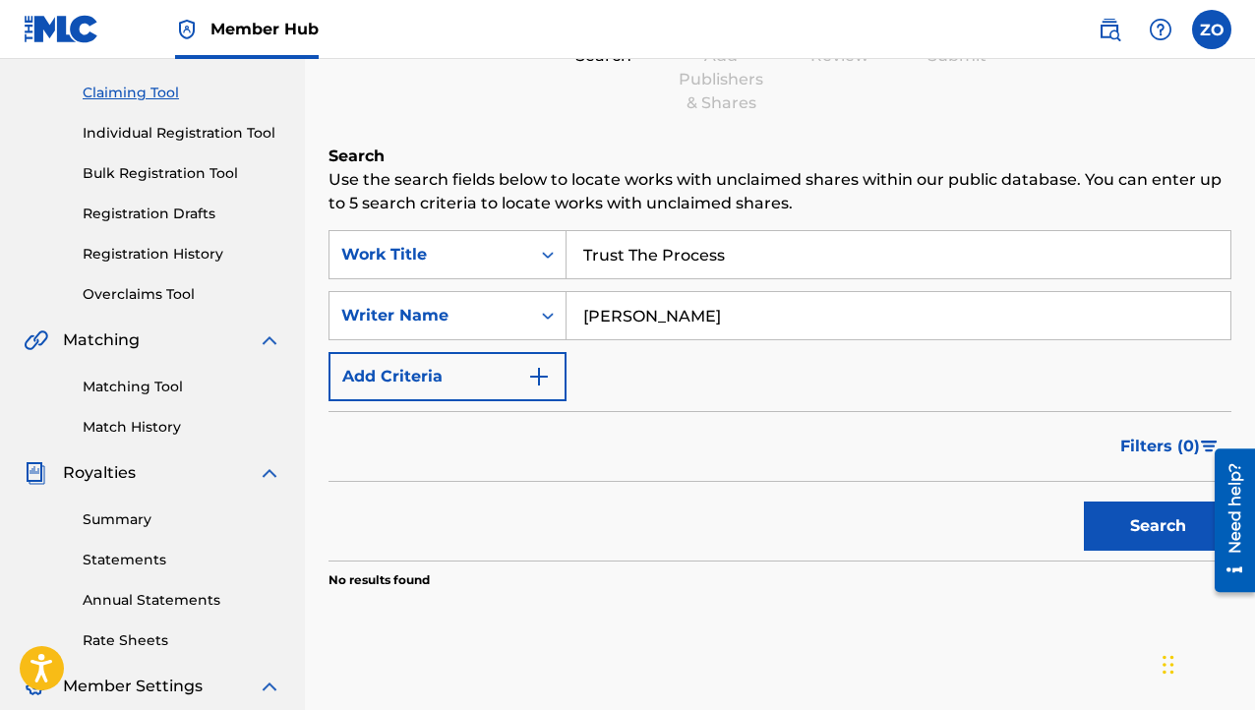
click at [969, 317] on input "[PERSON_NAME]" at bounding box center [899, 315] width 664 height 47
drag, startPoint x: 950, startPoint y: 320, endPoint x: 562, endPoint y: 357, distance: 390.4
click at [562, 355] on div "SearchWithCriteriaa7d2d121-f443-4da9-8b3a-a2886e9dcc02 Work Title Trust The Pro…" at bounding box center [780, 315] width 903 height 171
paste input "Jimnirable [PERSON_NAME]"
click at [1160, 548] on button "Search" at bounding box center [1158, 526] width 148 height 49
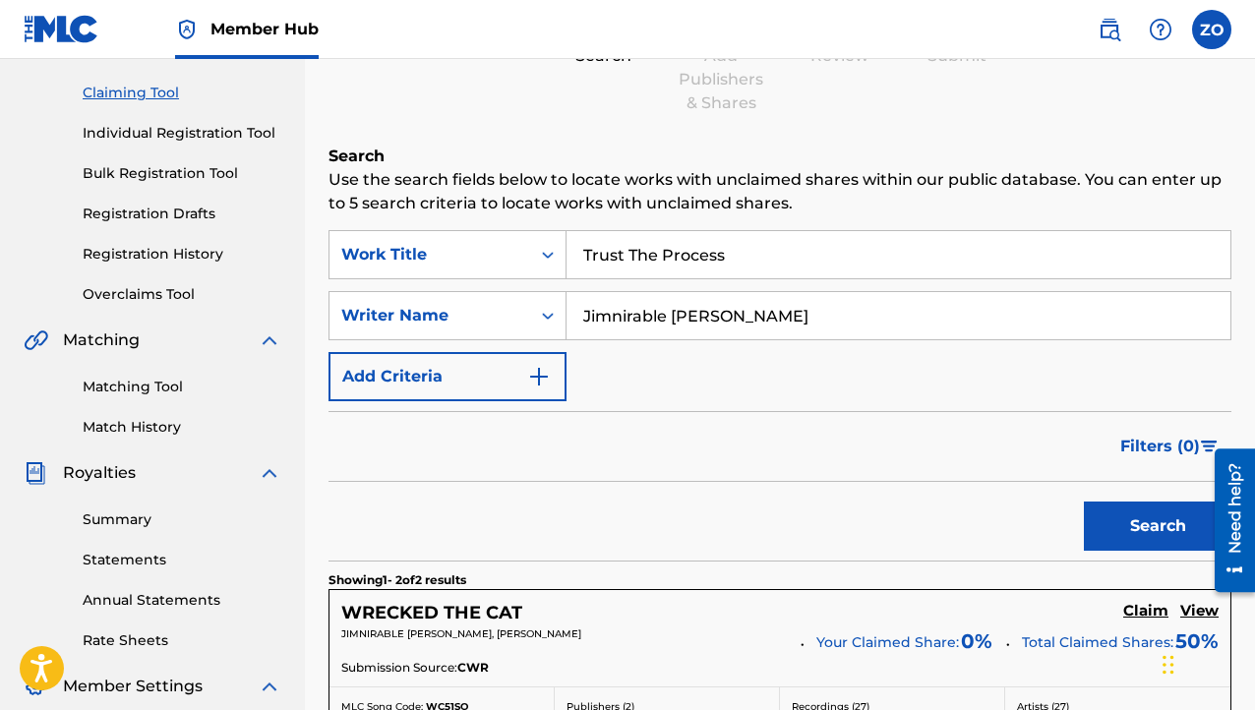
drag, startPoint x: 590, startPoint y: 320, endPoint x: 180, endPoint y: 501, distance: 448.4
click at [181, 501] on main "Prod.Zstunna Summary Catalog Works Registration Claiming Tool Individual Regist…" at bounding box center [627, 473] width 1255 height 1223
click at [1126, 521] on button "Search" at bounding box center [1158, 526] width 148 height 49
drag, startPoint x: 744, startPoint y: 320, endPoint x: 673, endPoint y: 324, distance: 70.9
click at [673, 324] on input "Jimnirable [PERSON_NAME]" at bounding box center [899, 315] width 664 height 47
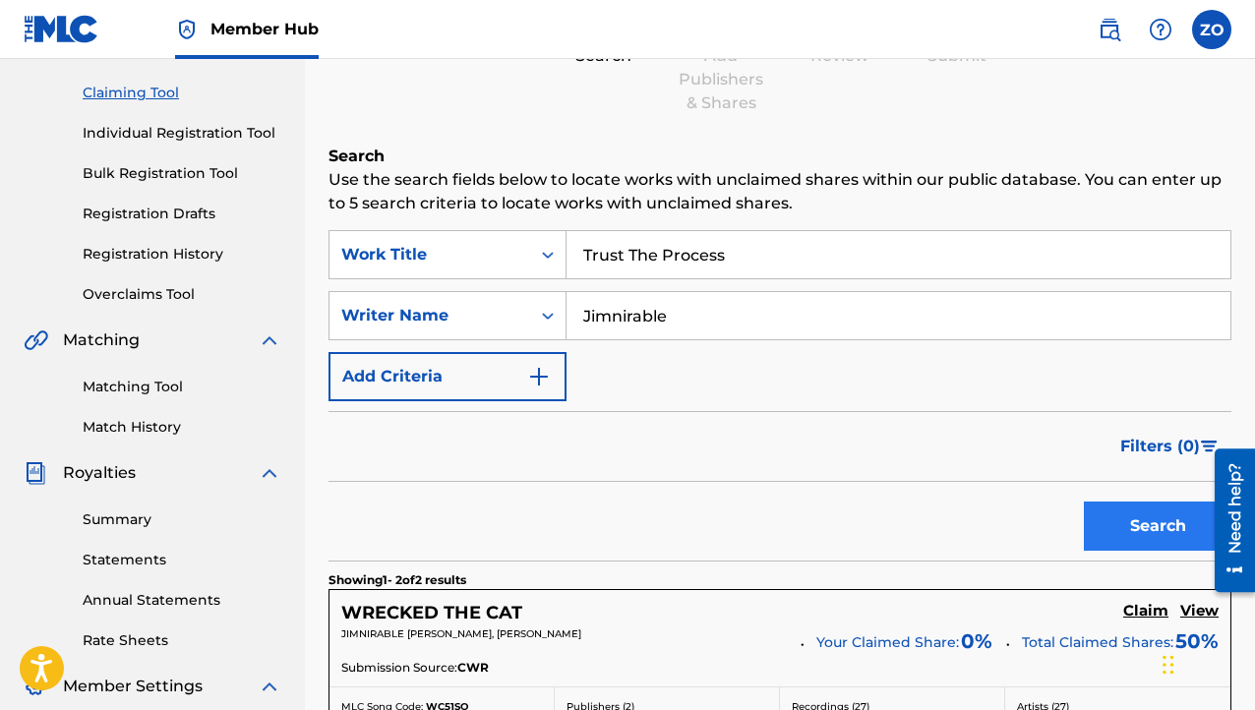
type input "Jimnirable"
click at [1170, 524] on button "Search" at bounding box center [1158, 526] width 148 height 49
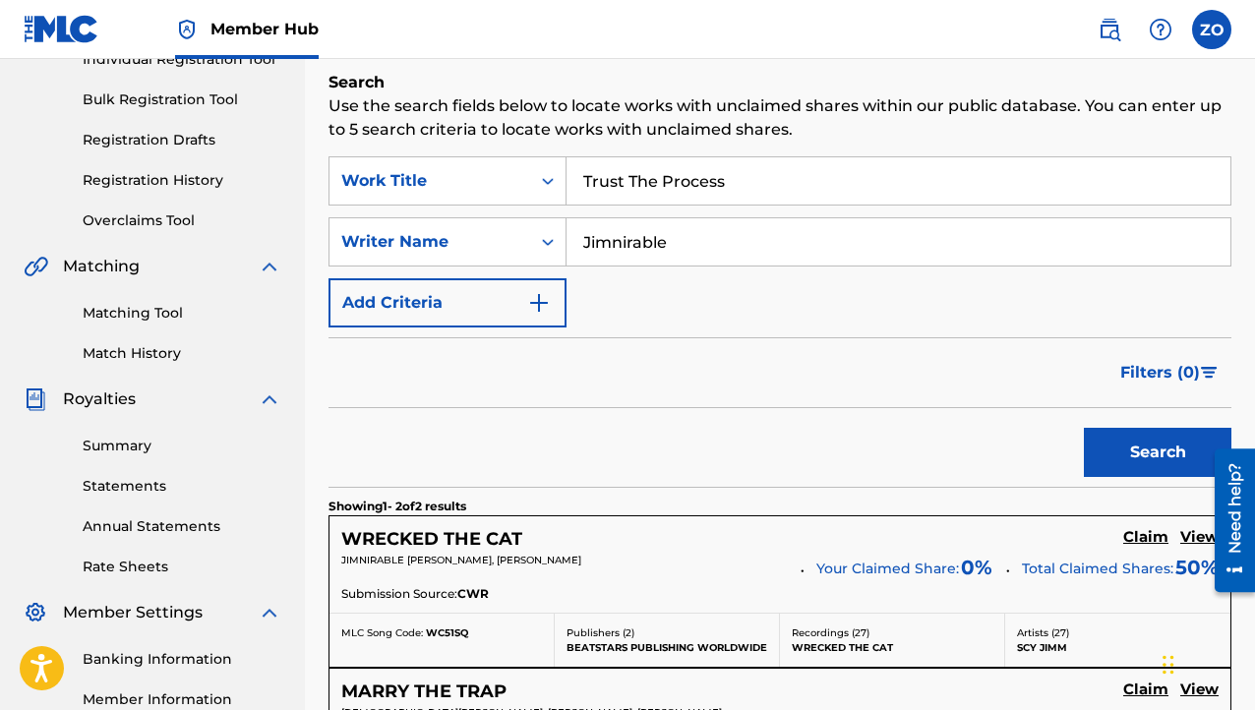
scroll to position [74, 0]
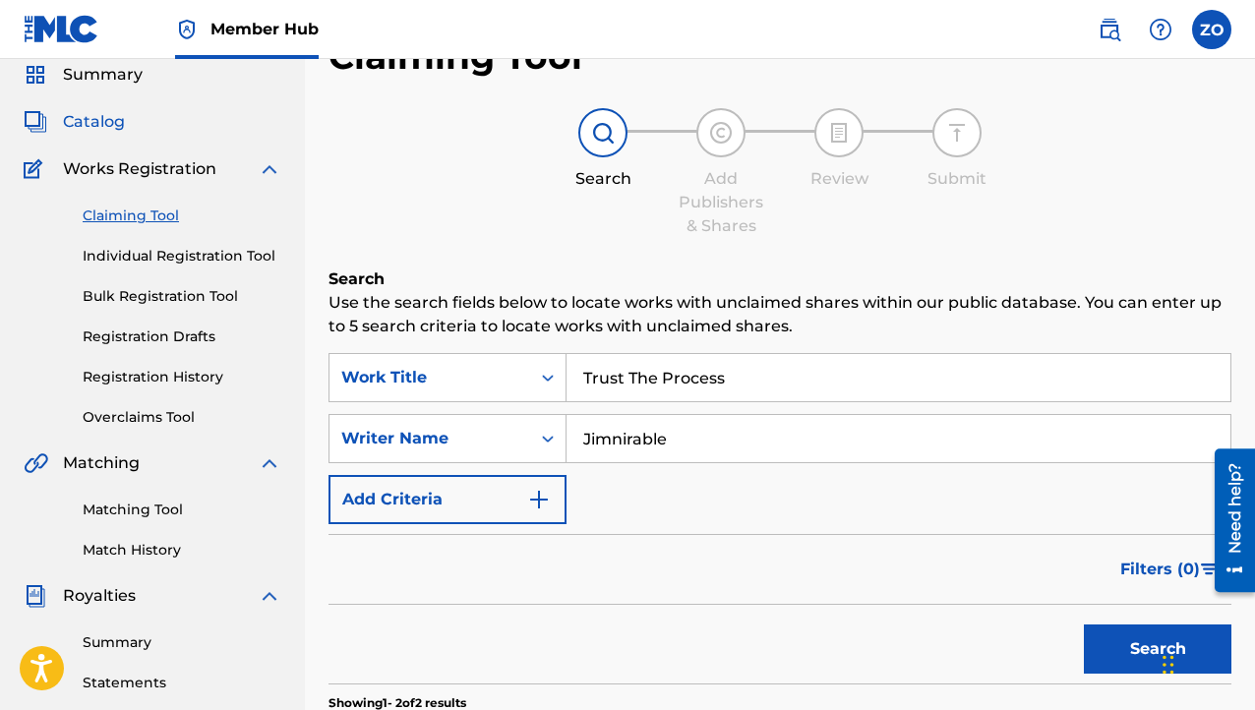
click at [56, 119] on link "Catalog" at bounding box center [74, 122] width 101 height 24
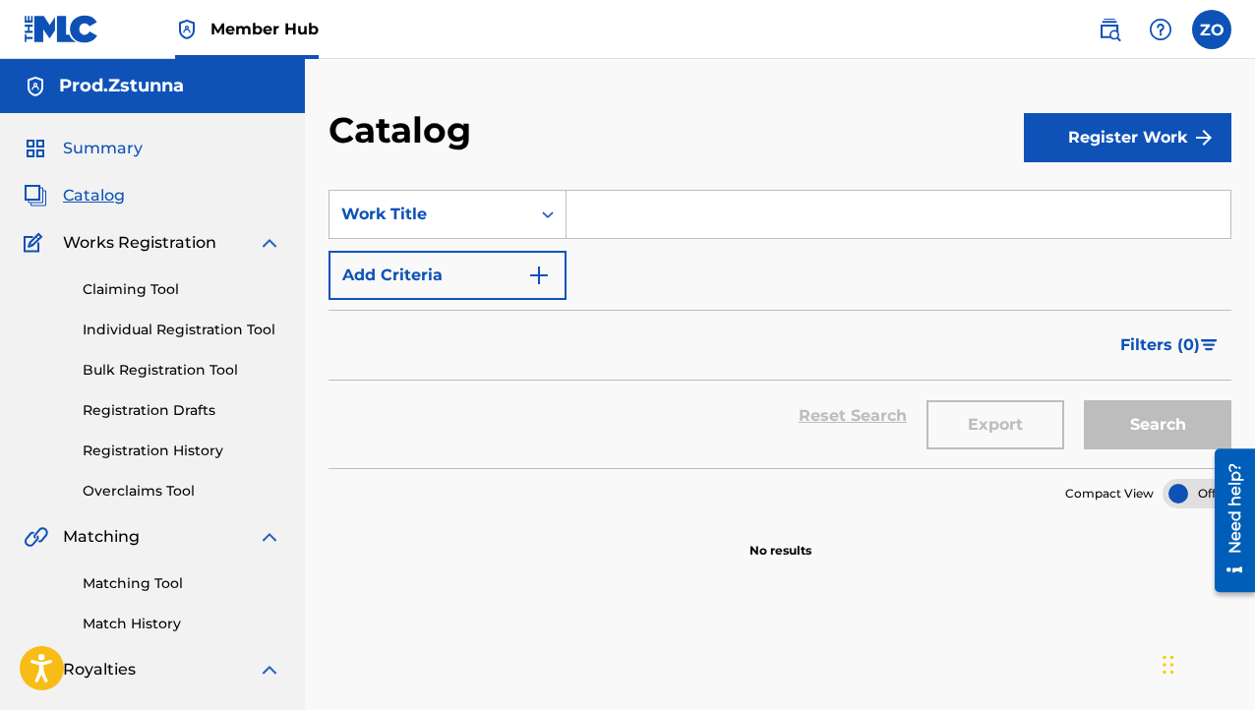
click at [76, 153] on span "Summary" at bounding box center [103, 149] width 80 height 24
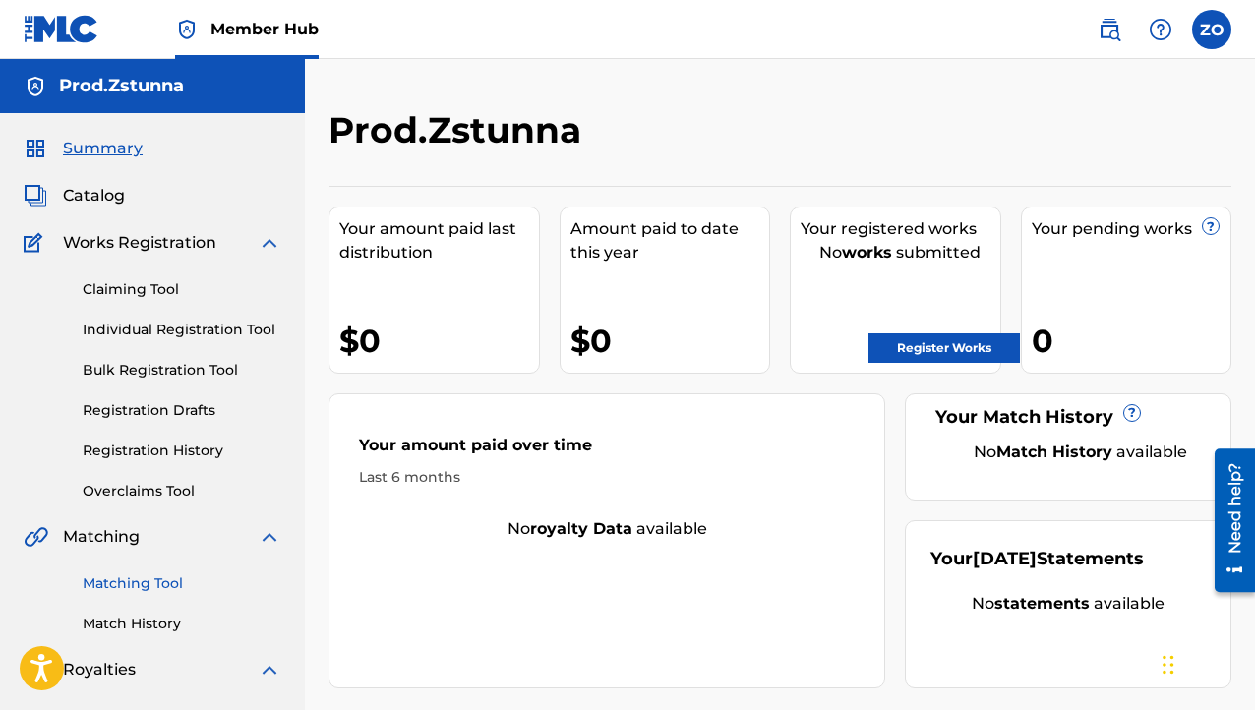
click at [110, 586] on link "Matching Tool" at bounding box center [182, 584] width 199 height 21
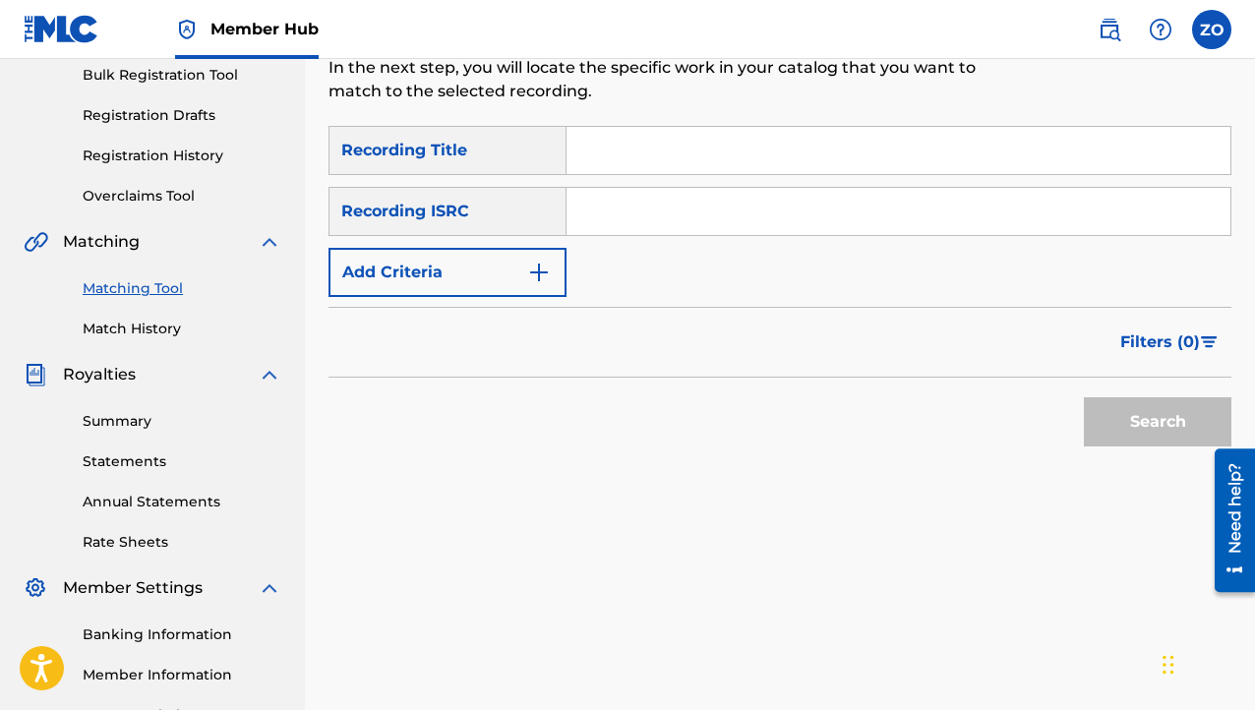
scroll to position [197, 0]
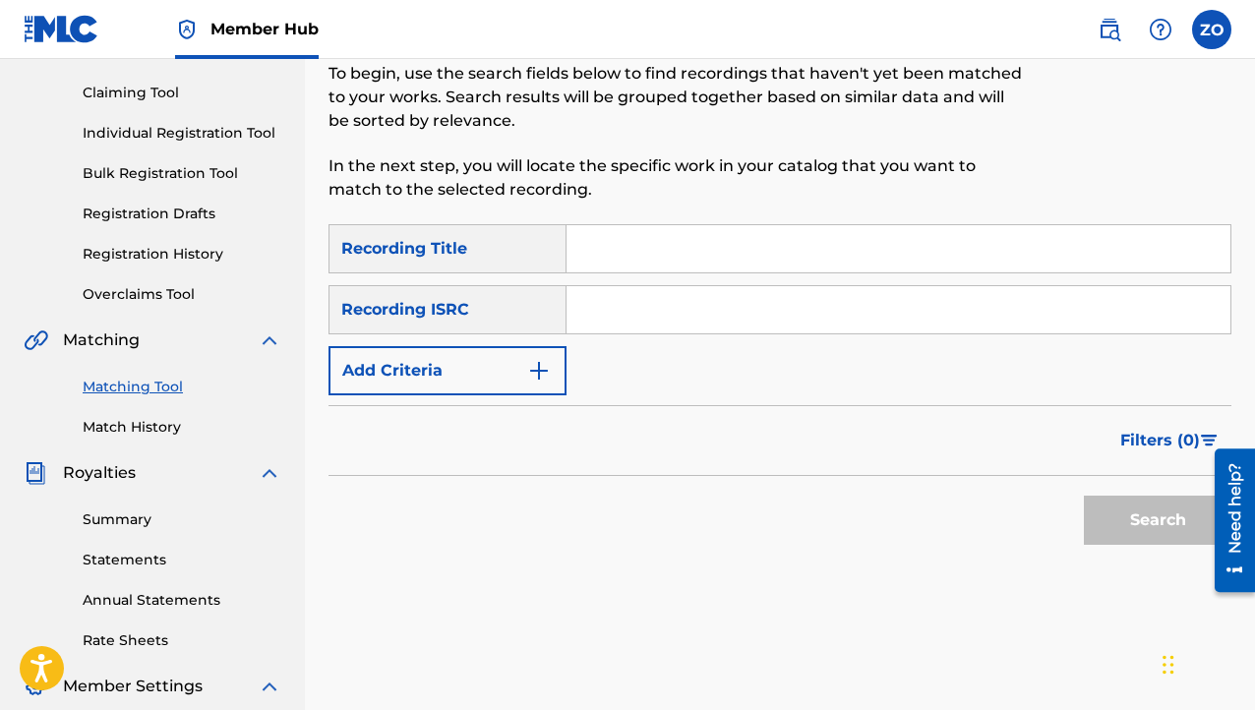
click at [712, 247] on input "Search Form" at bounding box center [899, 248] width 664 height 47
click at [739, 401] on form "SearchWithCriteria18614784-5d98-48fb-ac44-bd1d59f39d5b Recording Title SearchWi…" at bounding box center [780, 389] width 903 height 331
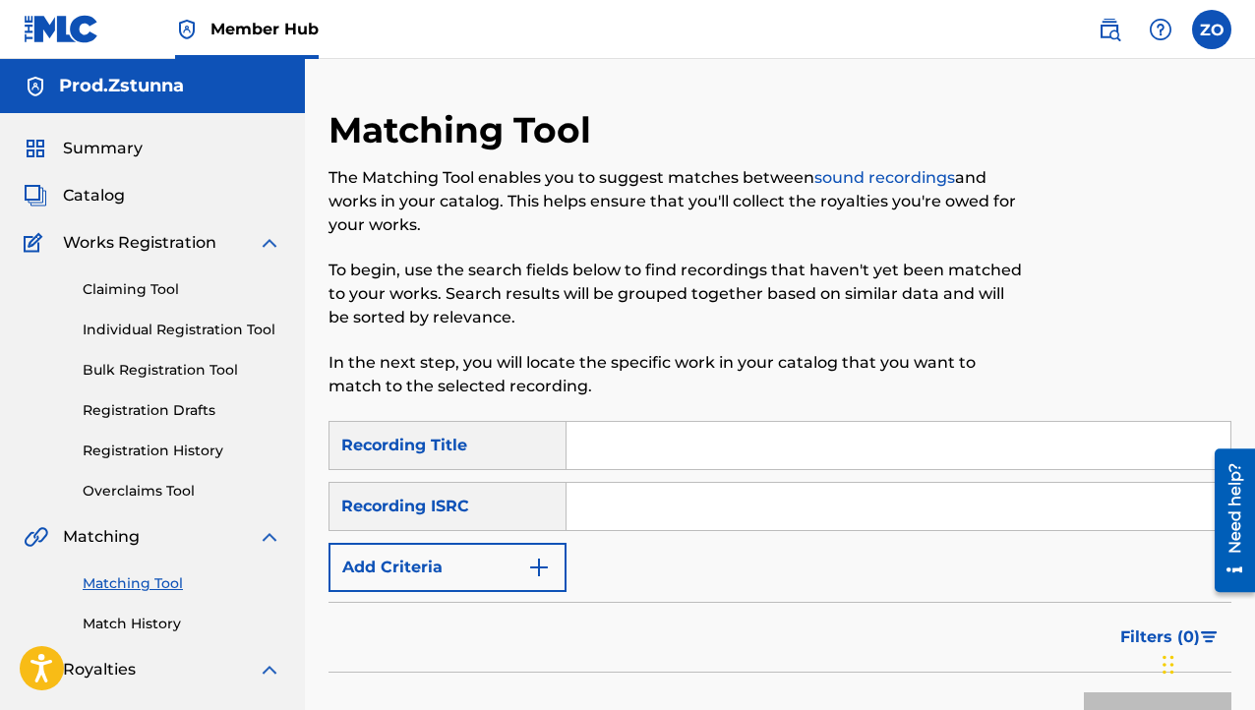
click at [736, 432] on input "Search Form" at bounding box center [899, 445] width 664 height 47
type input "999"
drag, startPoint x: 657, startPoint y: 457, endPoint x: 321, endPoint y: 461, distance: 336.5
click at [321, 469] on div "Matching Tool The Matching Tool enables you to suggest matches between sound re…" at bounding box center [780, 616] width 950 height 1017
type input "Trust The Process"
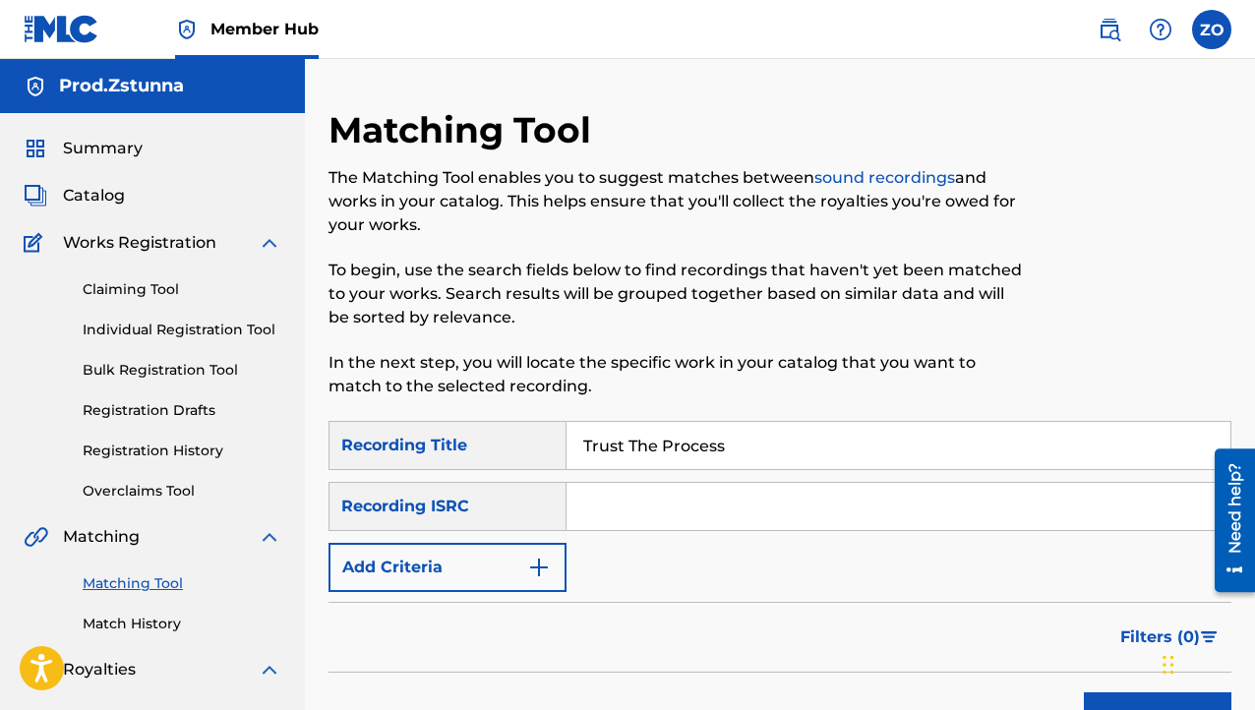
paste input "QZRD92507489"
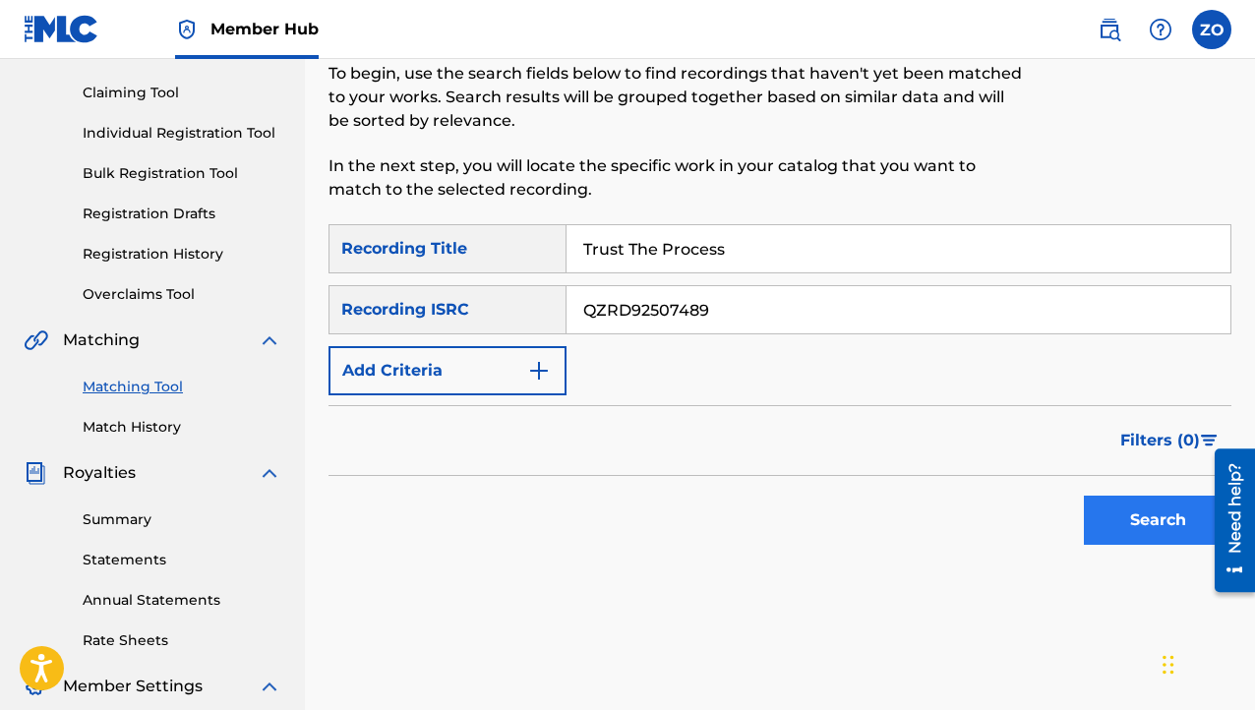
type input "QZRD92507489"
click at [1126, 519] on button "Search" at bounding box center [1158, 520] width 148 height 49
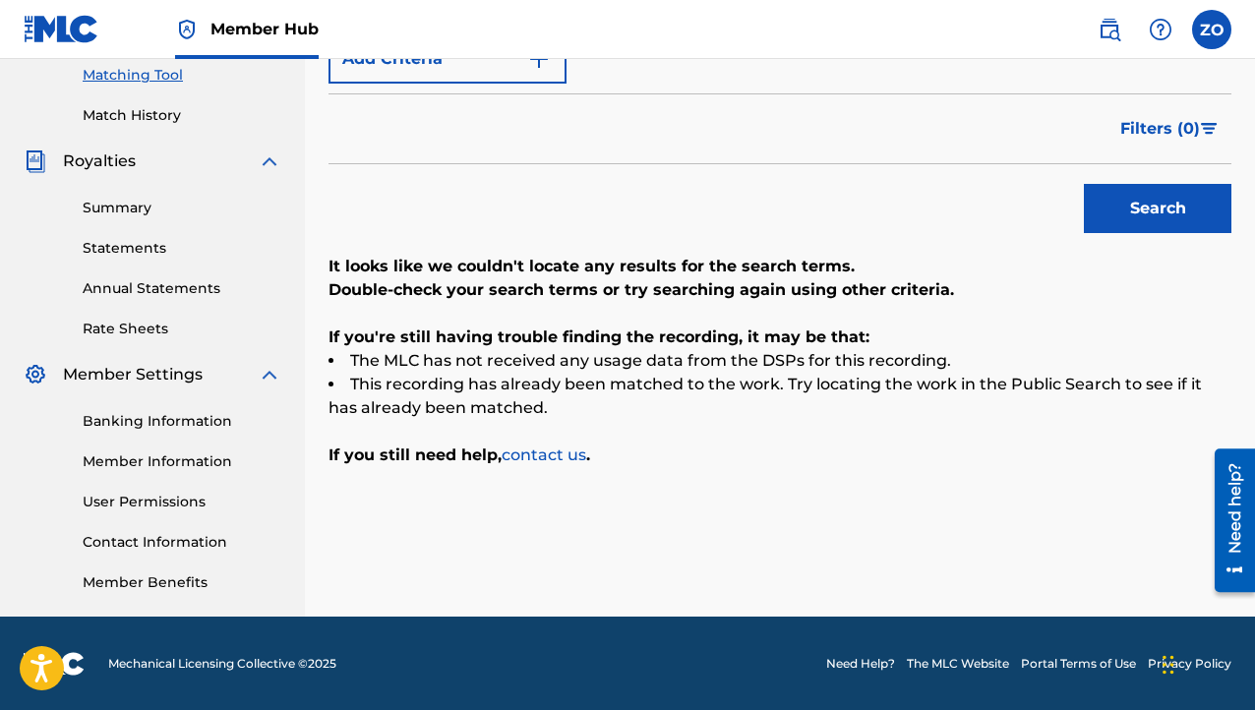
scroll to position [115, 0]
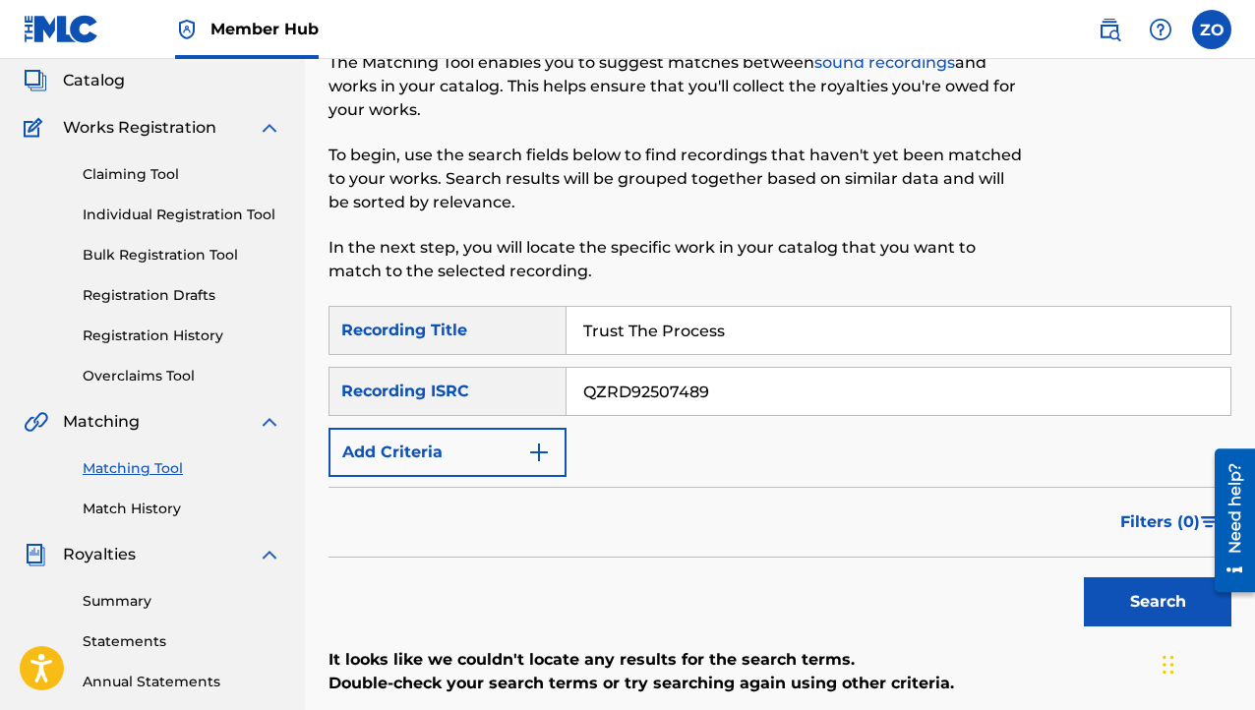
drag, startPoint x: 748, startPoint y: 386, endPoint x: -9, endPoint y: 495, distance: 764.4
click at [0, 495] on html "Accessibility Screen-Reader Guide, Feedback, and Issue Reporting | New window C…" at bounding box center [627, 240] width 1255 height 710
drag, startPoint x: 787, startPoint y: 339, endPoint x: -22, endPoint y: 522, distance: 829.2
click at [0, 522] on html "Accessibility Screen-Reader Guide, Feedback, and Issue Reporting | New window C…" at bounding box center [627, 240] width 1255 height 710
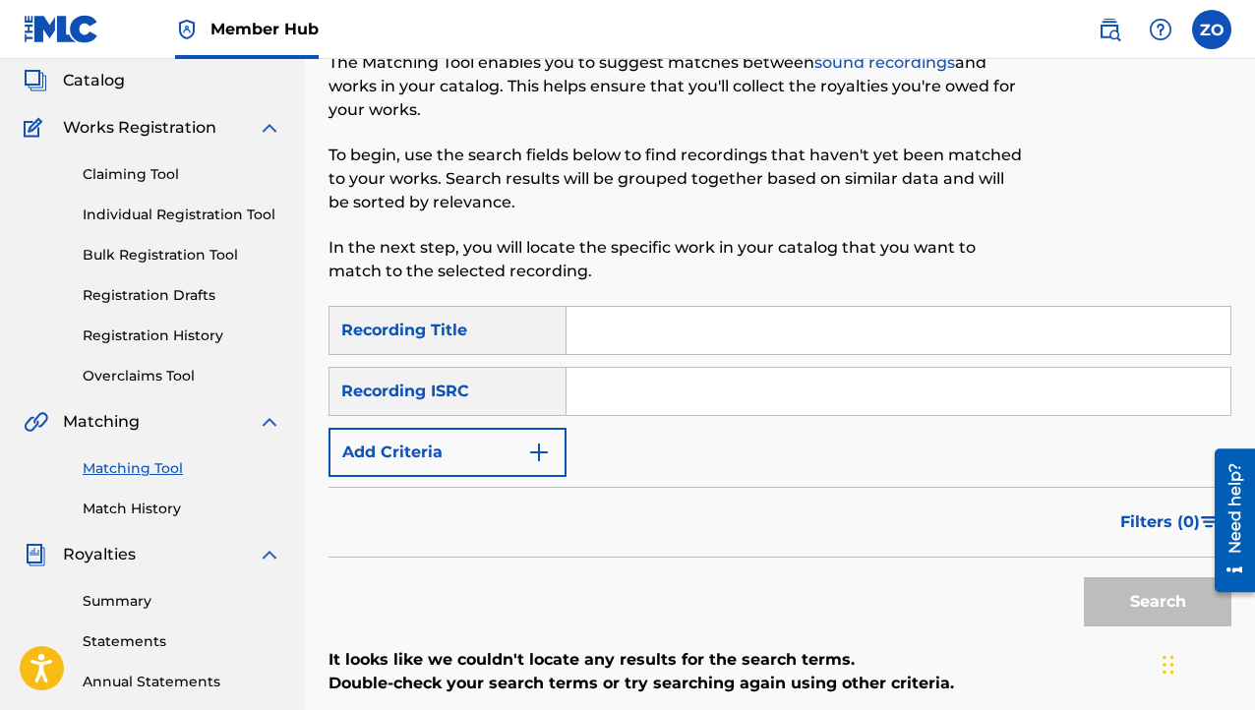
paste input "Younginsosleaze Rns"
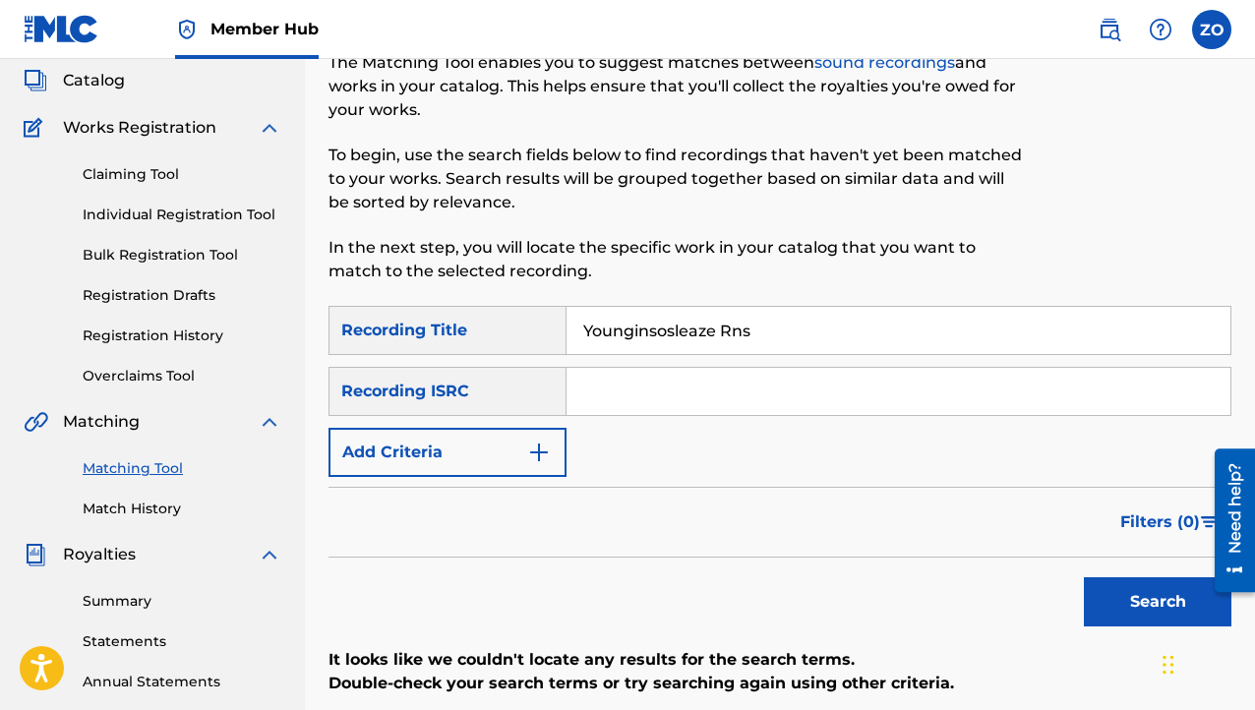
type input "Younginsosleaze Rns"
paste input "Younginsosleaze Rns"
drag, startPoint x: 742, startPoint y: 401, endPoint x: 727, endPoint y: 401, distance: 14.8
click at [727, 401] on input "Younginsosleaze Rns" at bounding box center [899, 391] width 664 height 47
type input "Younginsosleaze Rns"
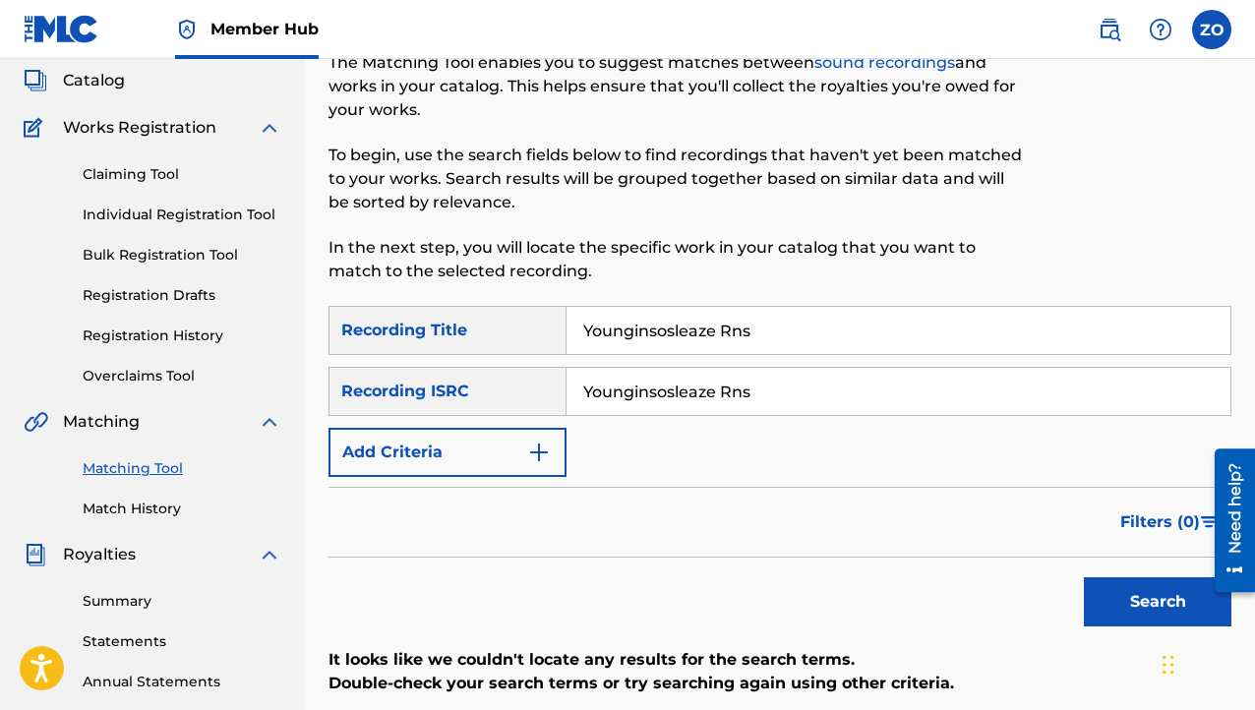
click at [777, 361] on div "SearchWithCriteria18614784-5d98-48fb-ac44-bd1d59f39d5b Recording Title Youngins…" at bounding box center [780, 391] width 903 height 171
drag, startPoint x: 725, startPoint y: 330, endPoint x: 79, endPoint y: 451, distance: 657.6
click at [79, 451] on main "Prod.Zstunna Summary Catalog Works Registration Claiming Tool Individual Regist…" at bounding box center [627, 477] width 1255 height 1067
type input "Rns"
drag, startPoint x: 763, startPoint y: 395, endPoint x: 264, endPoint y: 388, distance: 498.9
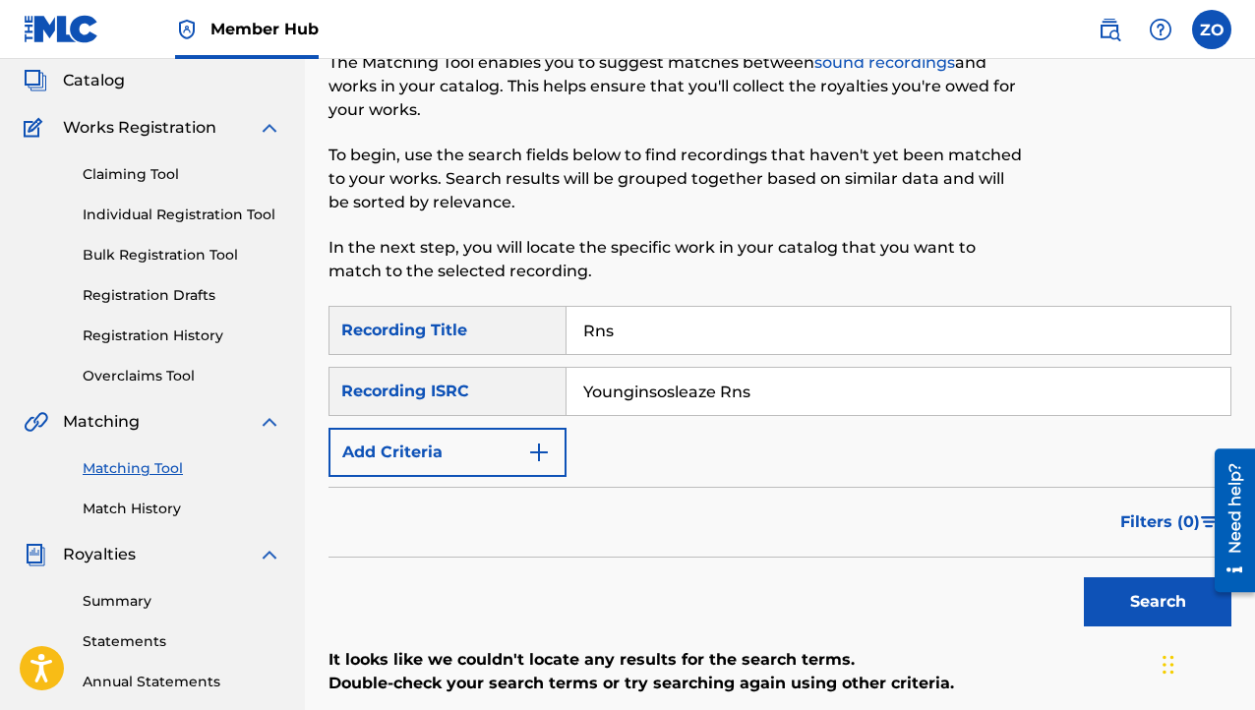
click at [270, 388] on main "Prod.Zstunna Summary Catalog Works Registration Claiming Tool Individual Regist…" at bounding box center [627, 477] width 1255 height 1067
paste input "QZSYP2511446"
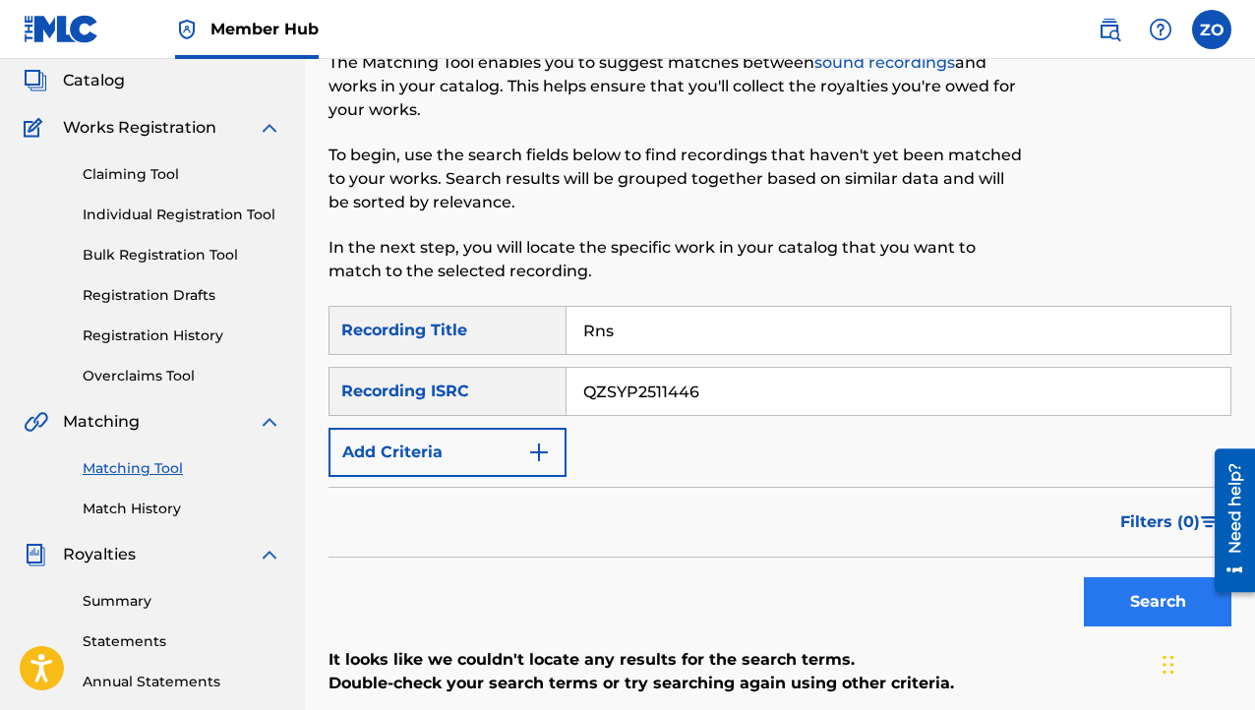
type input "QZSYP2511446"
click at [1166, 586] on button "Search" at bounding box center [1158, 602] width 148 height 49
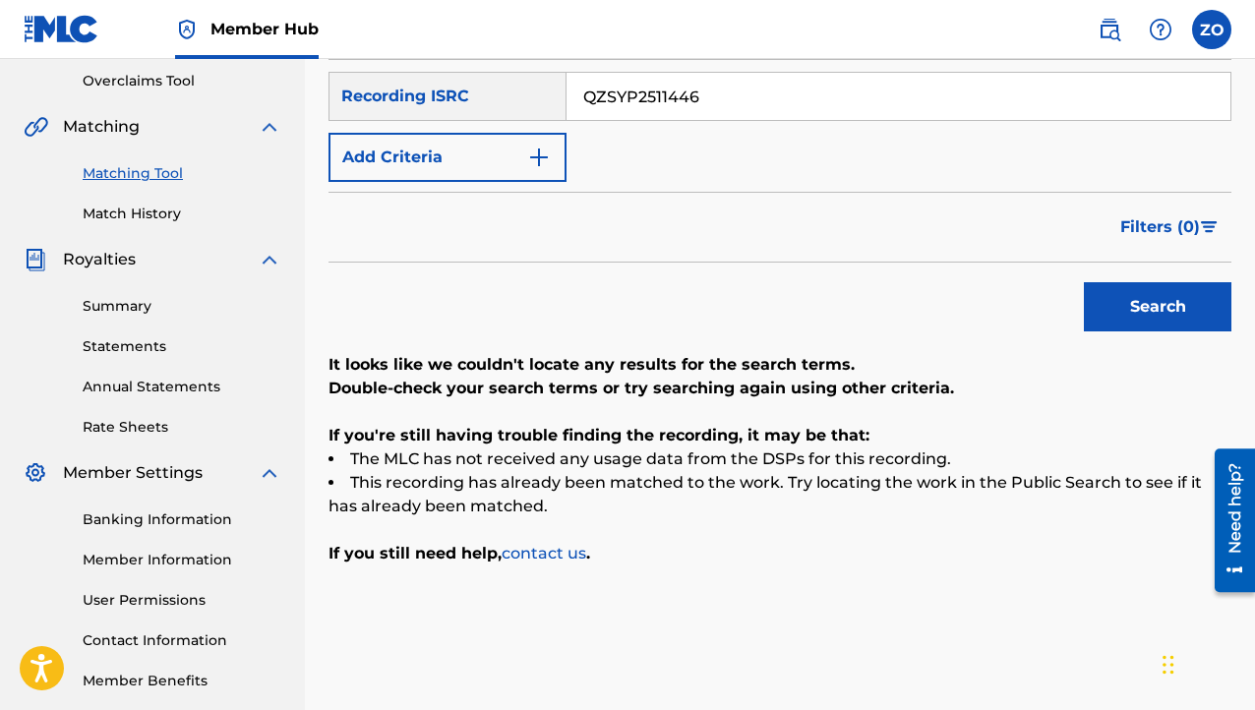
scroll to position [214, 0]
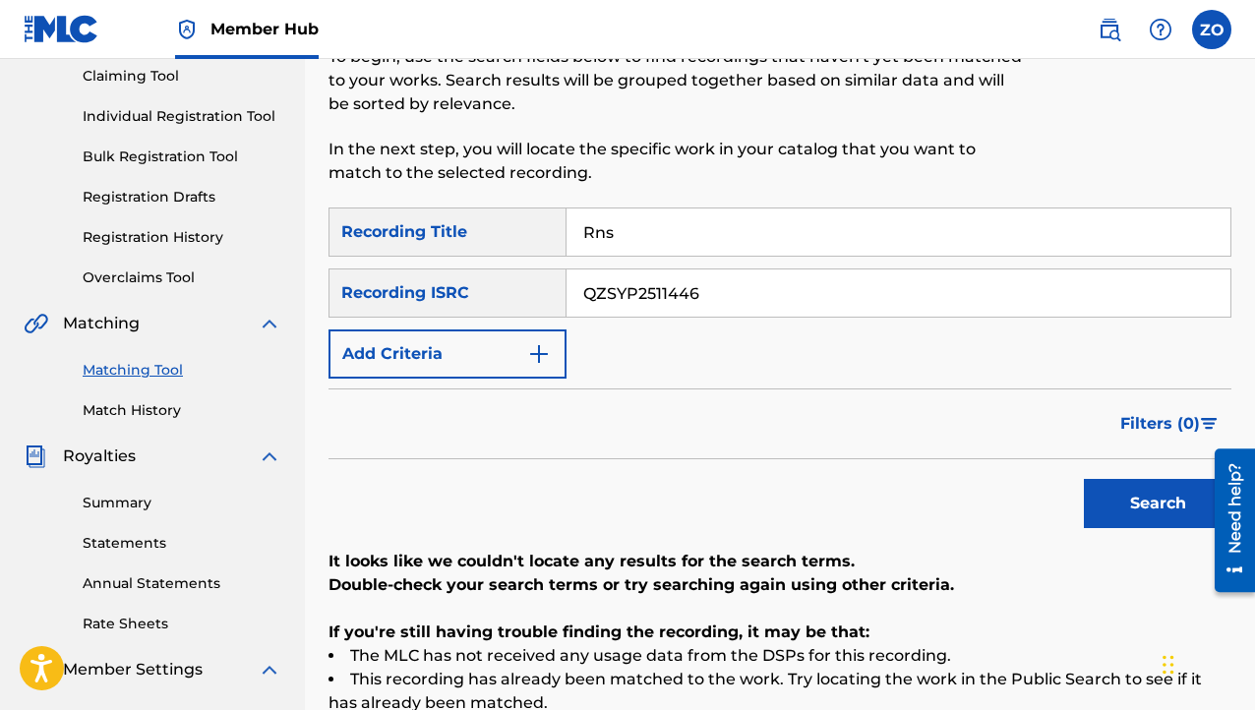
drag, startPoint x: 706, startPoint y: 237, endPoint x: 556, endPoint y: 263, distance: 152.7
click at [556, 263] on div "SearchWithCriteria18614784-5d98-48fb-ac44-bd1d59f39d5b Recording Title Rns Sear…" at bounding box center [780, 293] width 903 height 171
type input "RNS"
click at [1149, 519] on button "Search" at bounding box center [1158, 503] width 148 height 49
drag, startPoint x: 646, startPoint y: 297, endPoint x: 213, endPoint y: 392, distance: 444.1
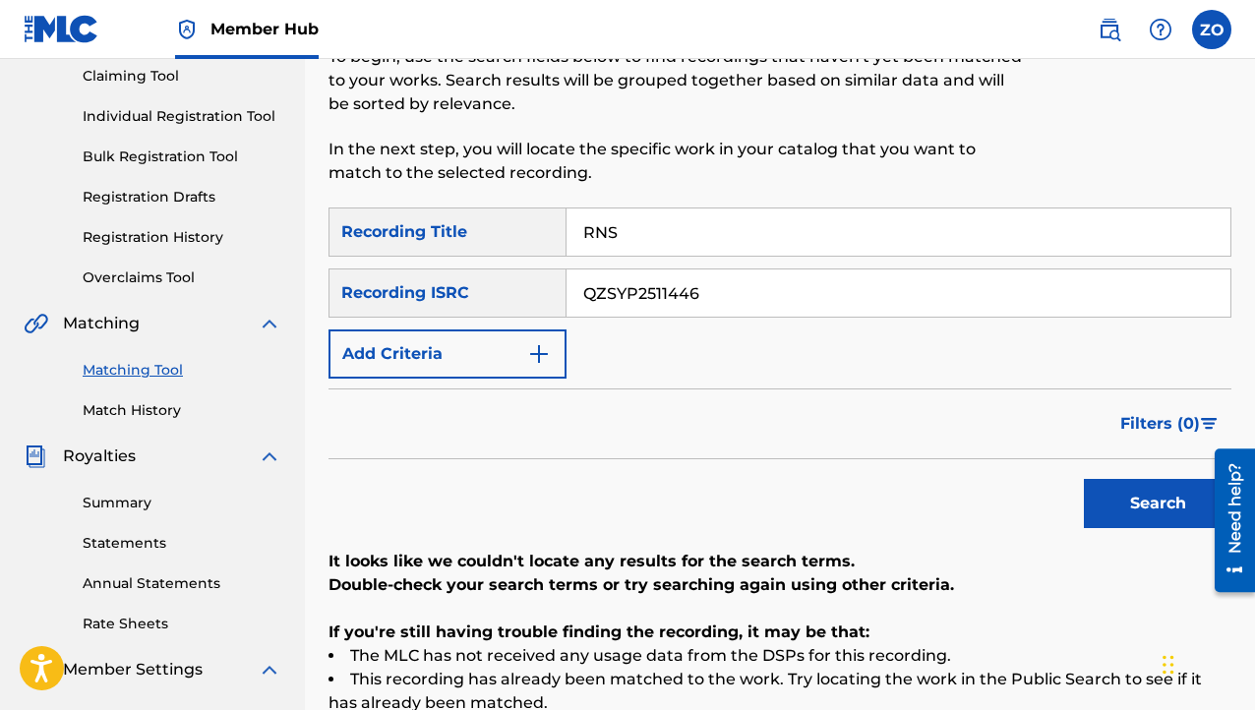
click at [249, 383] on main "Prod.Zstunna Summary Catalog Works Registration Claiming Tool Individual Regist…" at bounding box center [627, 379] width 1255 height 1067
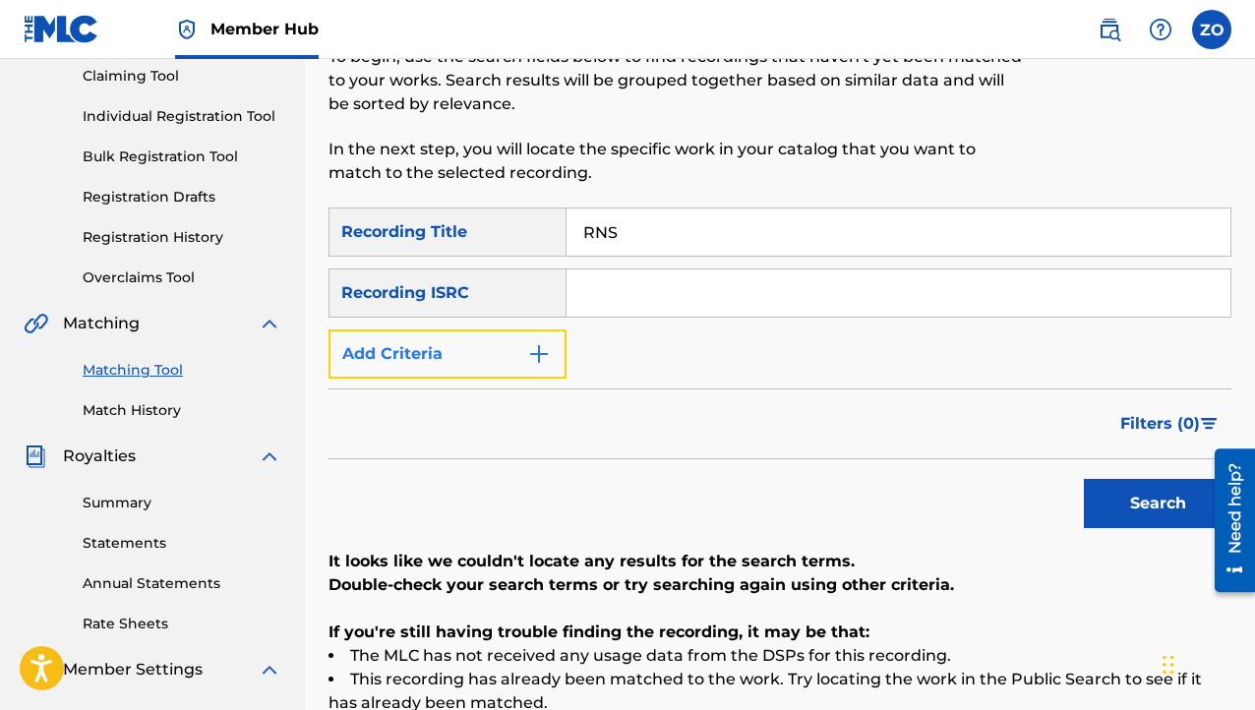
click at [436, 347] on button "Add Criteria" at bounding box center [448, 354] width 238 height 49
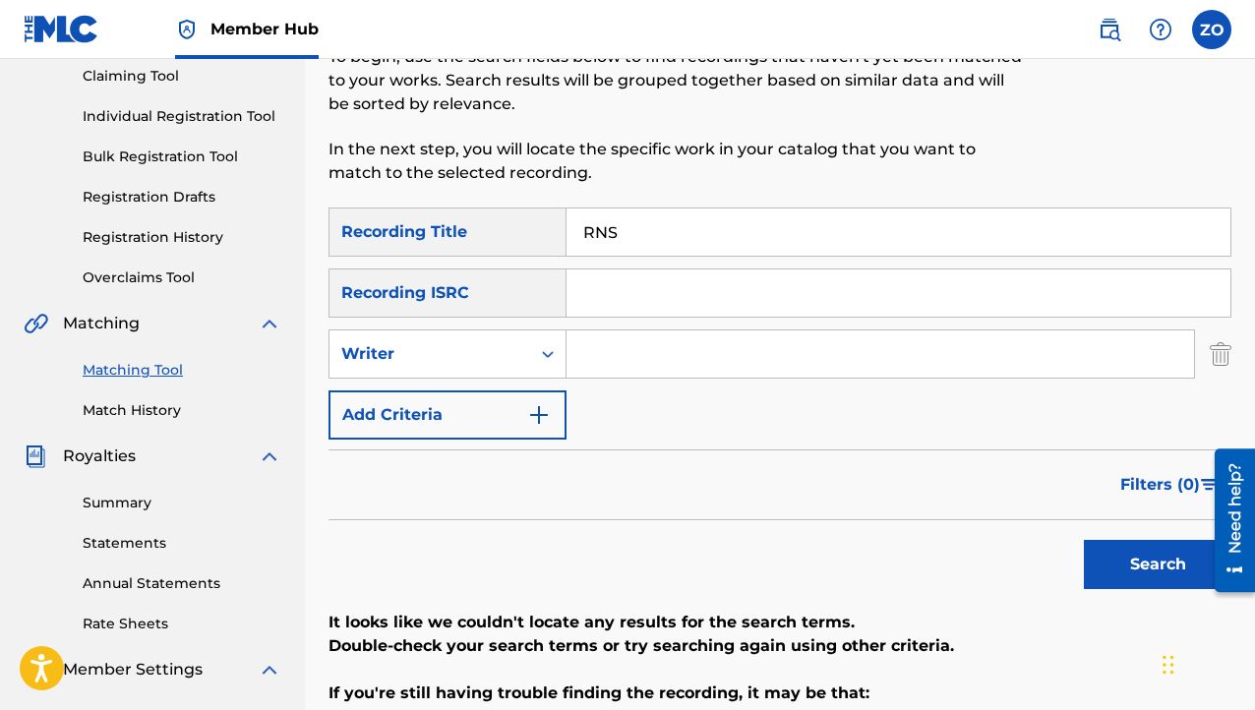
drag, startPoint x: 677, startPoint y: 249, endPoint x: 83, endPoint y: 313, distance: 597.7
click at [130, 302] on main "Prod.Zstunna Summary Catalog Works Registration Claiming Tool Individual Regist…" at bounding box center [627, 384] width 1255 height 1076
paste input "USUYG1756552"
type input "USUYG1756552"
click at [630, 246] on input "Search Form" at bounding box center [899, 232] width 664 height 47
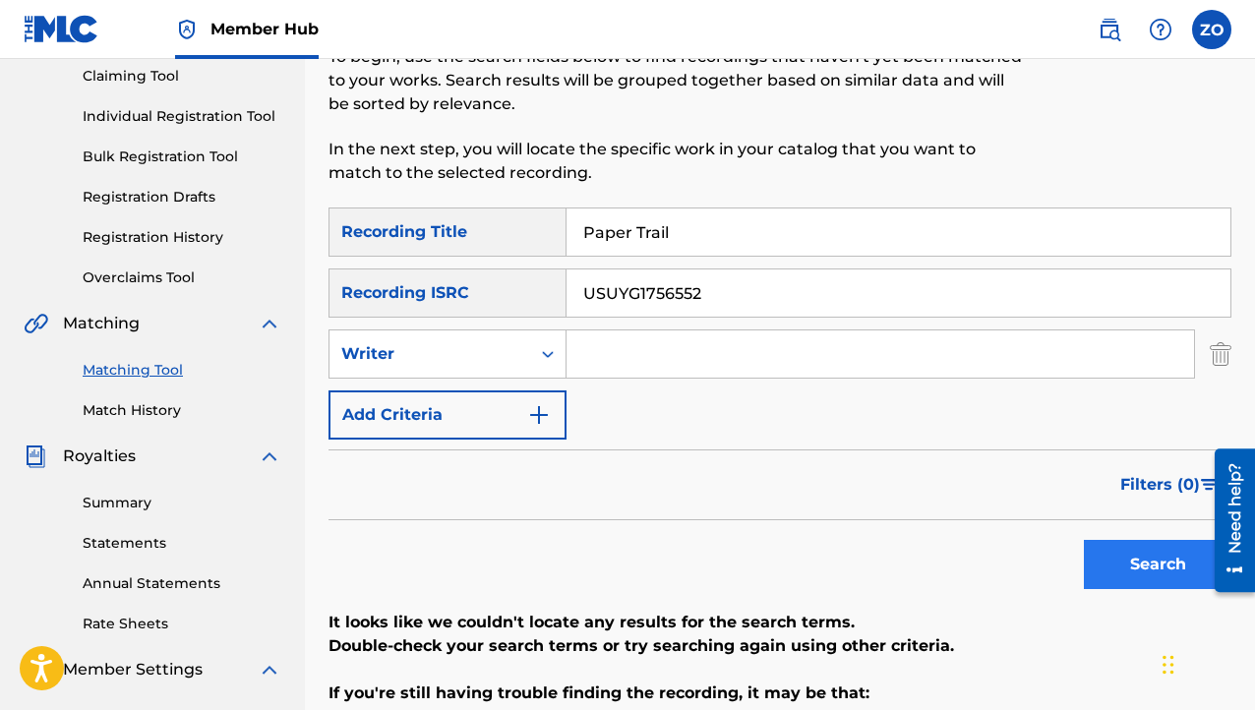
type input "Paper Trail"
click at [1128, 556] on button "Search" at bounding box center [1158, 564] width 148 height 49
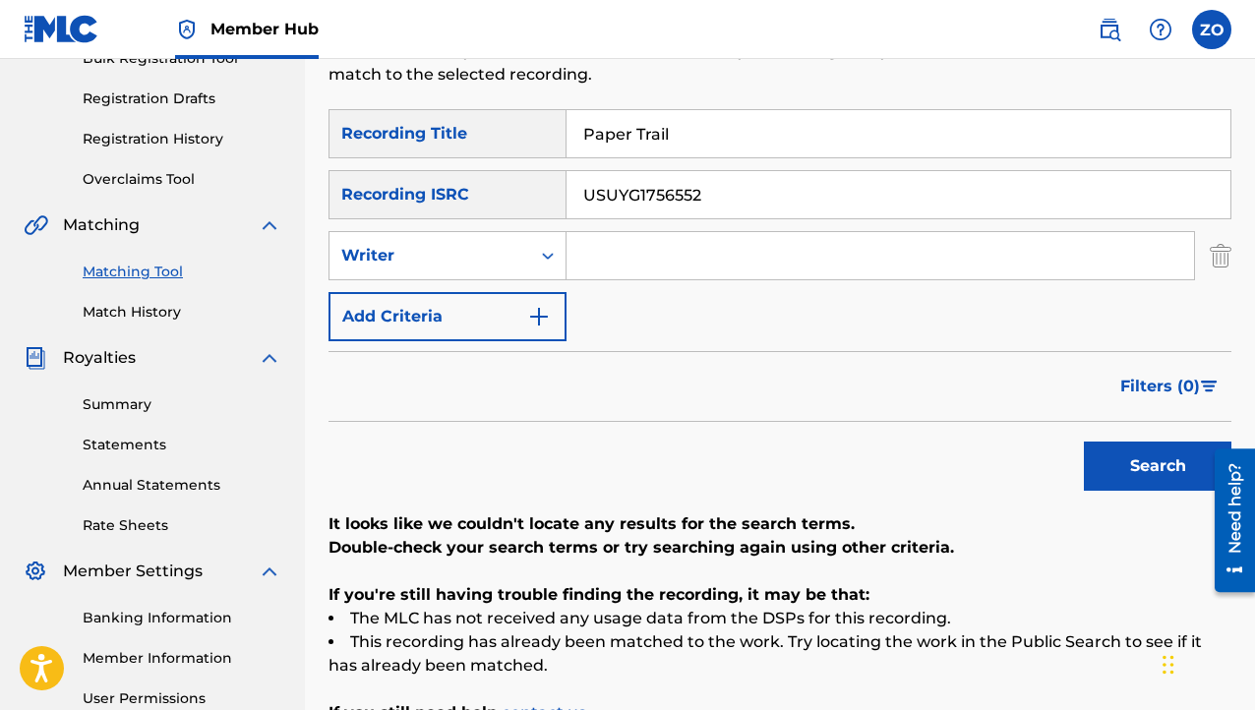
drag, startPoint x: 591, startPoint y: 156, endPoint x: 295, endPoint y: 174, distance: 296.7
click at [317, 174] on div "Matching Tool The Matching Tool enables you to suggest matches between sound re…" at bounding box center [780, 309] width 950 height 1027
drag, startPoint x: 815, startPoint y: 184, endPoint x: 492, endPoint y: 238, distance: 327.2
click at [184, 316] on main "Prod.Zstunna Summary Catalog Works Registration Claiming Tool Individual Regist…" at bounding box center [627, 285] width 1255 height 1076
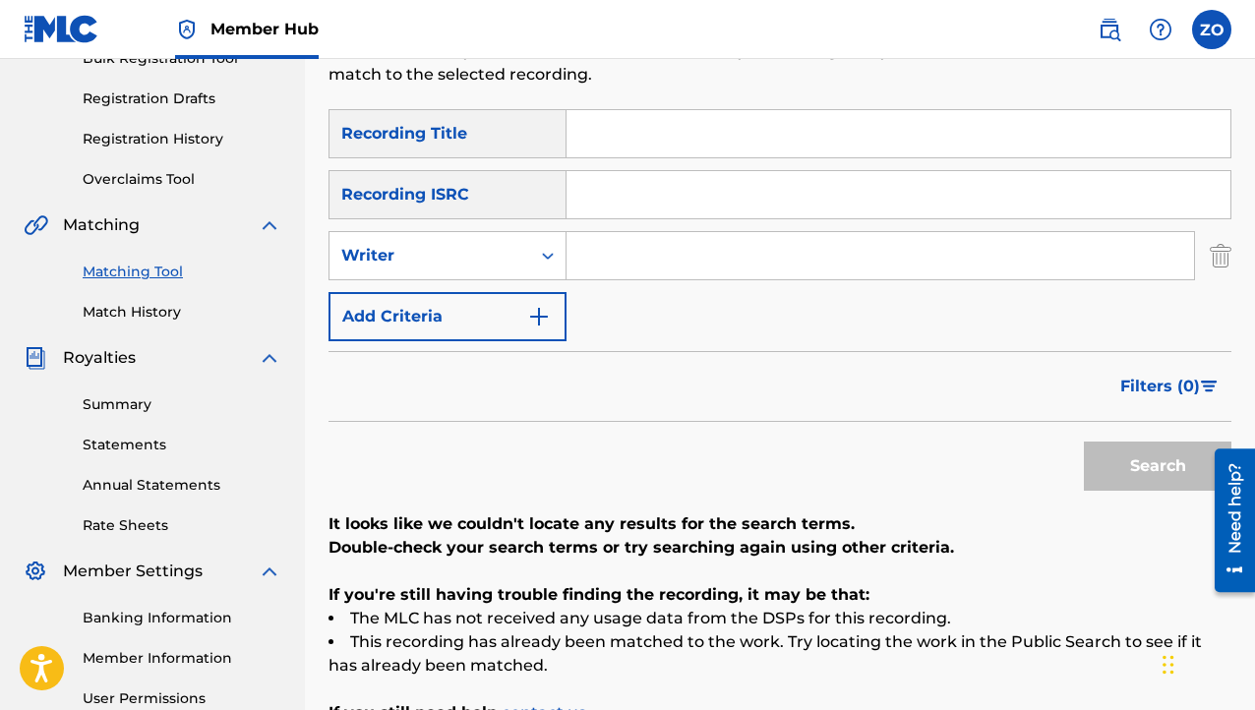
paste input "Trapland Pat Road Running"
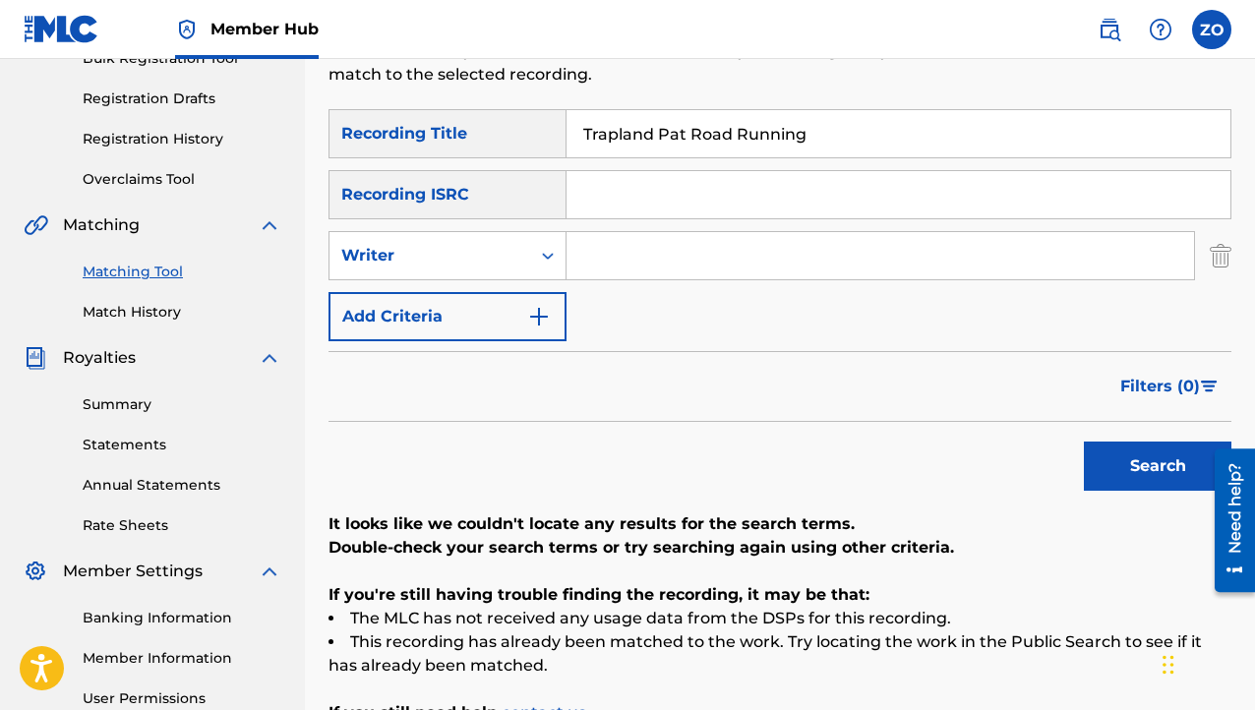
type input "Trapland Pat Road Running"
paste input "GX53U2415792"
type input "GX53U2415792"
drag, startPoint x: 1098, startPoint y: 444, endPoint x: 1113, endPoint y: 454, distance: 17.7
click at [1101, 445] on button "Search" at bounding box center [1158, 466] width 148 height 49
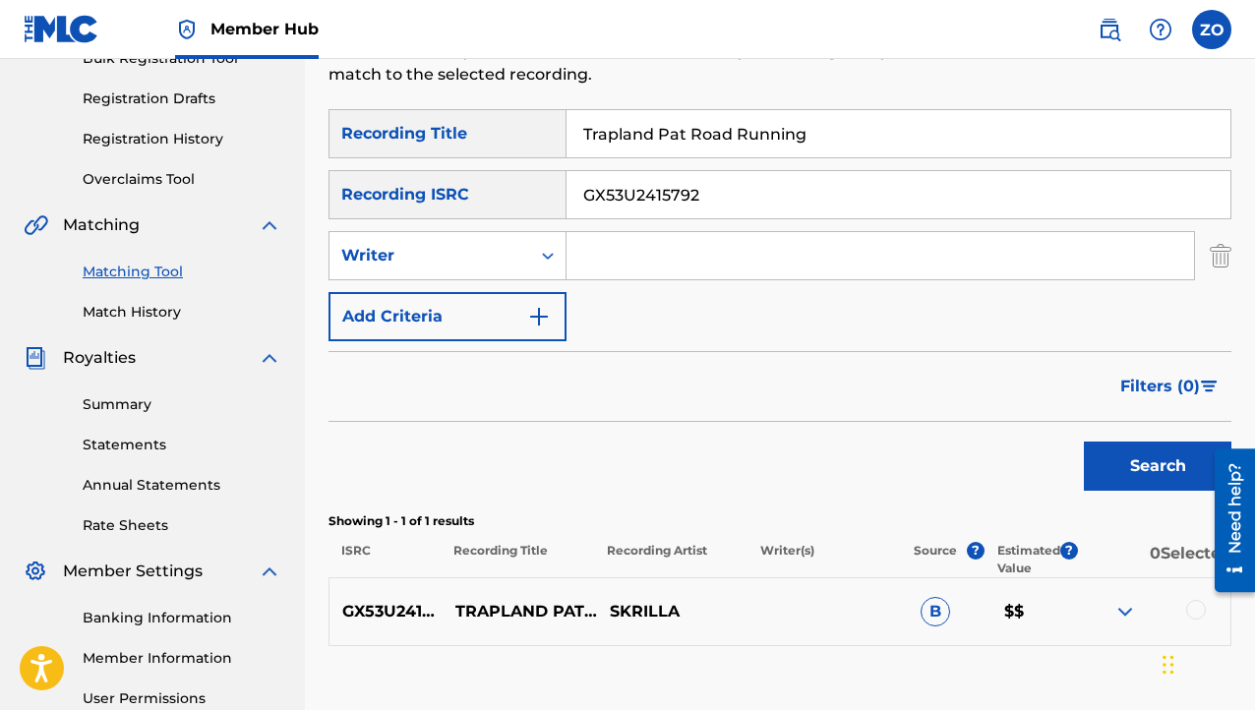
scroll to position [509, 0]
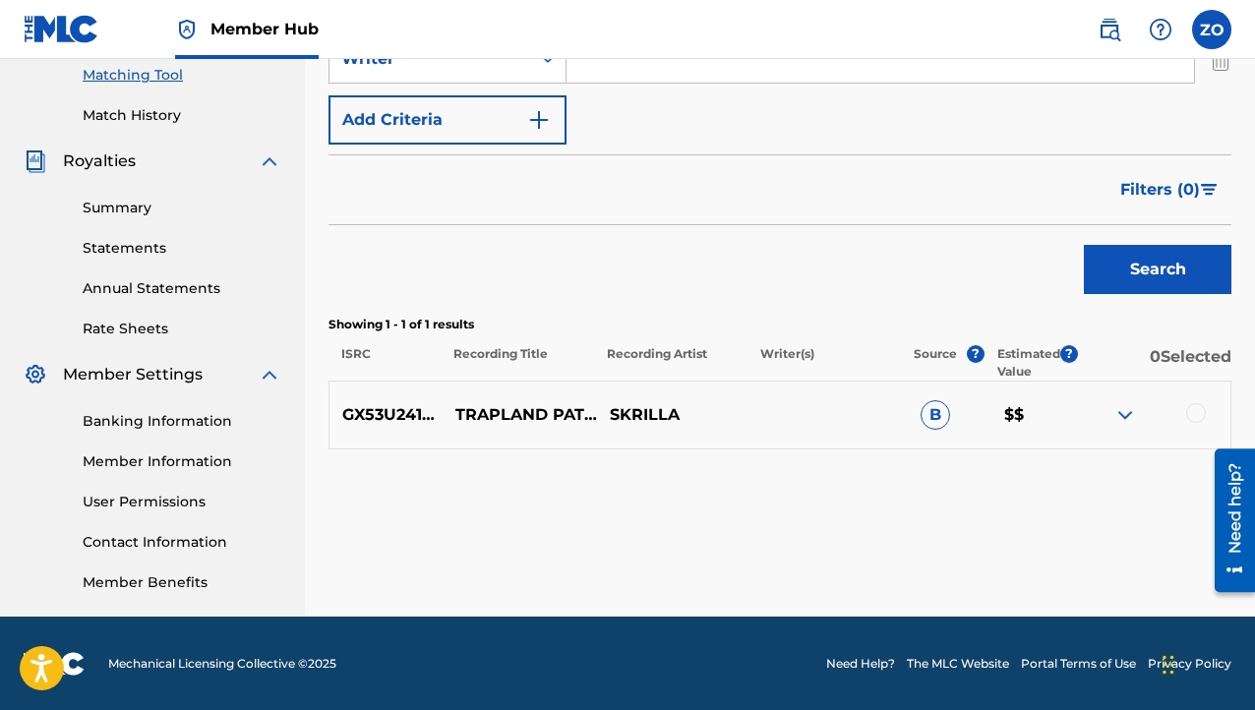
click at [649, 415] on p "SKRILLA" at bounding box center [674, 415] width 155 height 24
drag, startPoint x: 1165, startPoint y: 412, endPoint x: 1175, endPoint y: 407, distance: 11.0
click at [1170, 408] on div at bounding box center [1152, 415] width 155 height 24
click at [1186, 409] on div at bounding box center [1152, 415] width 155 height 24
click at [1126, 415] on img at bounding box center [1126, 415] width 24 height 24
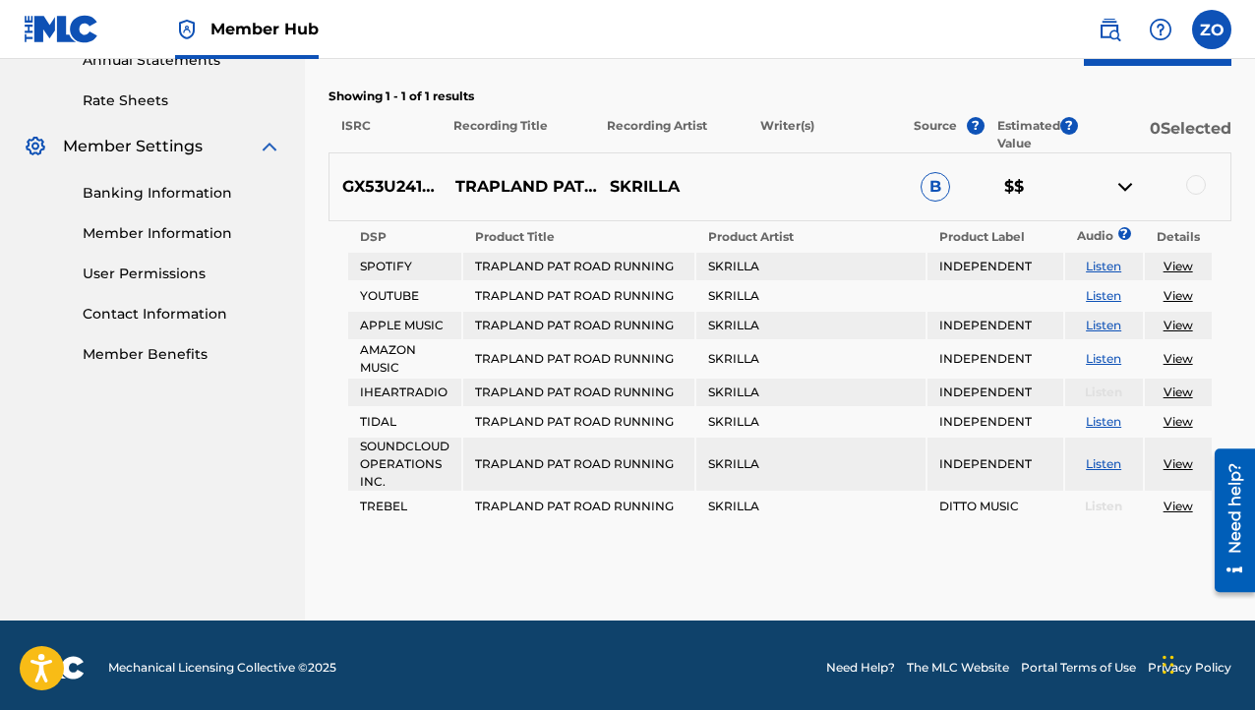
scroll to position [639, 0]
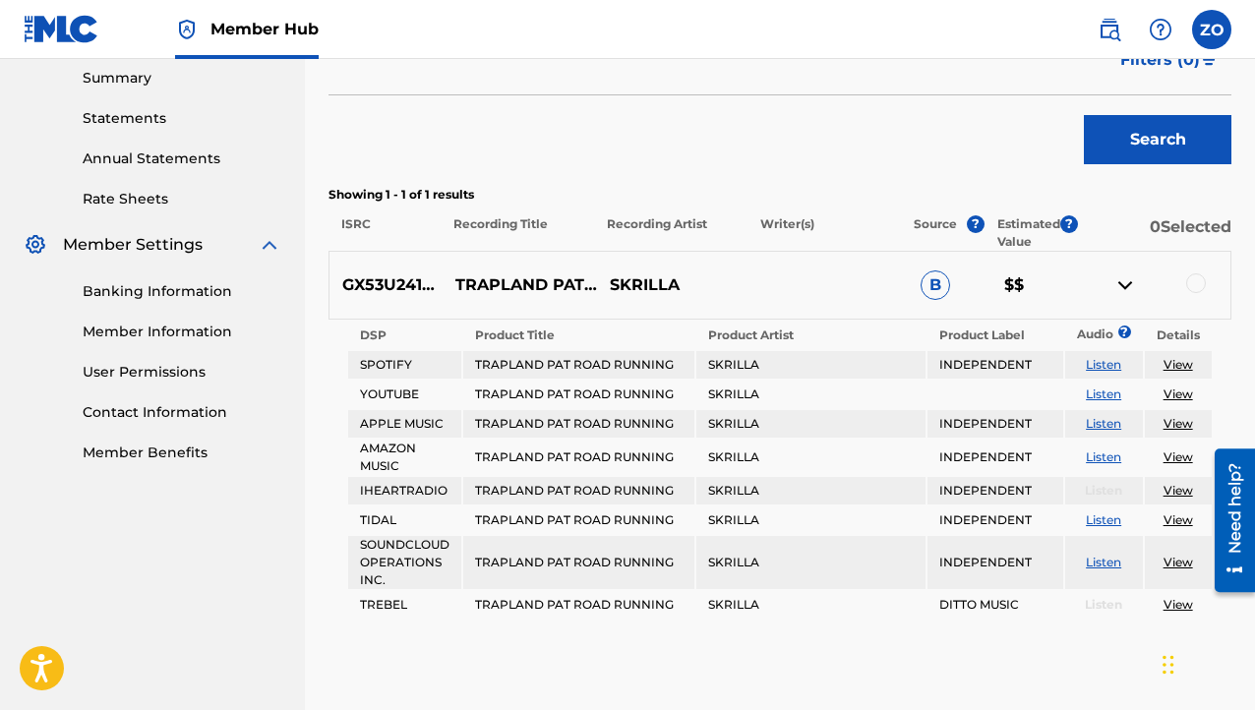
click at [649, 281] on p "SKRILLA" at bounding box center [674, 286] width 155 height 24
click at [937, 285] on span "B" at bounding box center [936, 286] width 30 height 30
click at [1120, 279] on img at bounding box center [1126, 286] width 24 height 24
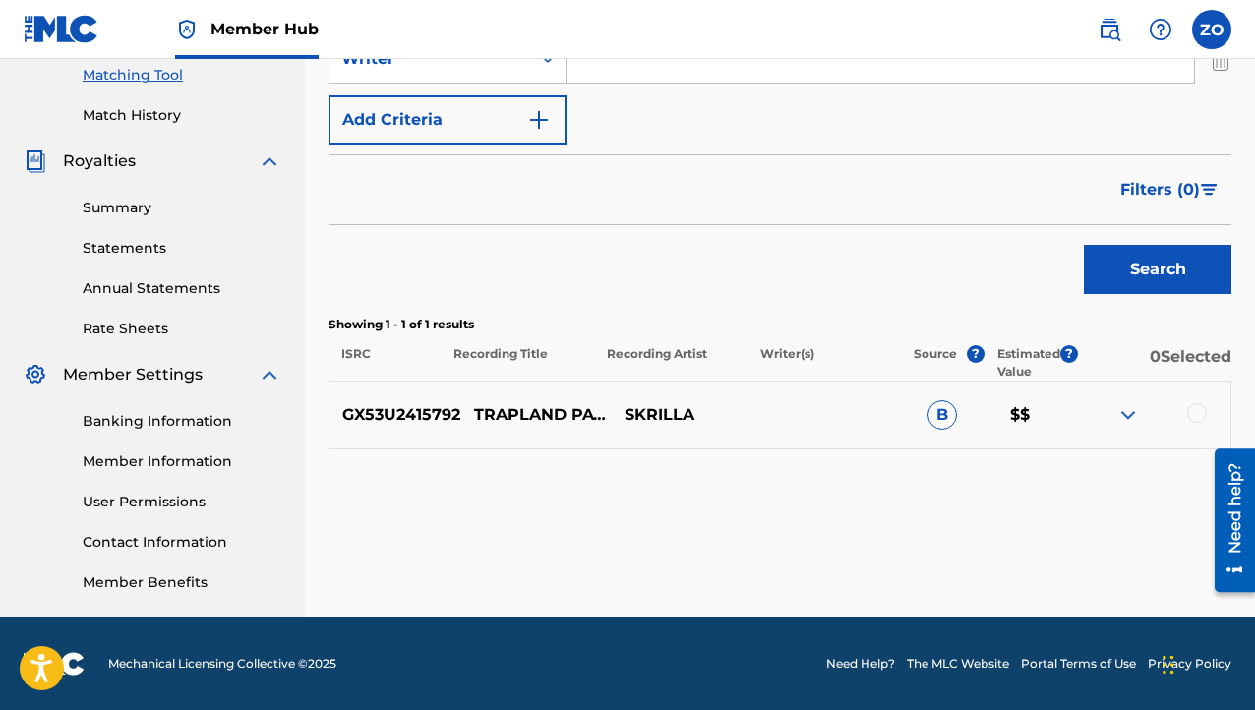
click at [361, 416] on p "GX53U2415792" at bounding box center [395, 415] width 131 height 24
click at [535, 424] on p "TRAPLAND PAT ROAD RUNNING" at bounding box center [519, 415] width 155 height 47
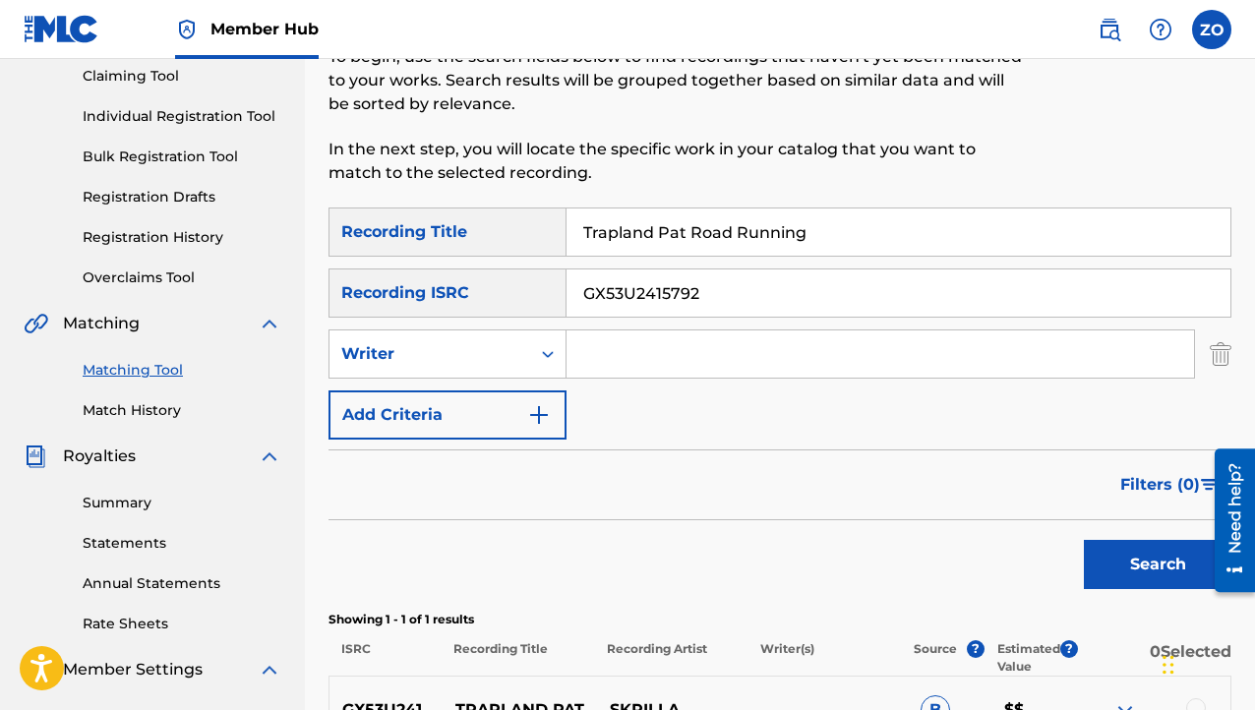
scroll to position [410, 0]
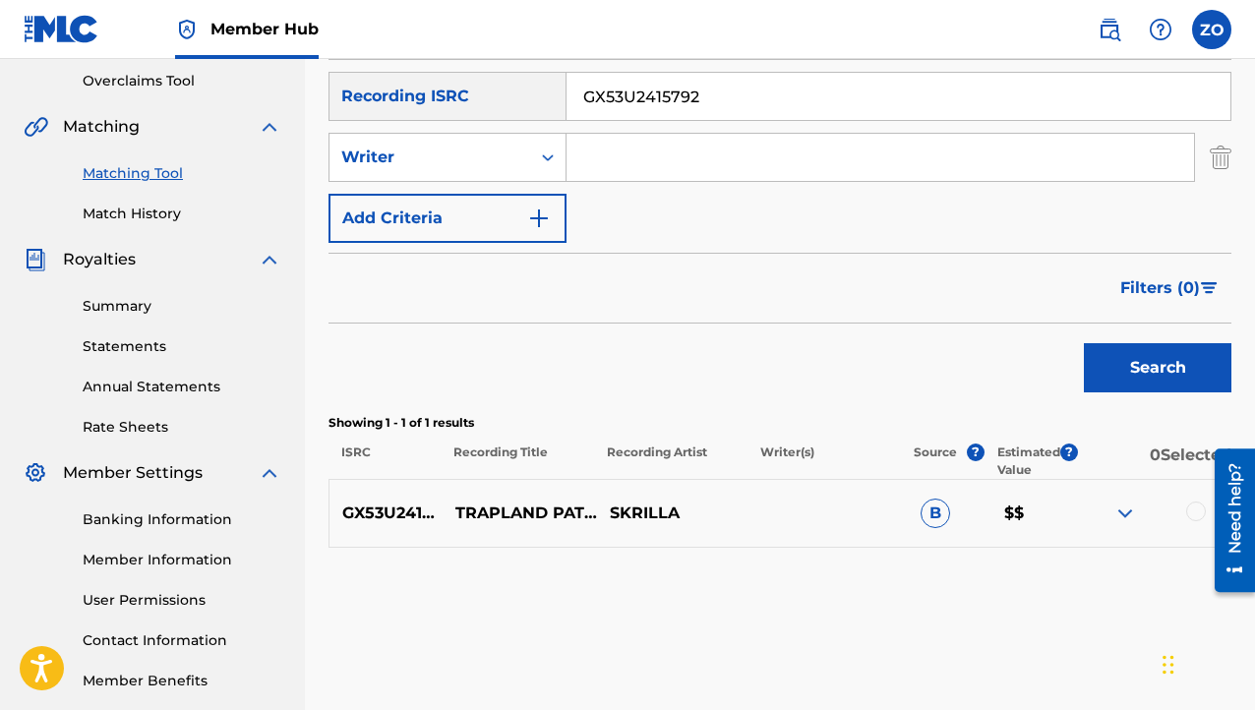
click at [938, 512] on span "B" at bounding box center [936, 514] width 30 height 30
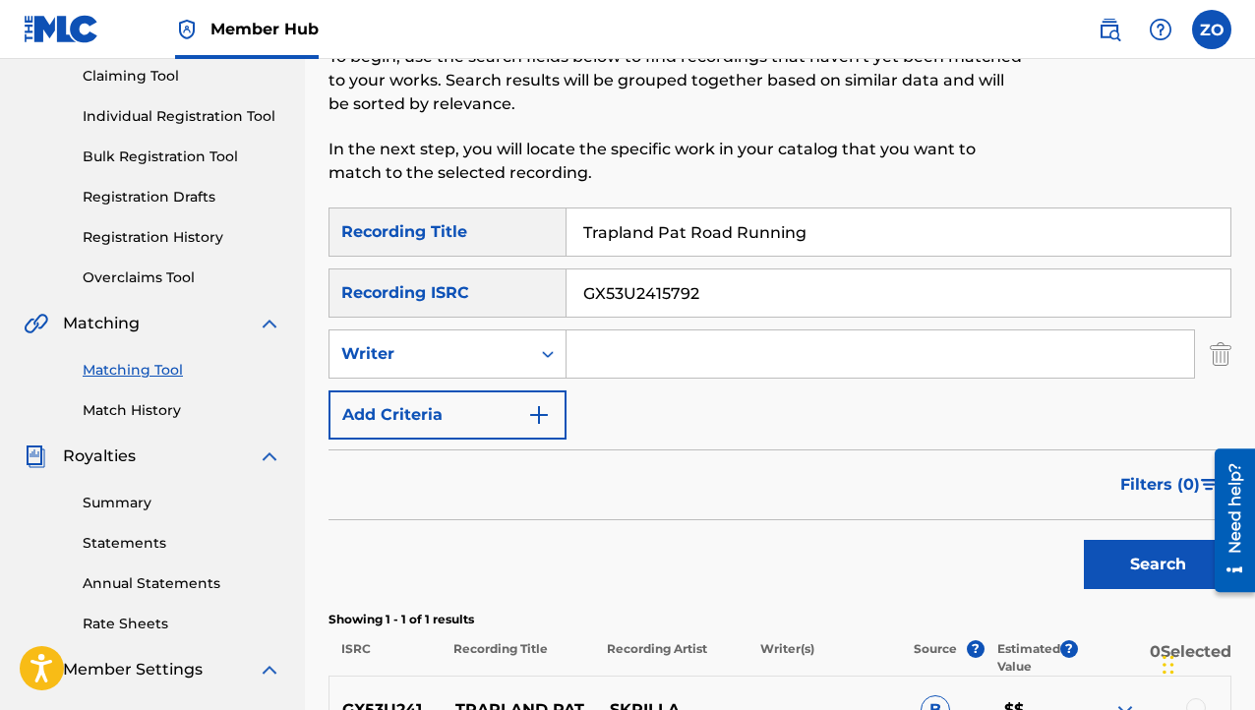
scroll to position [509, 0]
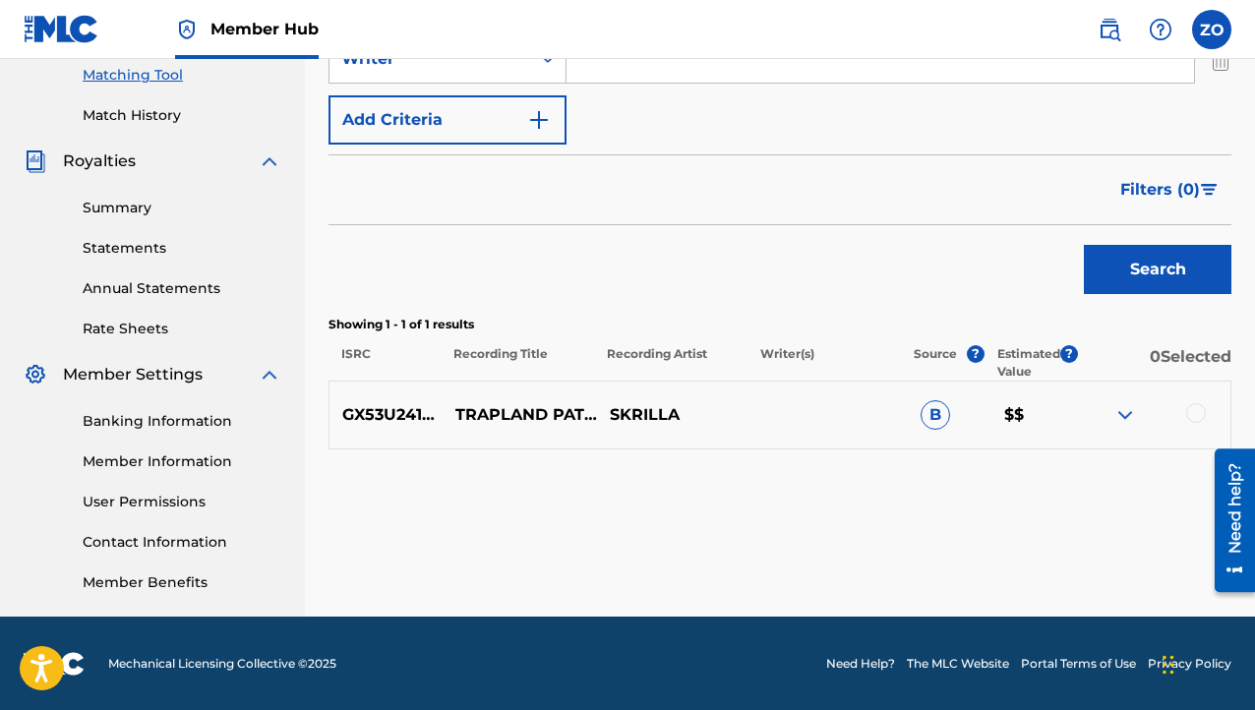
click at [1191, 408] on div at bounding box center [1197, 413] width 20 height 20
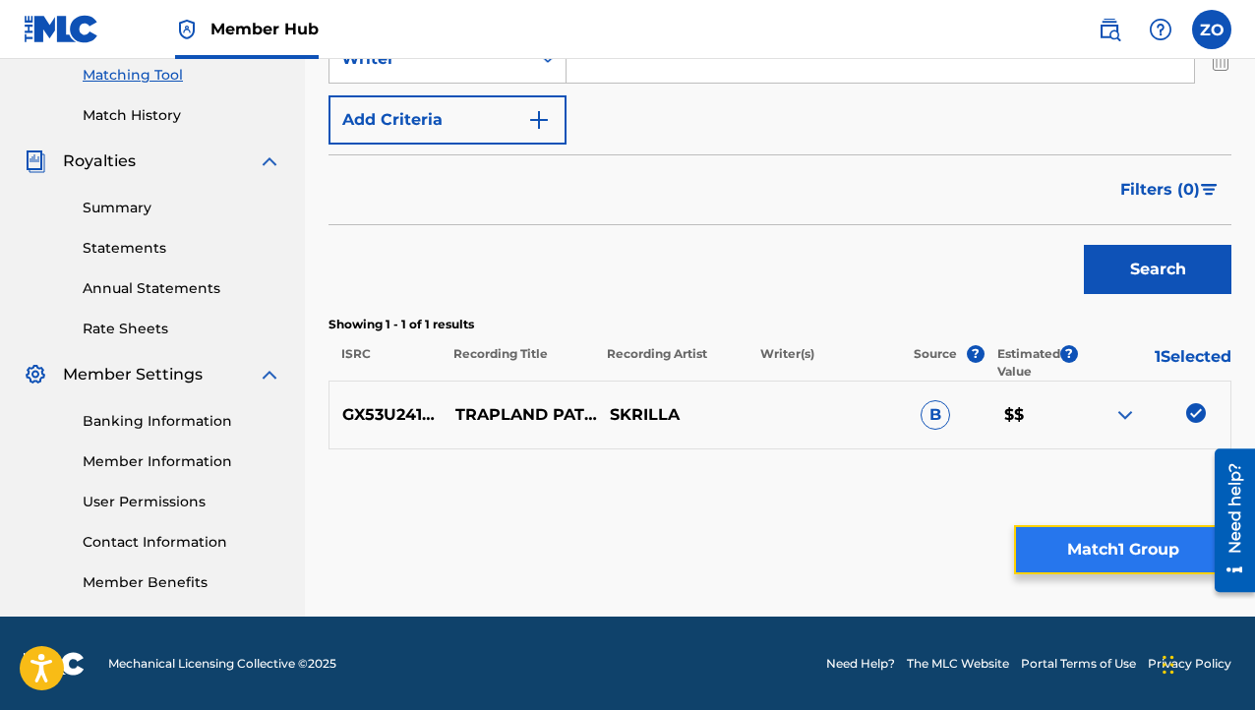
click at [1145, 549] on button "Match 1 Group" at bounding box center [1122, 549] width 217 height 49
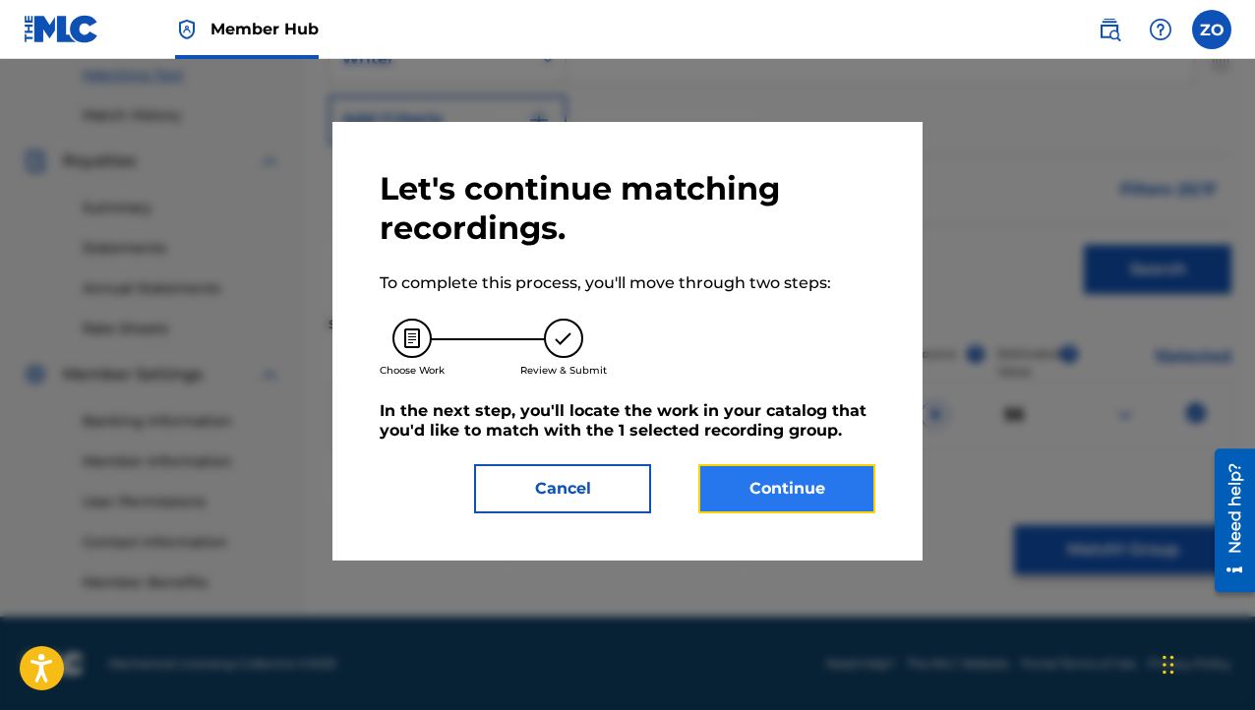
click at [778, 495] on button "Continue" at bounding box center [787, 488] width 177 height 49
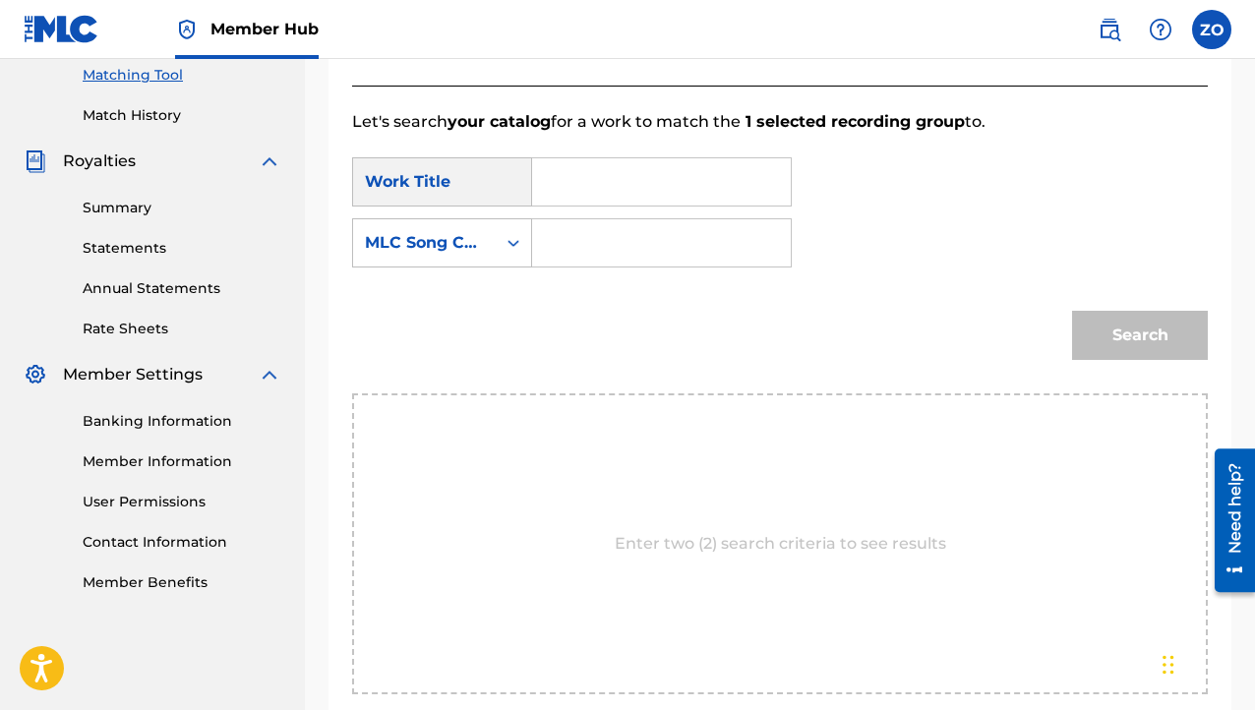
click at [555, 189] on input "Search Form" at bounding box center [661, 181] width 225 height 47
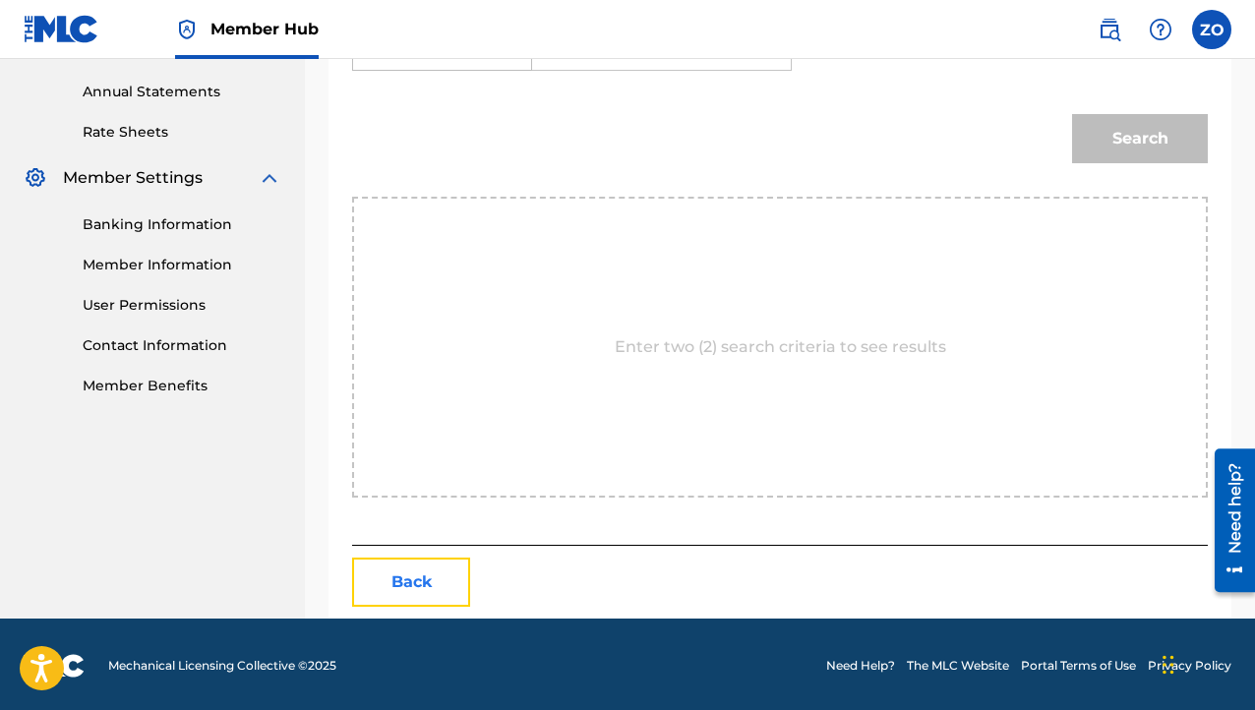
click at [420, 591] on button "Back" at bounding box center [411, 582] width 118 height 49
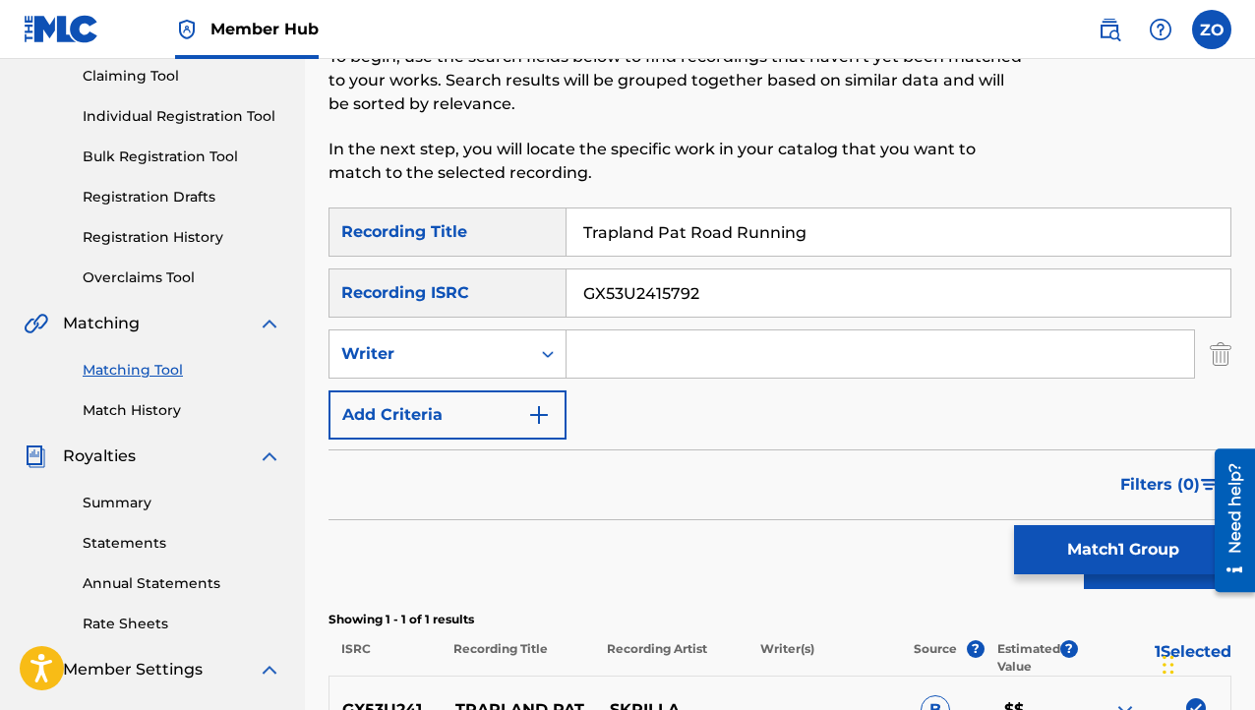
scroll to position [115, 0]
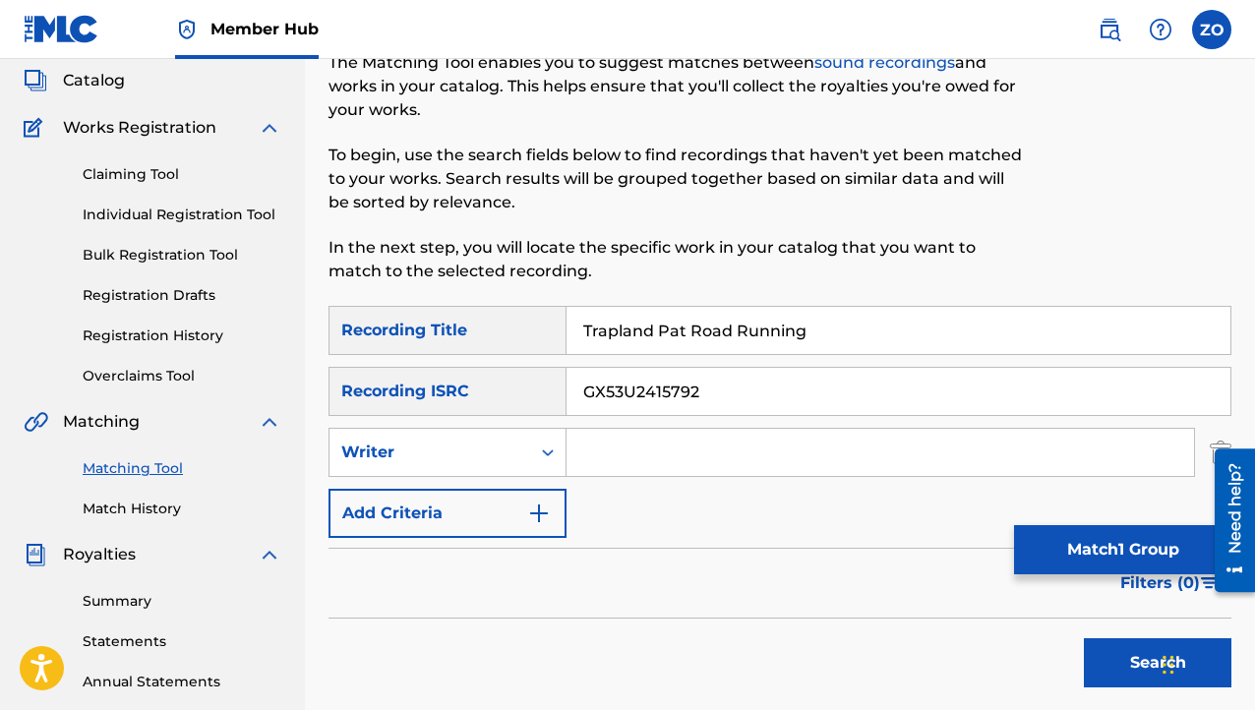
click at [128, 158] on div "Claiming Tool Individual Registration Tool Bulk Registration Tool Registration …" at bounding box center [153, 263] width 258 height 247
click at [125, 178] on link "Claiming Tool" at bounding box center [182, 174] width 199 height 21
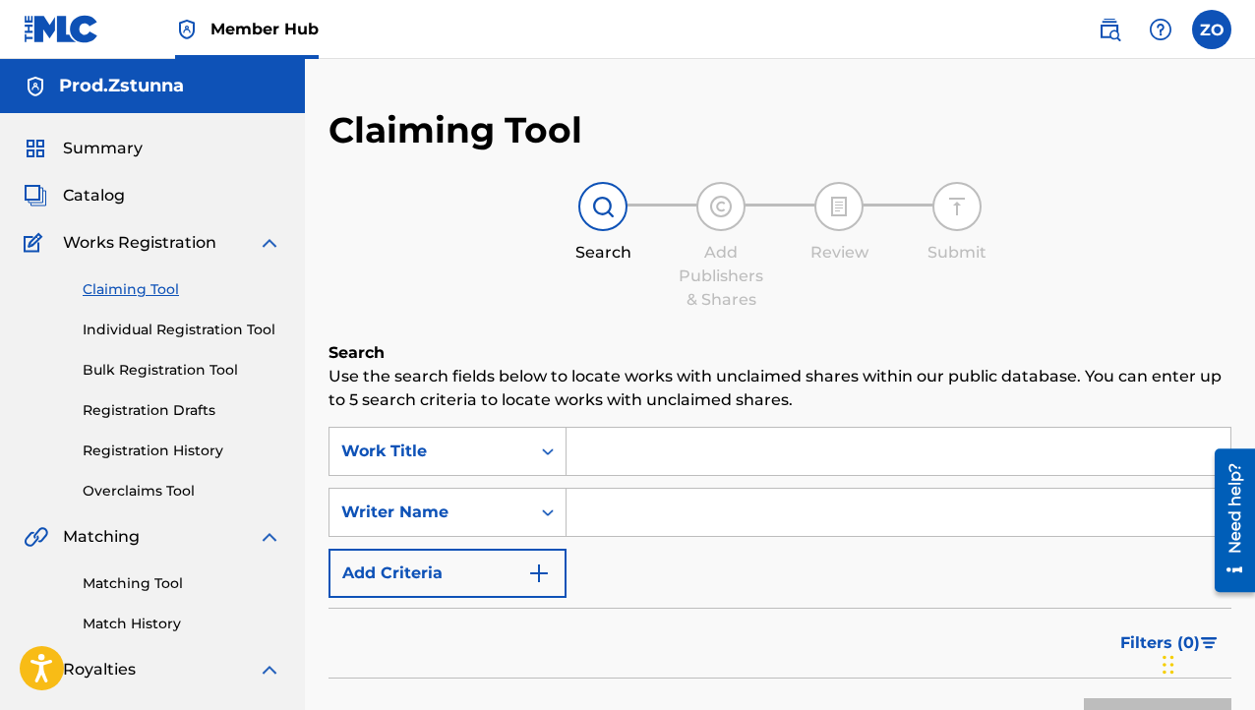
click at [619, 454] on input "Search Form" at bounding box center [899, 451] width 664 height 47
paste input "GX53U2415792"
type input "GX53U2415792"
drag, startPoint x: 745, startPoint y: 443, endPoint x: 295, endPoint y: 531, distance: 458.3
click at [295, 531] on main "Prod.Zstunna Summary Catalog Works Registration Claiming Tool Individual Regist…" at bounding box center [627, 592] width 1255 height 1067
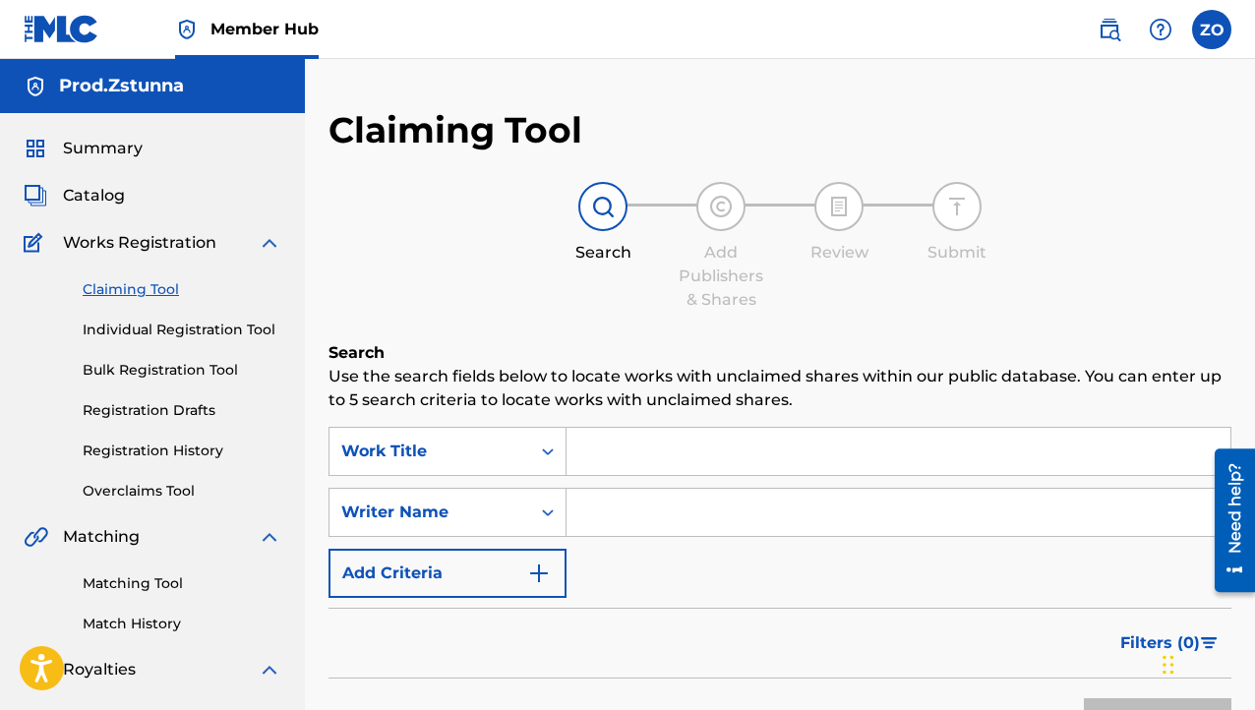
click at [605, 442] on input "Search Form" at bounding box center [899, 451] width 664 height 47
click at [622, 507] on input "Search Form" at bounding box center [899, 512] width 664 height 47
click at [611, 454] on input "Search Form" at bounding box center [899, 451] width 664 height 47
click at [602, 505] on input "Search Form" at bounding box center [899, 512] width 664 height 47
click at [604, 513] on input "SKilla" at bounding box center [899, 512] width 664 height 47
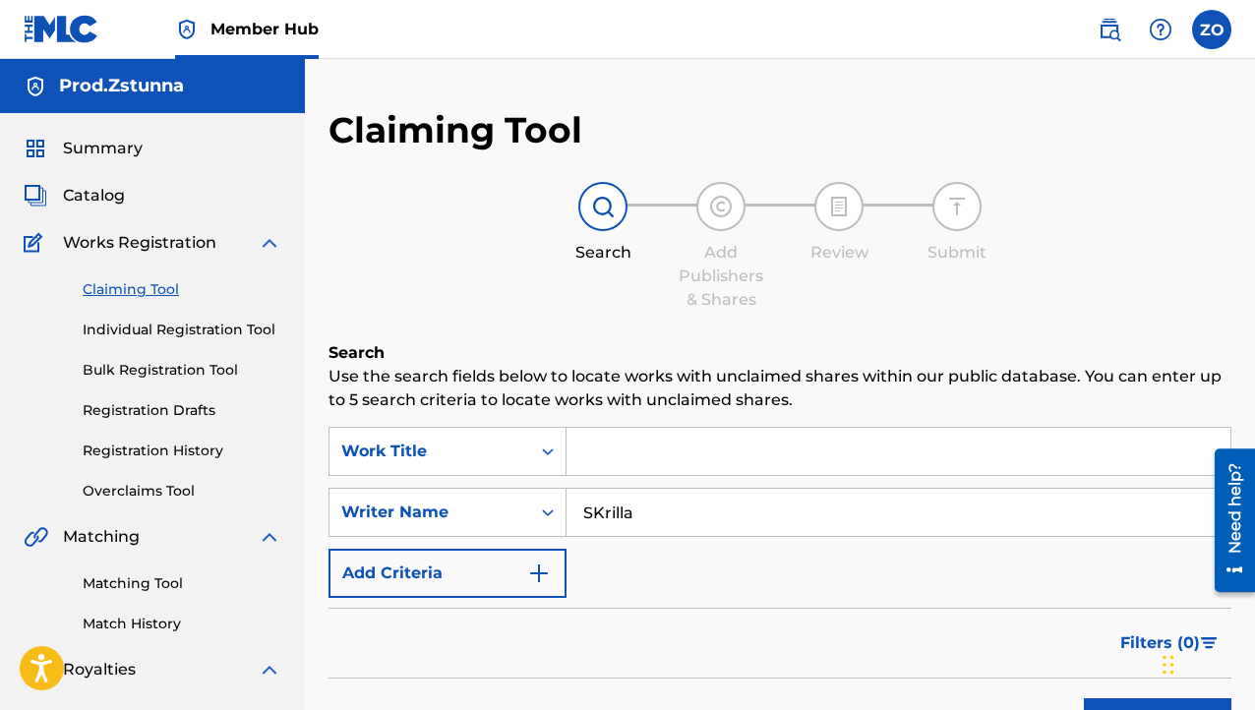
type input "SKrilla"
click at [607, 448] on input "Search Form" at bounding box center [899, 451] width 664 height 47
paste input "Trapland Pat Road Running"
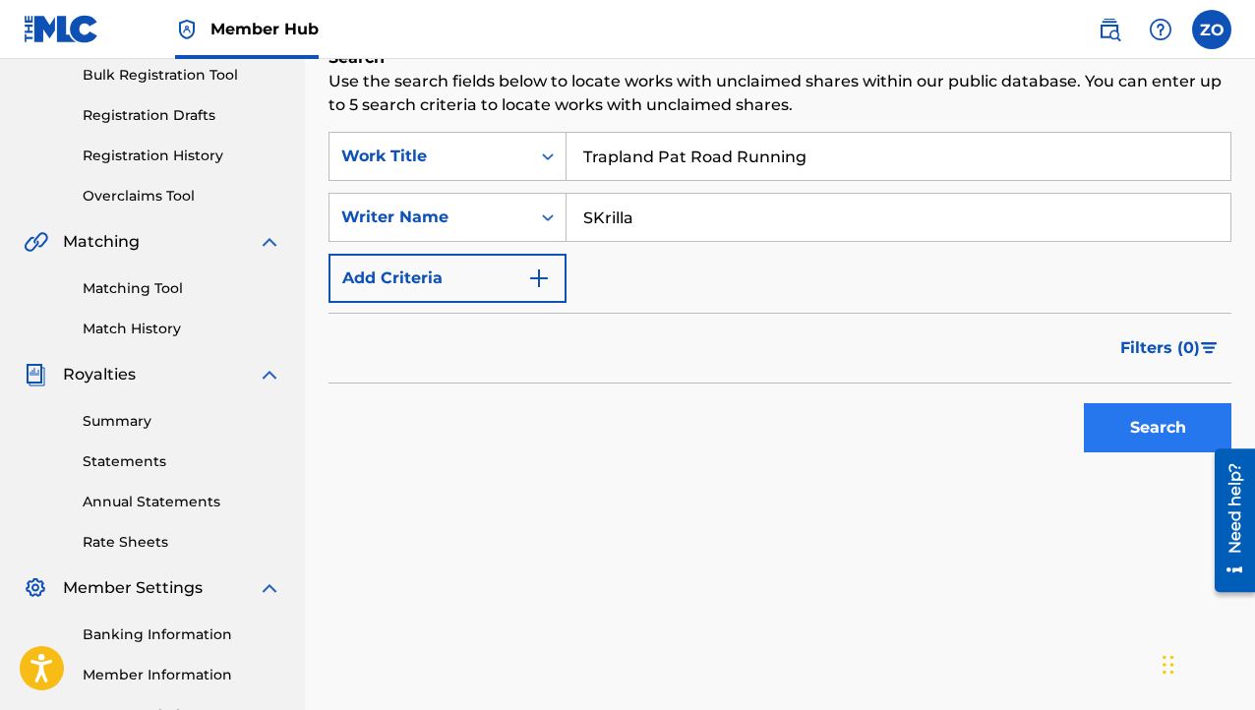
type input "Trapland Pat Road Running"
click at [1190, 406] on button "Search" at bounding box center [1158, 427] width 148 height 49
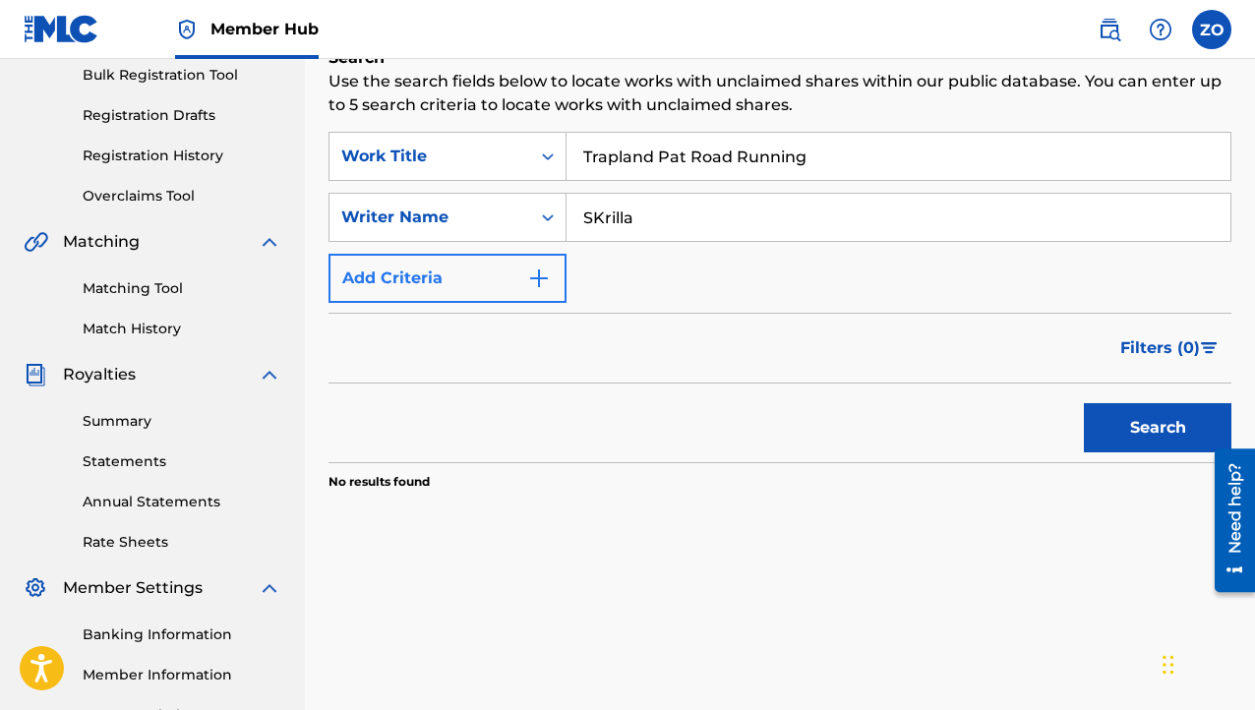
drag, startPoint x: 686, startPoint y: 214, endPoint x: 394, endPoint y: 275, distance: 298.7
click at [401, 273] on div "SearchWithCriteriaa7d2d121-f443-4da9-8b3a-a2886e9dcc02 Work Title [GEOGRAPHIC_D…" at bounding box center [780, 217] width 903 height 171
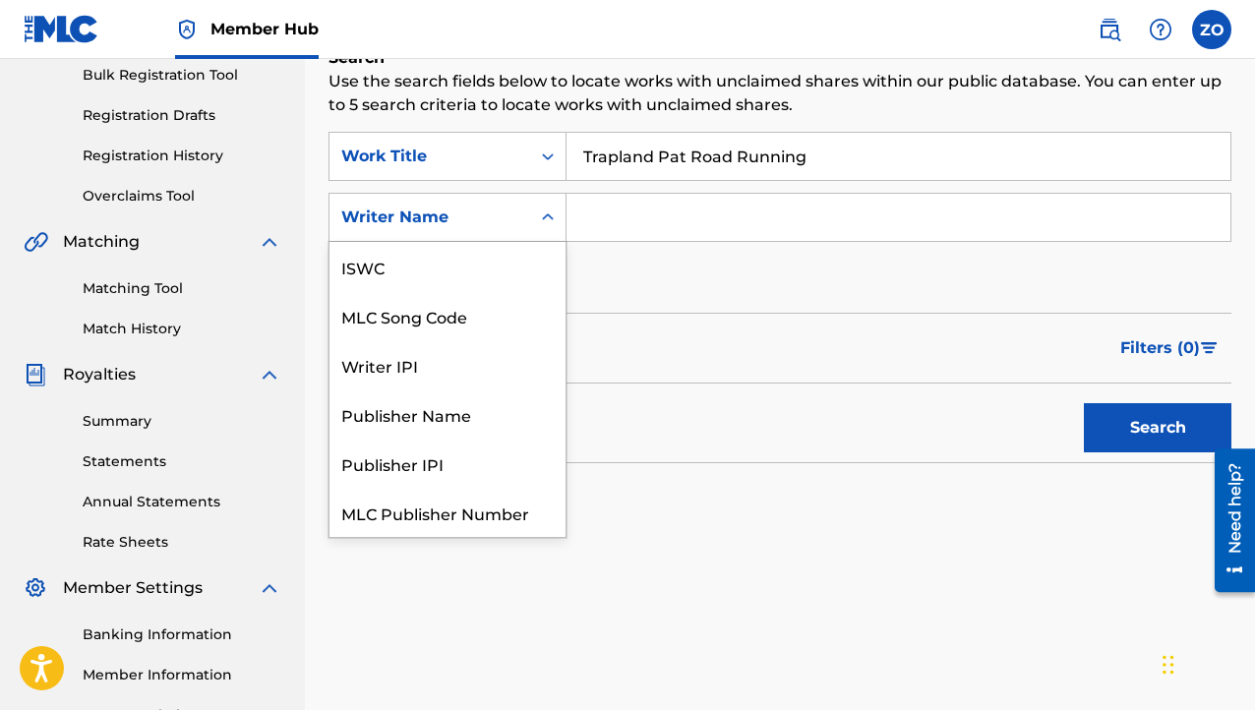
click at [431, 222] on div "Writer Name" at bounding box center [429, 218] width 177 height 24
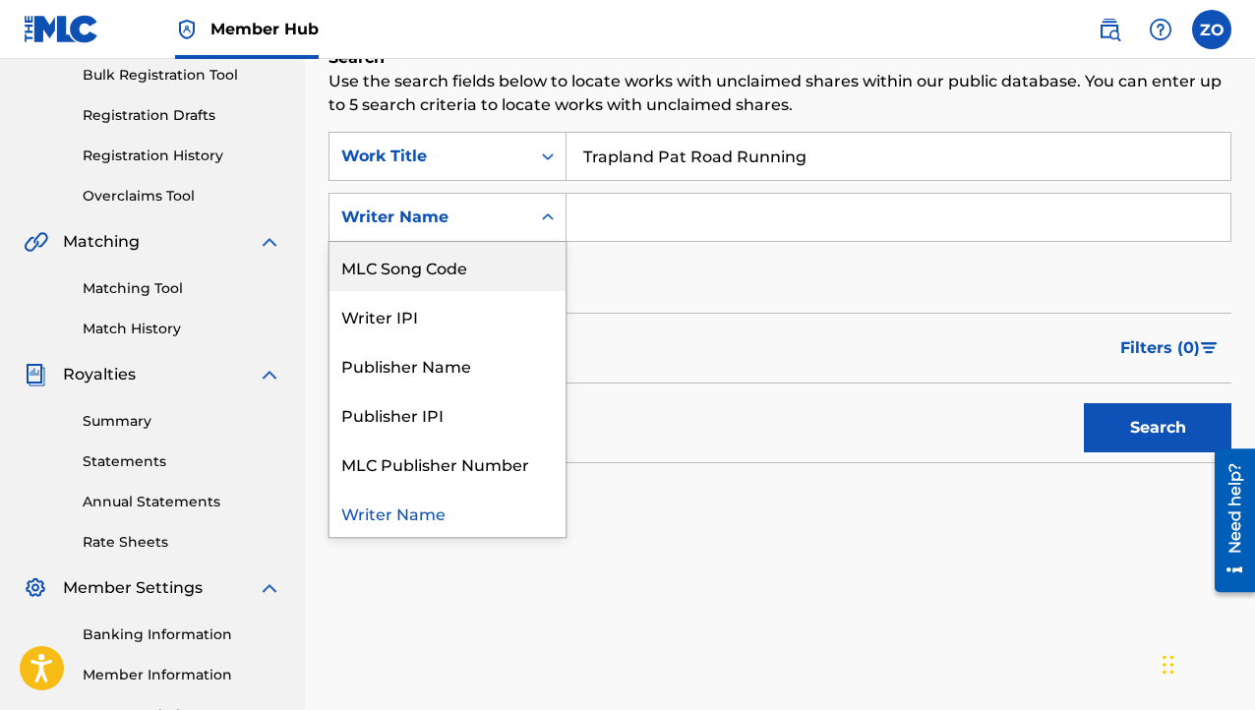
click at [1197, 460] on div "Search" at bounding box center [1152, 423] width 157 height 79
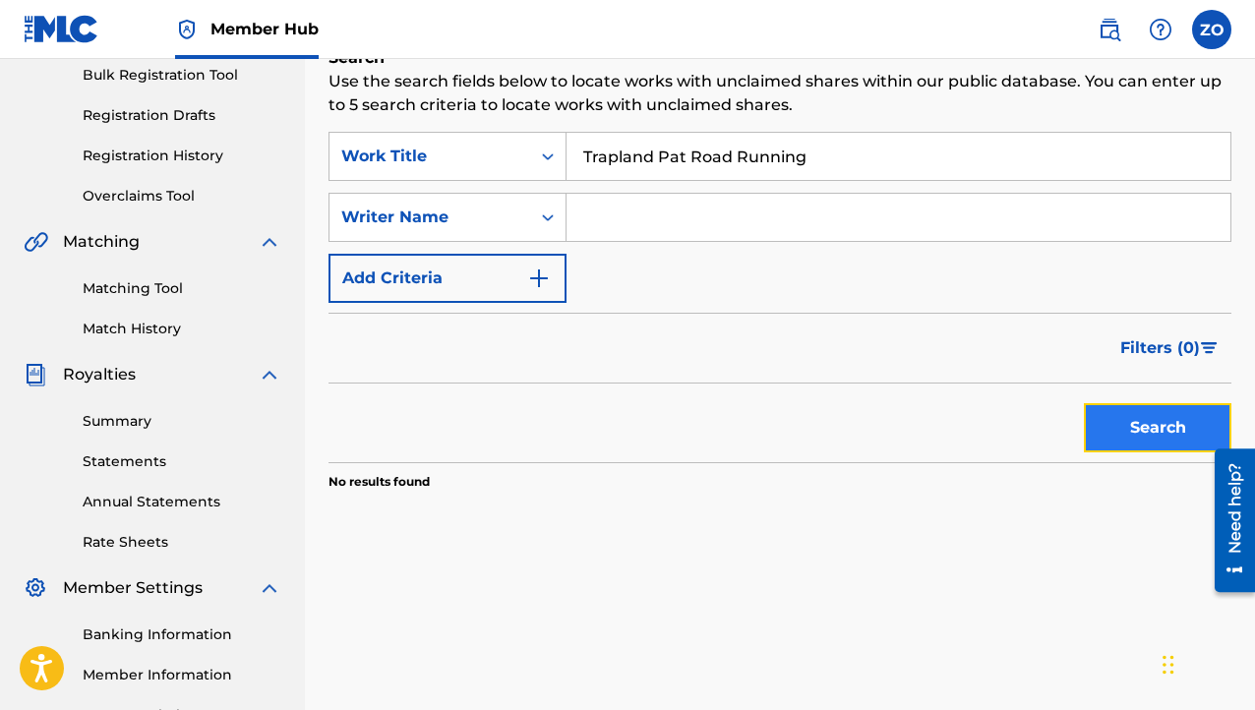
click at [1194, 452] on button "Search" at bounding box center [1158, 427] width 148 height 49
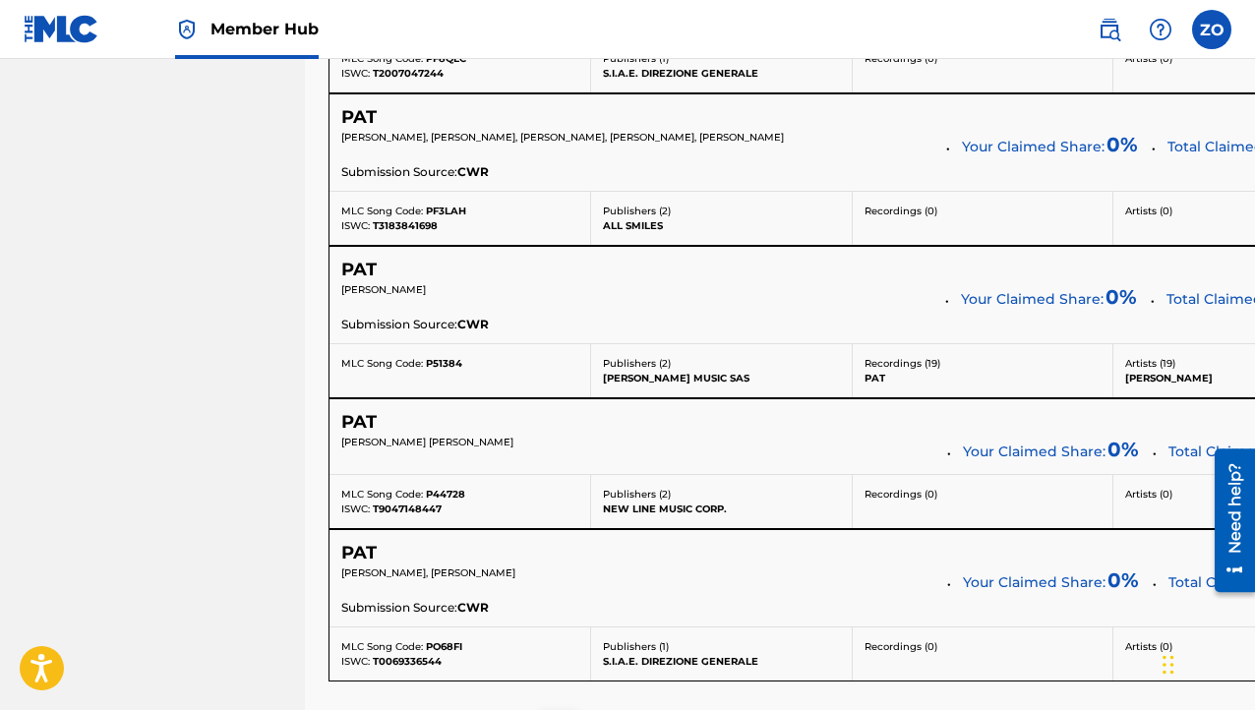
scroll to position [7910, 0]
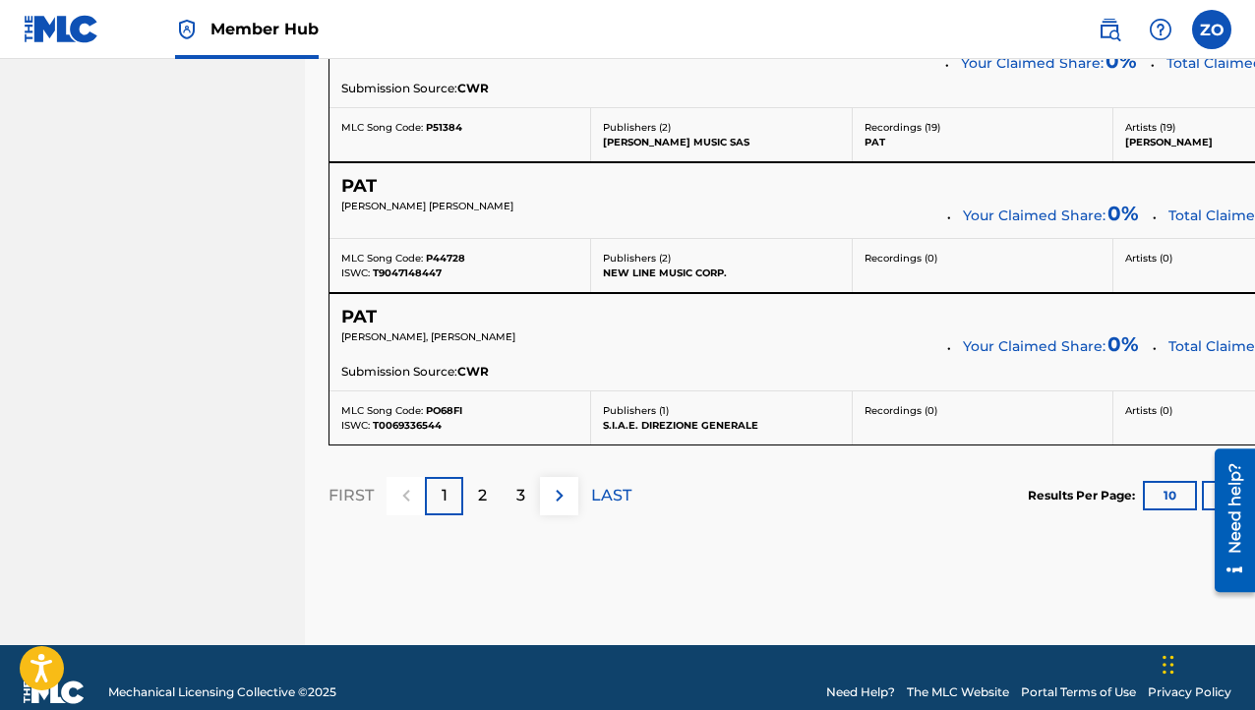
click at [485, 484] on p "2" at bounding box center [482, 496] width 9 height 24
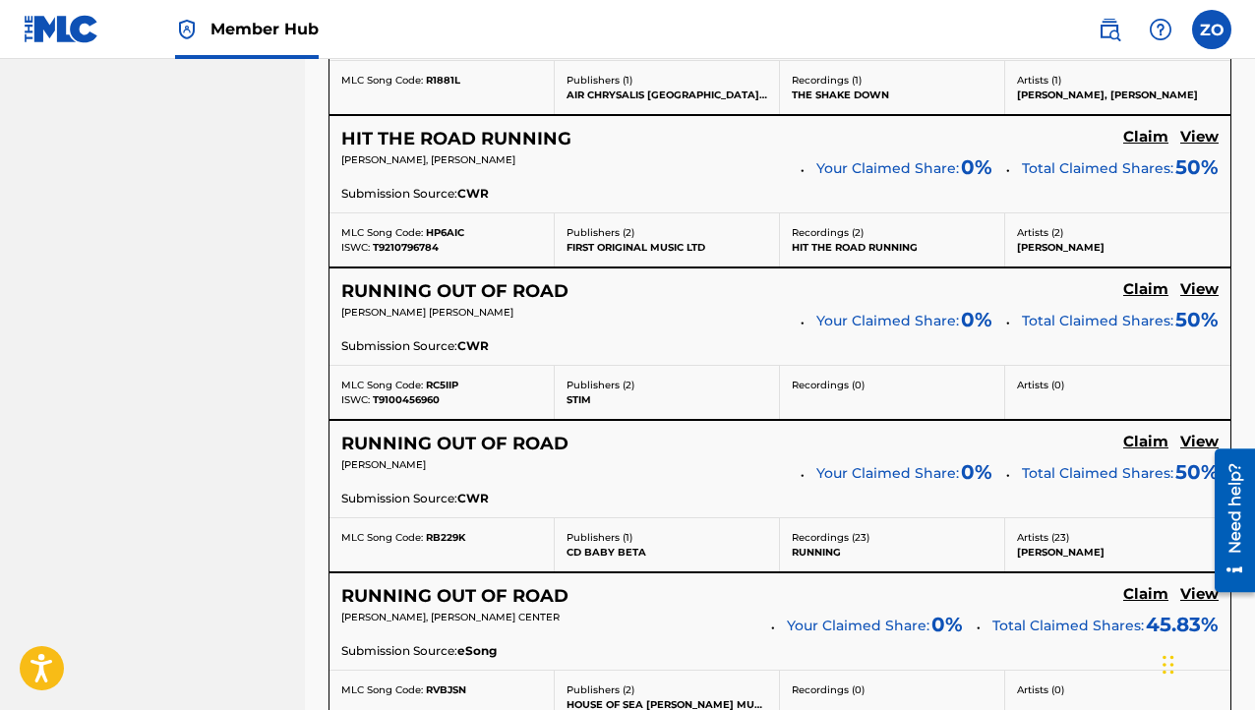
scroll to position [7945, 0]
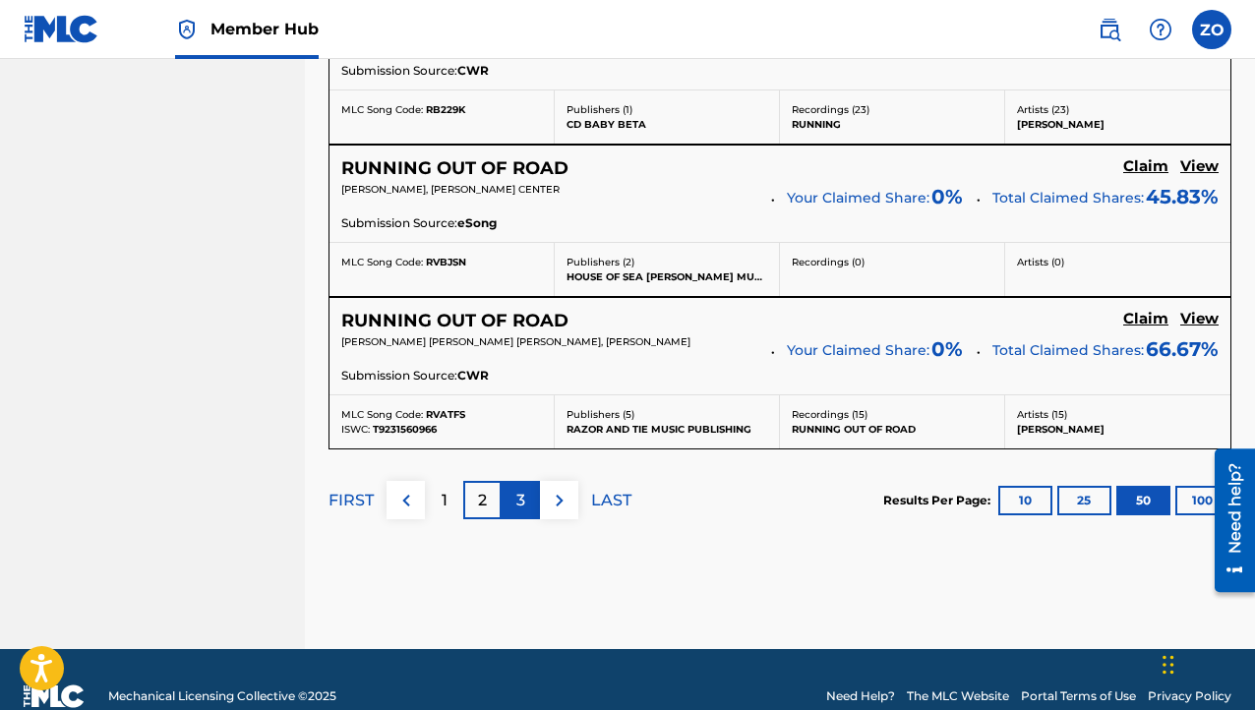
click at [527, 481] on div "3" at bounding box center [521, 500] width 38 height 38
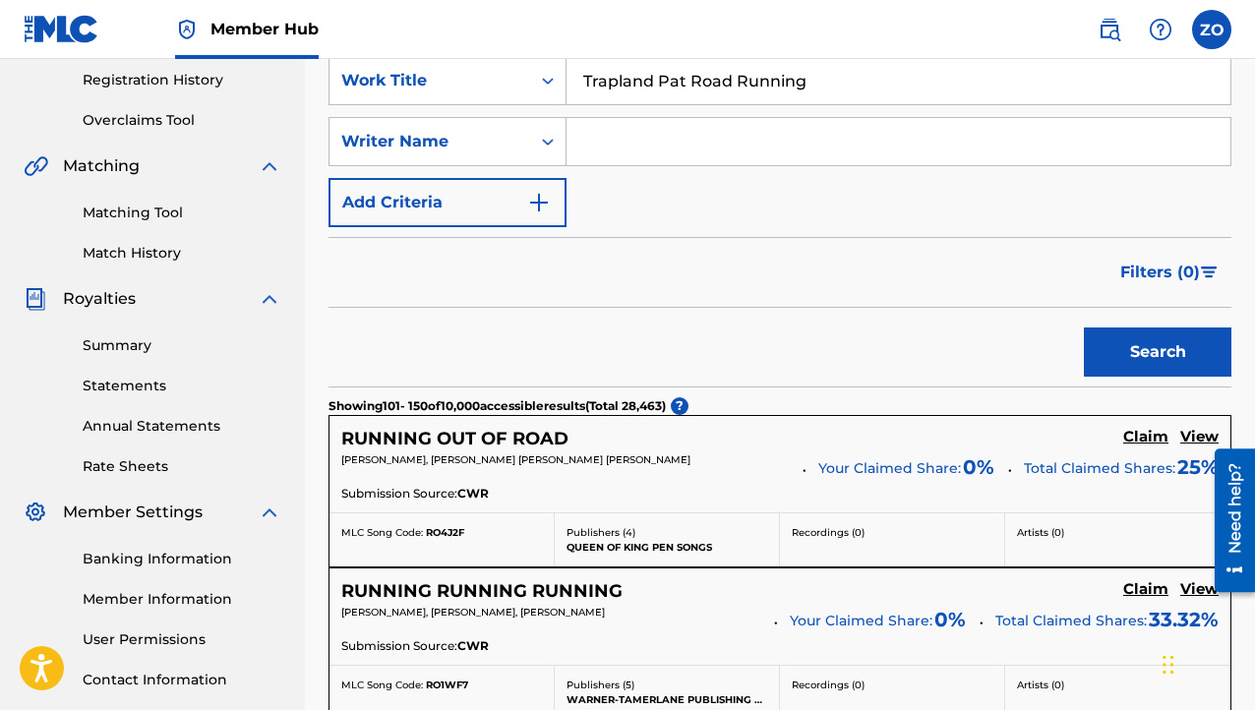
scroll to position [0, 0]
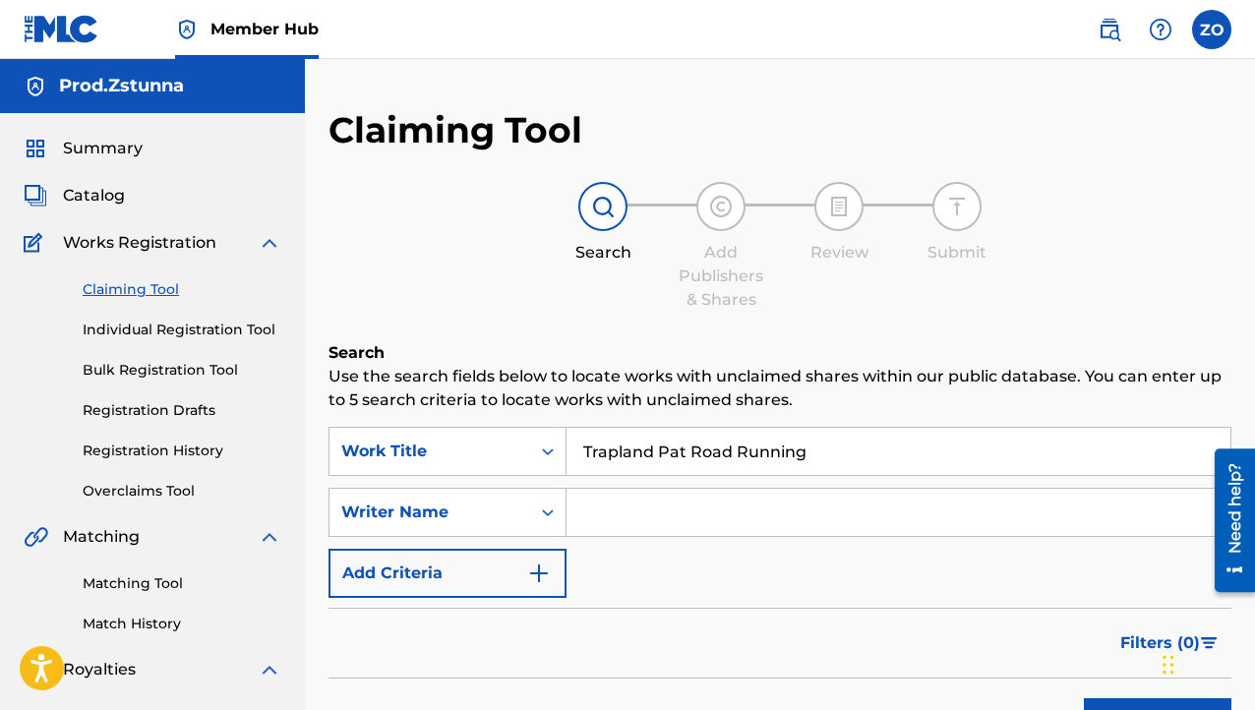
click at [710, 511] on input "Search Form" at bounding box center [899, 512] width 664 height 47
click at [535, 576] on img "Search Form" at bounding box center [539, 574] width 24 height 24
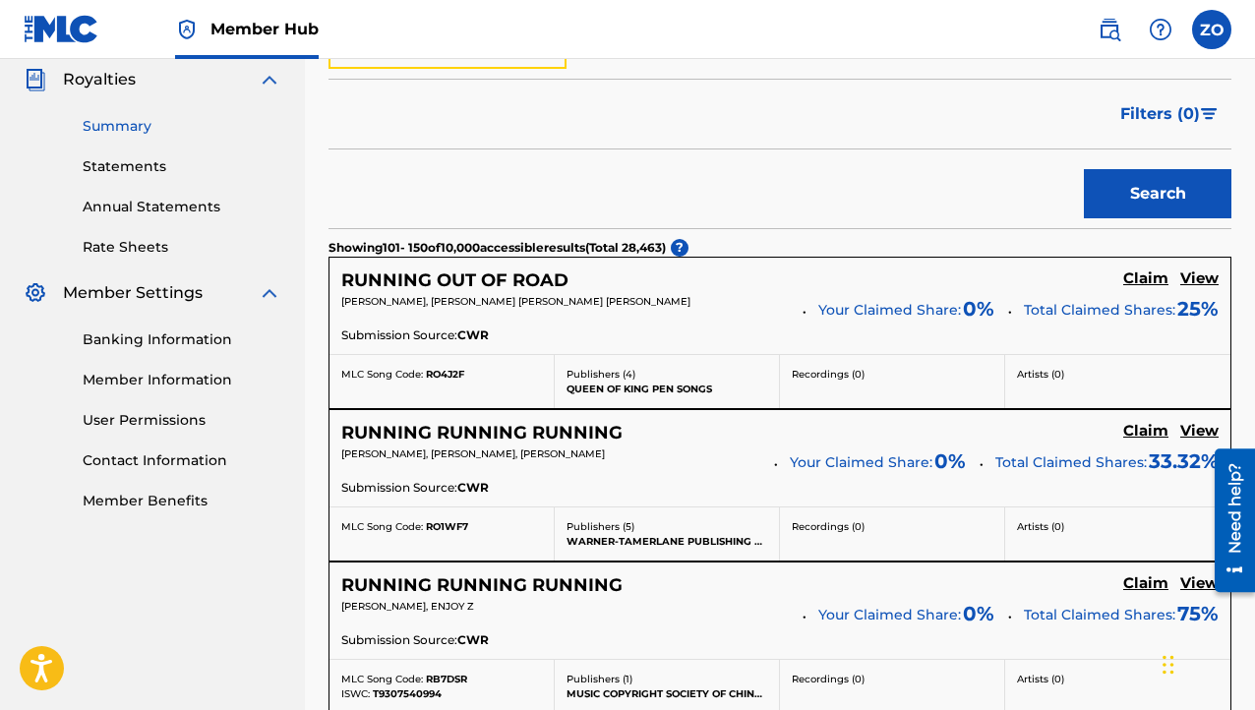
scroll to position [394, 0]
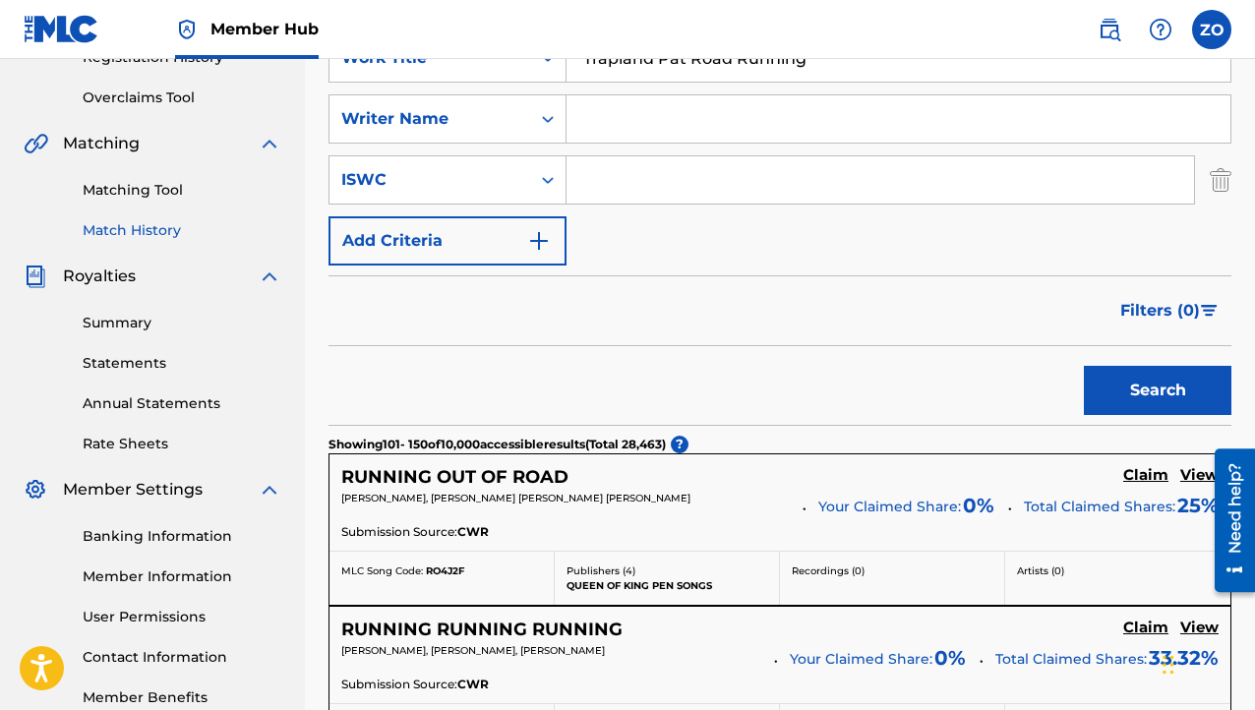
click at [122, 225] on link "Match History" at bounding box center [182, 230] width 199 height 21
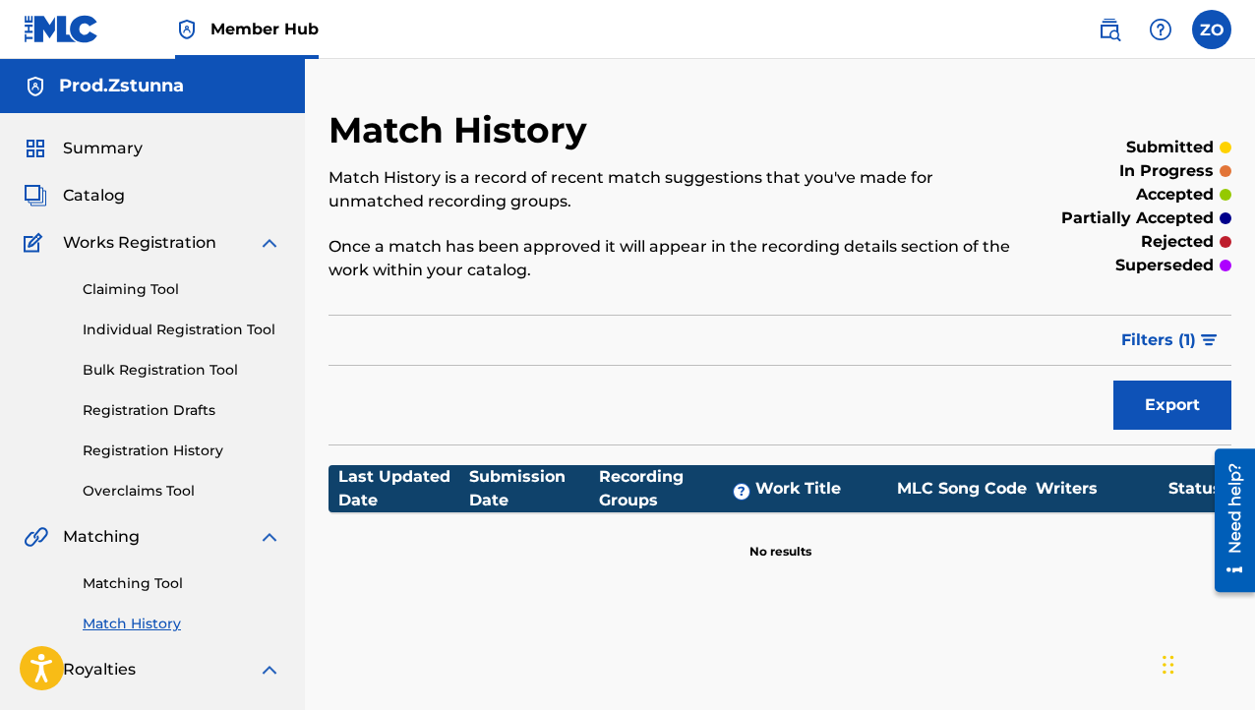
click at [158, 602] on div "Matching Tool Match History" at bounding box center [153, 592] width 258 height 86
click at [146, 583] on link "Matching Tool" at bounding box center [182, 584] width 199 height 21
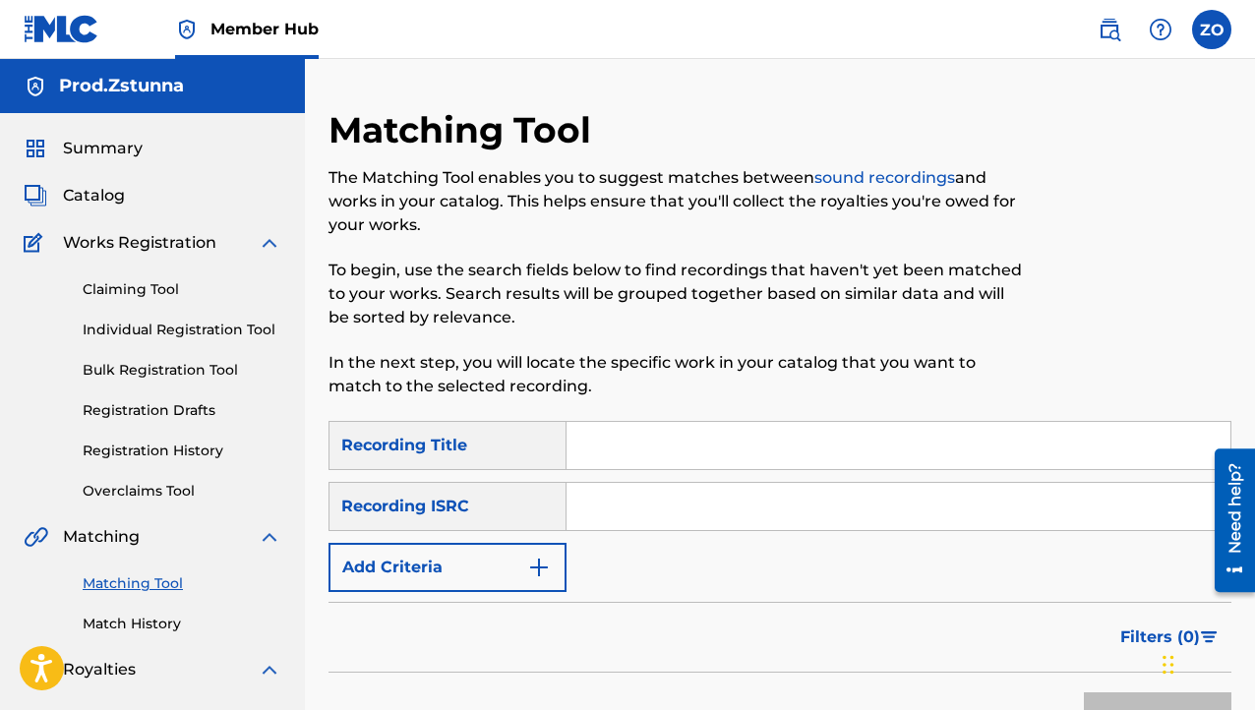
click at [630, 448] on input "Search Form" at bounding box center [899, 445] width 664 height 47
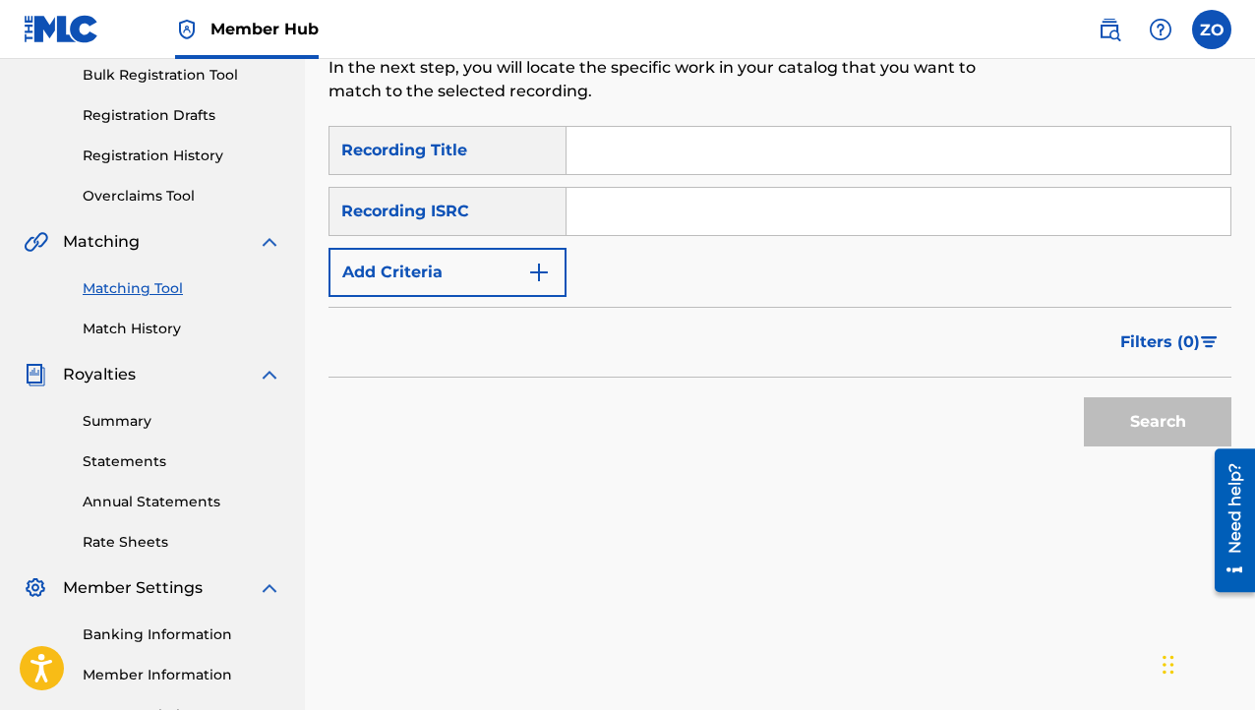
paste input "Trapland Pat Road Running"
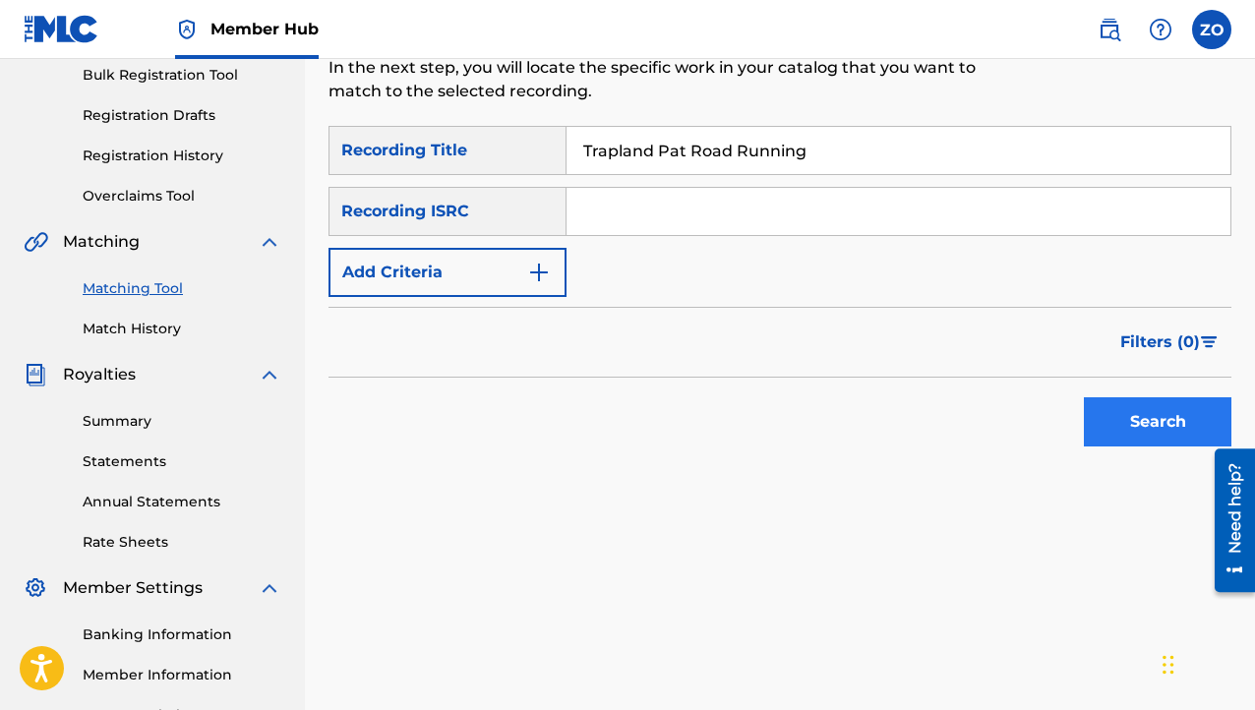
type input "Trapland Pat Road Running"
click at [1189, 434] on button "Search" at bounding box center [1158, 421] width 148 height 49
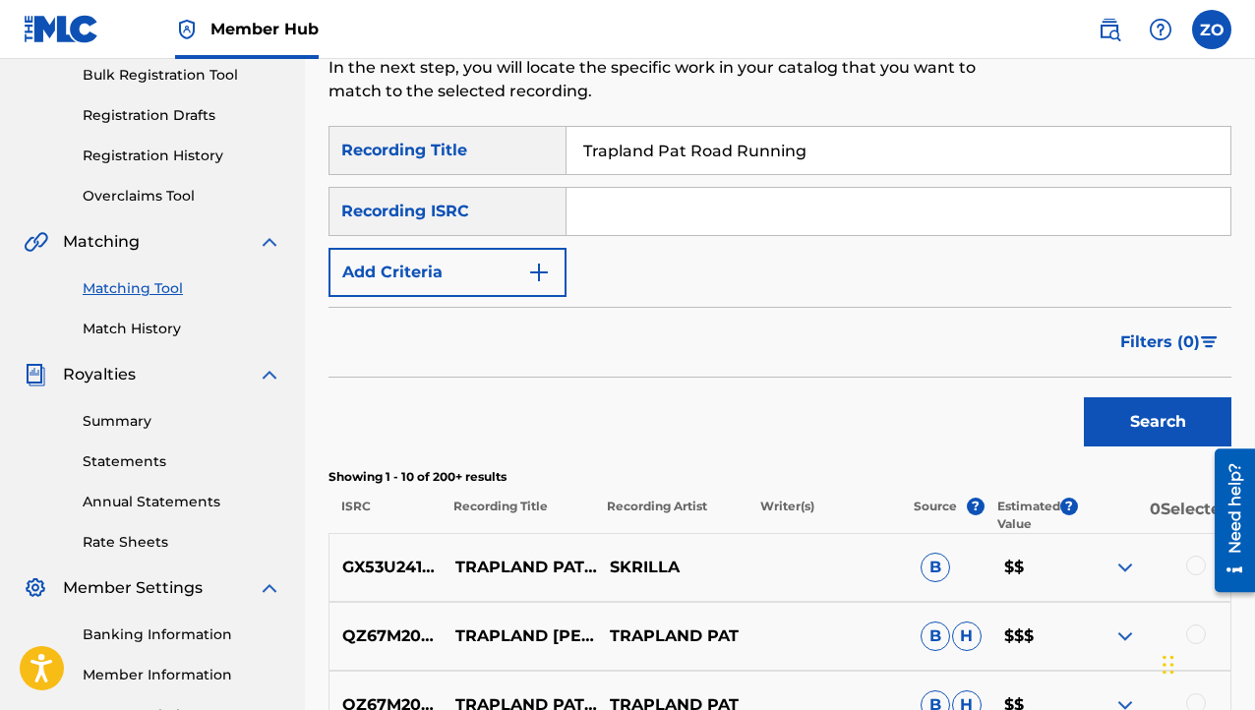
scroll to position [492, 0]
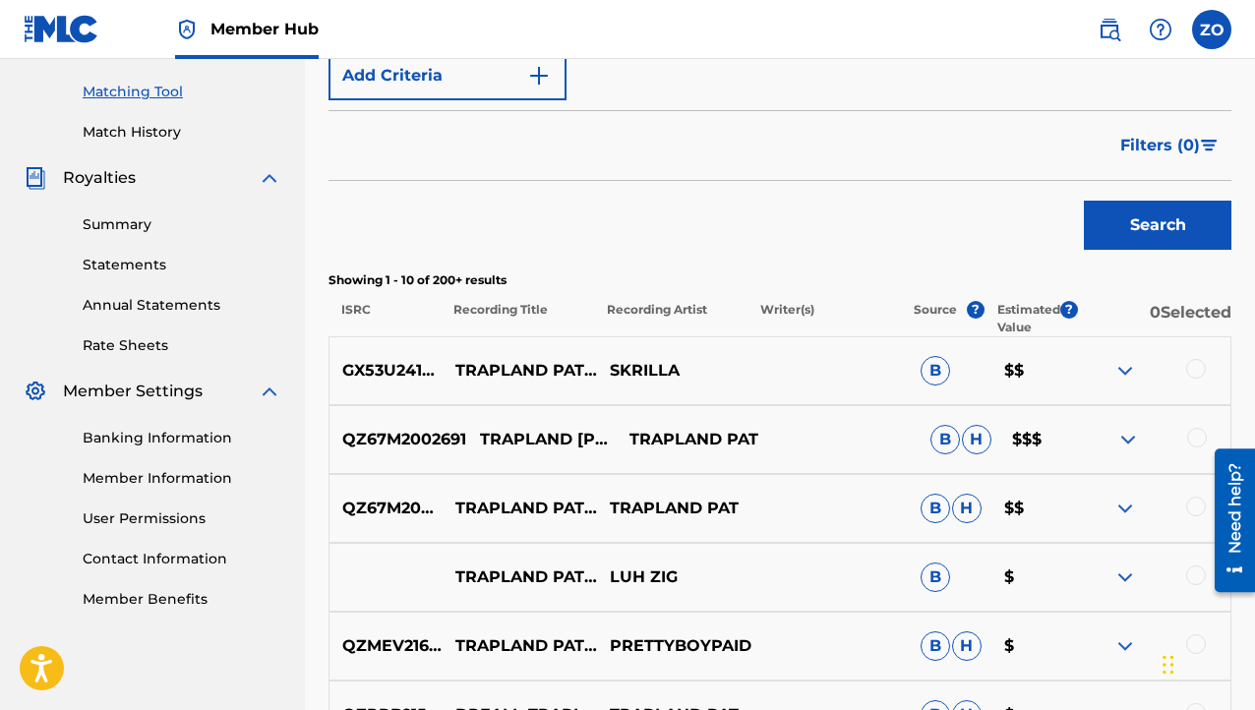
click at [366, 436] on p "QZ67M2002691" at bounding box center [398, 440] width 137 height 24
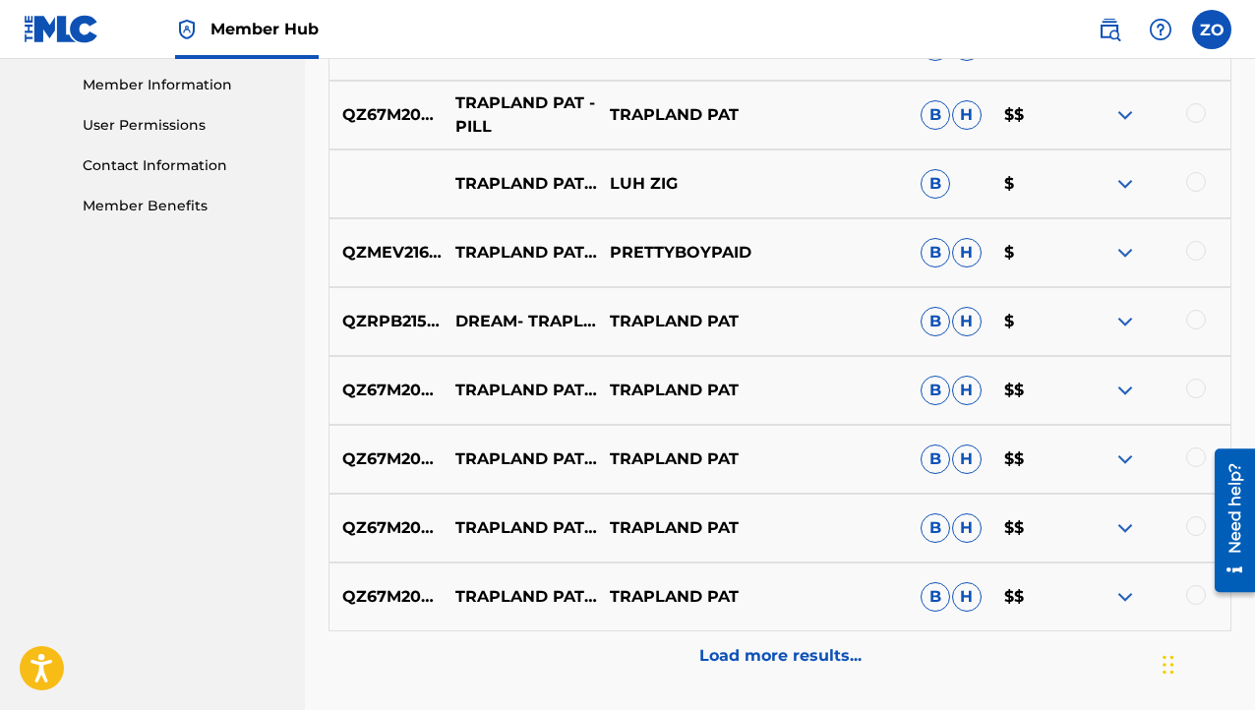
scroll to position [590, 0]
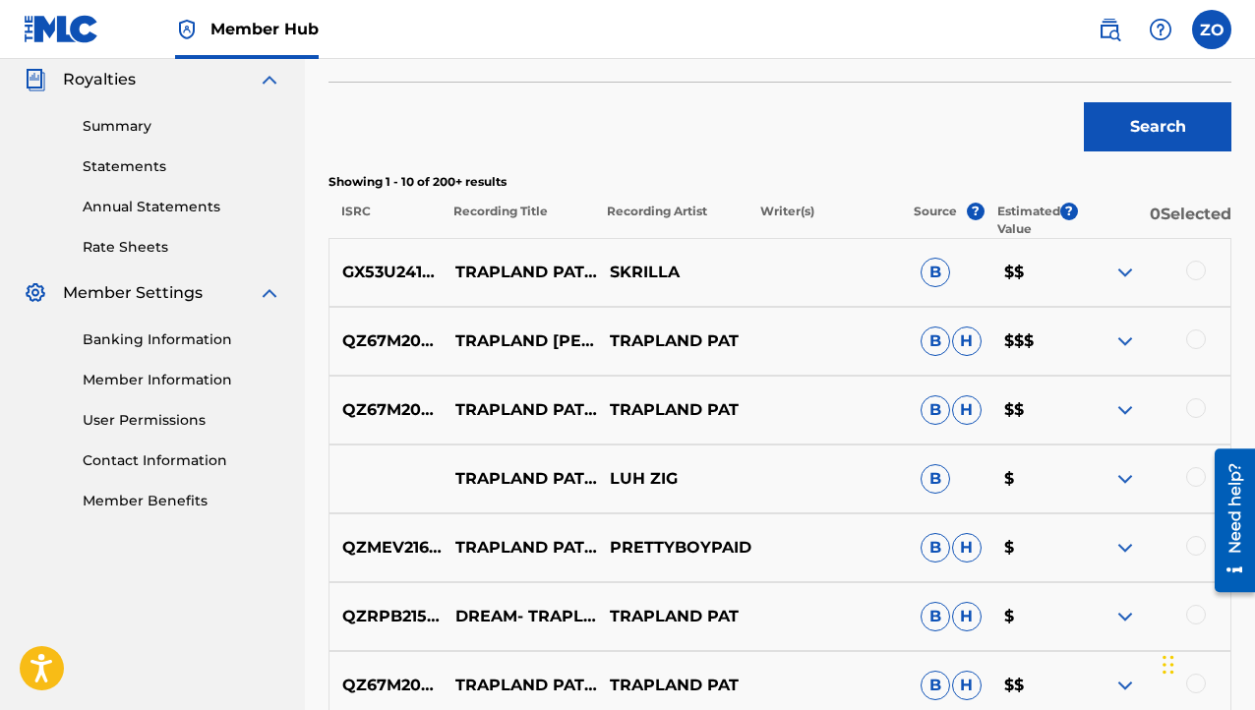
click at [1132, 271] on img at bounding box center [1126, 273] width 24 height 24
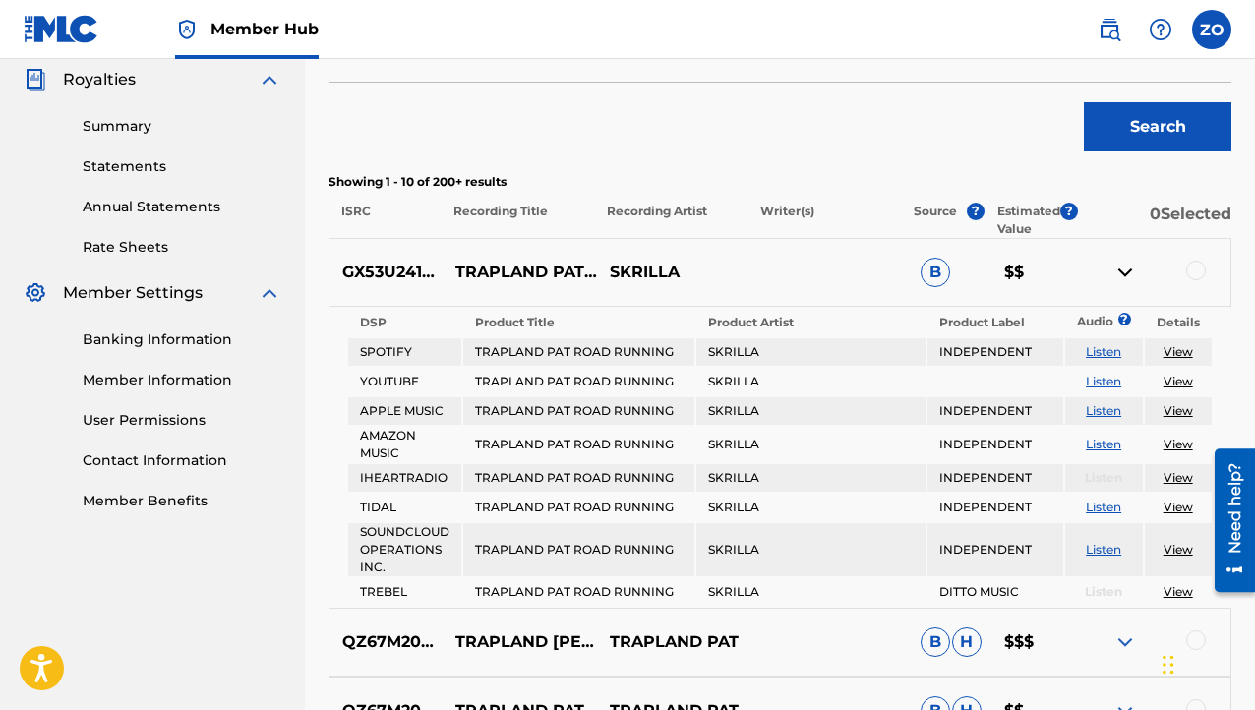
click at [1197, 276] on div at bounding box center [1197, 271] width 20 height 20
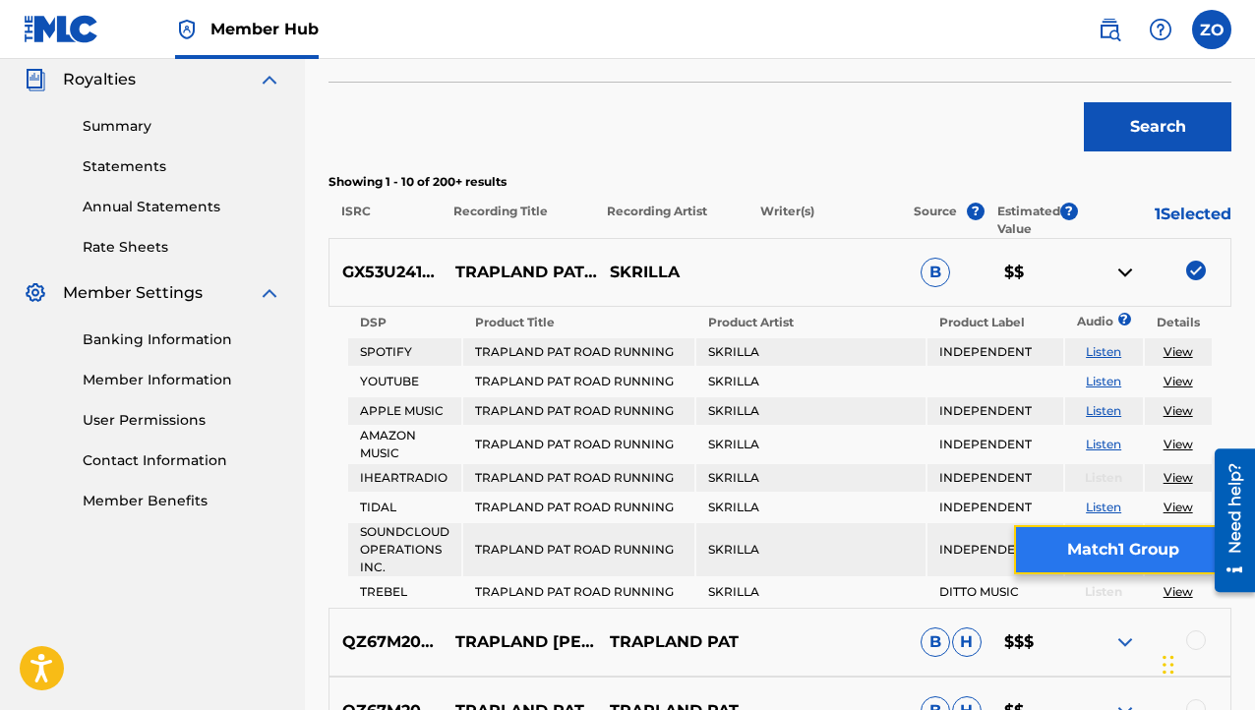
click at [1129, 535] on button "Match 1 Group" at bounding box center [1122, 549] width 217 height 49
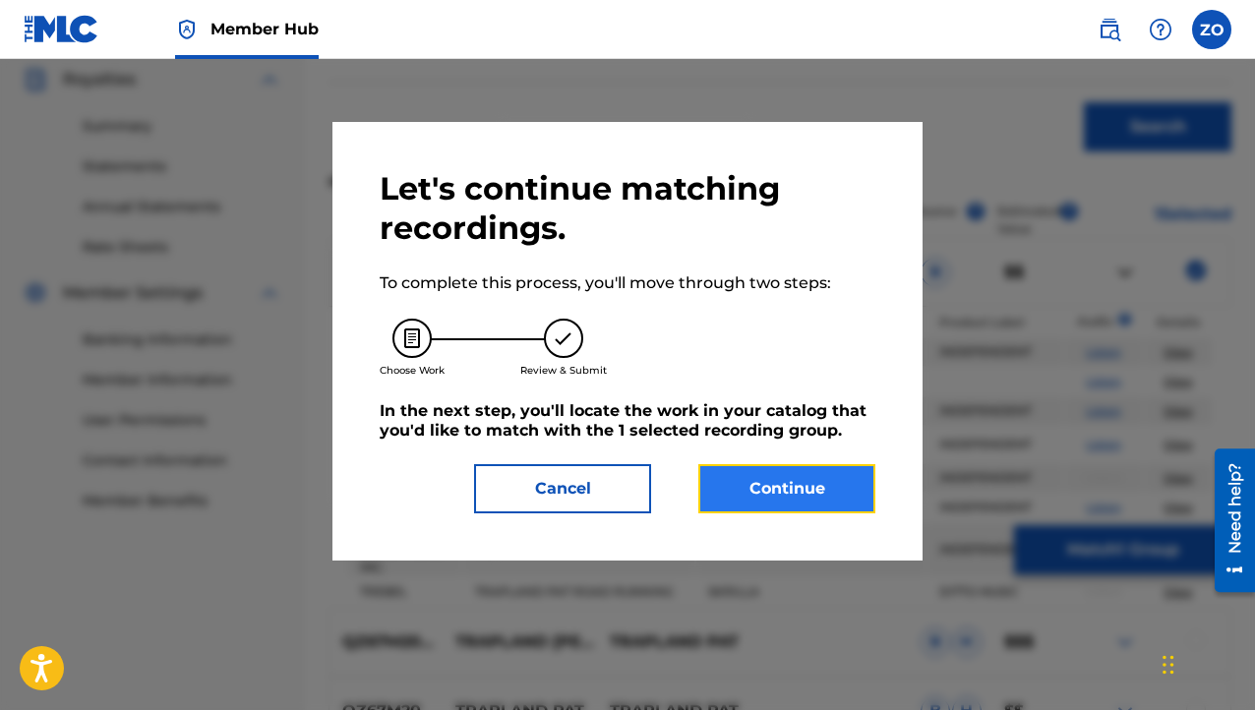
click at [760, 505] on button "Continue" at bounding box center [787, 488] width 177 height 49
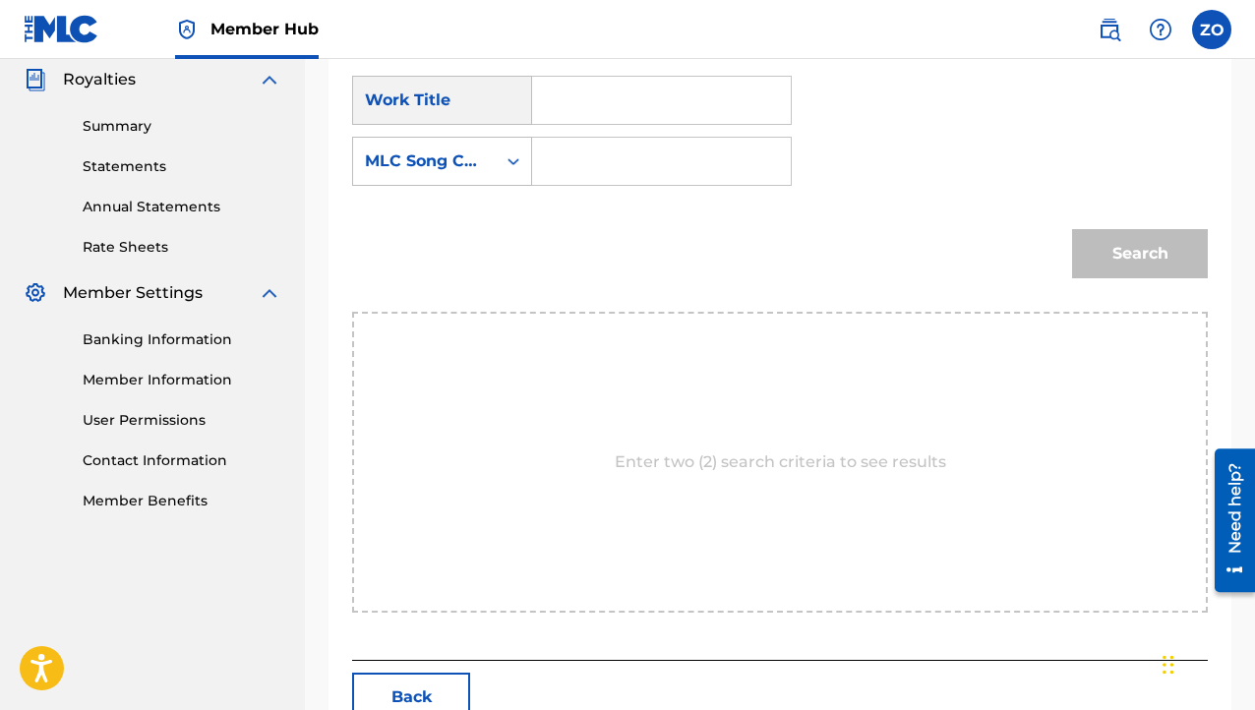
scroll to position [707, 0]
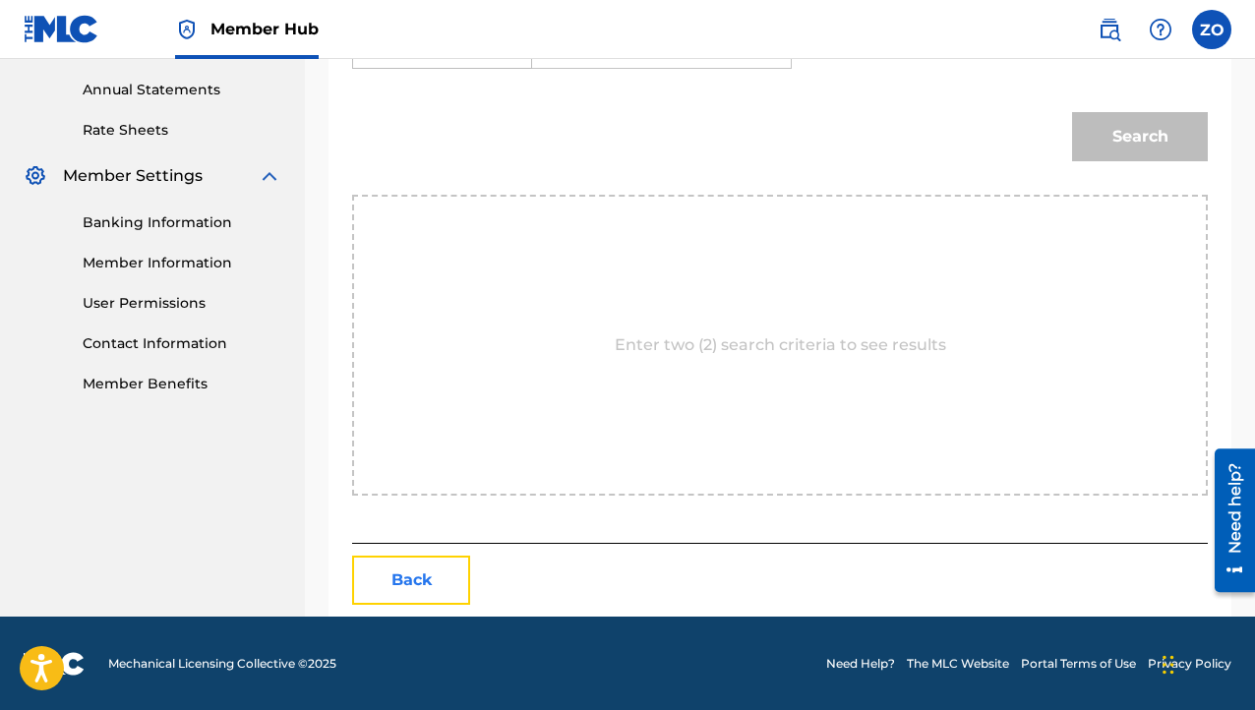
click at [460, 582] on button "Back" at bounding box center [411, 580] width 118 height 49
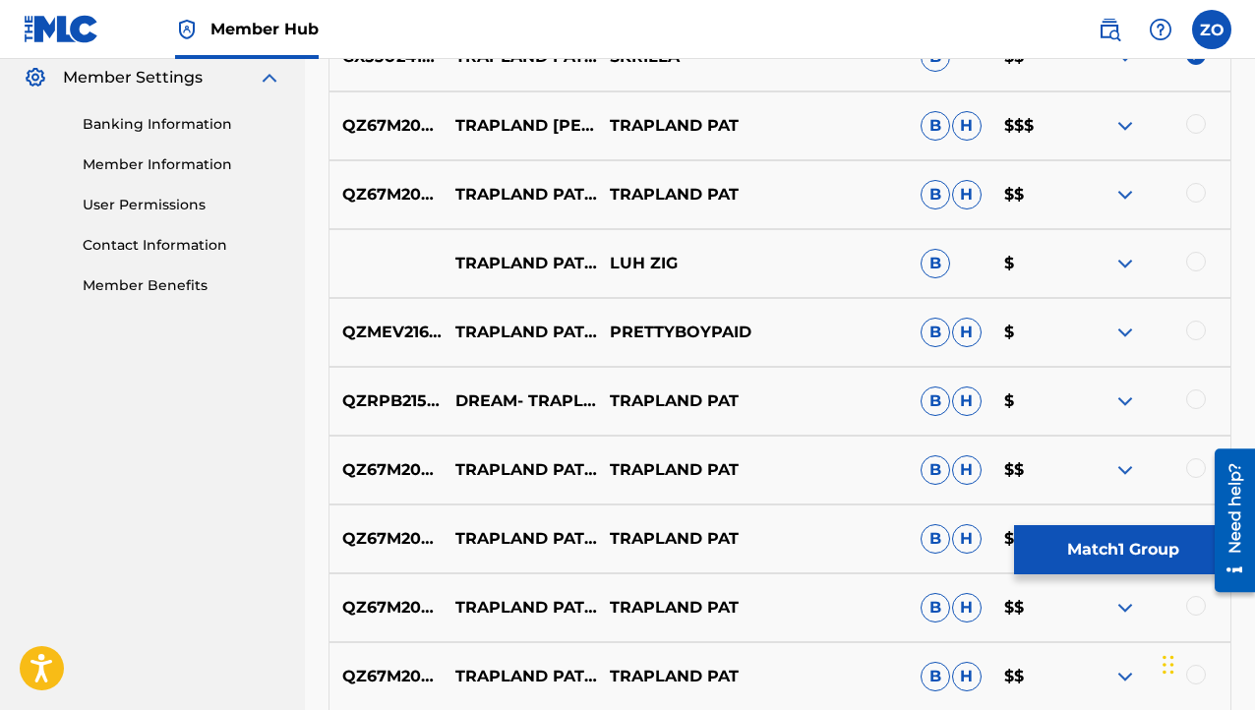
scroll to position [1048, 0]
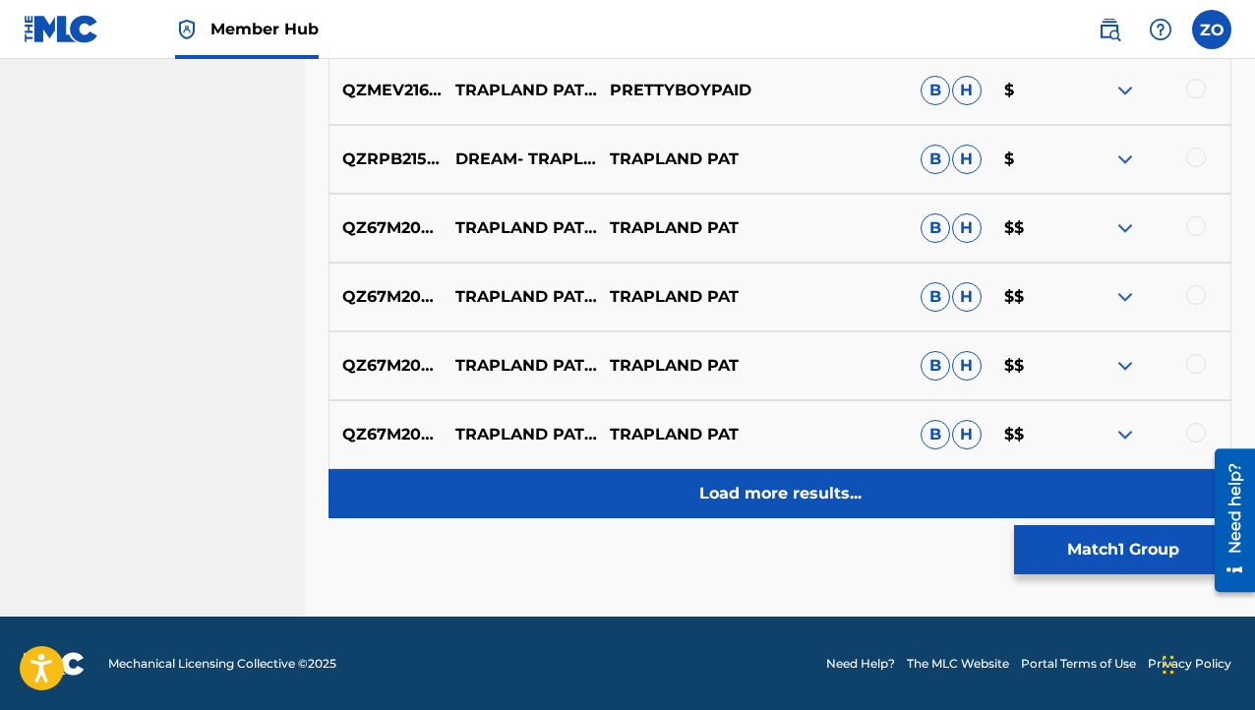
click at [774, 469] on div "Load more results..." at bounding box center [780, 493] width 903 height 49
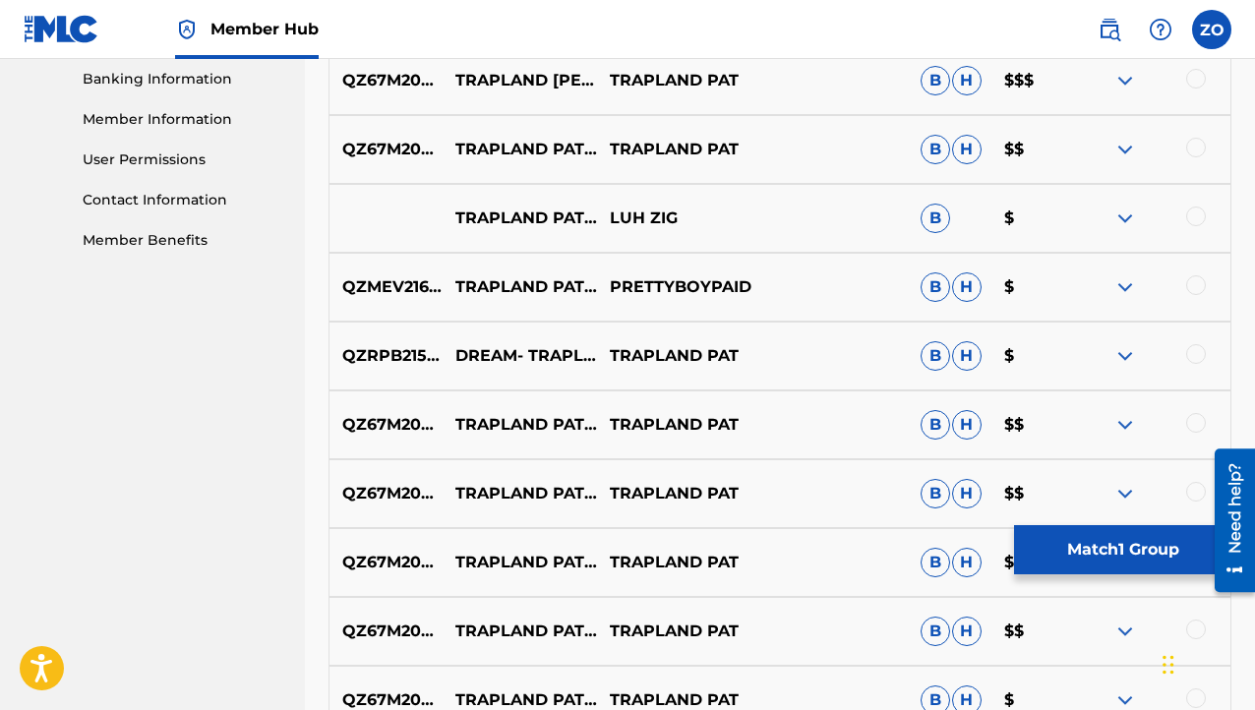
scroll to position [654, 0]
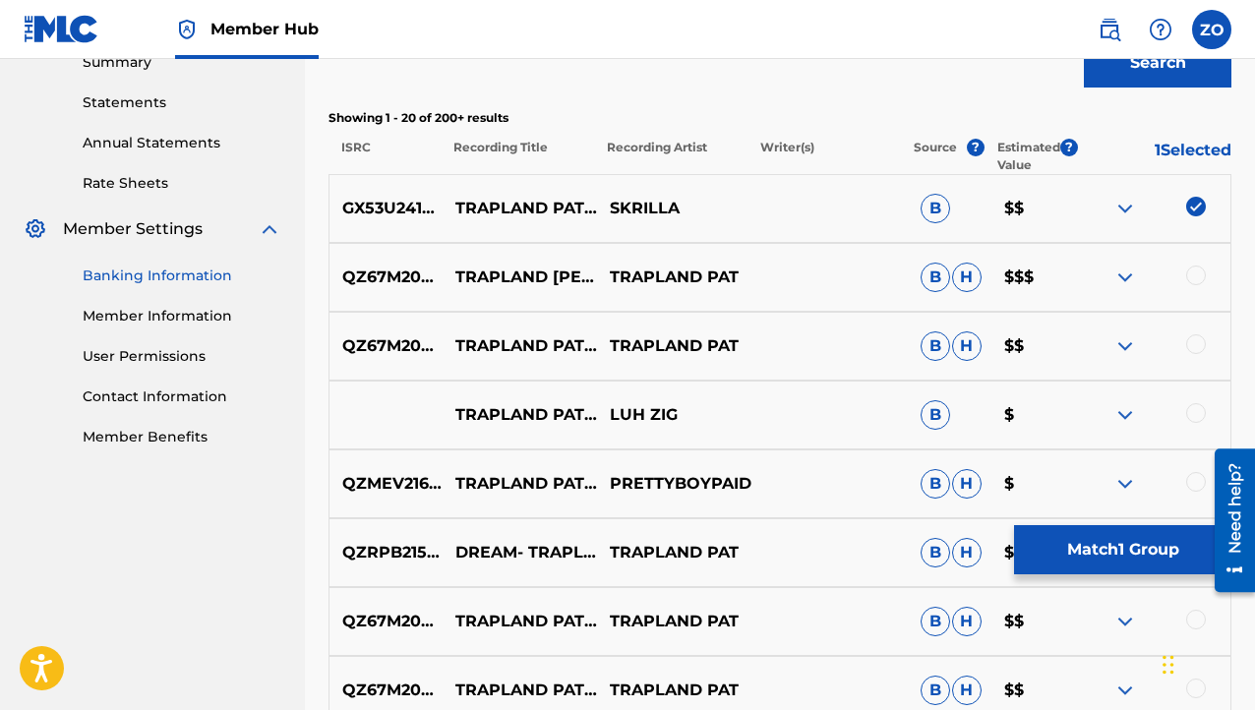
click at [204, 280] on link "Banking Information" at bounding box center [182, 276] width 199 height 21
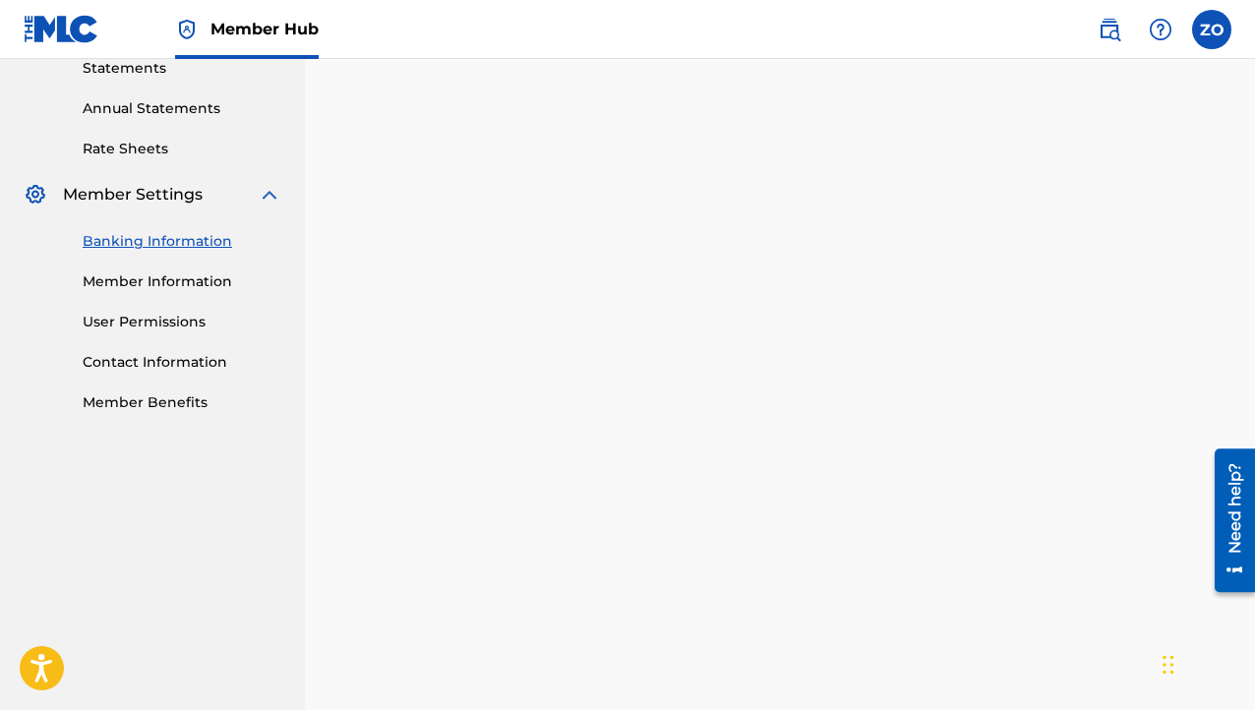
scroll to position [590, 0]
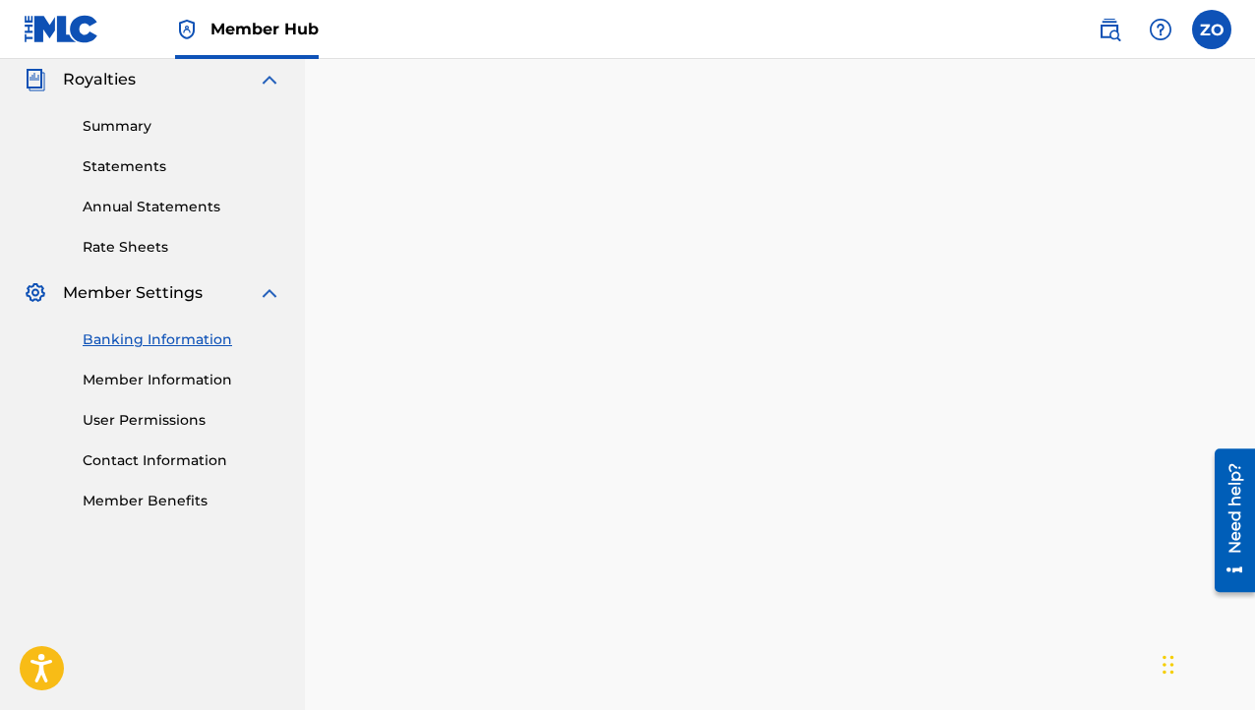
click at [213, 402] on div "Banking Information Member Information User Permissions Contact Information Mem…" at bounding box center [153, 408] width 258 height 207
click at [211, 383] on link "Member Information" at bounding box center [182, 380] width 199 height 21
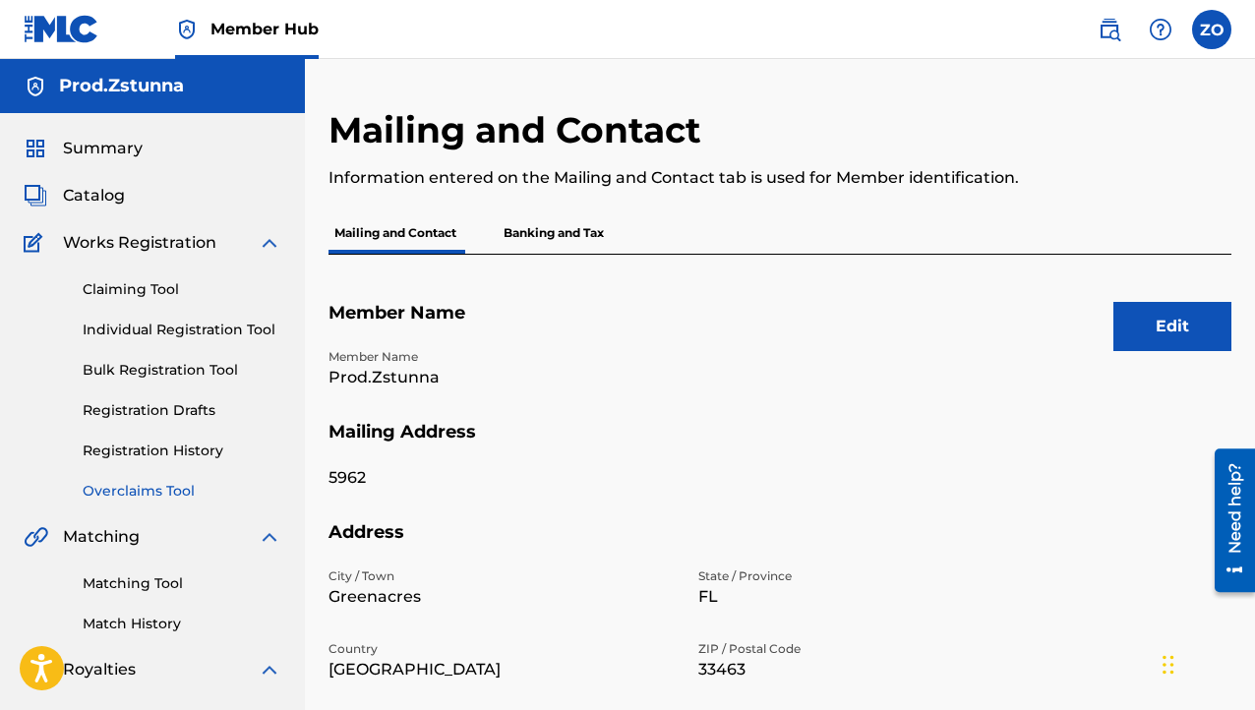
click at [142, 497] on link "Overclaims Tool" at bounding box center [182, 491] width 199 height 21
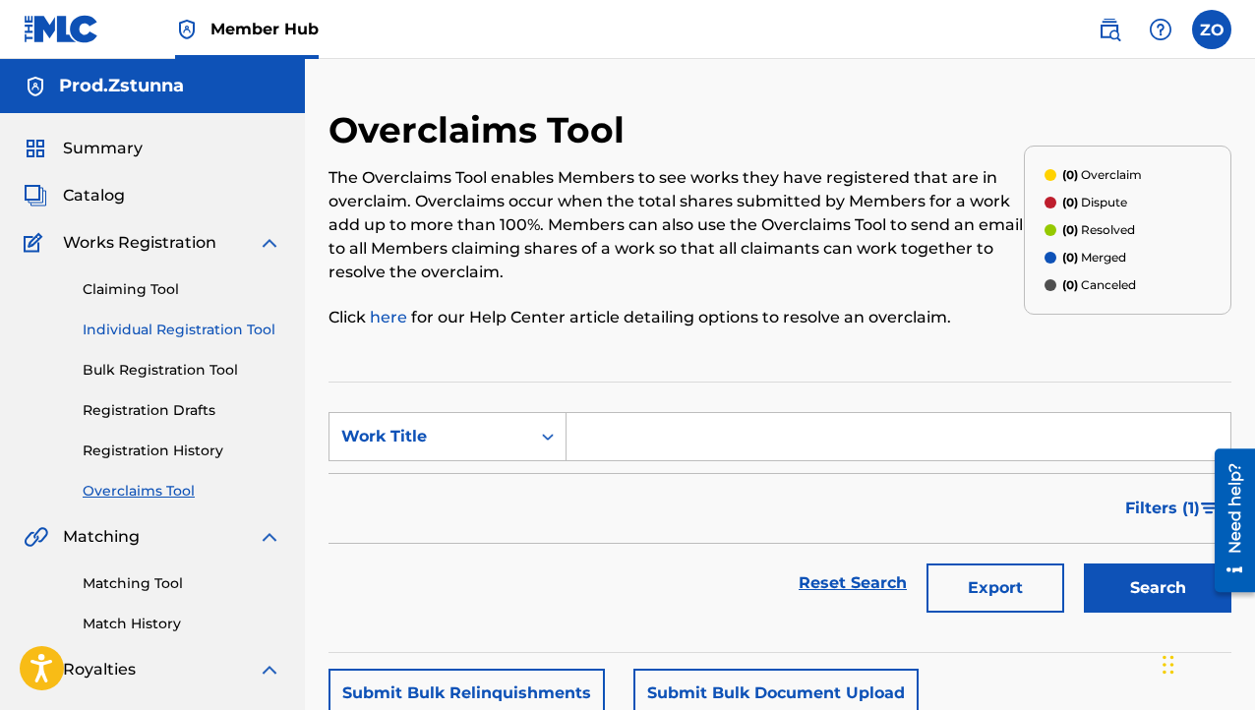
click at [203, 320] on link "Individual Registration Tool" at bounding box center [182, 330] width 199 height 21
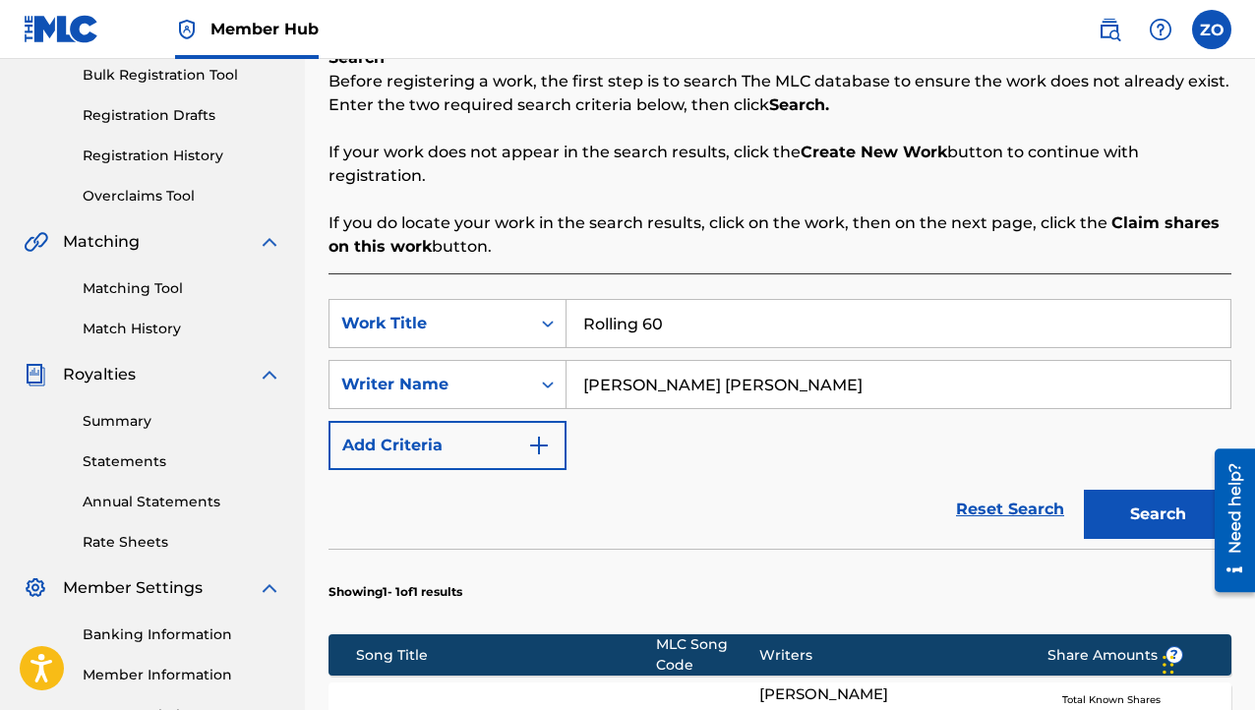
scroll to position [197, 0]
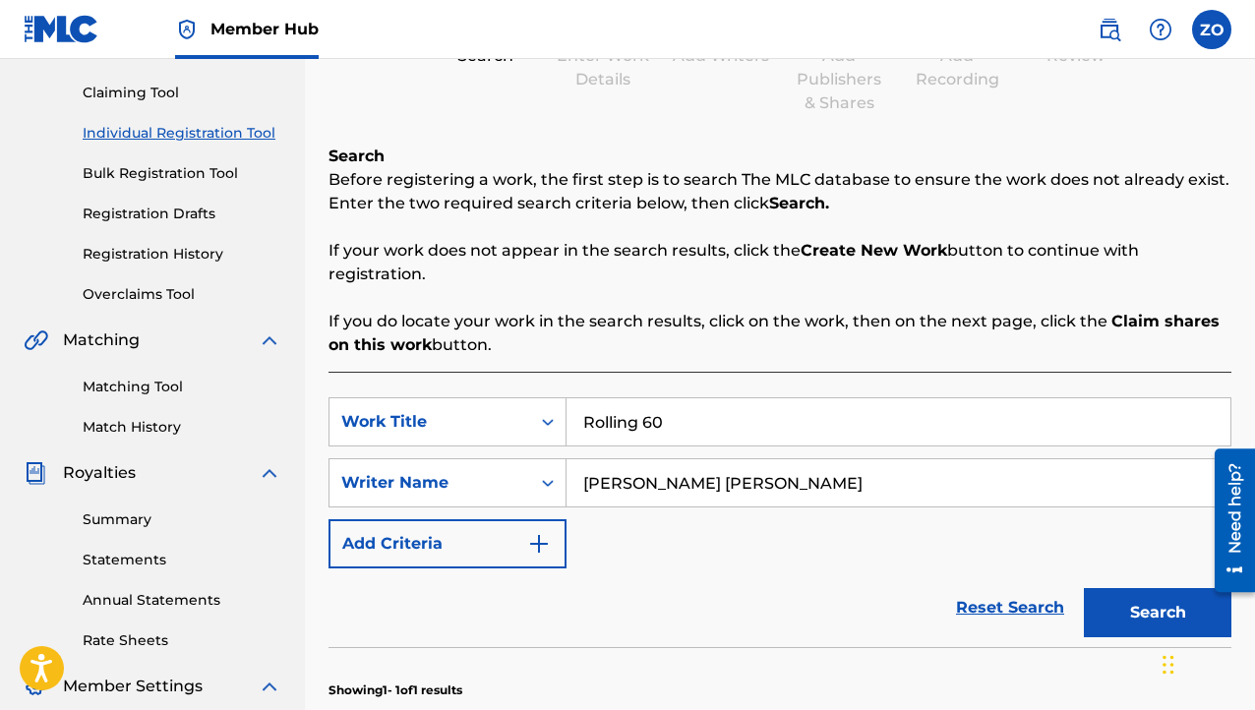
drag, startPoint x: 716, startPoint y: 419, endPoint x: 99, endPoint y: 451, distance: 617.7
click at [103, 451] on main "Prod.Zstunna Summary Catalog Works Registration Claiming Tool Individual Regist…" at bounding box center [627, 476] width 1255 height 1229
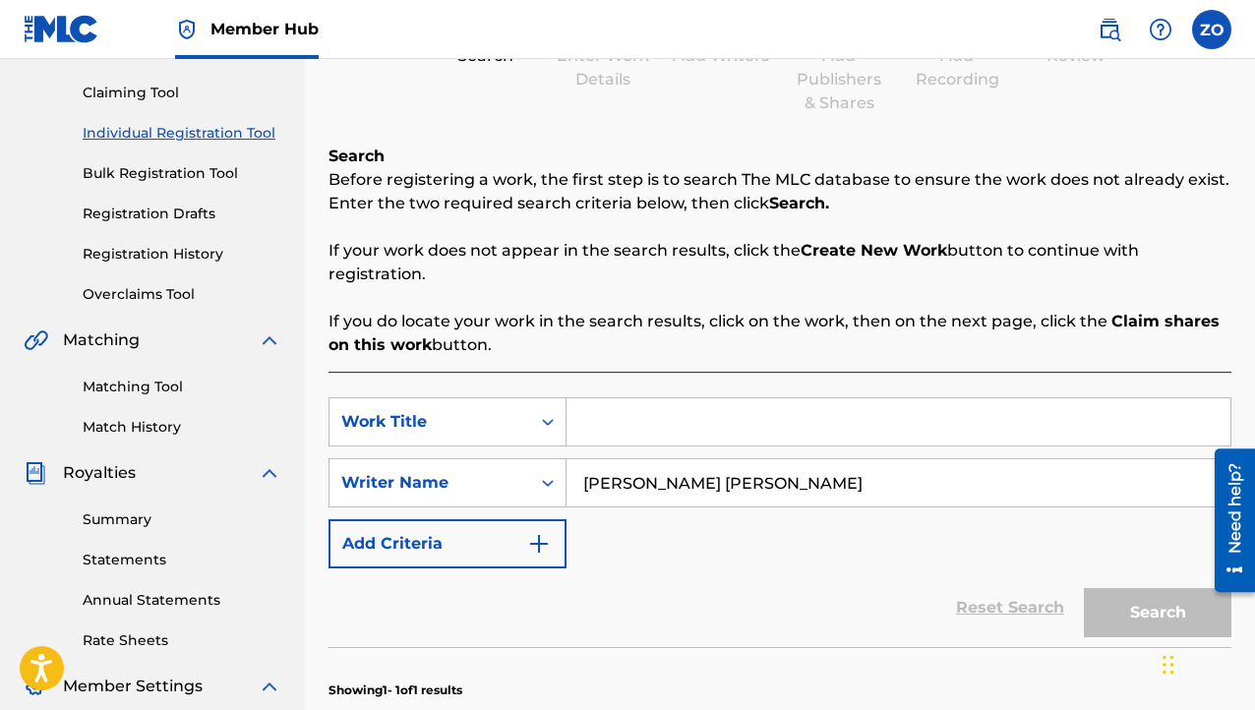
drag, startPoint x: 838, startPoint y: 477, endPoint x: -22, endPoint y: 623, distance: 872.1
click at [0, 514] on html "Accessibility Screen-Reader Guide, Feedback, and Issue Reporting | New window C…" at bounding box center [627, 158] width 1255 height 710
click at [634, 424] on input "Search Form" at bounding box center [899, 421] width 664 height 47
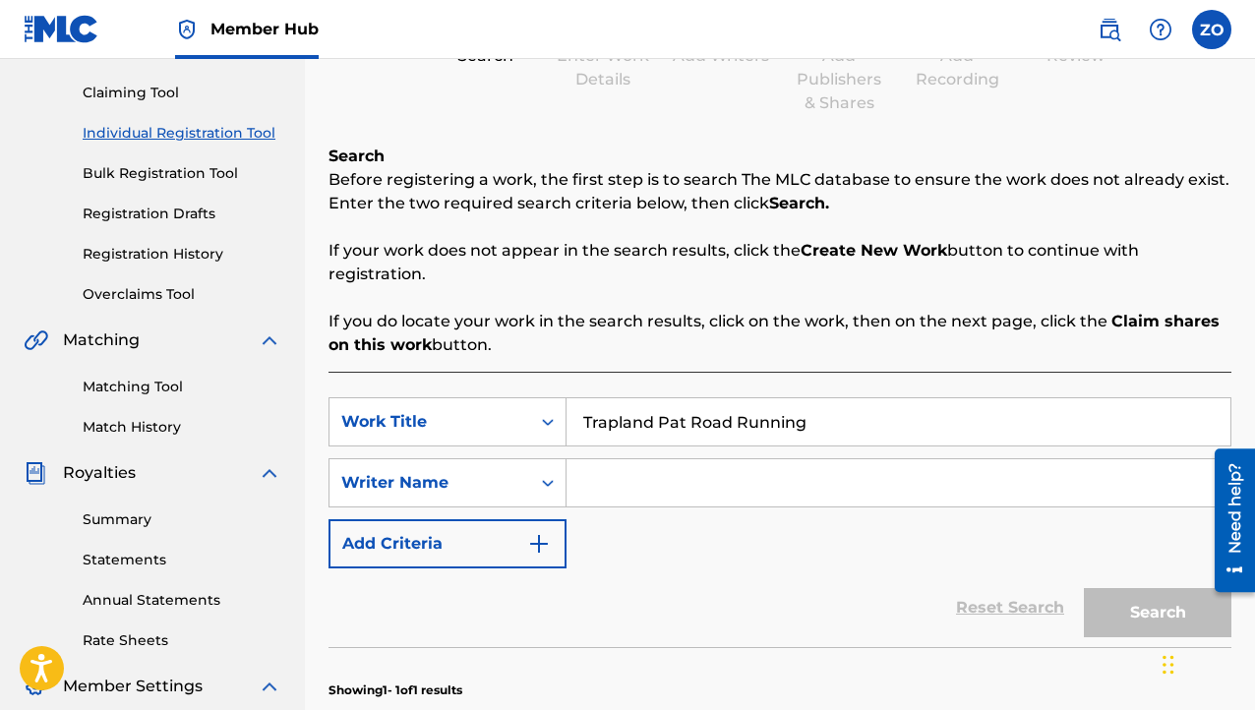
type input "Trapland Pat Road Running"
click at [579, 482] on input "Search Form" at bounding box center [899, 482] width 664 height 47
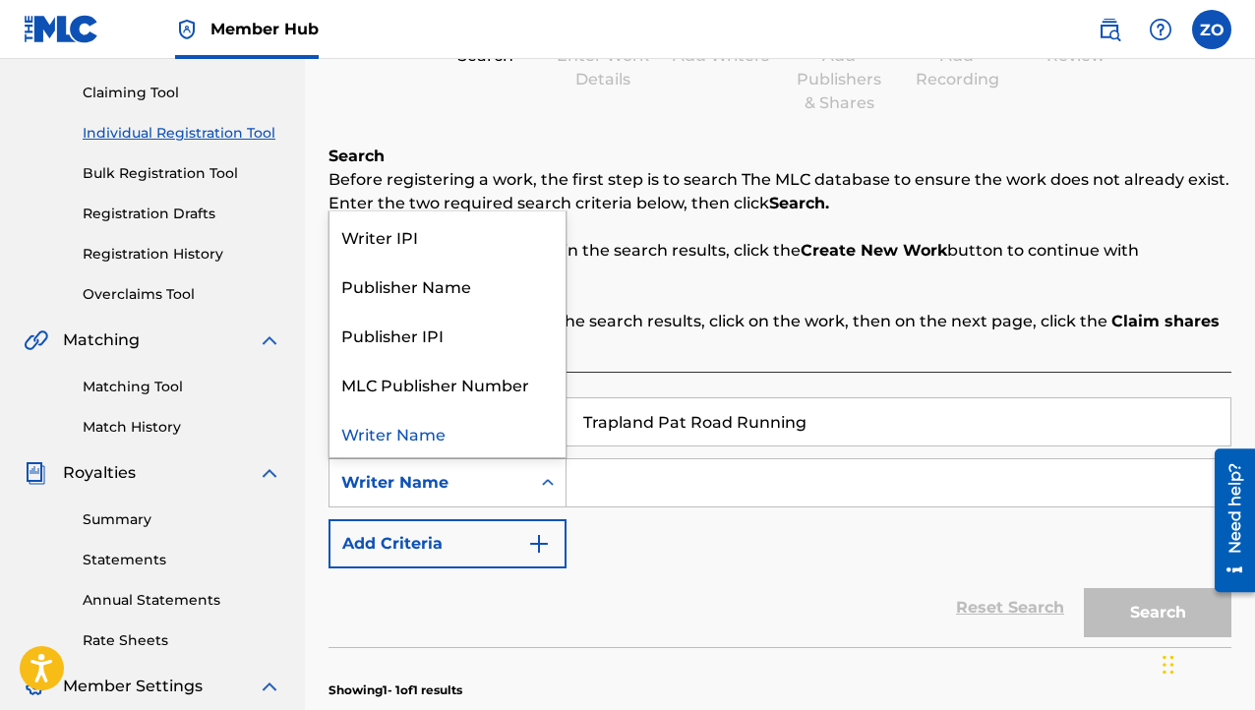
click at [484, 472] on div "Writer Name" at bounding box center [429, 483] width 177 height 24
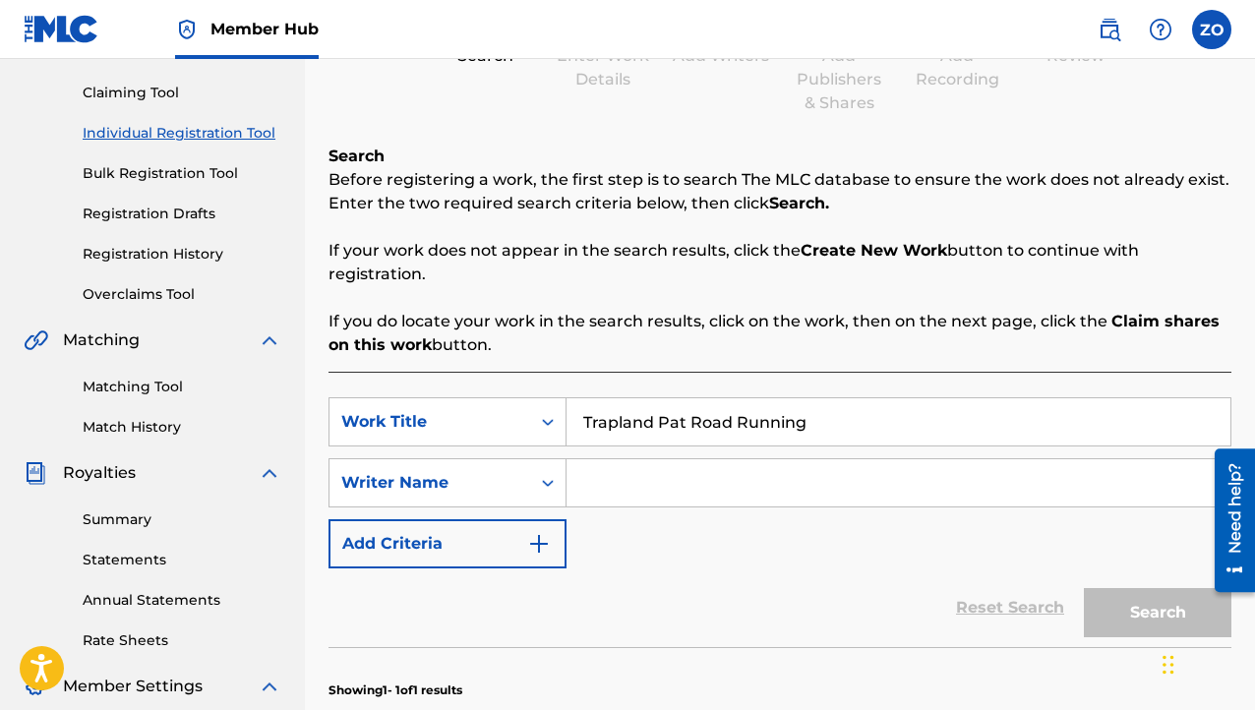
click at [661, 482] on input "Search Form" at bounding box center [899, 482] width 664 height 47
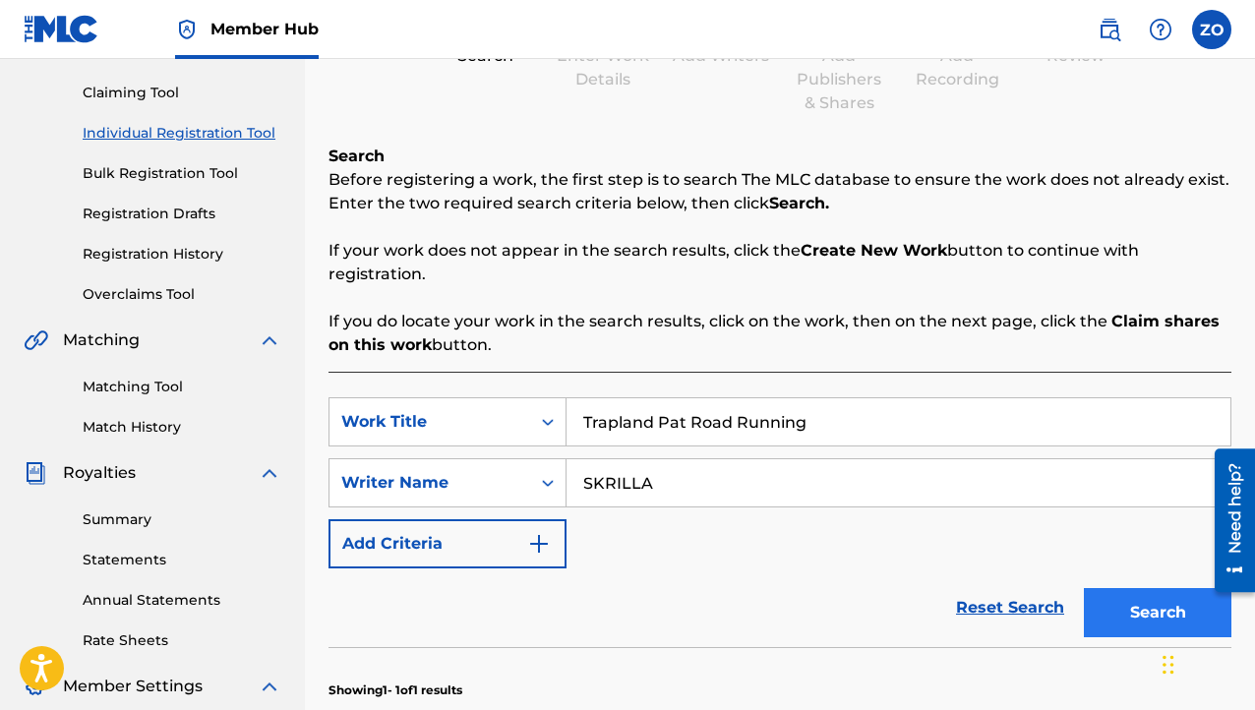
type input "SKRILLA"
click at [1184, 611] on button "Search" at bounding box center [1158, 612] width 148 height 49
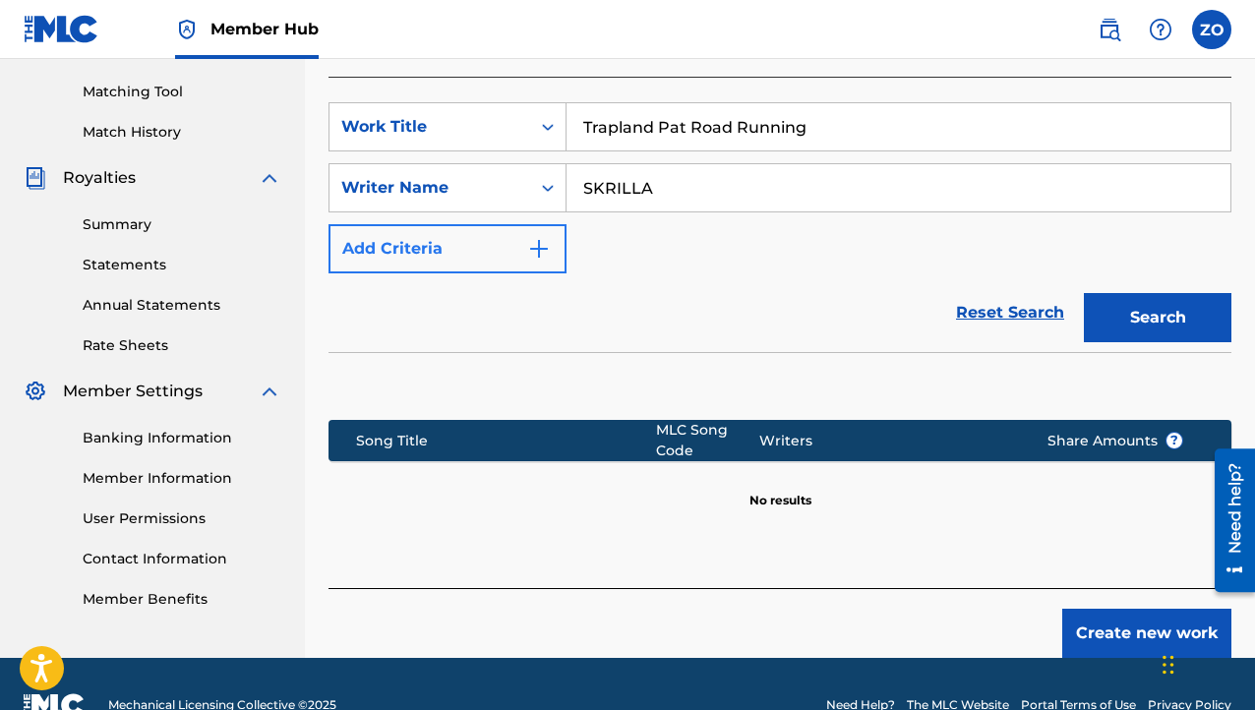
drag, startPoint x: 728, startPoint y: 197, endPoint x: 372, endPoint y: 228, distance: 357.6
click at [378, 227] on div "SearchWithCriteriafeca176a-f95f-4a09-8c13-73235be27704 Work Title Trapland Pat …" at bounding box center [780, 187] width 903 height 171
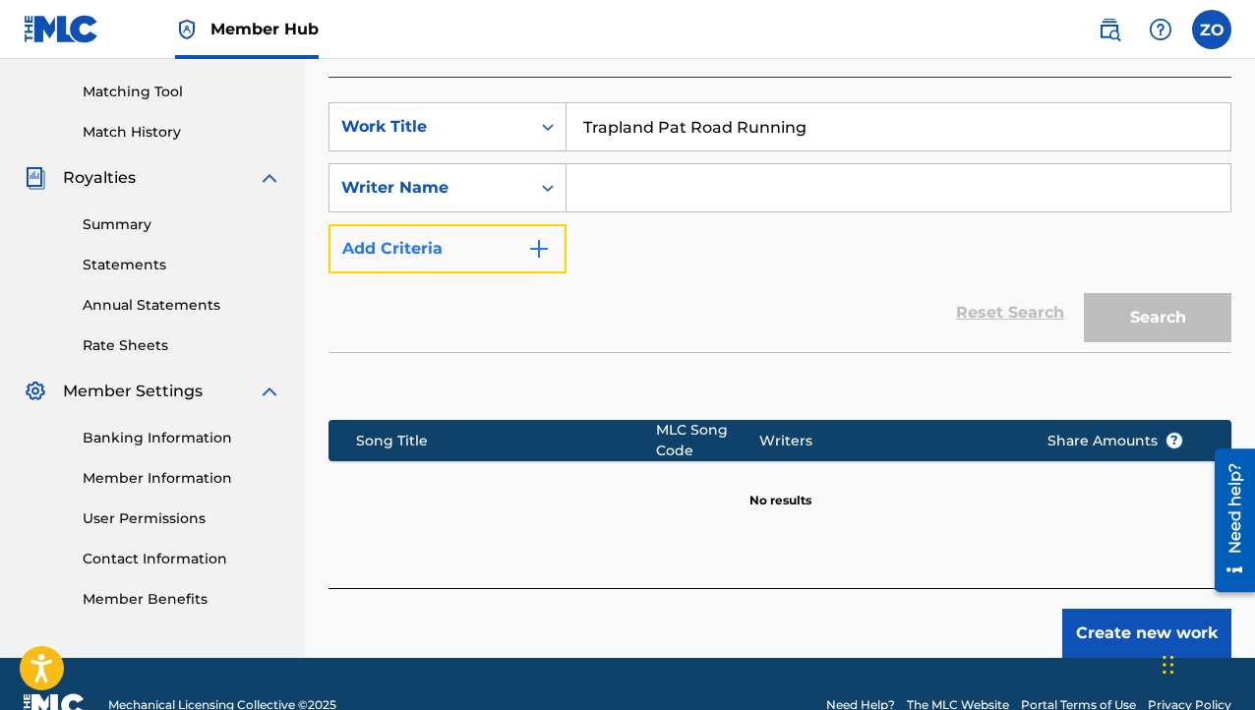
click at [476, 268] on button "Add Criteria" at bounding box center [448, 248] width 238 height 49
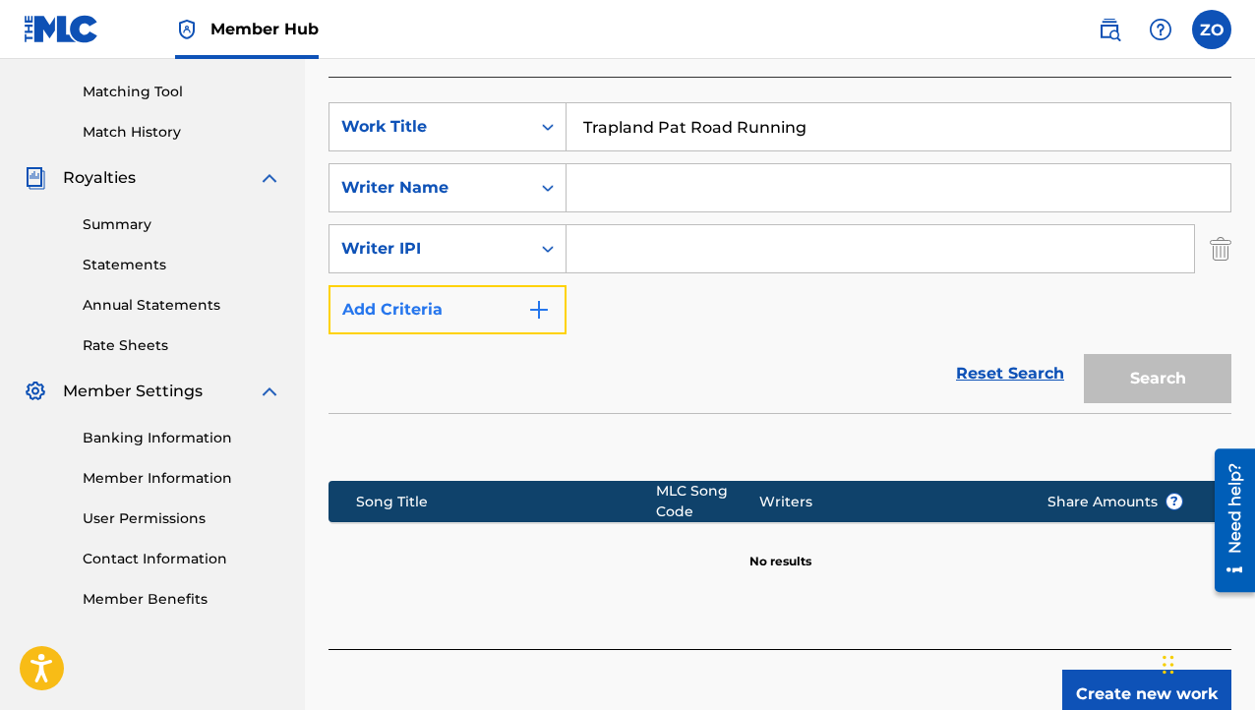
click at [493, 313] on button "Add Criteria" at bounding box center [448, 309] width 238 height 49
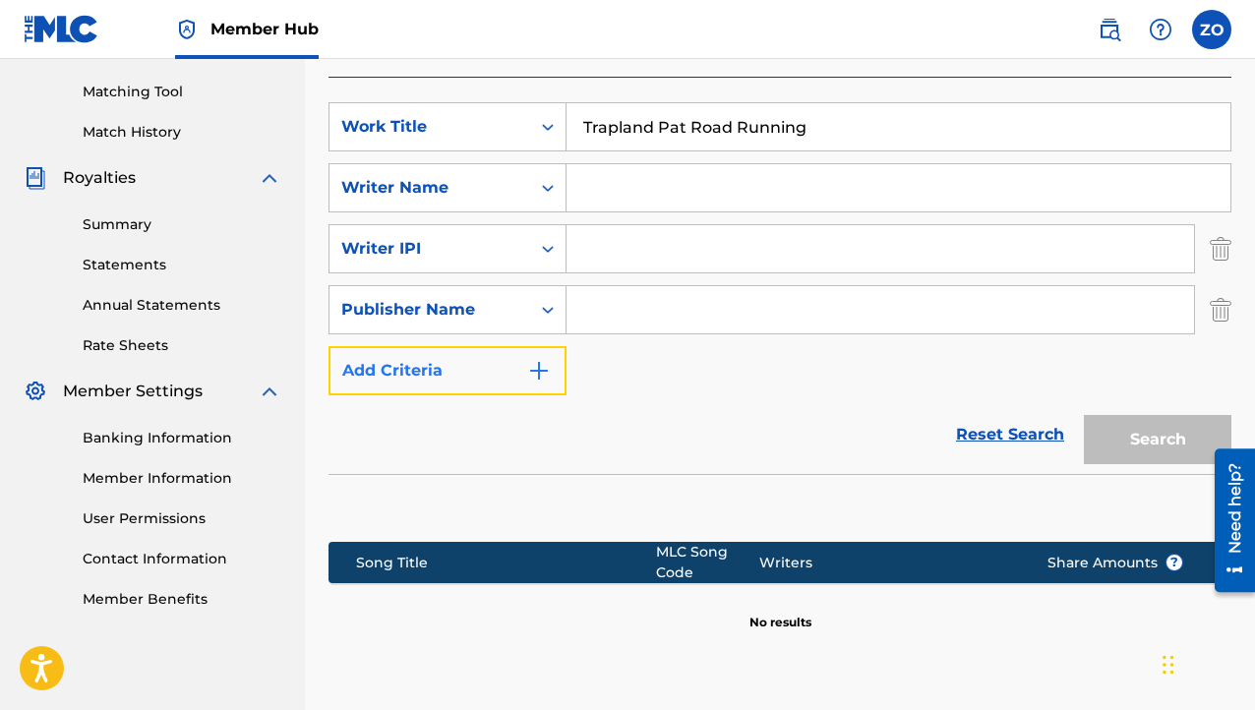
click at [472, 353] on button "Add Criteria" at bounding box center [448, 370] width 238 height 49
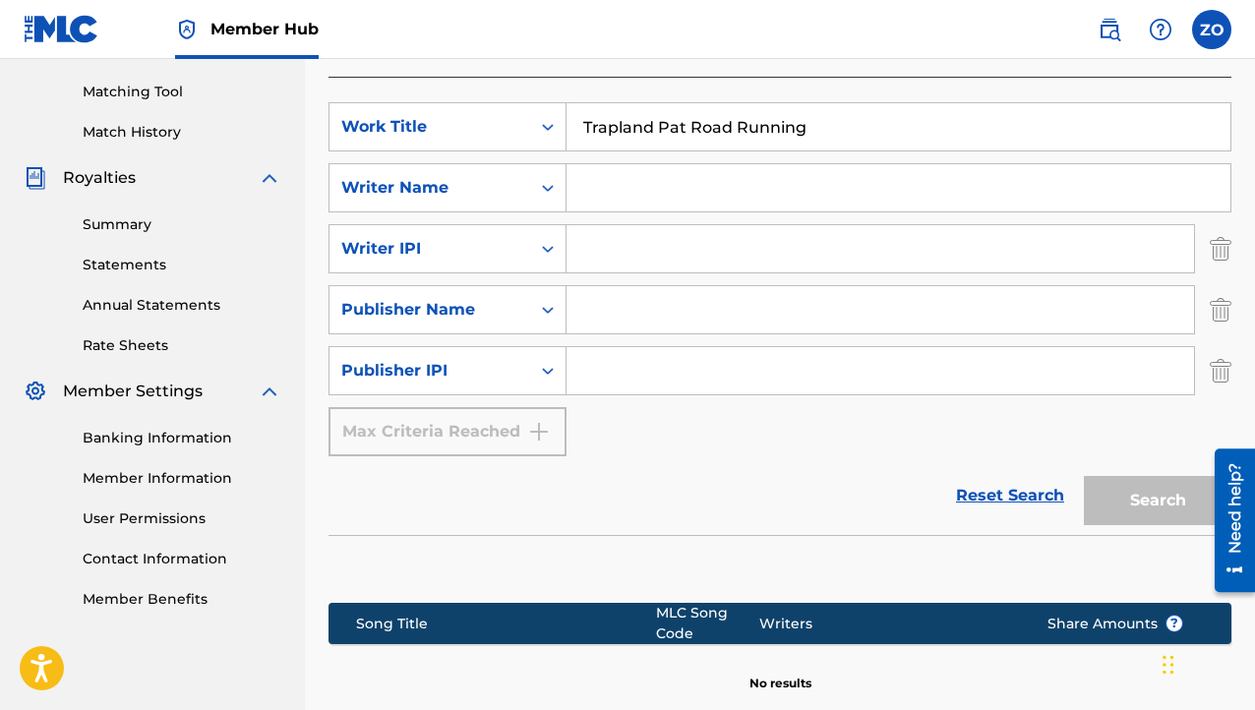
click at [653, 324] on input "Search Form" at bounding box center [881, 309] width 628 height 47
type input "SKIRLLA"
click at [785, 481] on div "Reset Search Search" at bounding box center [780, 496] width 903 height 79
click at [576, 371] on input "Search Form" at bounding box center [881, 370] width 628 height 47
click at [605, 248] on input "Search Form" at bounding box center [881, 248] width 628 height 47
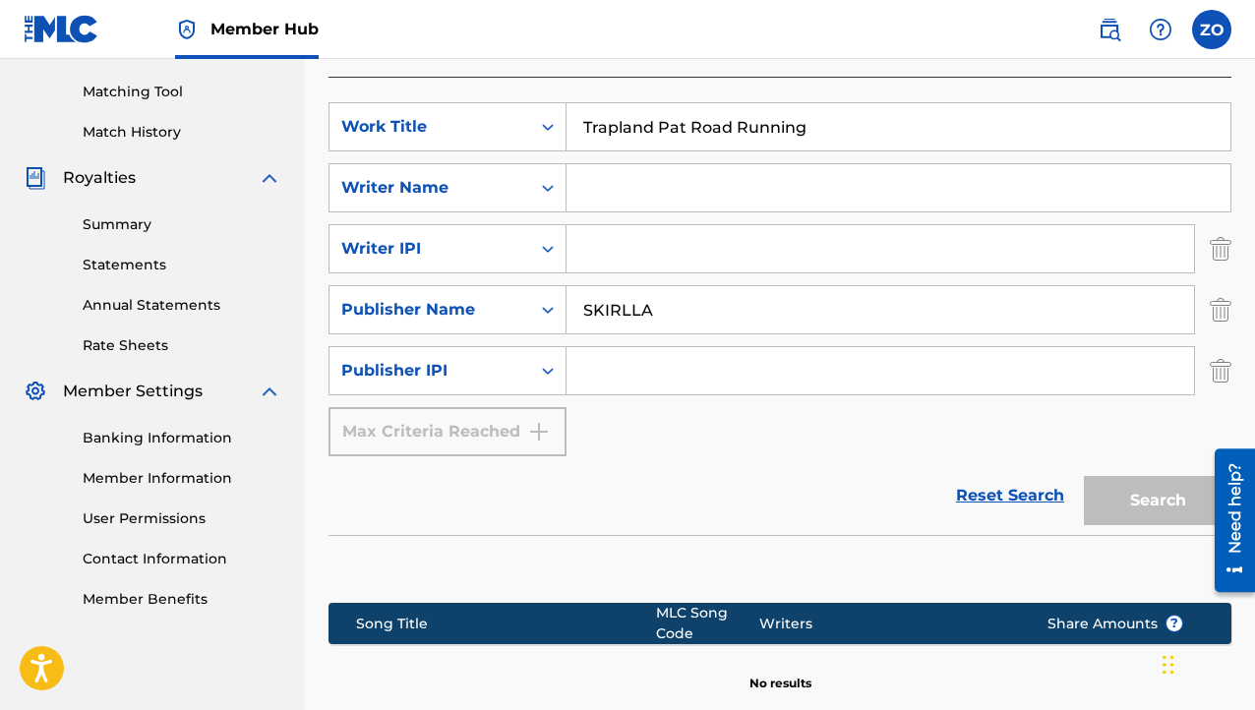
click at [597, 202] on input "Search Form" at bounding box center [899, 187] width 664 height 47
click at [935, 536] on section at bounding box center [780, 564] width 903 height 58
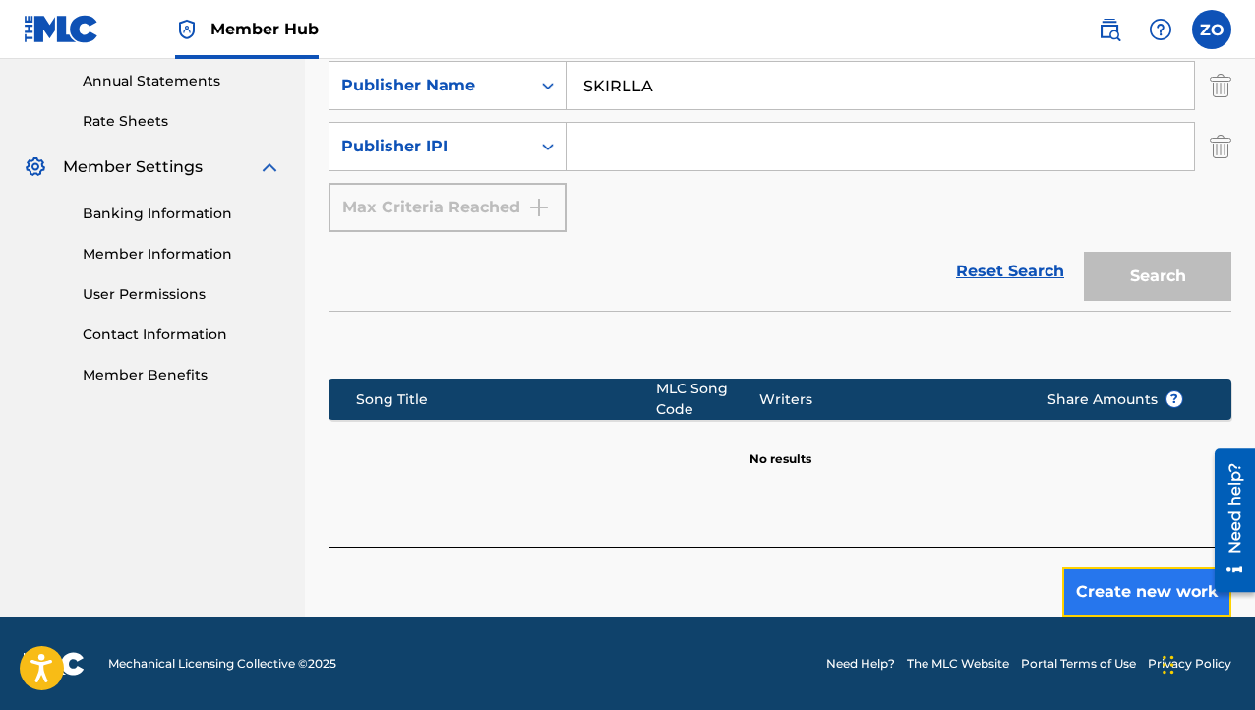
click at [1163, 582] on button "Create new work" at bounding box center [1147, 592] width 169 height 49
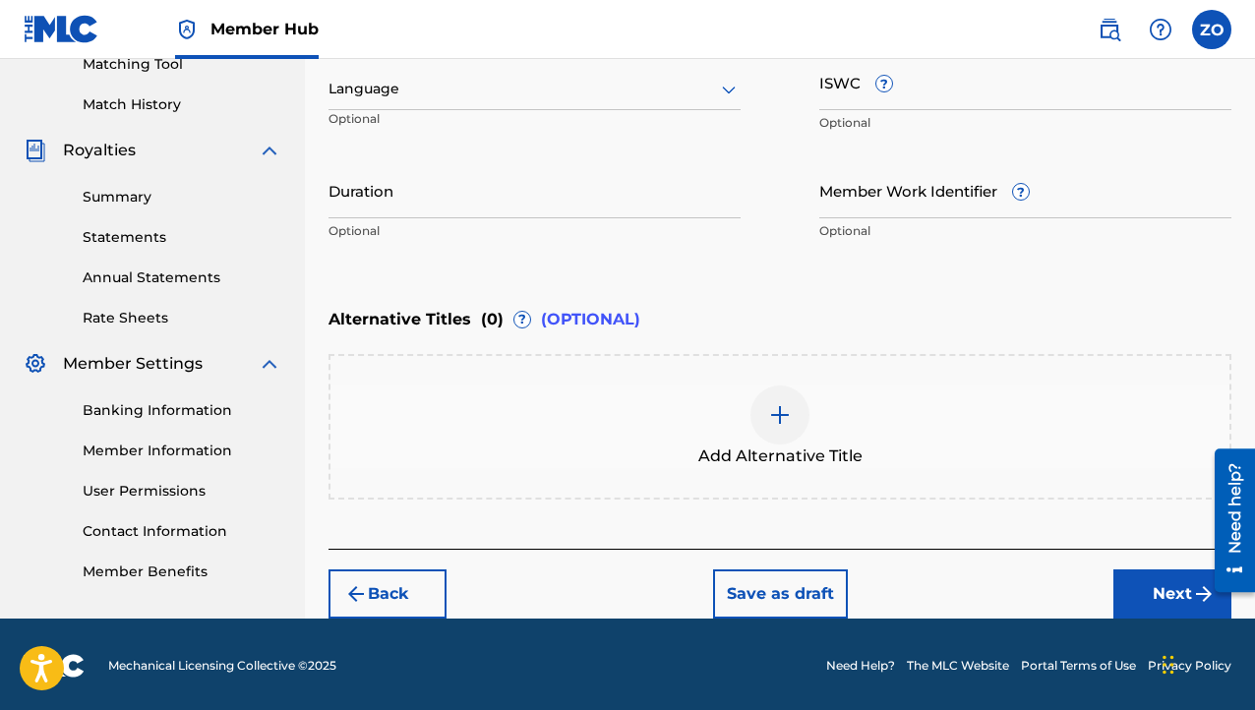
scroll to position [126, 0]
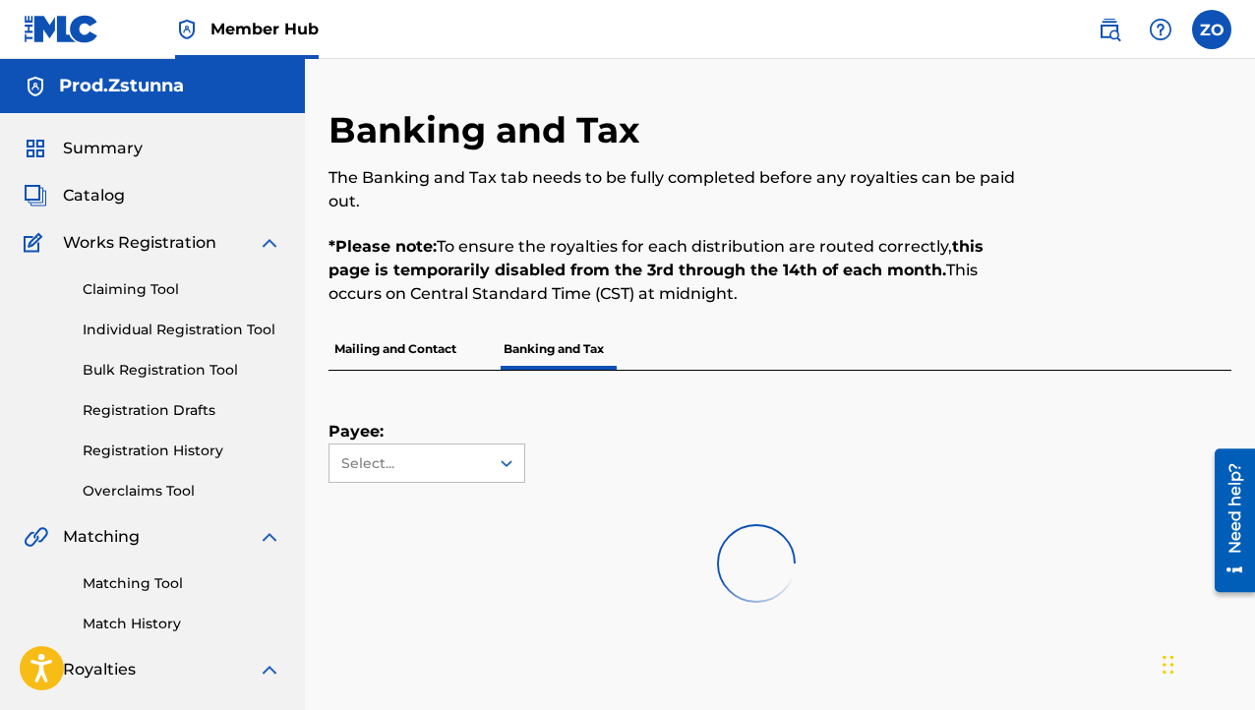
scroll to position [509, 0]
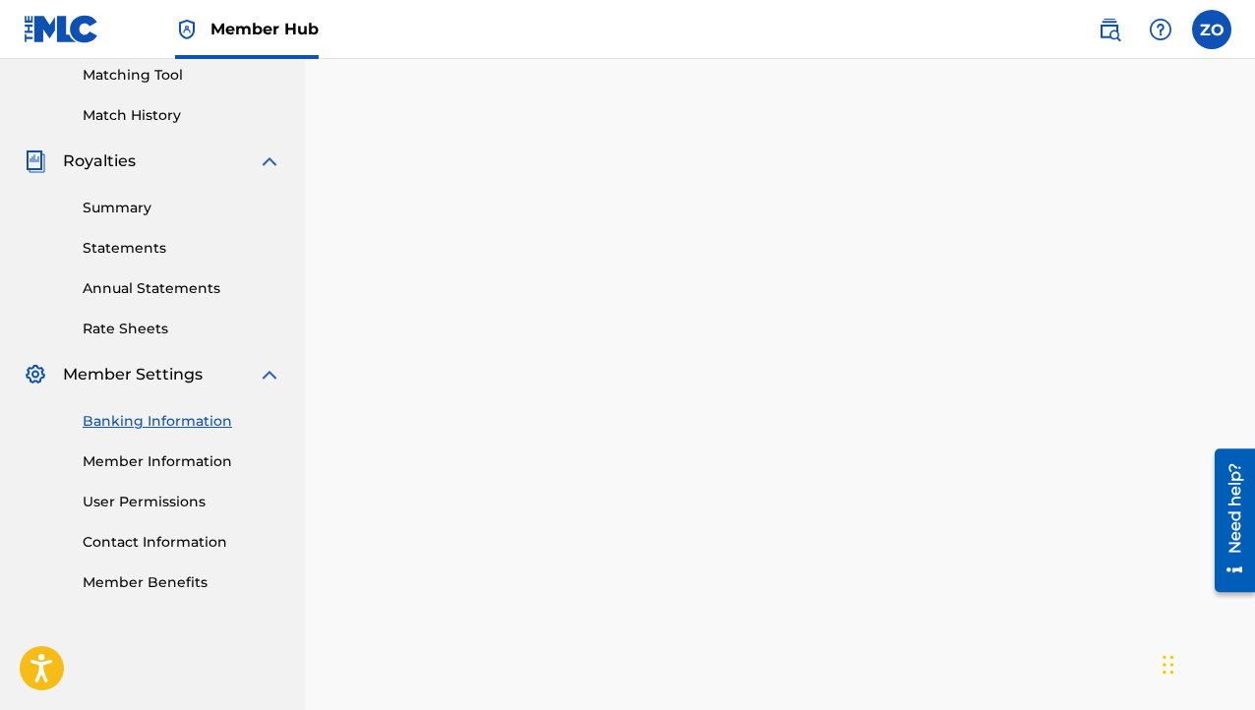
click at [45, 31] on img at bounding box center [62, 29] width 76 height 29
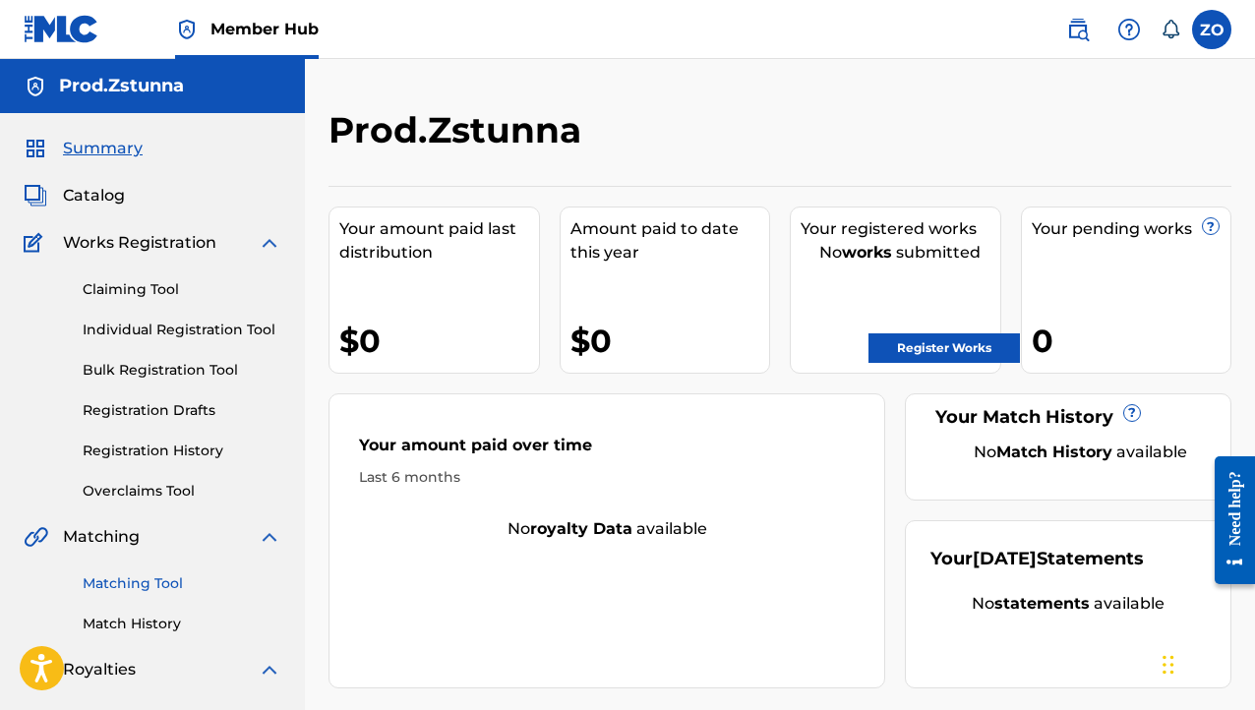
click at [118, 591] on link "Matching Tool" at bounding box center [182, 584] width 199 height 21
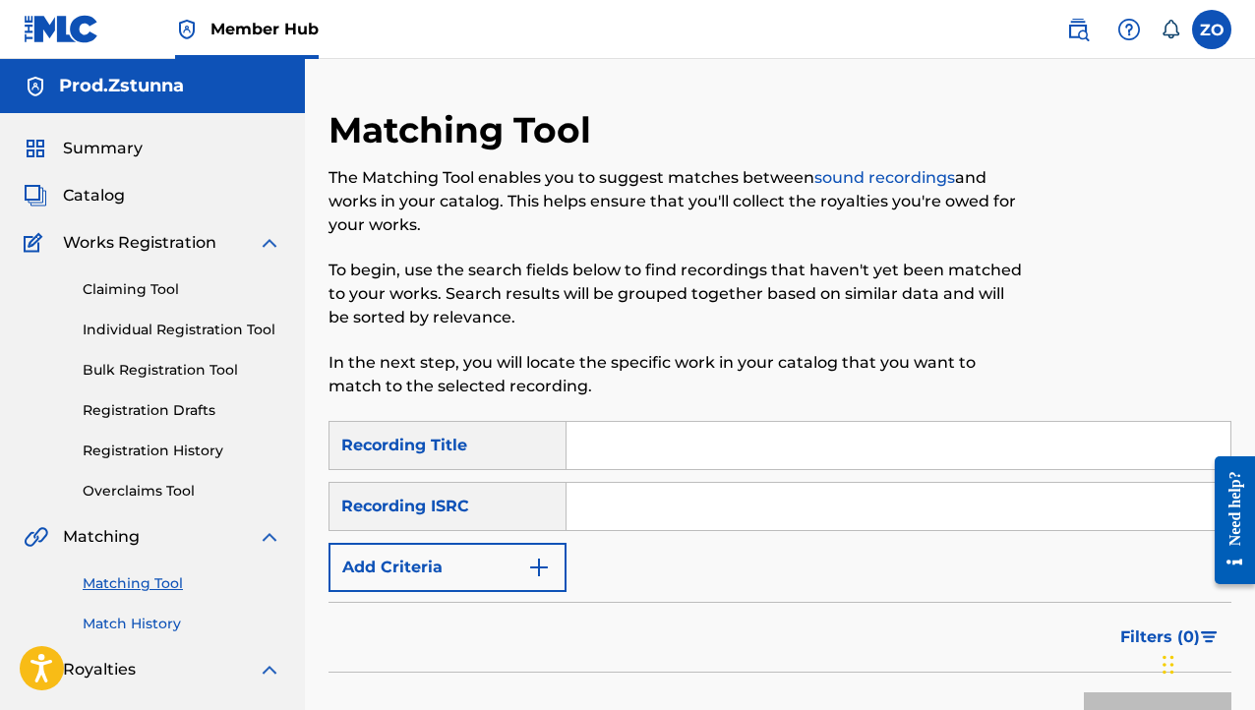
click at [128, 619] on link "Match History" at bounding box center [182, 624] width 199 height 21
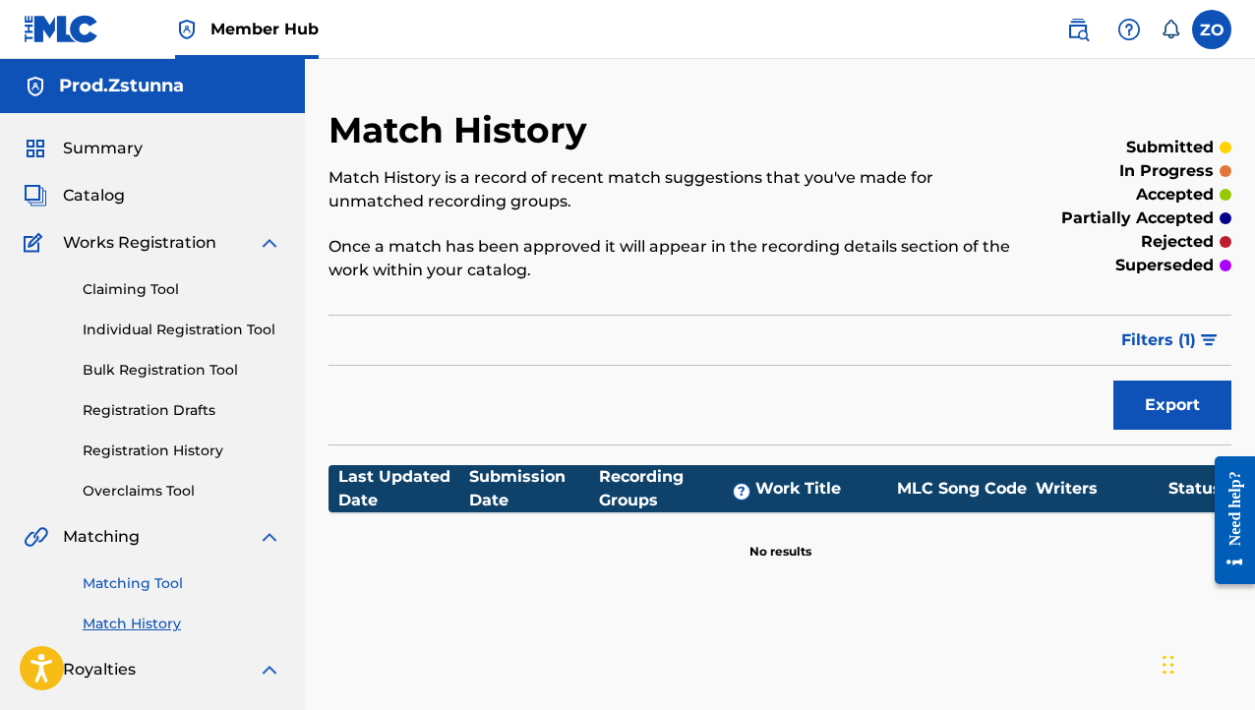
click at [124, 582] on link "Matching Tool" at bounding box center [182, 584] width 199 height 21
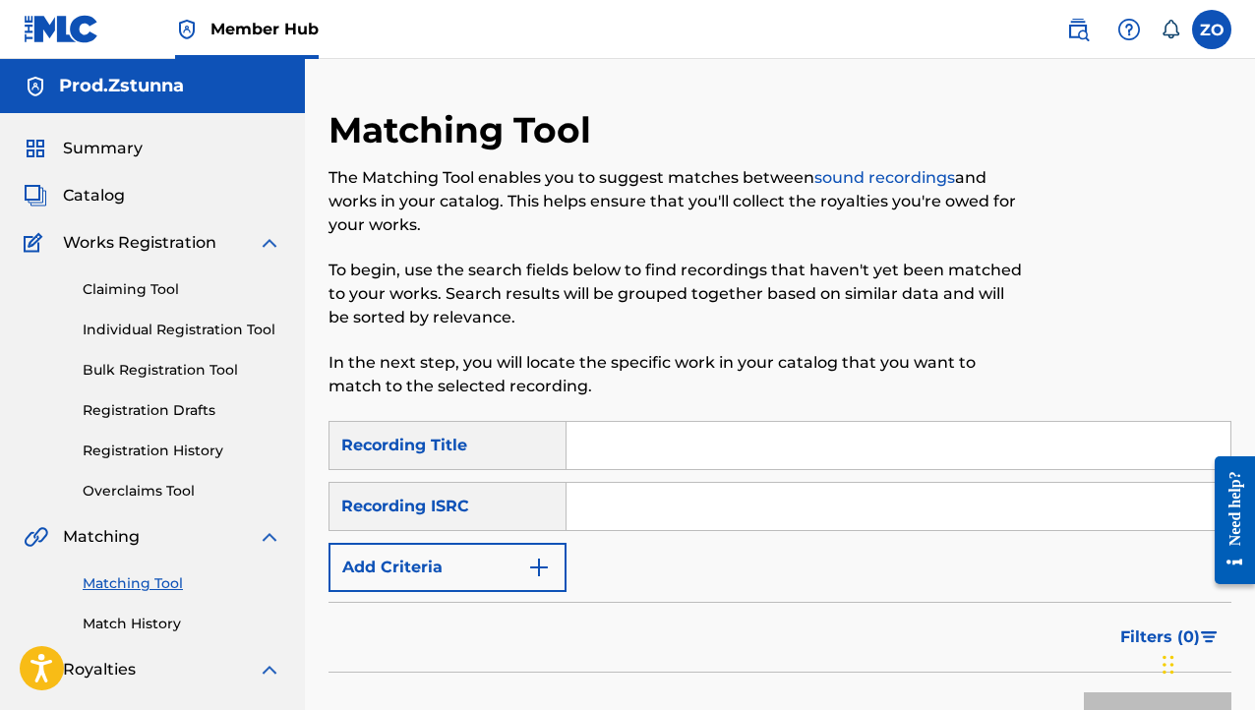
click at [617, 434] on input "Search Form" at bounding box center [899, 445] width 664 height 47
type input "Trapland Pat Road Running"
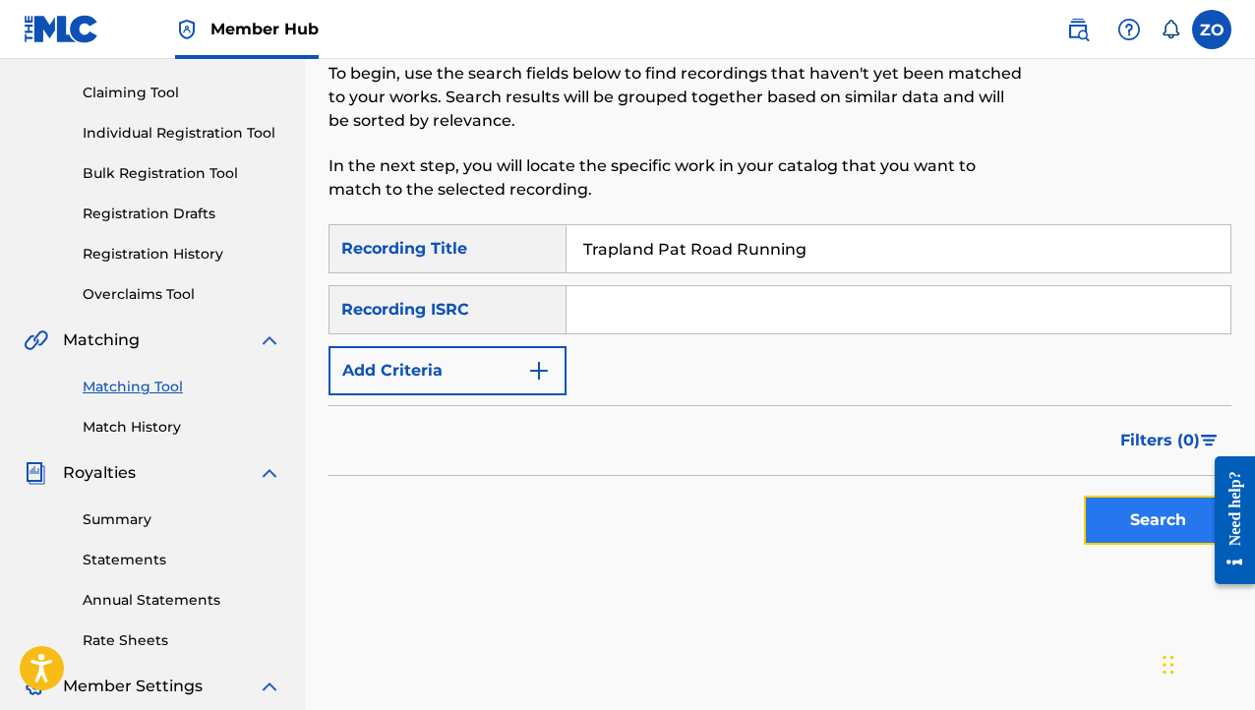
click at [1156, 528] on button "Search" at bounding box center [1158, 520] width 148 height 49
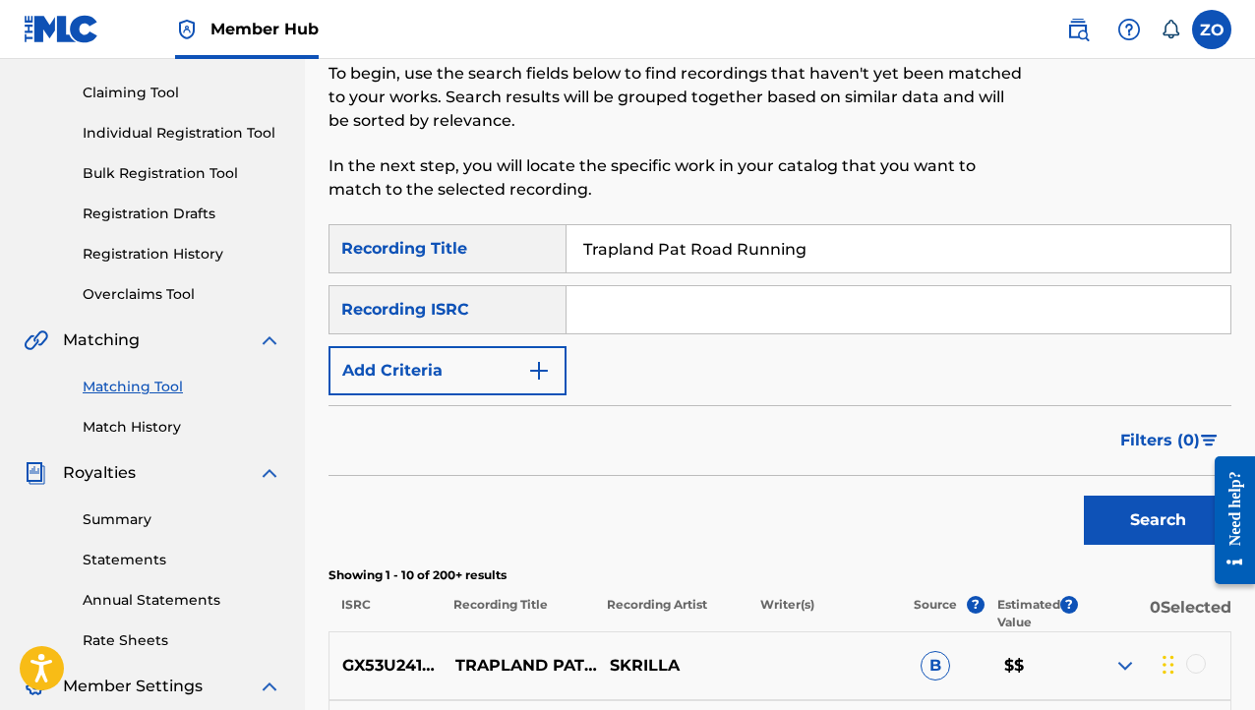
scroll to position [394, 0]
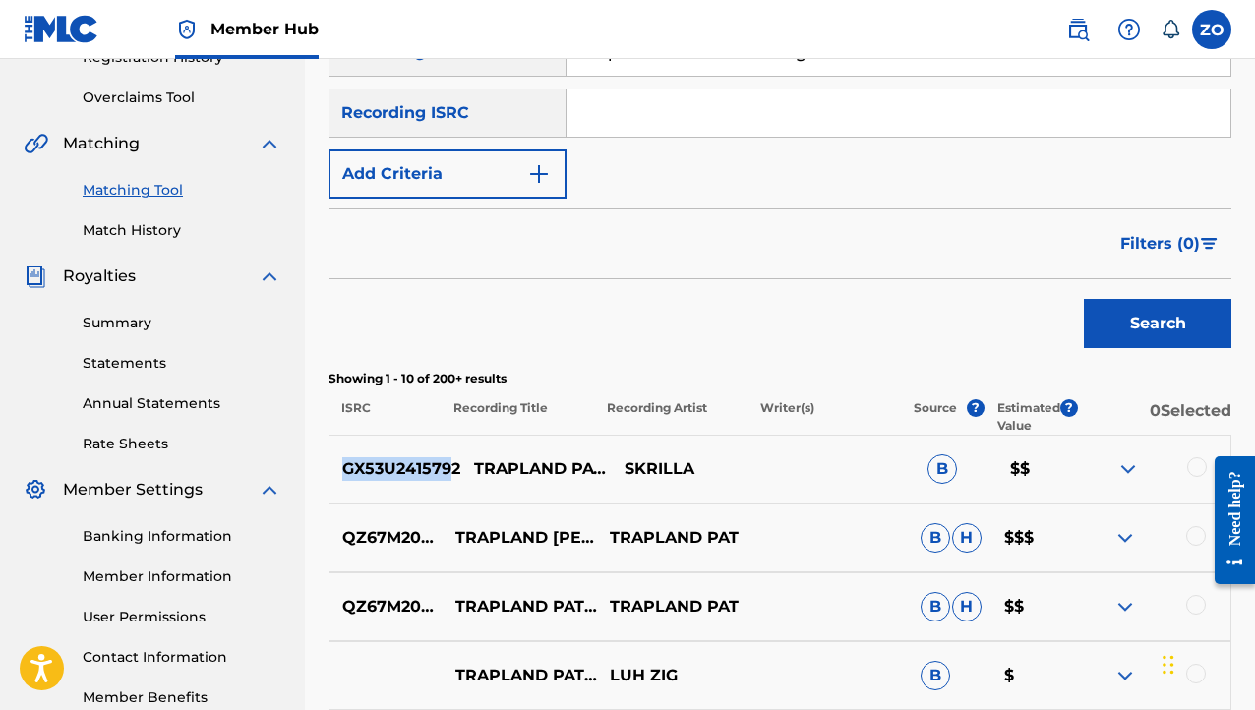
drag, startPoint x: 456, startPoint y: 473, endPoint x: 331, endPoint y: 470, distance: 125.0
click at [331, 470] on p "GX53U2415792" at bounding box center [395, 470] width 131 height 24
click at [352, 469] on p "GX53U2415792" at bounding box center [395, 470] width 131 height 24
drag, startPoint x: 346, startPoint y: 470, endPoint x: 459, endPoint y: 465, distance: 113.3
click at [459, 465] on p "GX53U2415792" at bounding box center [395, 470] width 131 height 24
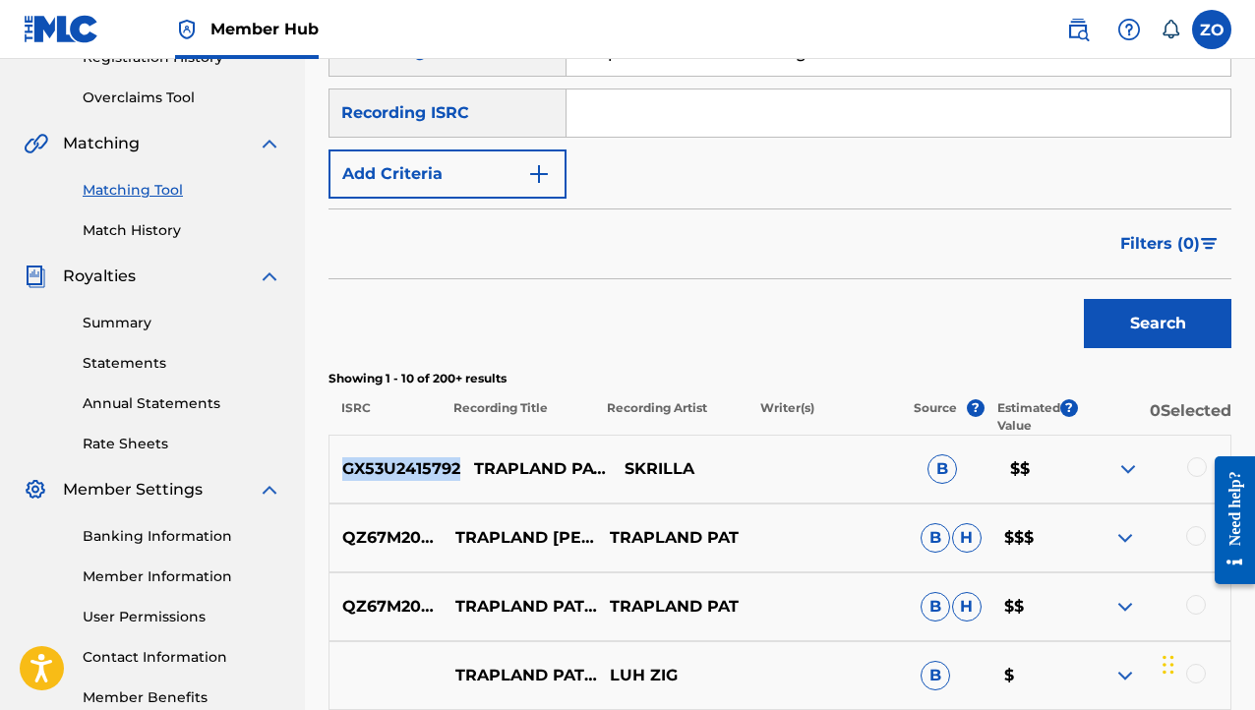
drag, startPoint x: 459, startPoint y: 465, endPoint x: 446, endPoint y: 477, distance: 18.1
copy p "GX53U2415792"
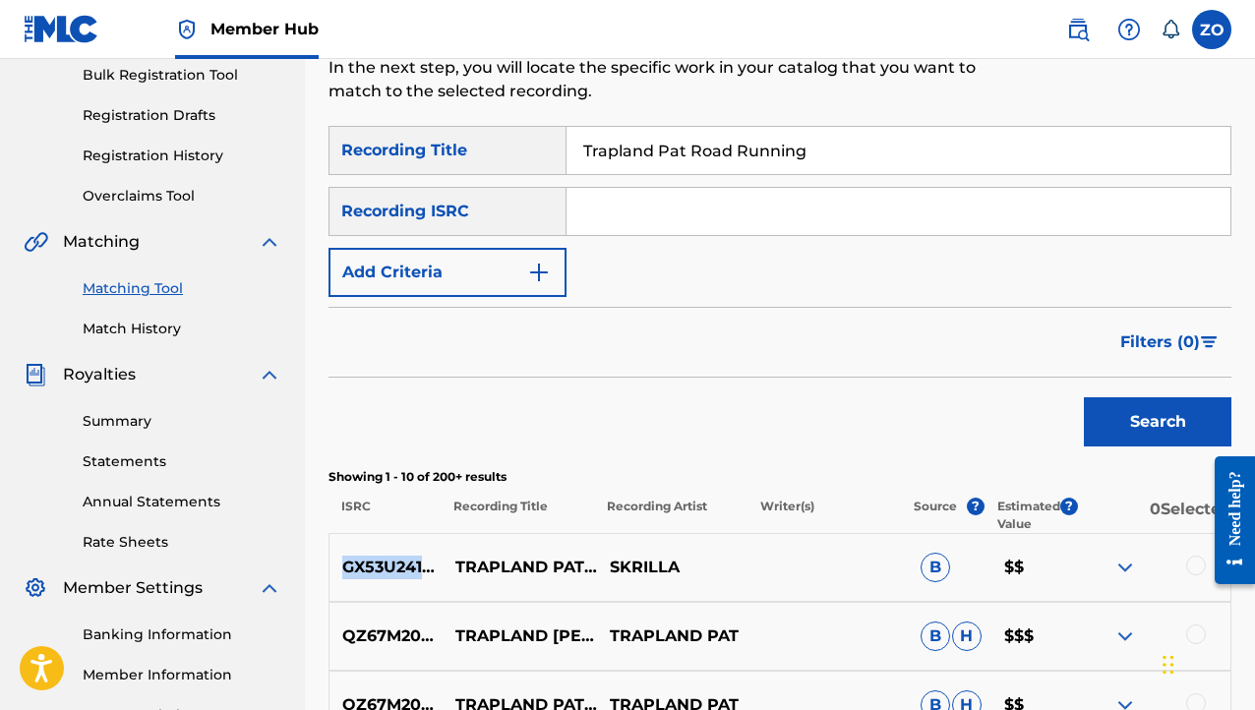
scroll to position [197, 0]
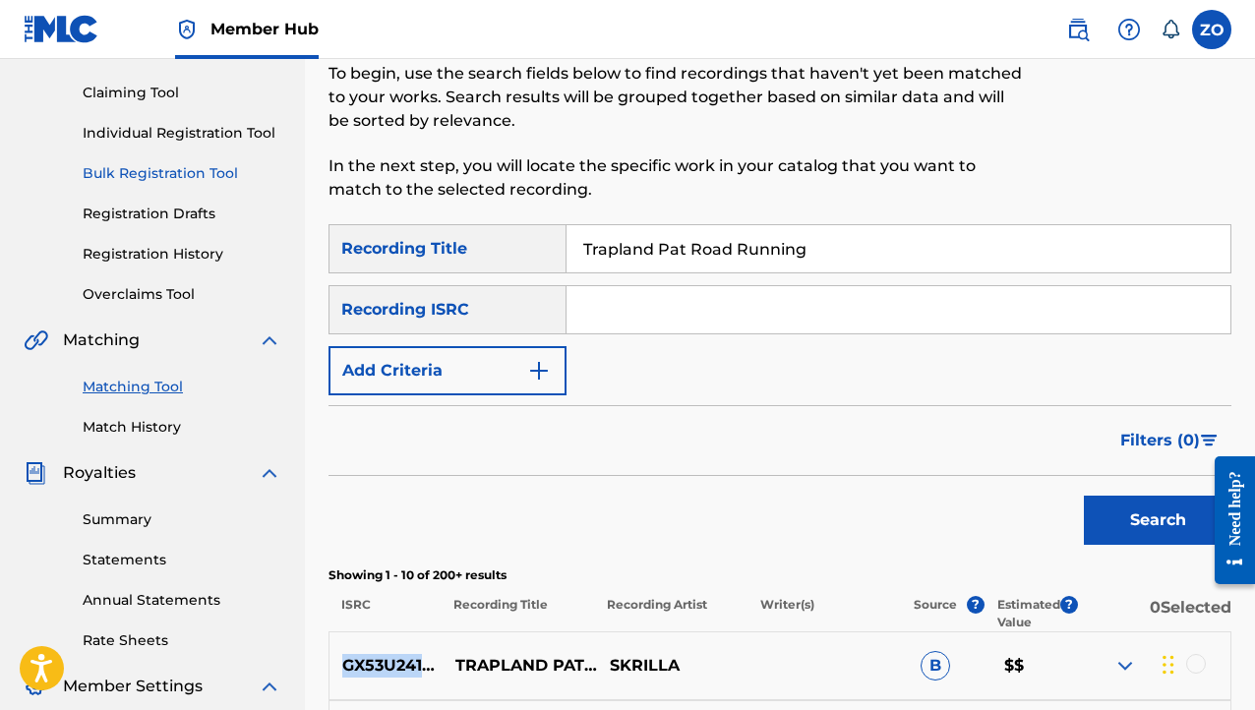
click at [165, 165] on link "Bulk Registration Tool" at bounding box center [182, 173] width 199 height 21
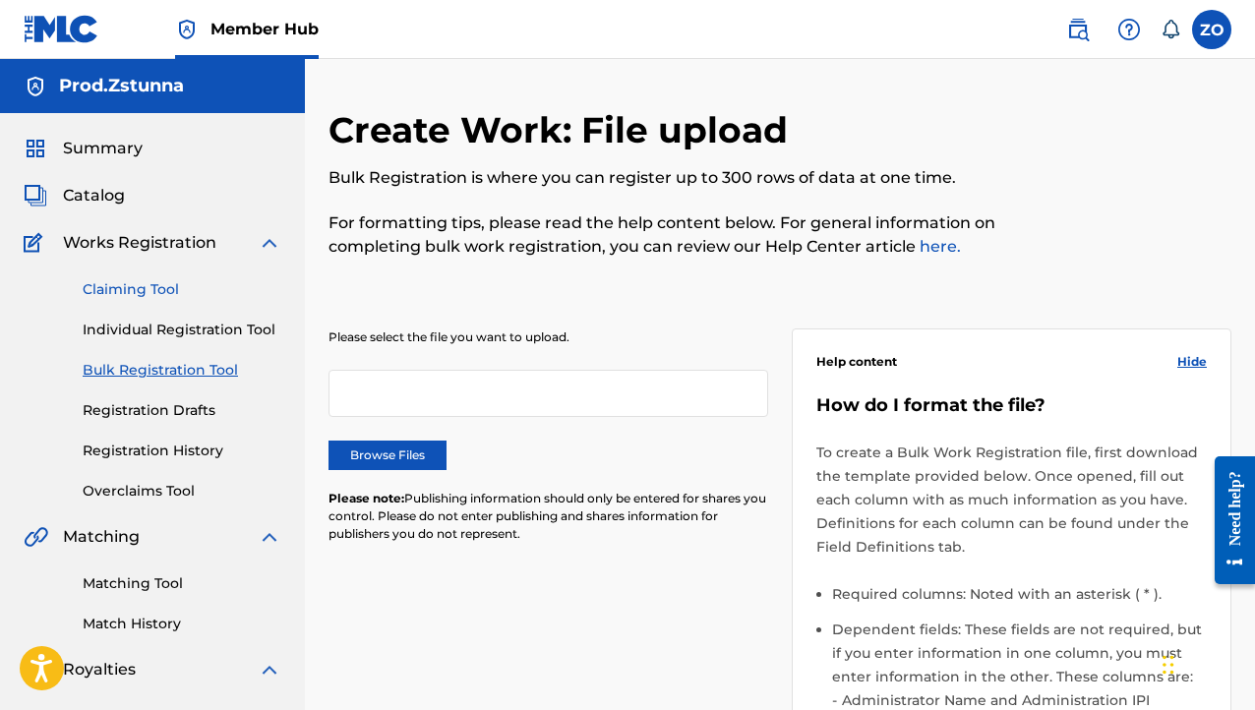
click at [136, 283] on link "Claiming Tool" at bounding box center [182, 289] width 199 height 21
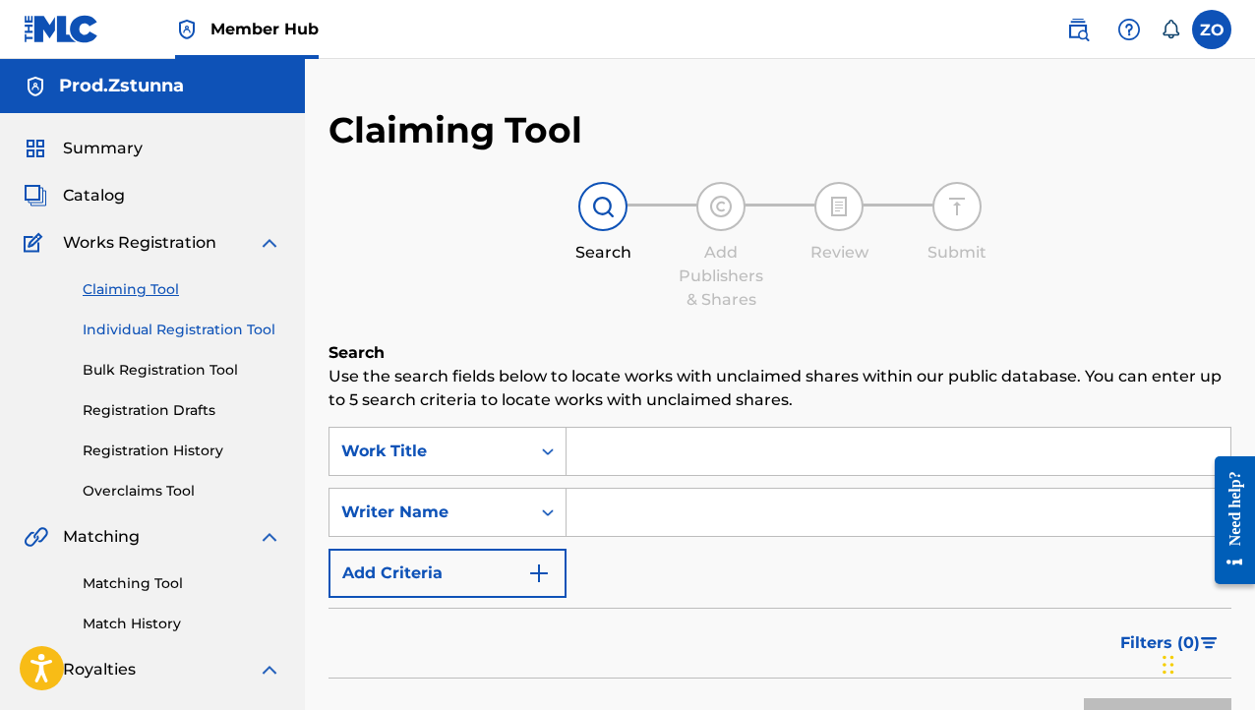
click at [129, 334] on link "Individual Registration Tool" at bounding box center [182, 330] width 199 height 21
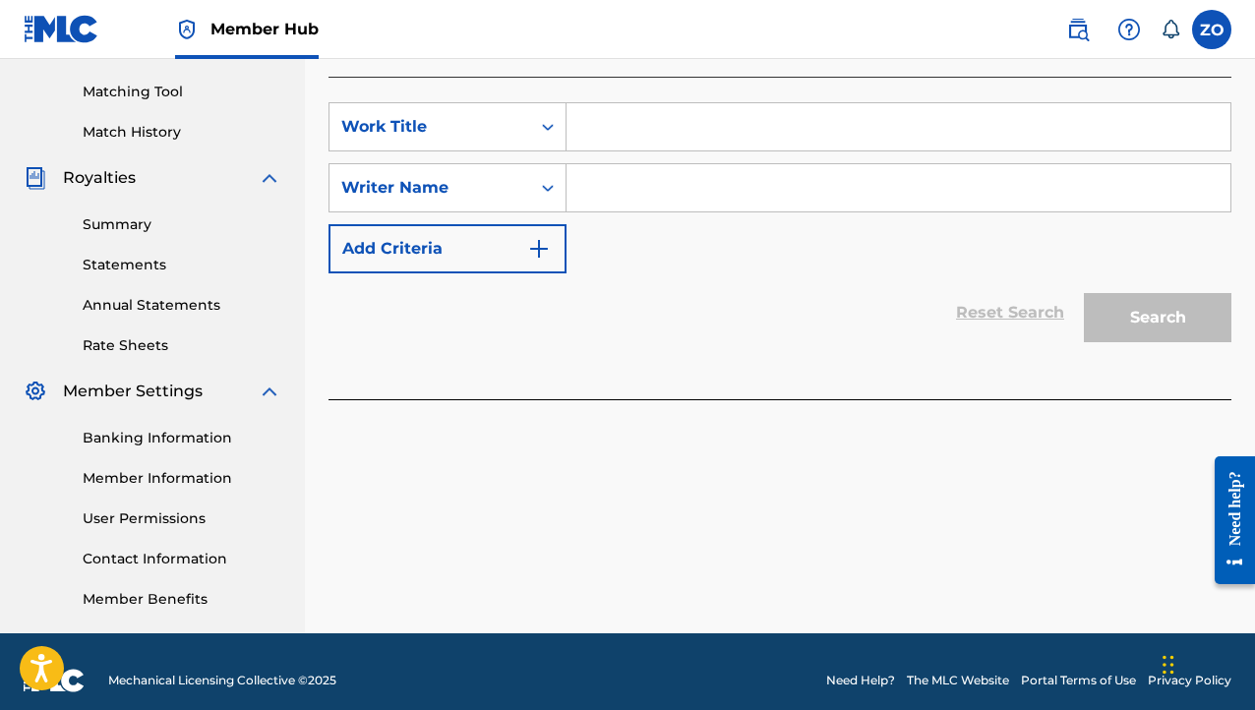
scroll to position [197, 0]
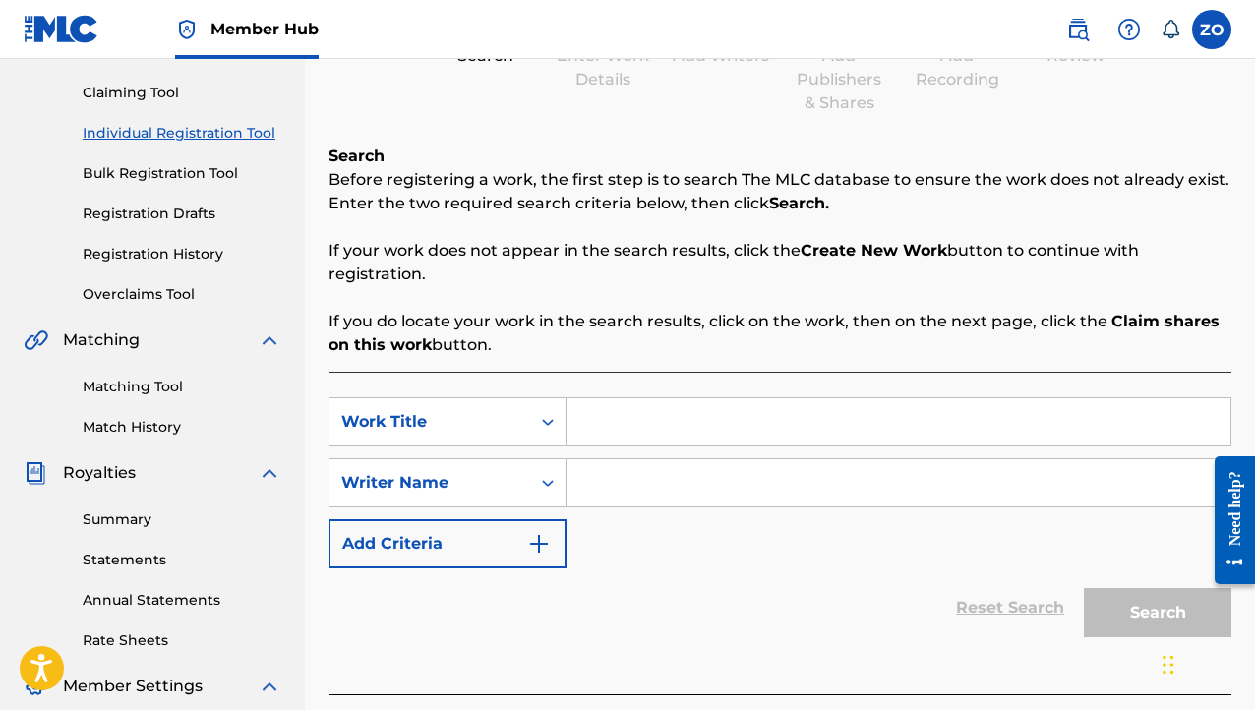
paste input "GX53U2415792"
type input "GX53U2415792"
drag, startPoint x: 748, startPoint y: 414, endPoint x: 239, endPoint y: 506, distance: 516.8
click at [251, 506] on main "Prod.Zstunna Summary Catalog Works Registration Claiming Tool Individual Regist…" at bounding box center [627, 395] width 1255 height 1067
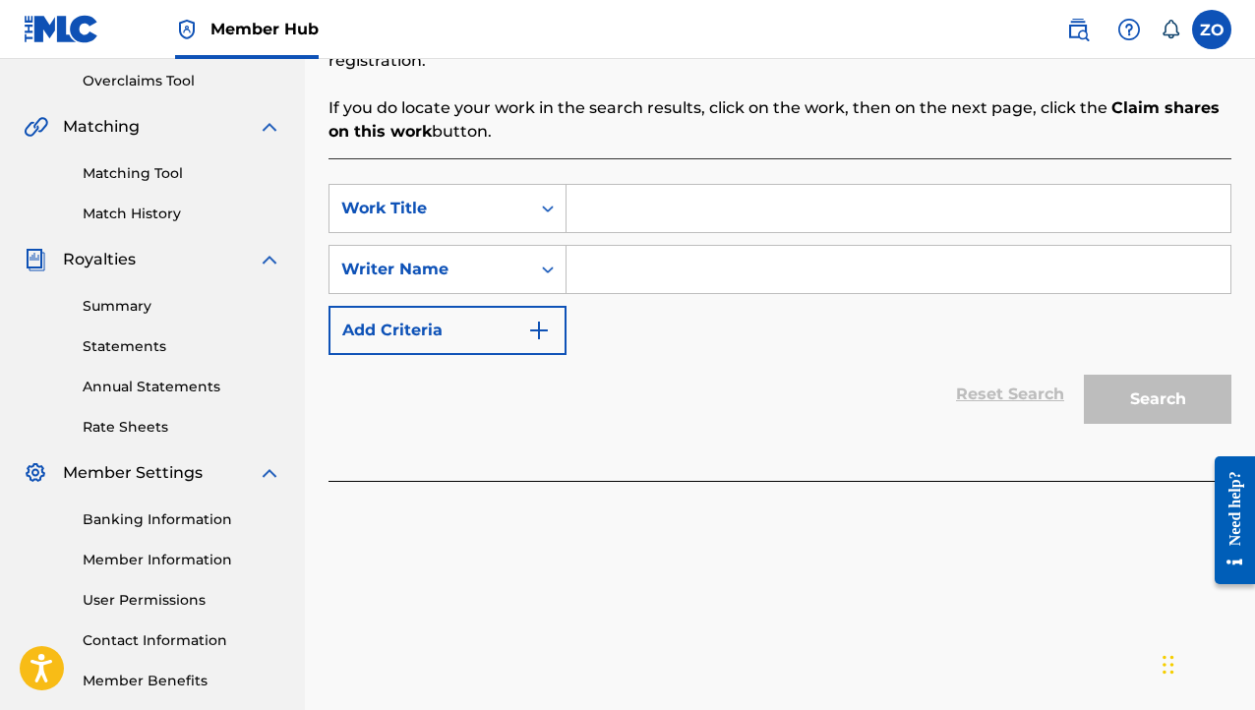
scroll to position [312, 0]
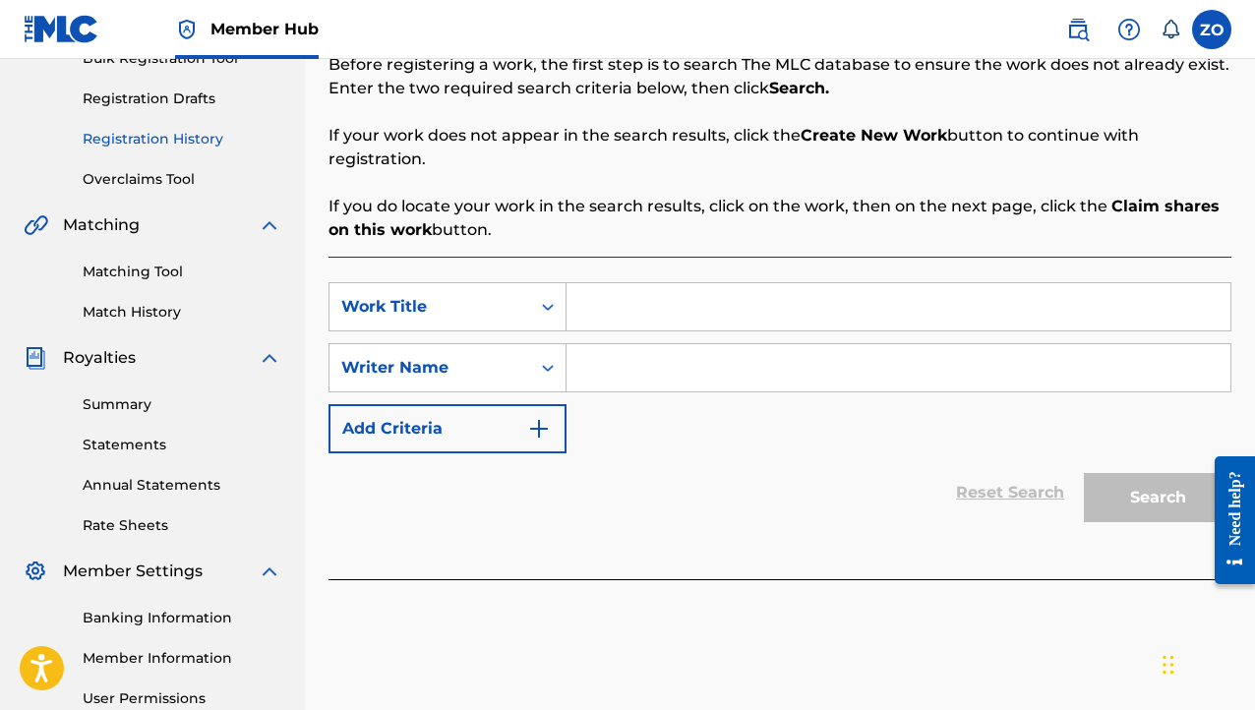
click at [169, 133] on link "Registration History" at bounding box center [182, 139] width 199 height 21
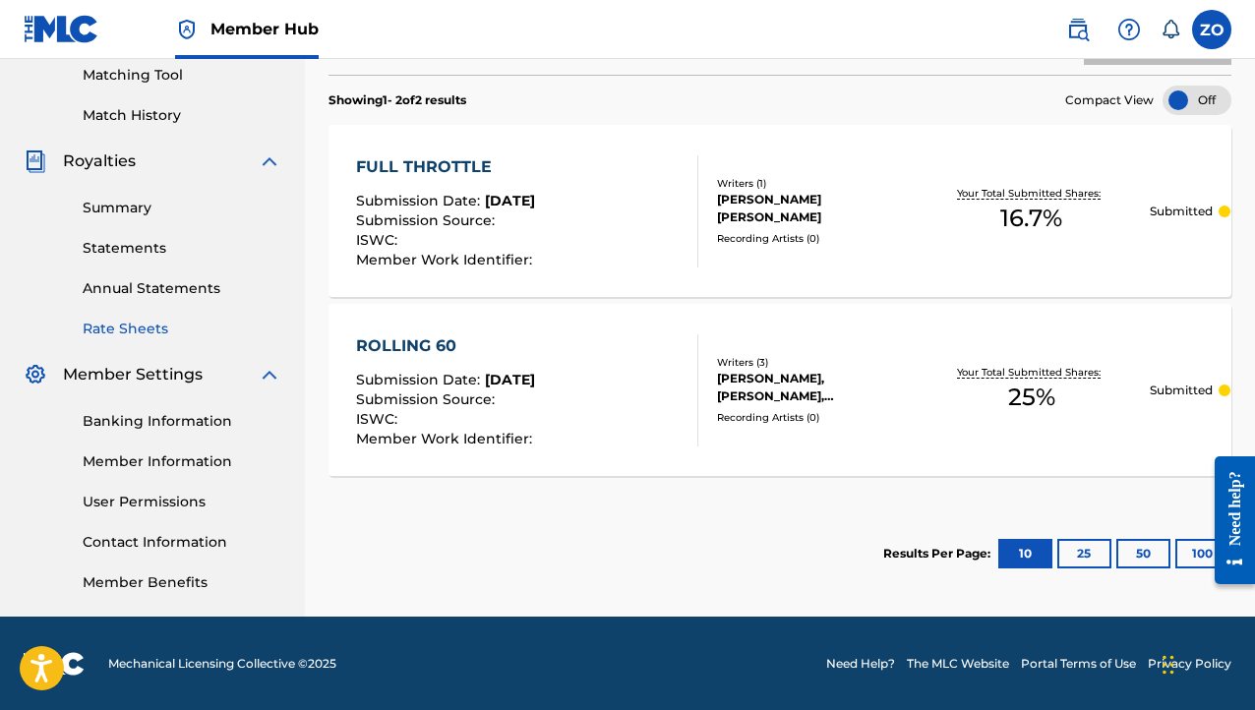
scroll to position [410, 0]
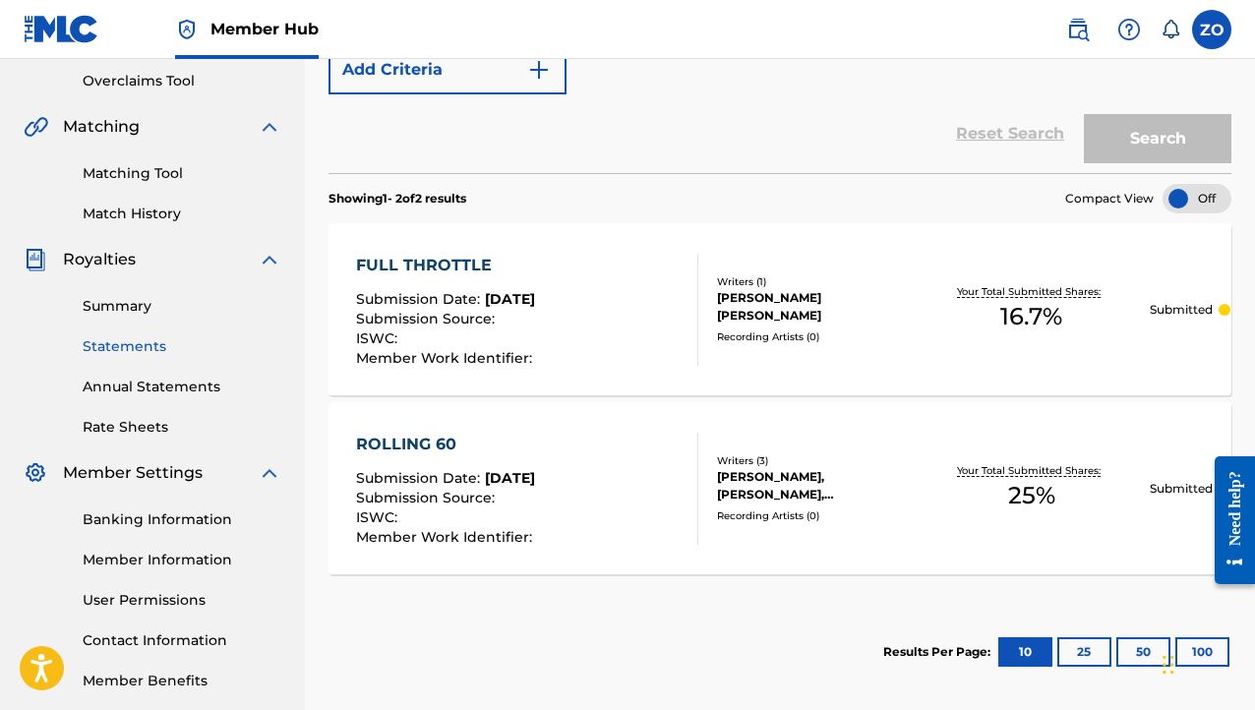
click at [111, 347] on link "Statements" at bounding box center [182, 346] width 199 height 21
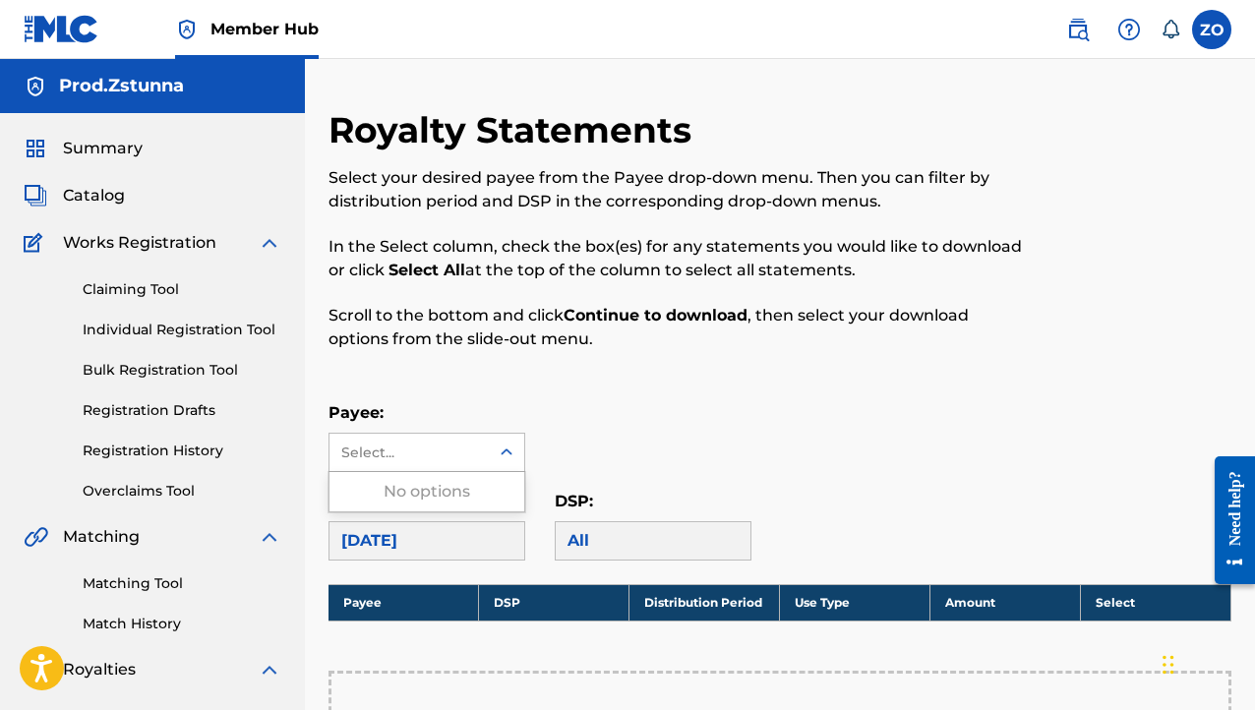
click at [413, 462] on div "Select..." at bounding box center [409, 452] width 159 height 37
click at [135, 371] on link "Bulk Registration Tool" at bounding box center [182, 370] width 199 height 21
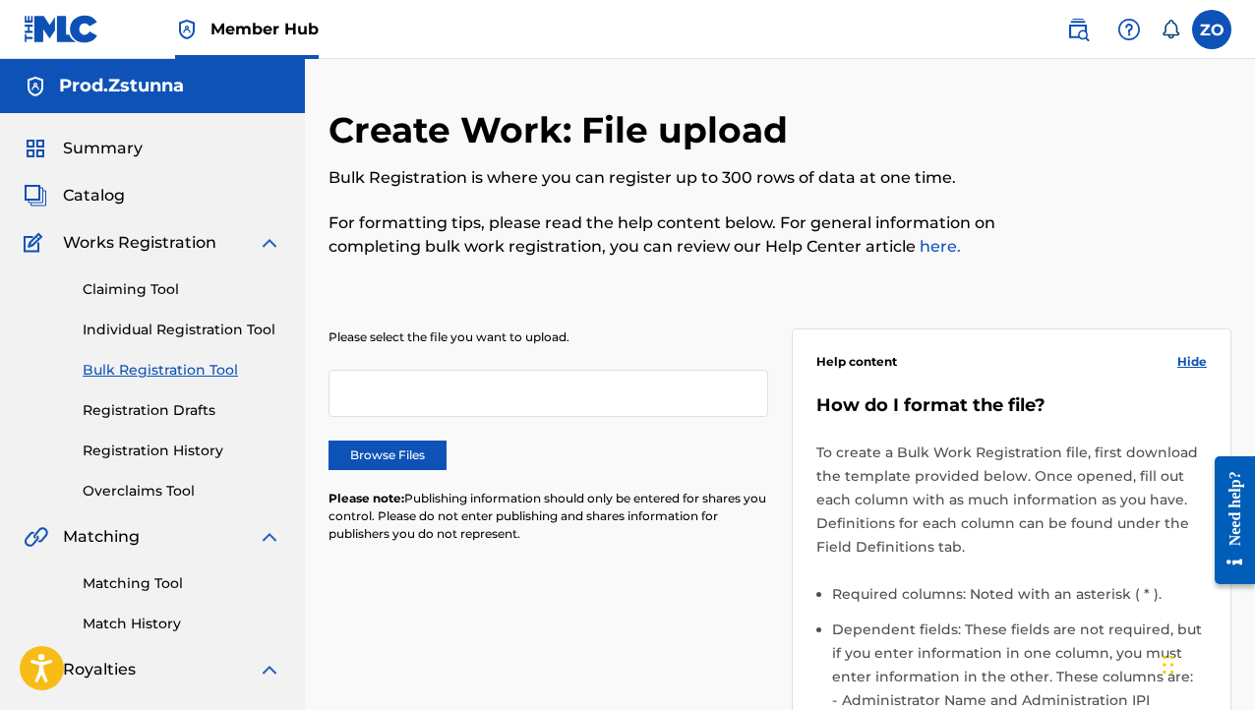
click at [145, 340] on div "Claiming Tool Individual Registration Tool Bulk Registration Tool Registration …" at bounding box center [153, 378] width 258 height 247
click at [139, 327] on link "Individual Registration Tool" at bounding box center [182, 330] width 199 height 21
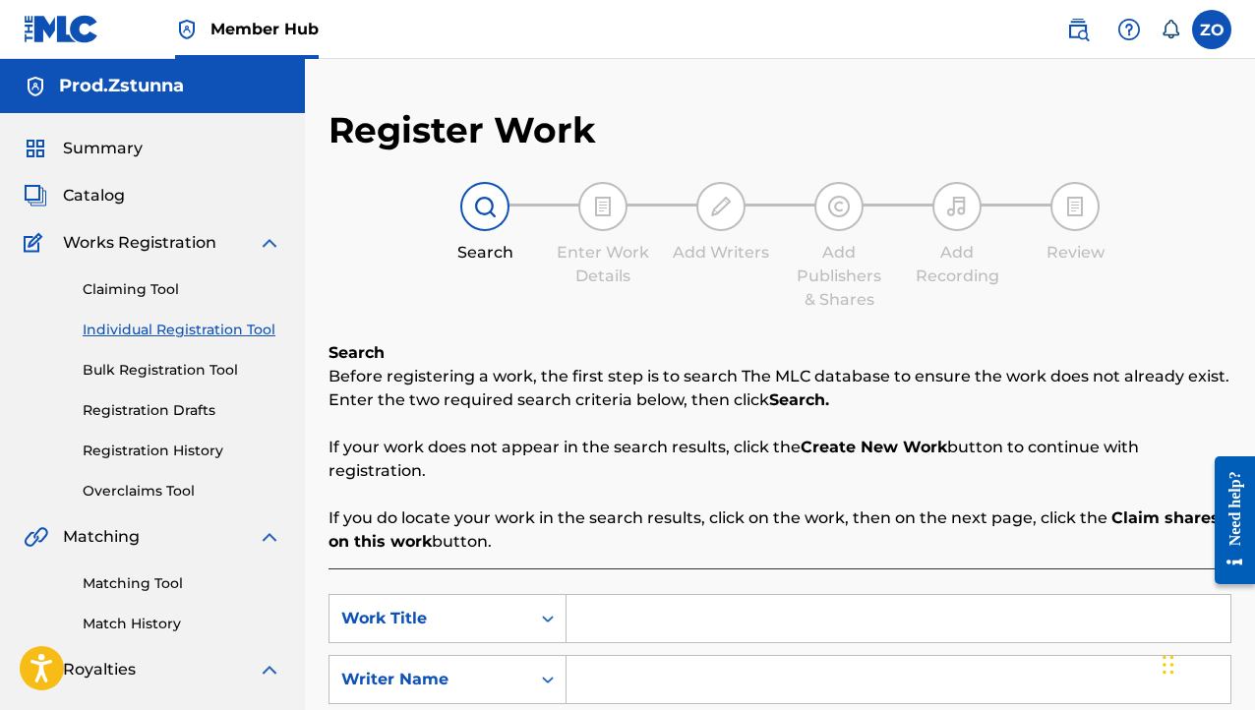
click at [104, 300] on div "Claiming Tool Individual Registration Tool Bulk Registration Tool Registration …" at bounding box center [153, 378] width 258 height 247
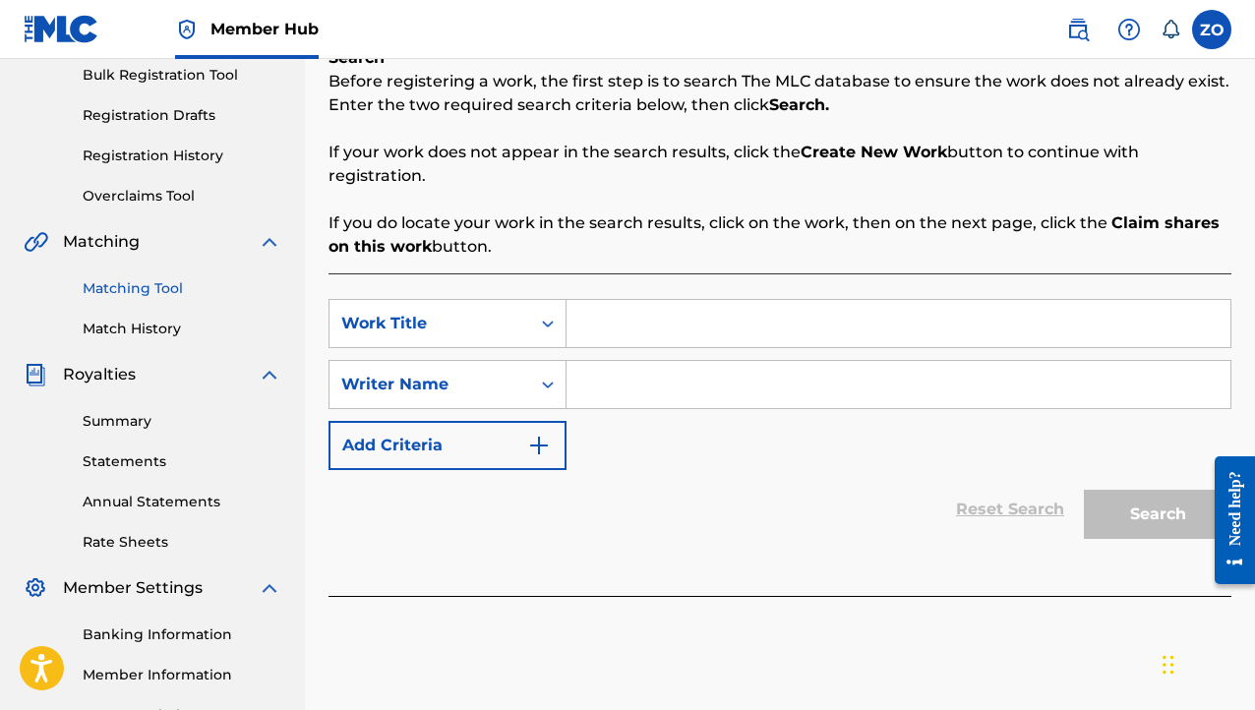
scroll to position [98, 0]
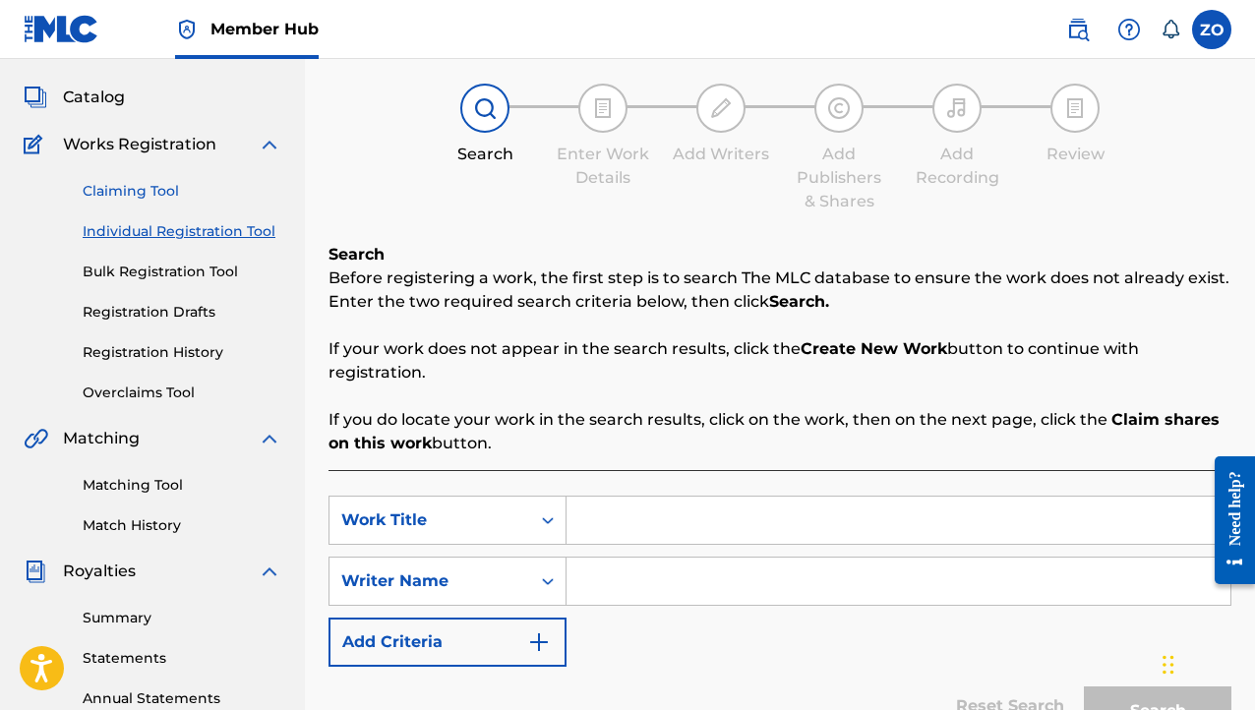
click at [113, 200] on link "Claiming Tool" at bounding box center [182, 191] width 199 height 21
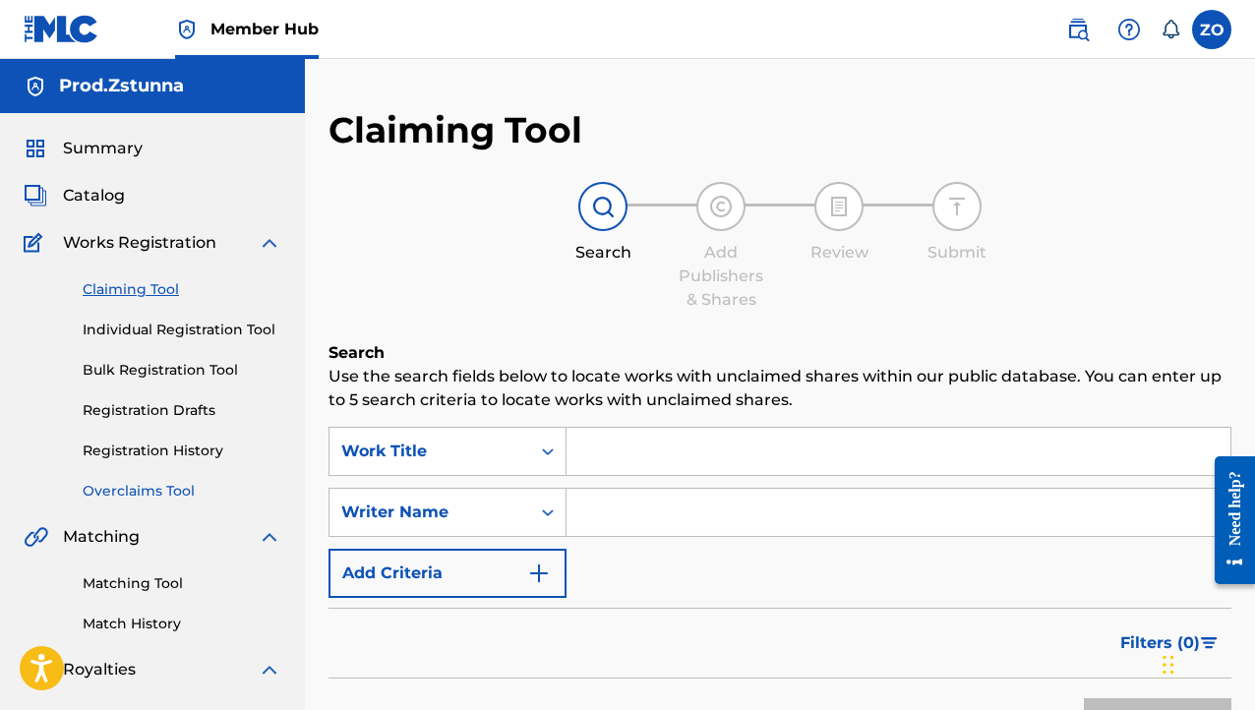
click at [142, 485] on link "Overclaims Tool" at bounding box center [182, 491] width 199 height 21
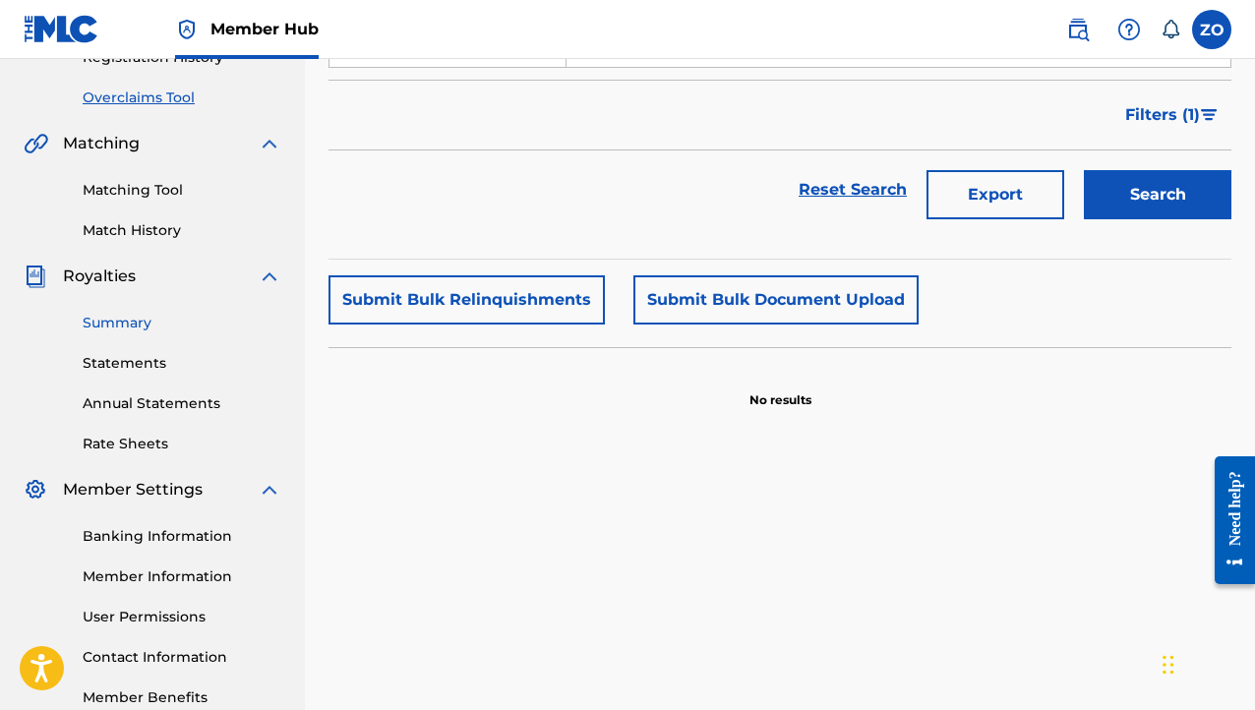
scroll to position [197, 0]
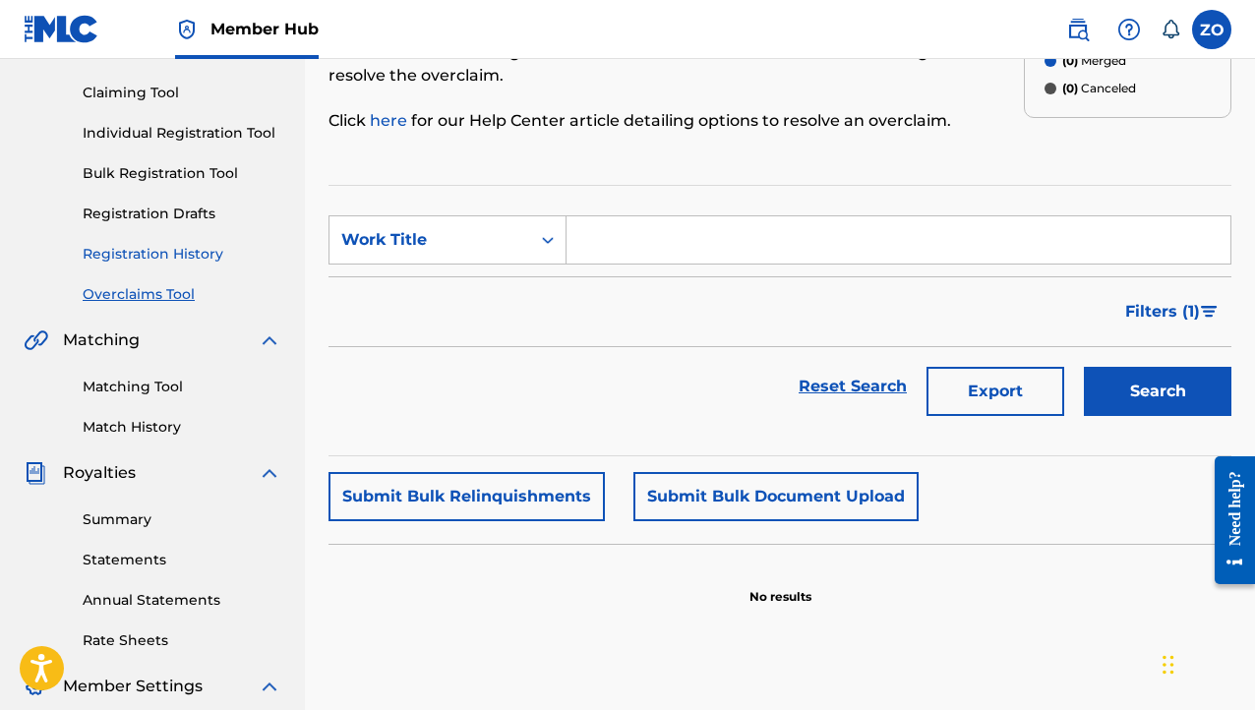
click at [153, 254] on link "Registration History" at bounding box center [182, 254] width 199 height 21
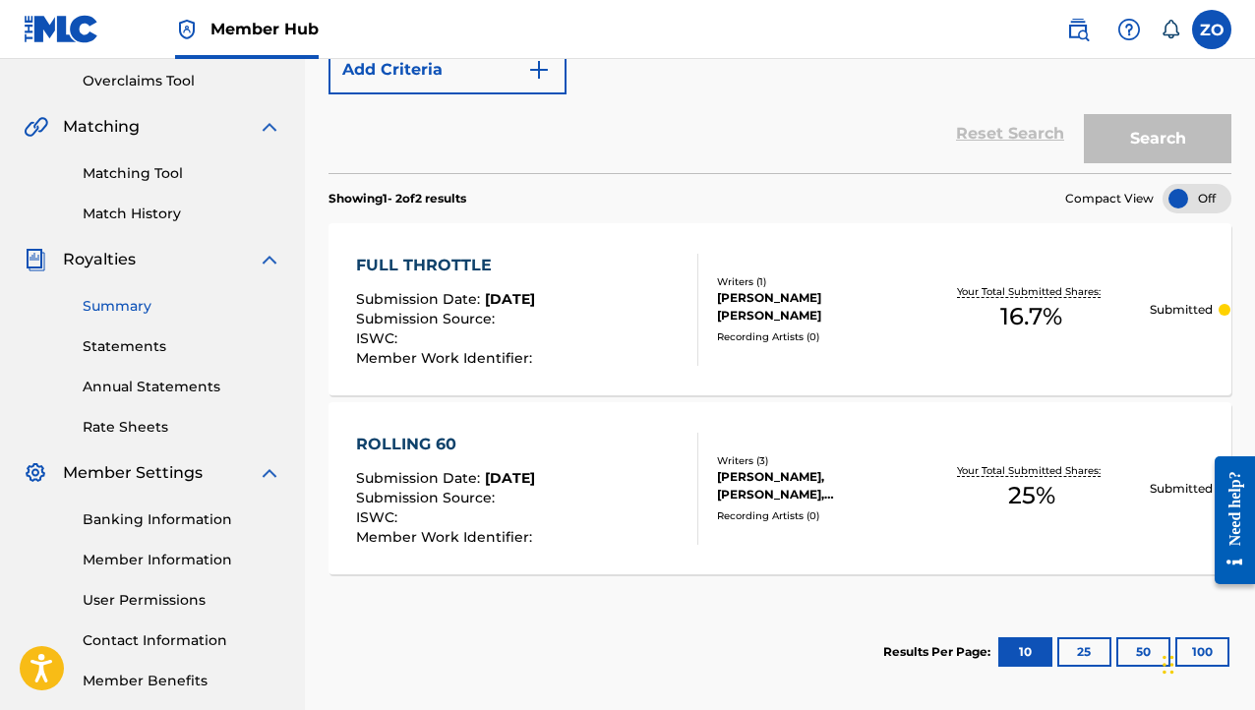
scroll to position [214, 0]
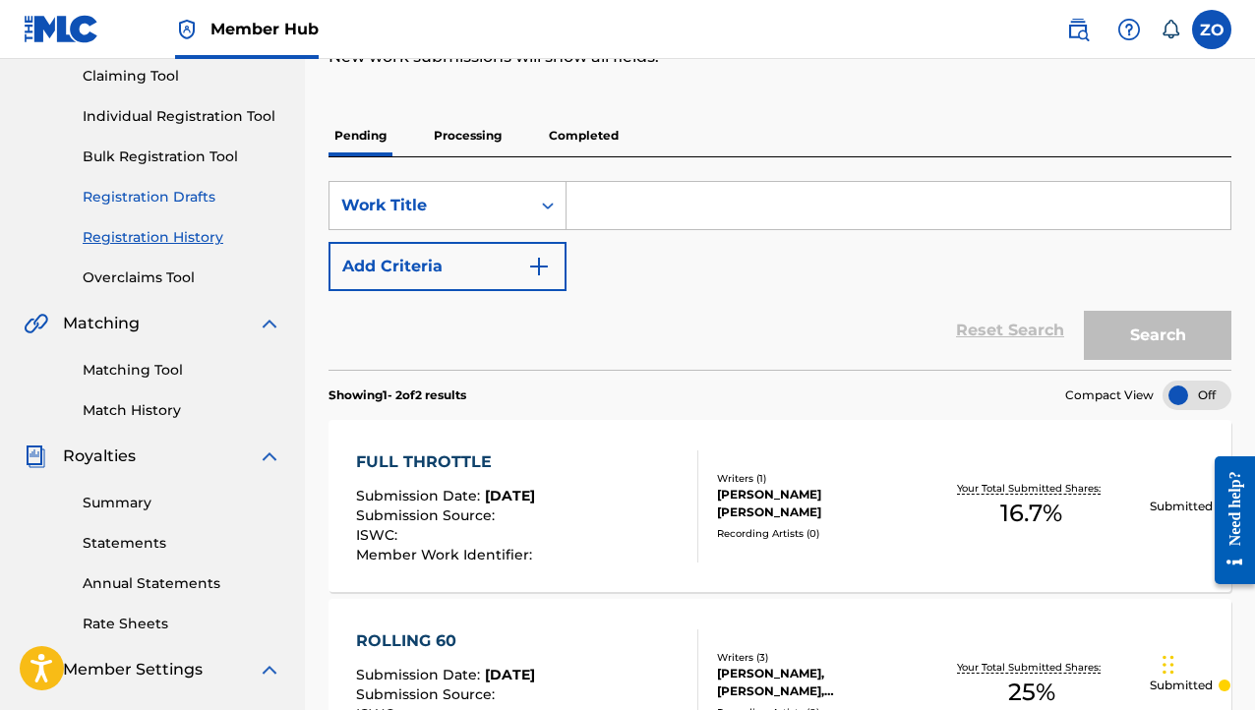
click at [167, 195] on link "Registration Drafts" at bounding box center [182, 197] width 199 height 21
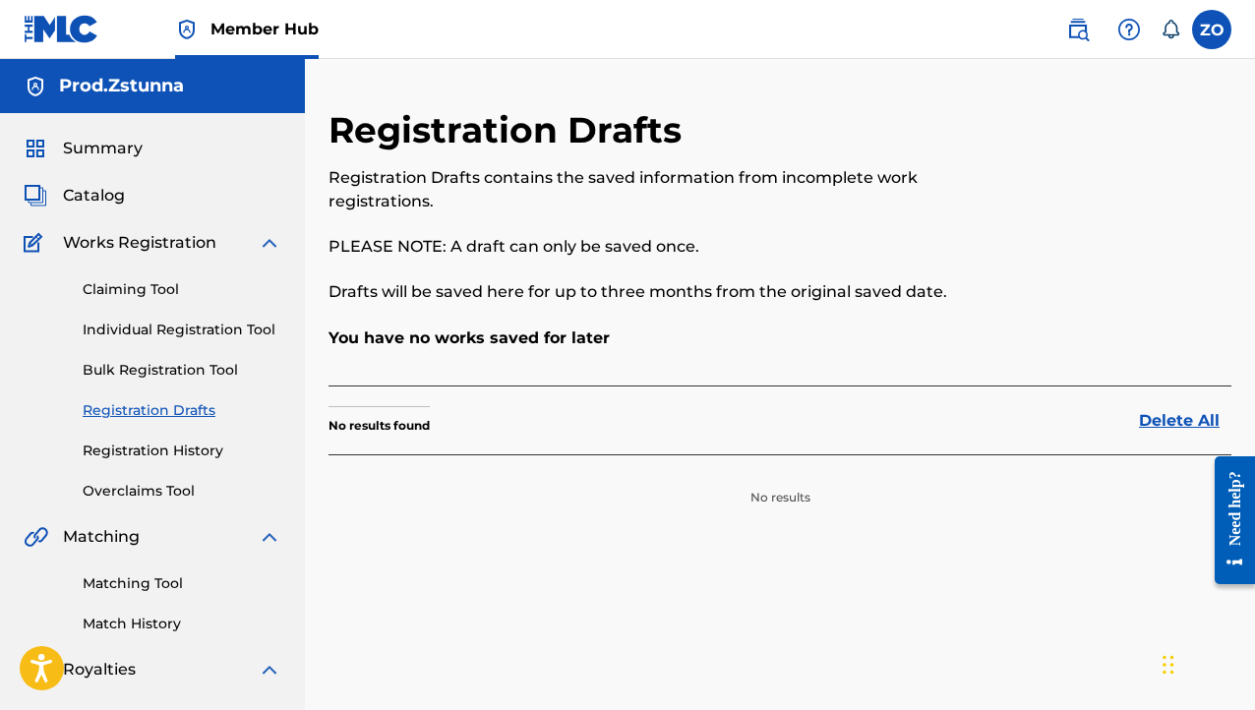
click at [131, 356] on div "Claiming Tool Individual Registration Tool Bulk Registration Tool Registration …" at bounding box center [153, 378] width 258 height 247
click at [131, 363] on link "Bulk Registration Tool" at bounding box center [182, 370] width 199 height 21
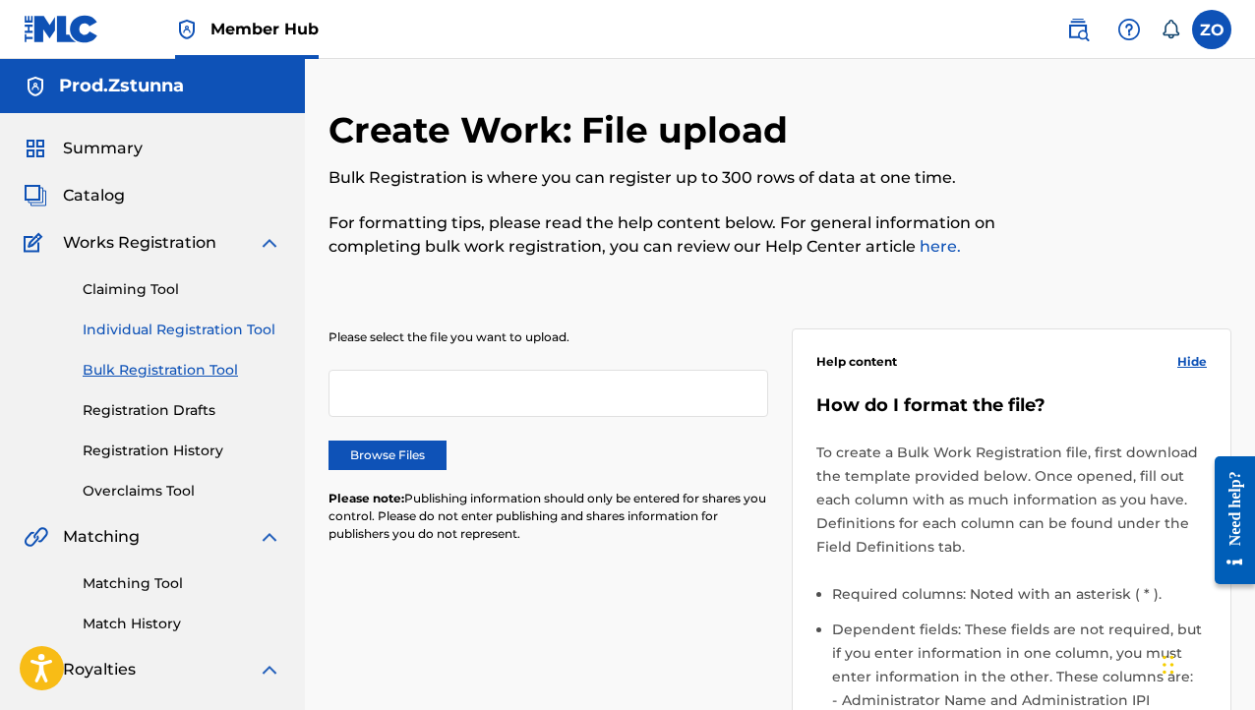
click at [138, 323] on link "Individual Registration Tool" at bounding box center [182, 330] width 199 height 21
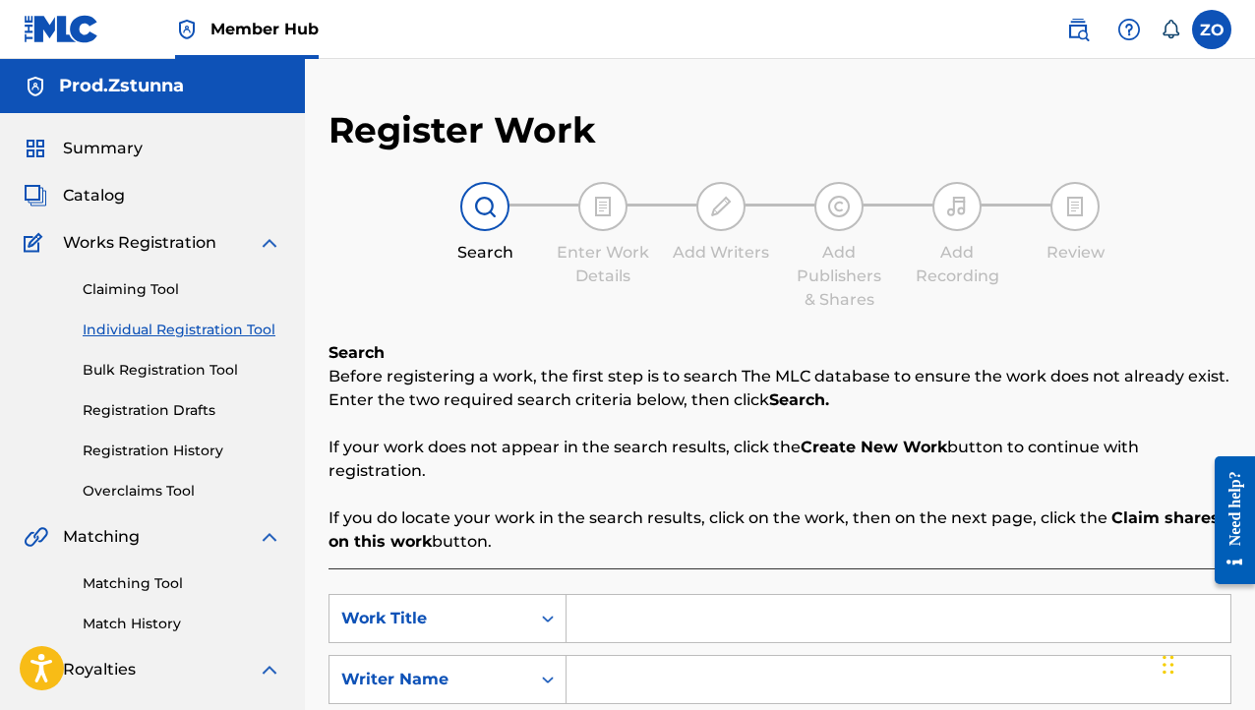
scroll to position [394, 0]
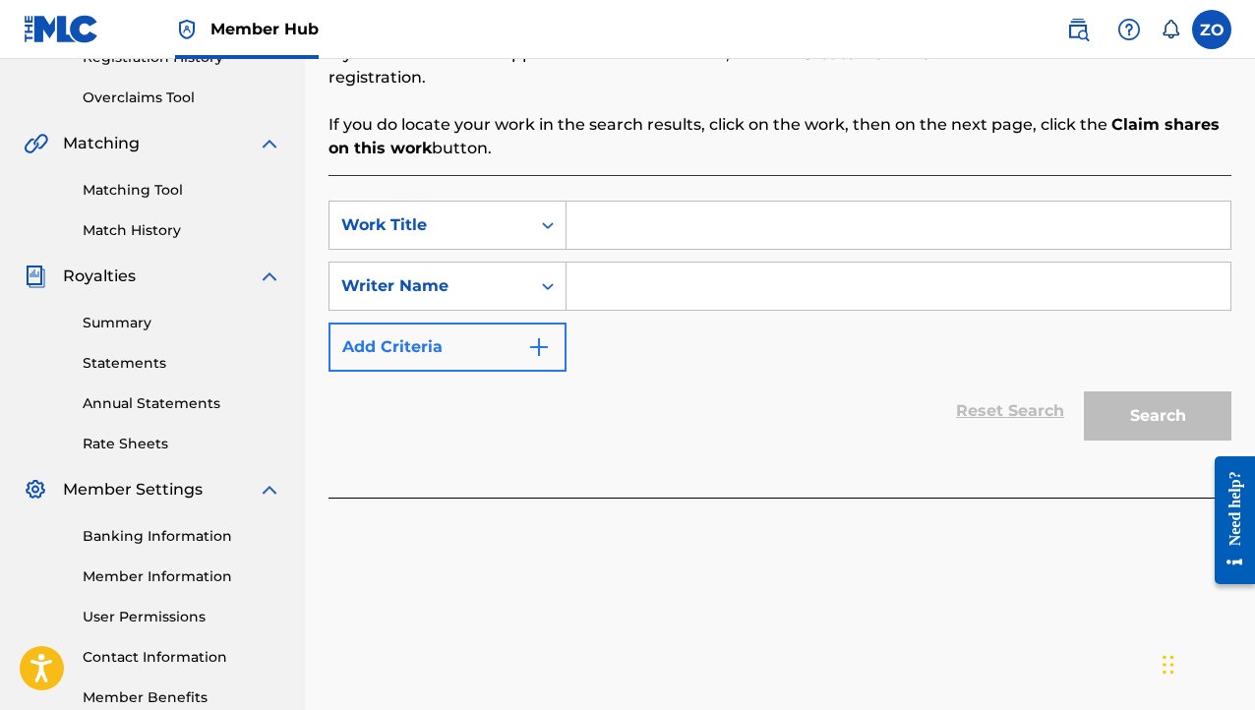
click at [476, 320] on div "SearchWithCriteria6d2b0490-c8f6-4eac-8482-d487ea97ab54 Work Title SearchWithCri…" at bounding box center [780, 286] width 903 height 171
click at [472, 343] on button "Add Criteria" at bounding box center [448, 347] width 238 height 49
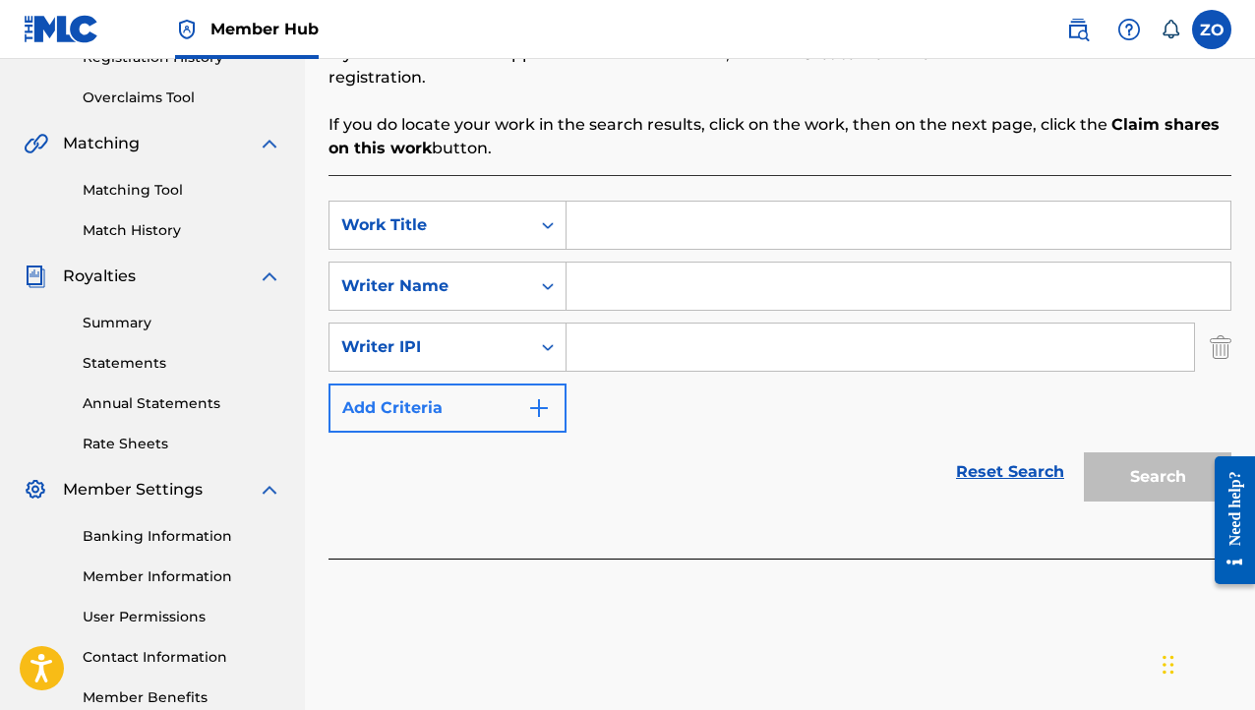
click at [472, 343] on div "Writer IPI" at bounding box center [429, 348] width 177 height 24
click at [474, 402] on button "Add Criteria" at bounding box center [448, 408] width 238 height 49
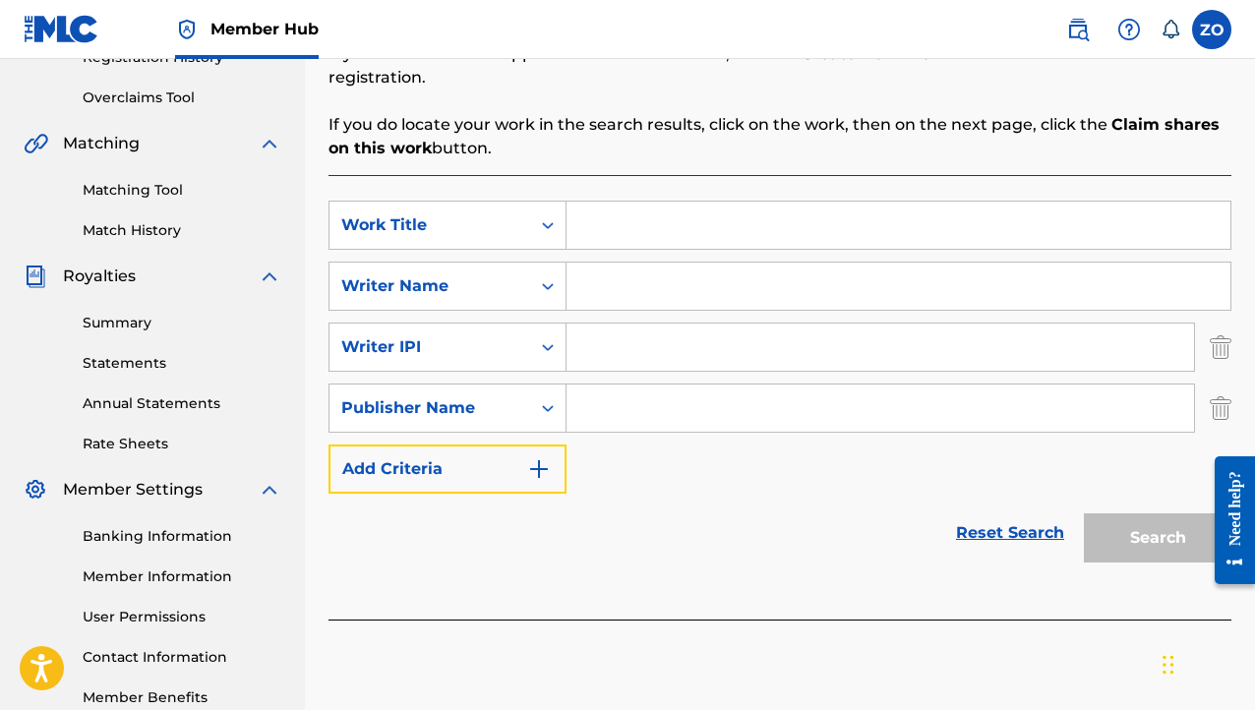
click at [459, 459] on button "Add Criteria" at bounding box center [448, 469] width 238 height 49
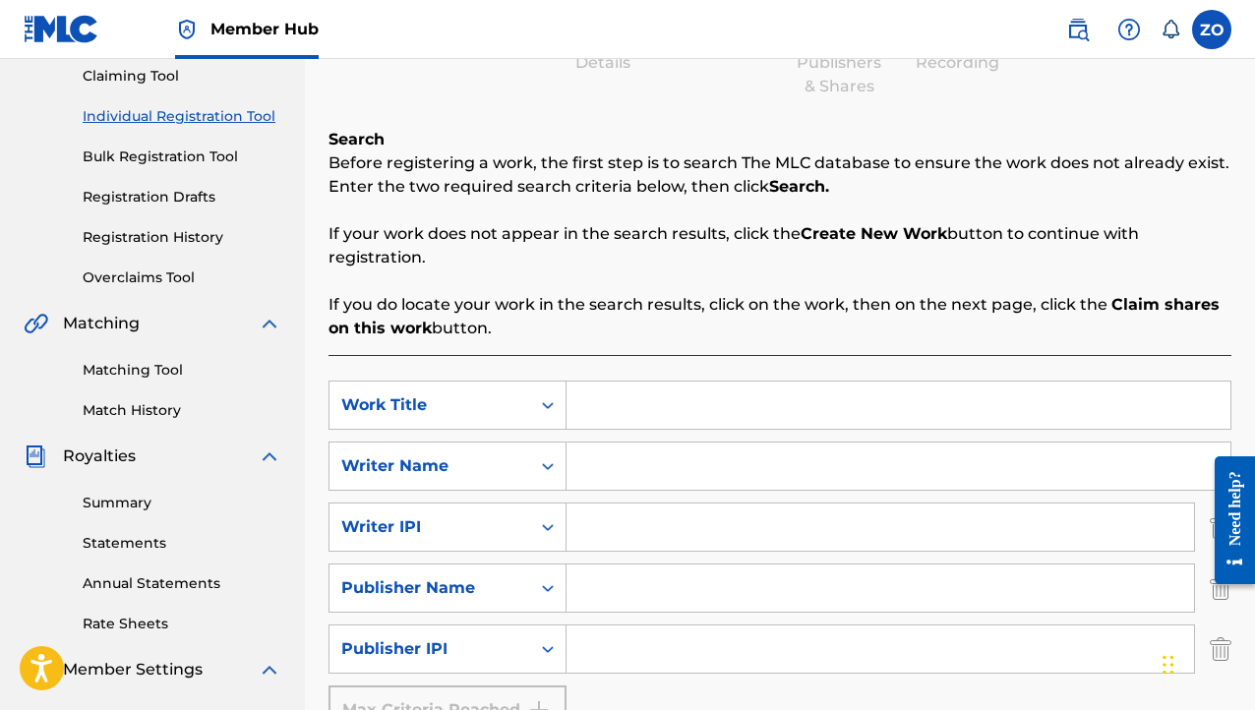
scroll to position [17, 0]
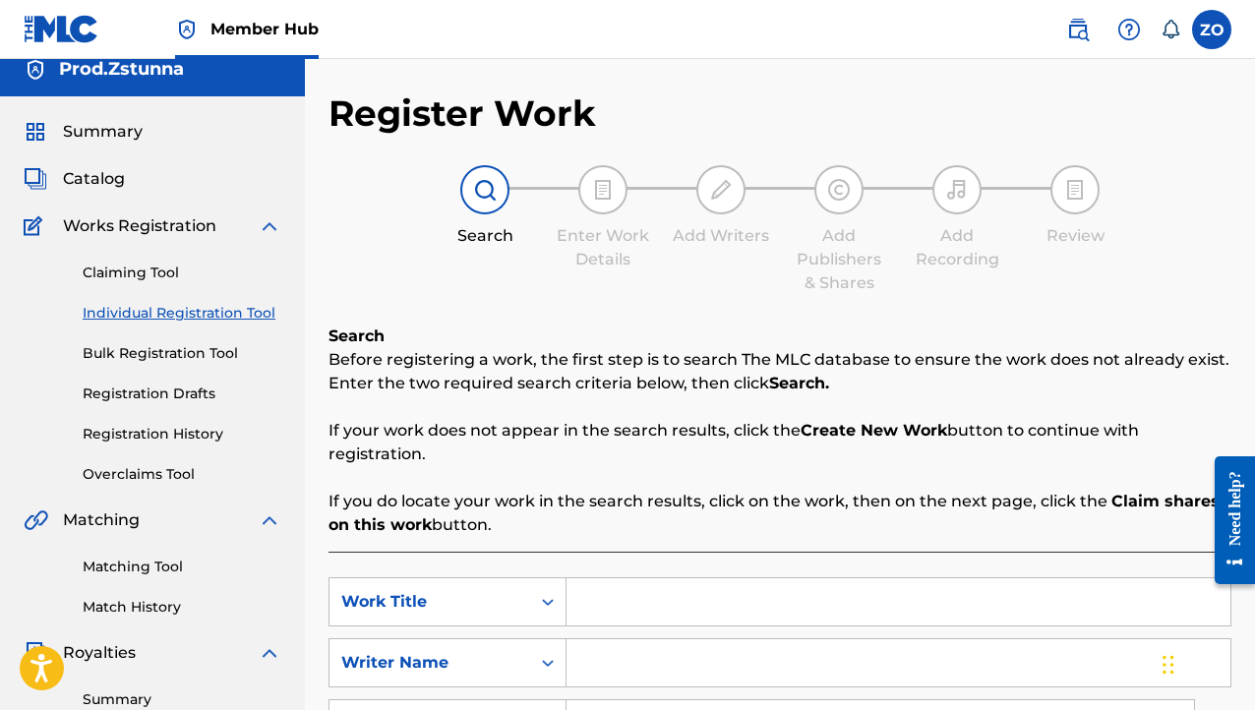
click at [165, 238] on div "Claiming Tool Individual Registration Tool Bulk Registration Tool Registration …" at bounding box center [153, 361] width 258 height 247
click at [176, 226] on span "Works Registration" at bounding box center [139, 226] width 153 height 24
click at [153, 342] on div "Claiming Tool Individual Registration Tool Bulk Registration Tool Registration …" at bounding box center [153, 361] width 258 height 247
click at [154, 355] on link "Bulk Registration Tool" at bounding box center [182, 353] width 199 height 21
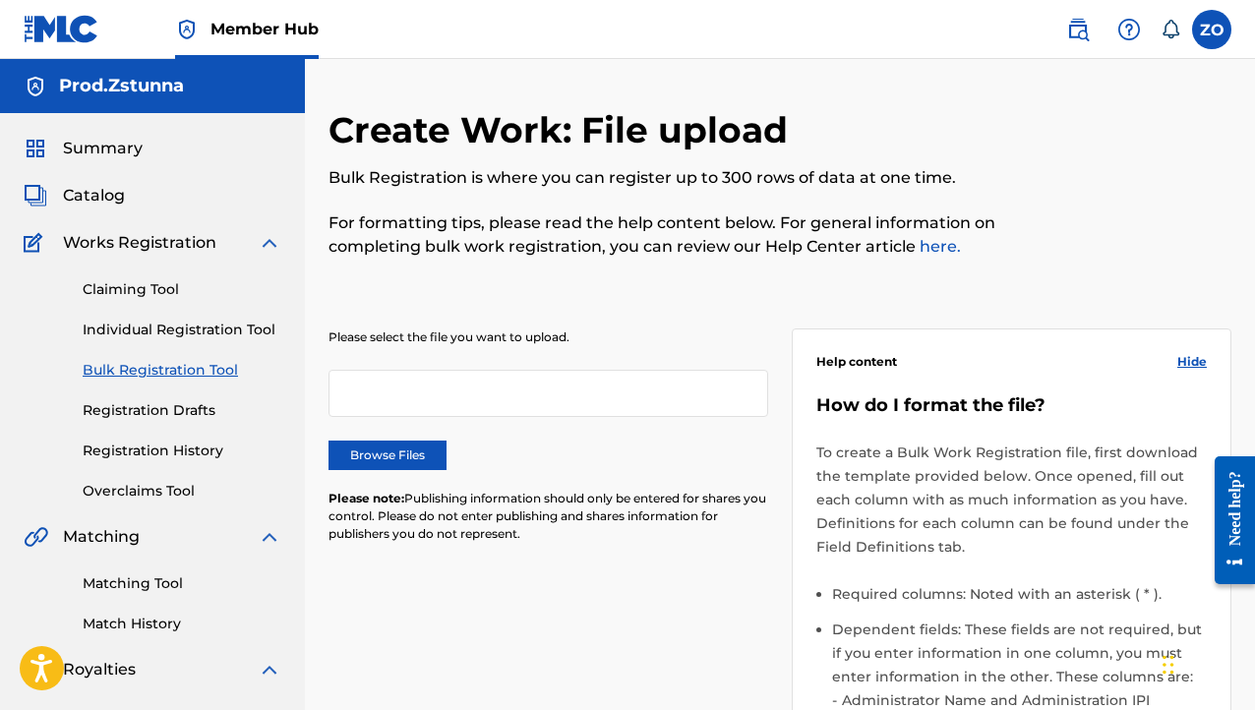
click at [146, 300] on div "Claiming Tool Individual Registration Tool Bulk Registration Tool Registration …" at bounding box center [153, 378] width 258 height 247
click at [143, 281] on link "Claiming Tool" at bounding box center [182, 289] width 199 height 21
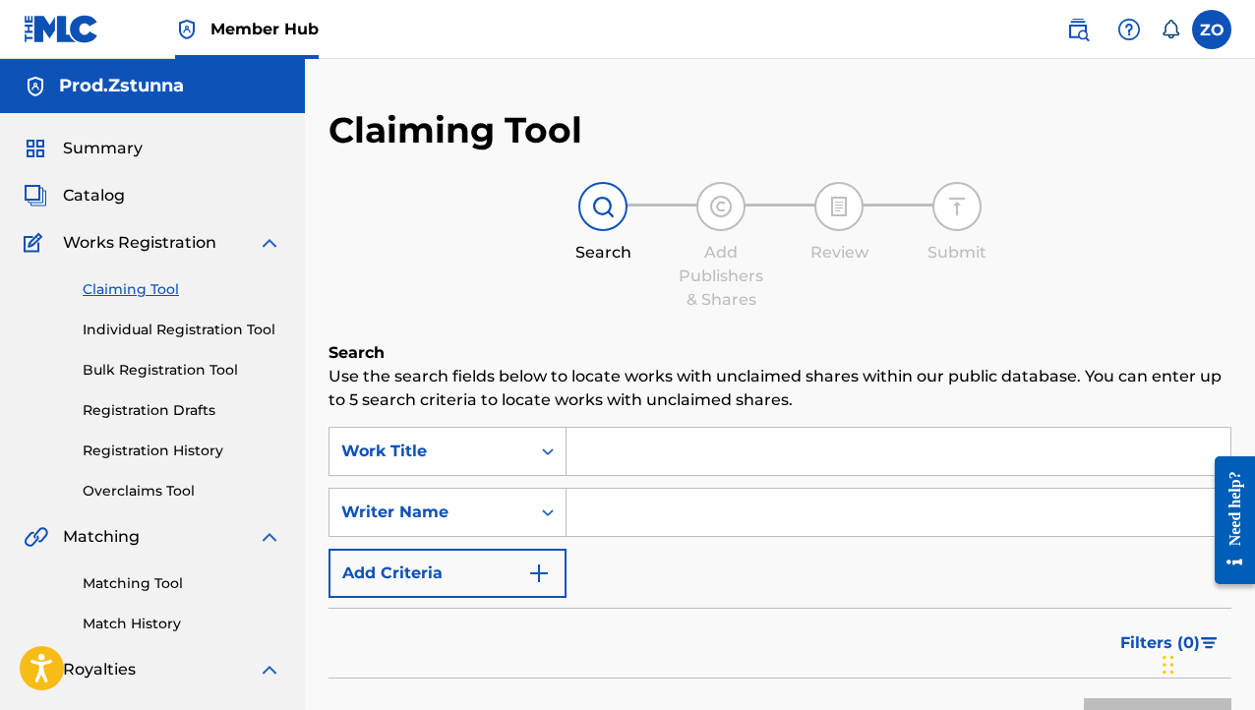
click at [121, 228] on div "Summary Catalog Works Registration Claiming Tool Individual Registration Tool B…" at bounding box center [152, 619] width 305 height 1012
click at [118, 241] on span "Works Registration" at bounding box center [139, 243] width 153 height 24
click at [90, 185] on span "Catalog" at bounding box center [94, 196] width 62 height 24
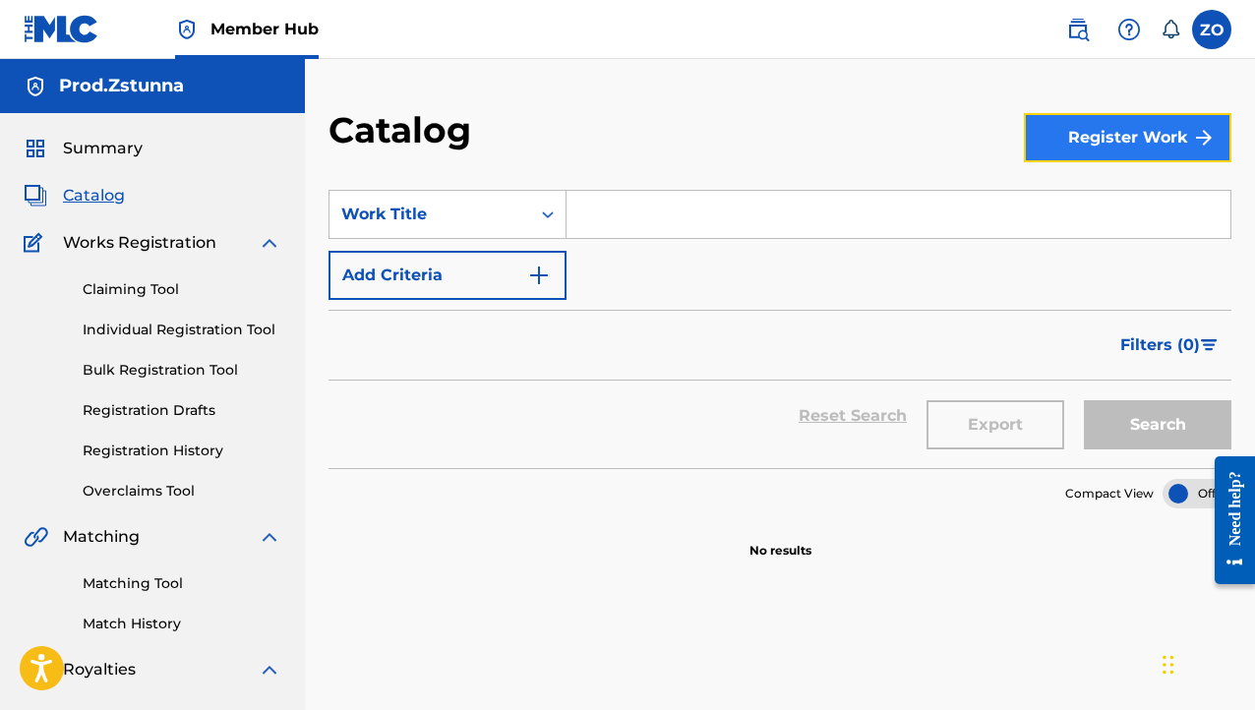
click at [1143, 151] on button "Register Work" at bounding box center [1128, 137] width 208 height 49
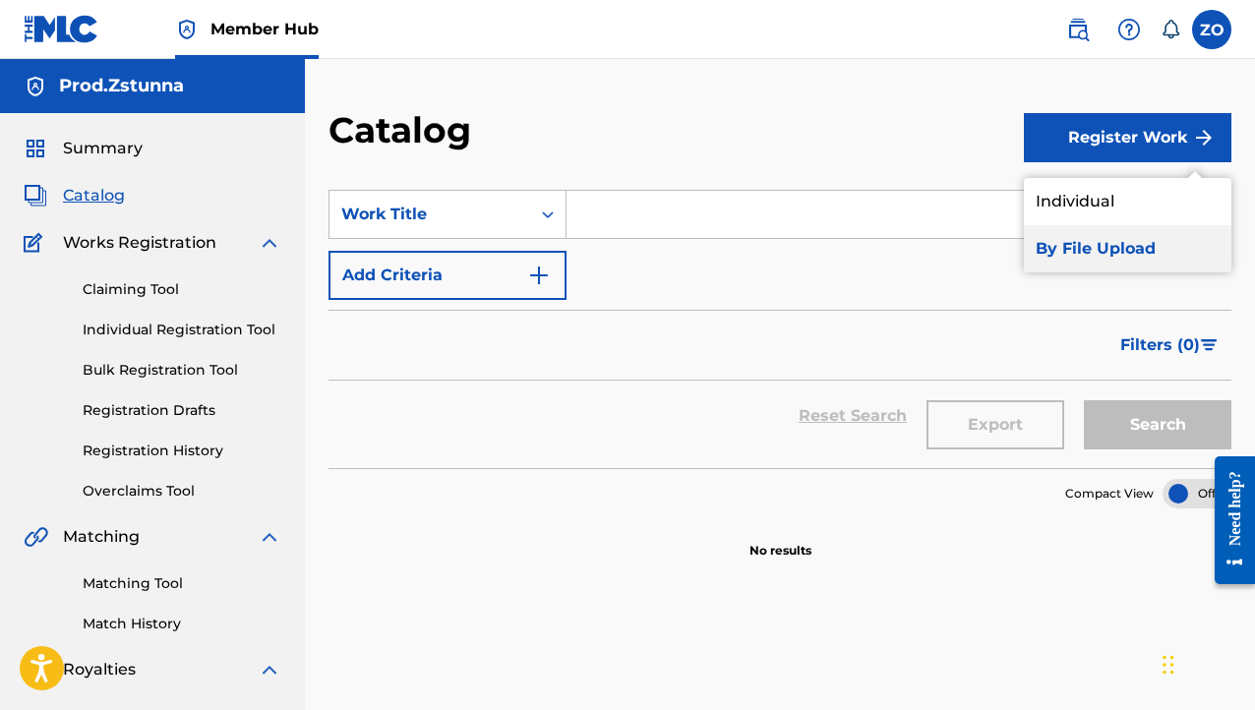
click at [1065, 252] on link "By File Upload" at bounding box center [1128, 248] width 208 height 47
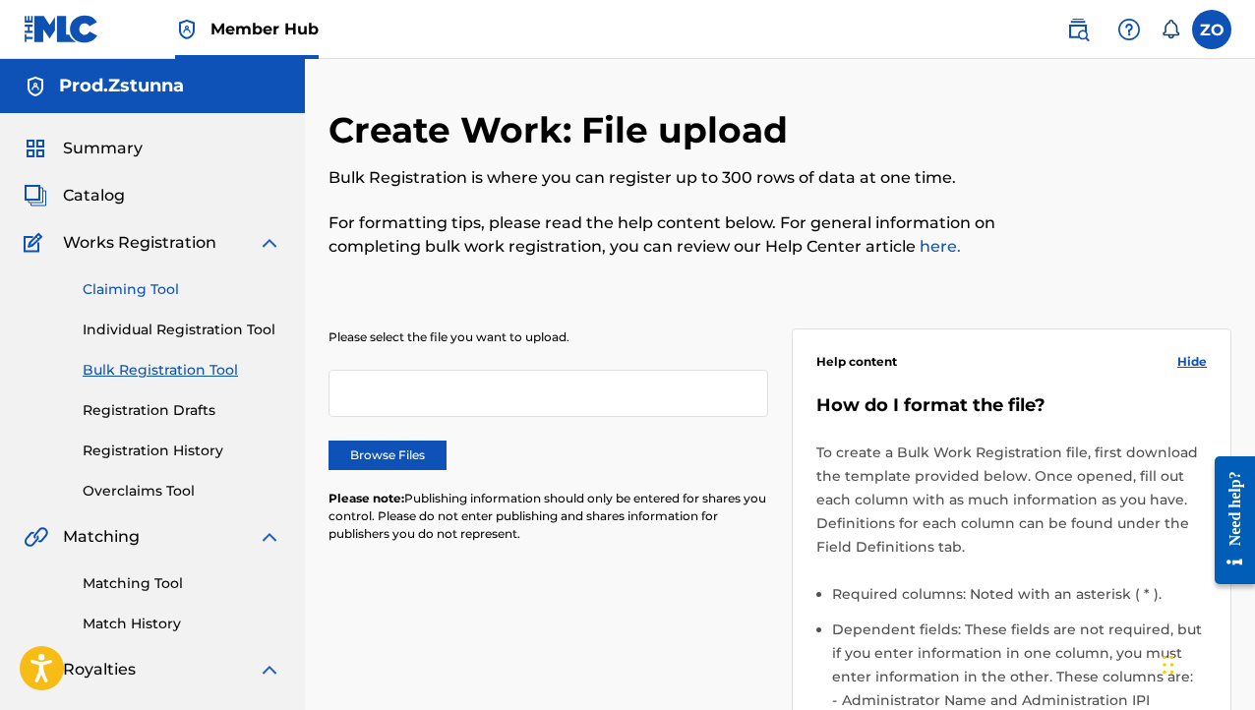
click at [138, 284] on link "Claiming Tool" at bounding box center [182, 289] width 199 height 21
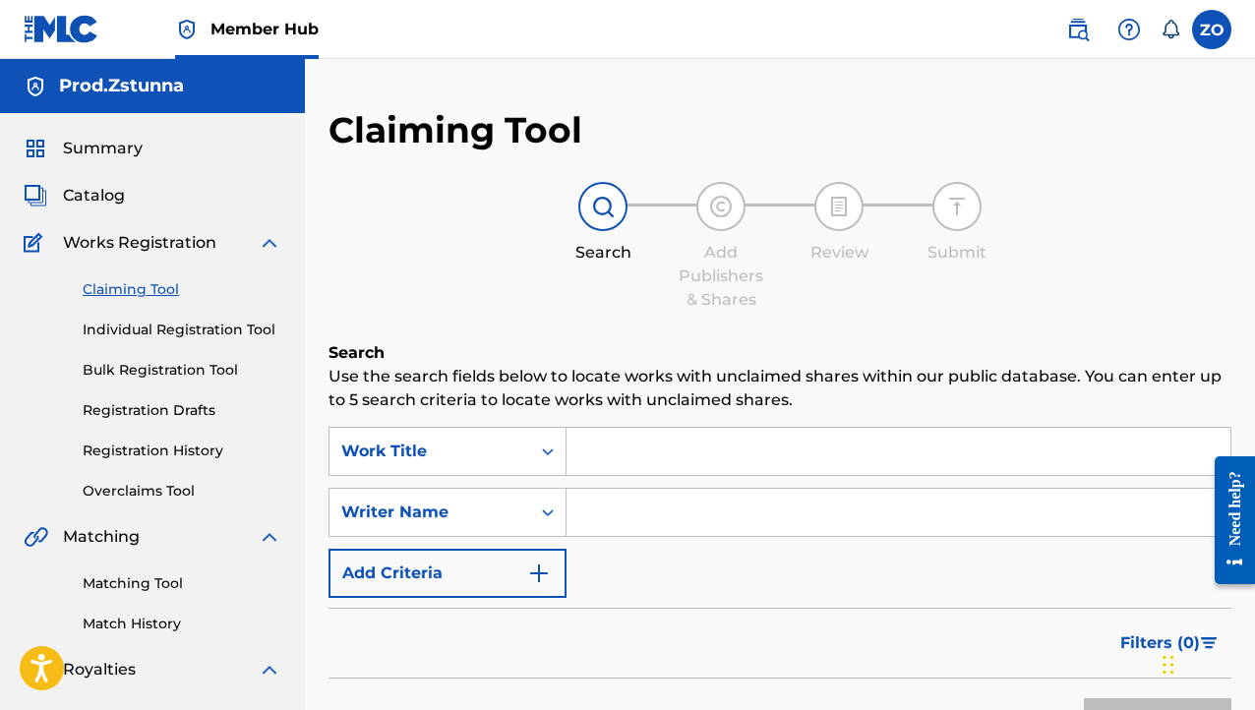
click at [144, 249] on span "Works Registration" at bounding box center [139, 243] width 153 height 24
click at [275, 233] on img at bounding box center [270, 243] width 24 height 24
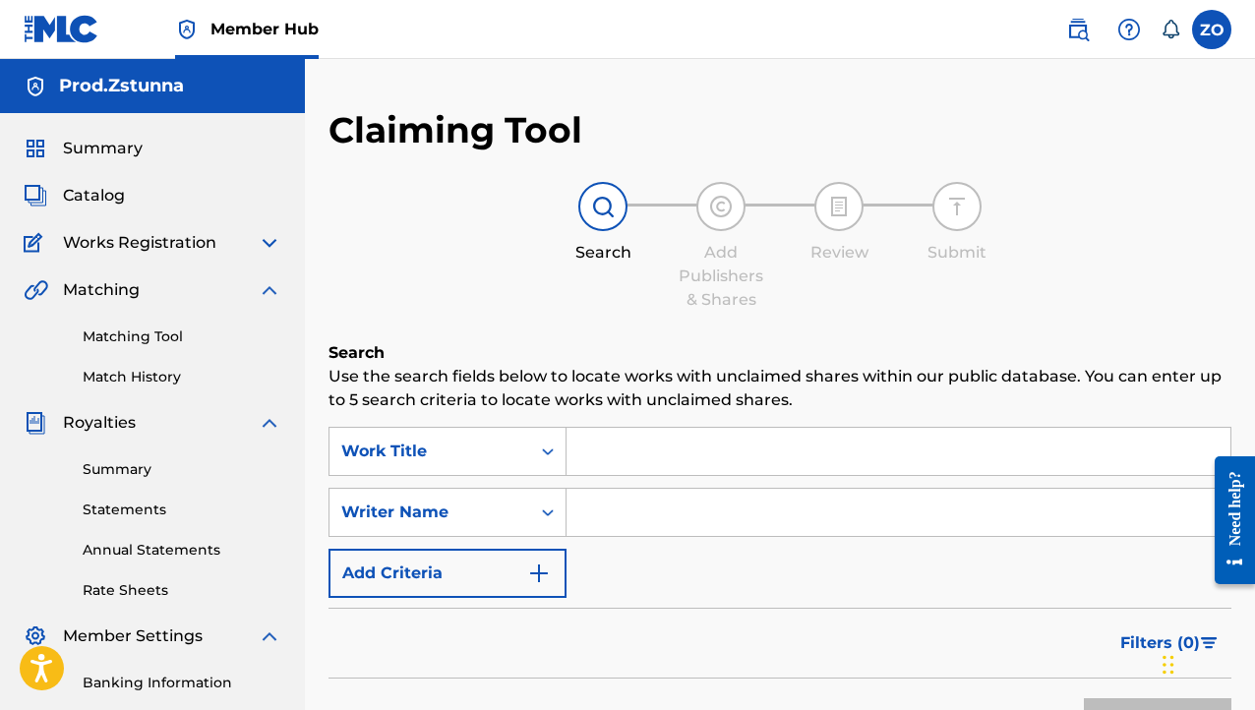
scroll to position [262, 0]
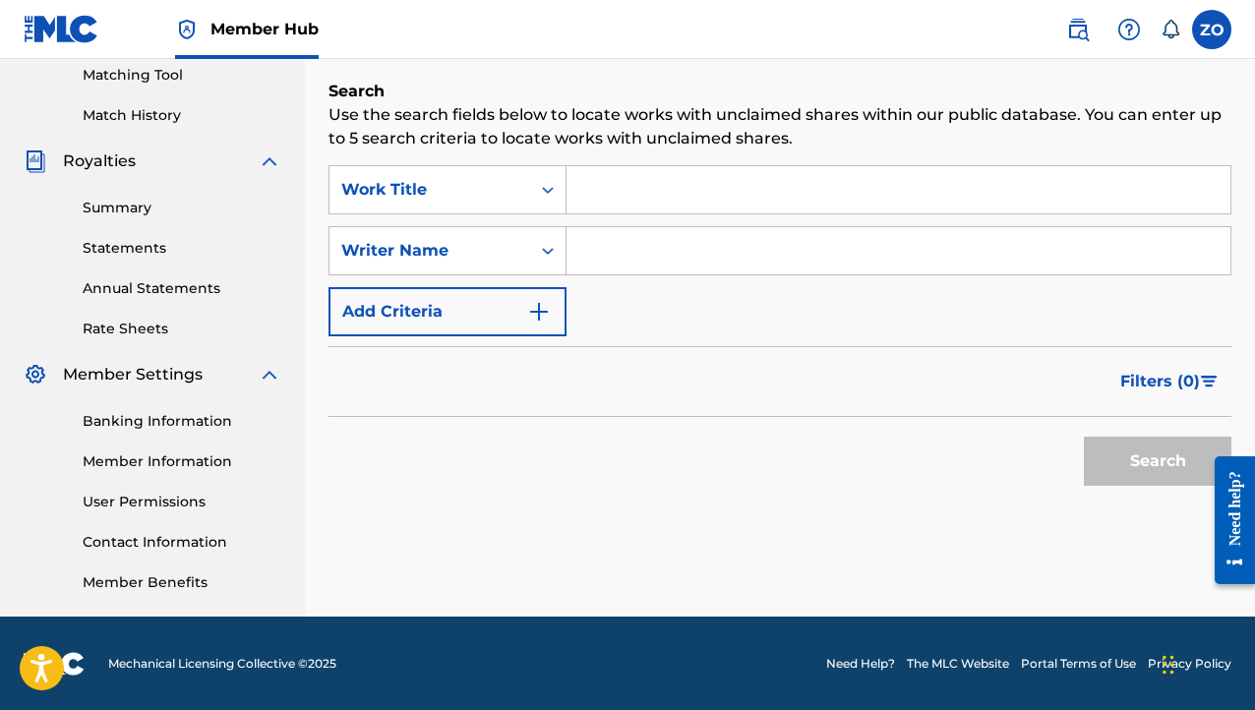
click at [190, 428] on link "Banking Information" at bounding box center [182, 421] width 199 height 21
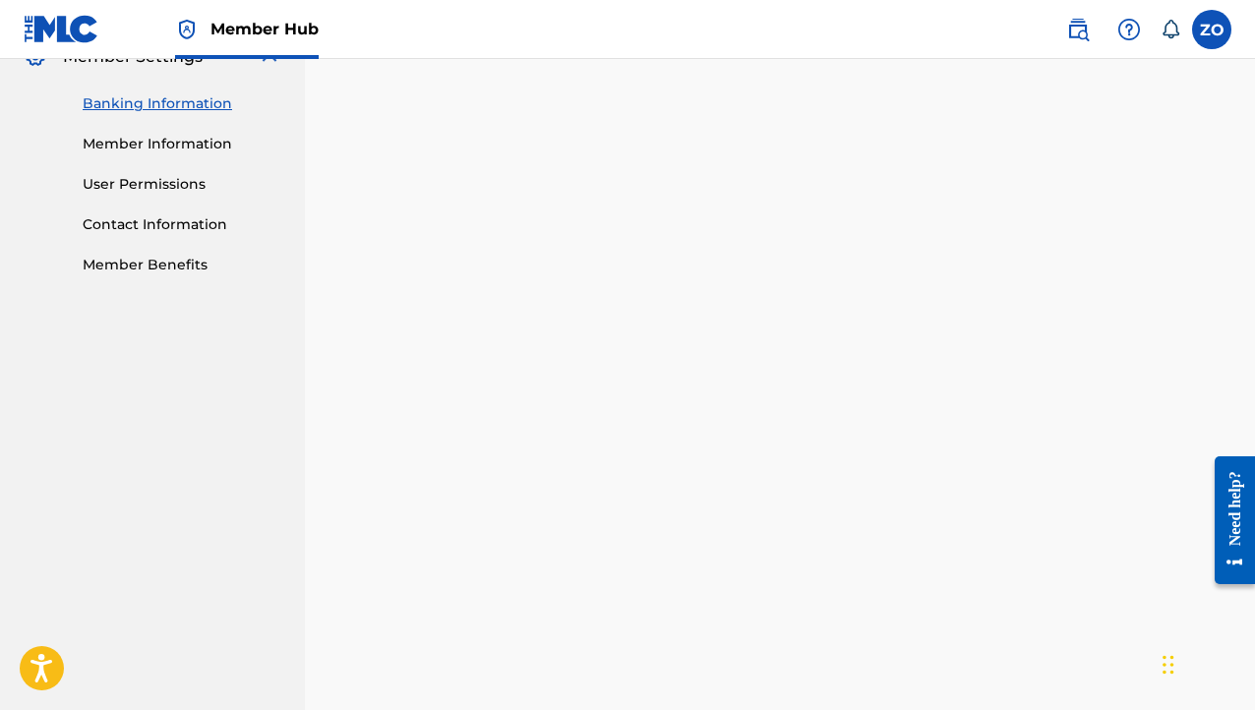
scroll to position [262, 0]
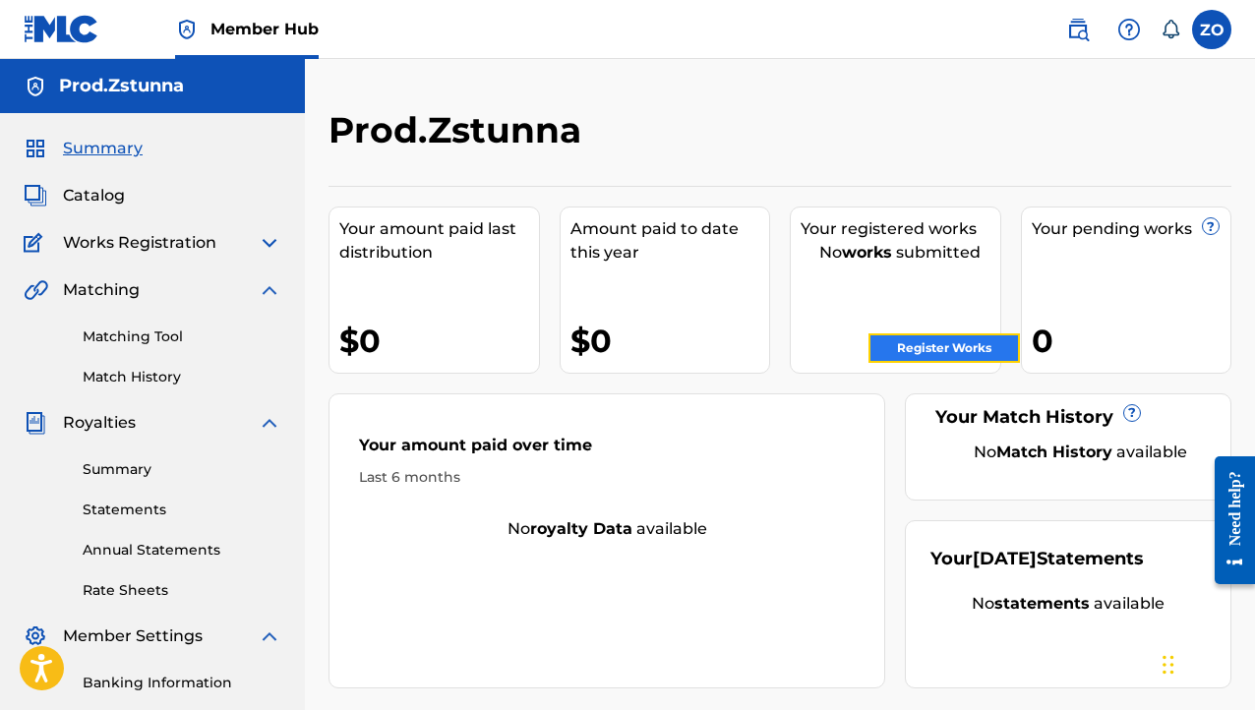
click at [976, 356] on link "Register Works" at bounding box center [945, 349] width 152 height 30
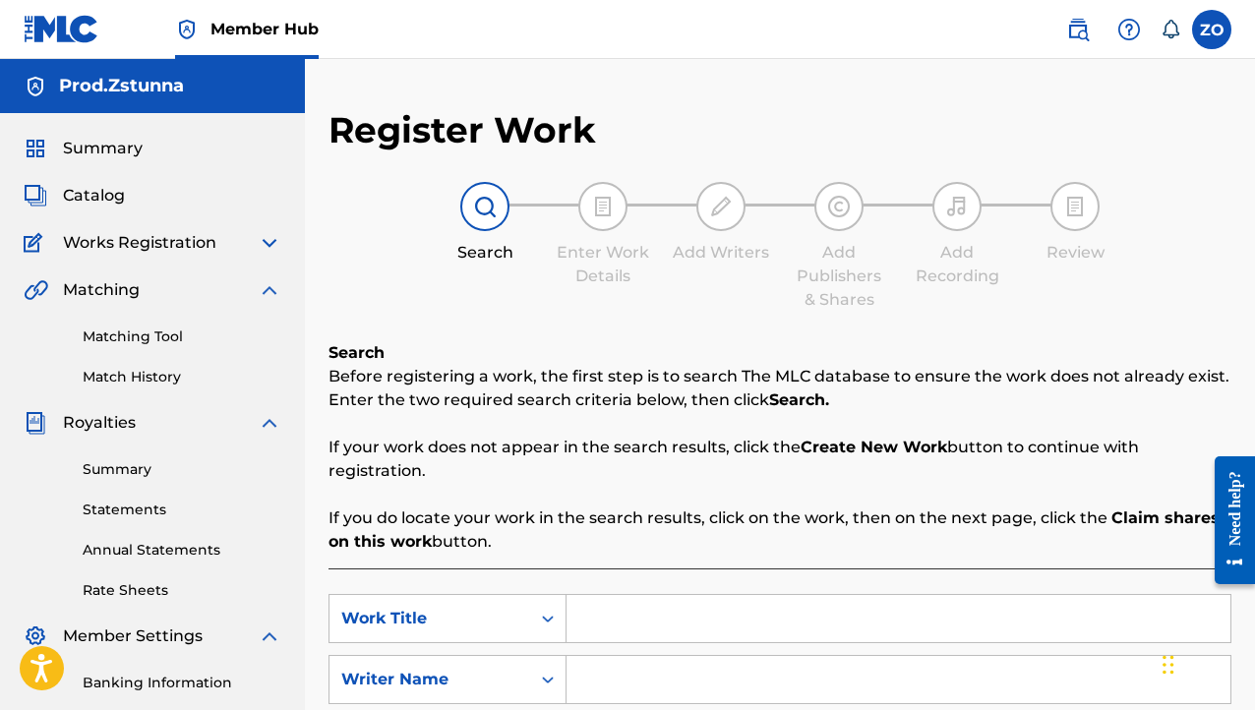
scroll to position [295, 0]
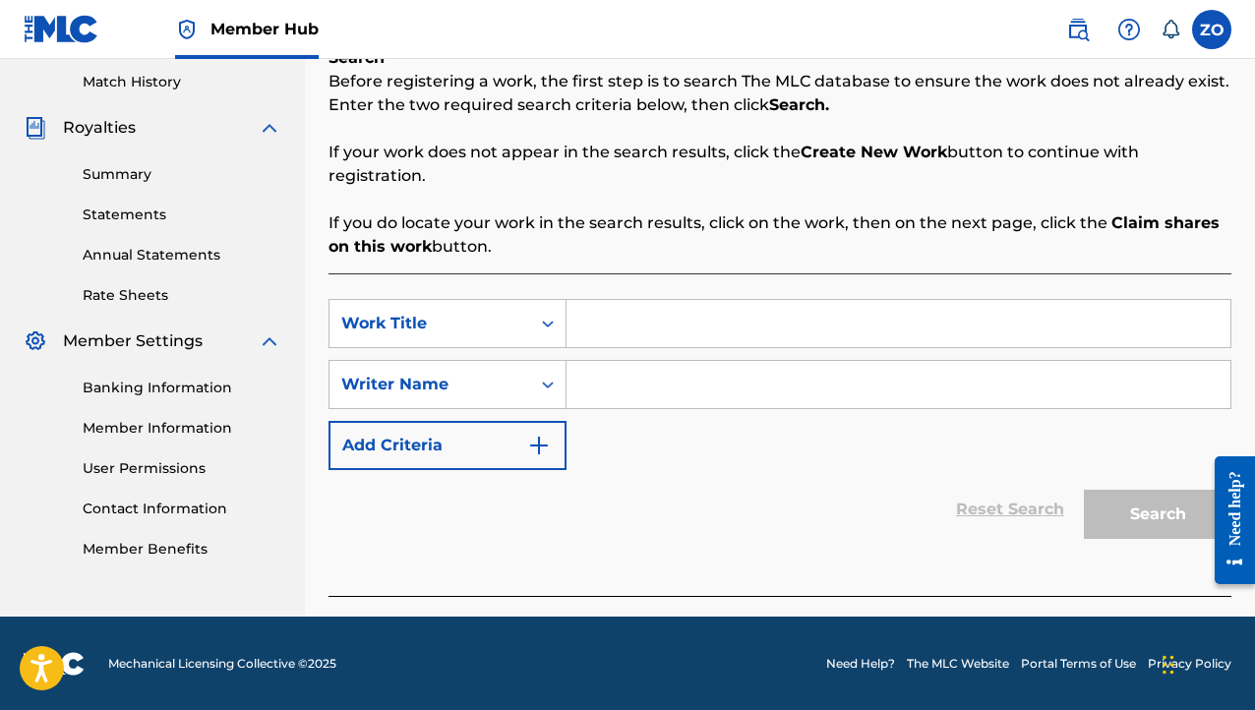
click at [634, 320] on input "Search Form" at bounding box center [899, 323] width 664 height 47
click at [683, 385] on input "Search Form" at bounding box center [899, 384] width 664 height 47
drag, startPoint x: 724, startPoint y: 336, endPoint x: 274, endPoint y: 320, distance: 450.9
click at [274, 320] on main "Prod.Zstunna Summary Catalog Works Registration Claiming Tool Individual Regist…" at bounding box center [627, 190] width 1255 height 853
click at [596, 329] on input "TIcket Droppin" at bounding box center [899, 323] width 664 height 47
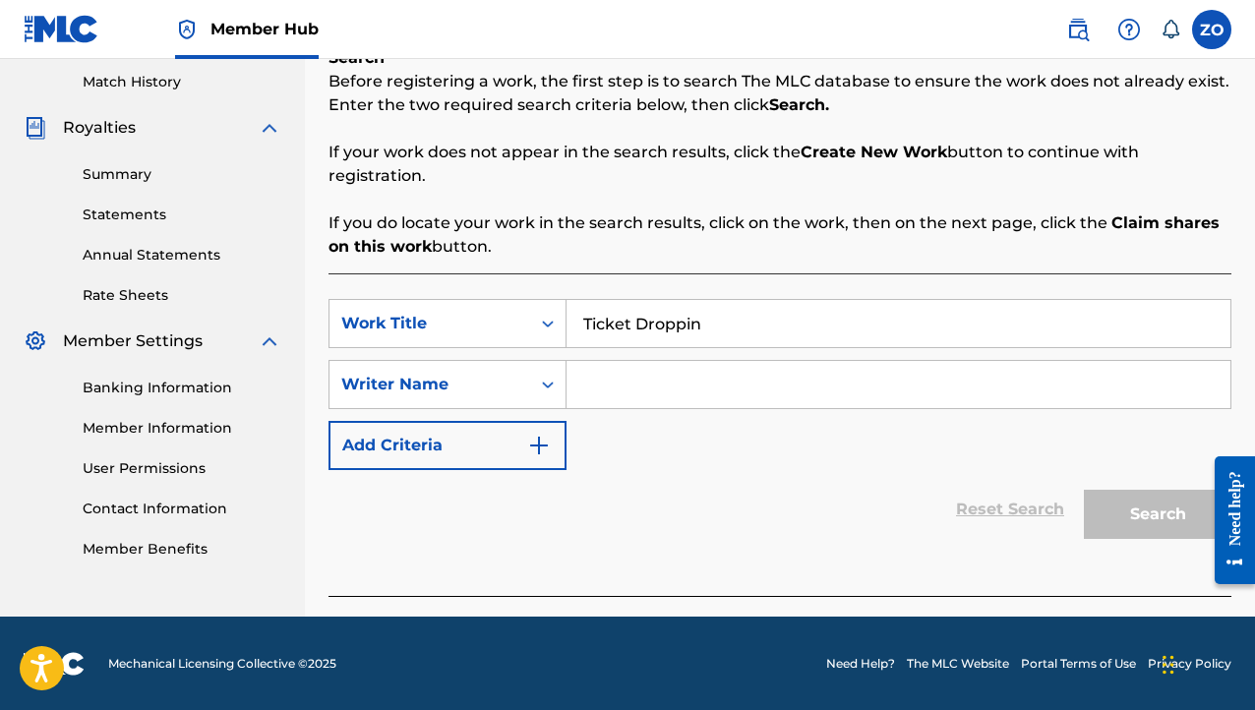
type input "Ticket Droppin"
click at [870, 383] on input "Search Form" at bounding box center [899, 384] width 664 height 47
